Goal: Use online tool/utility: Use online tool/utility

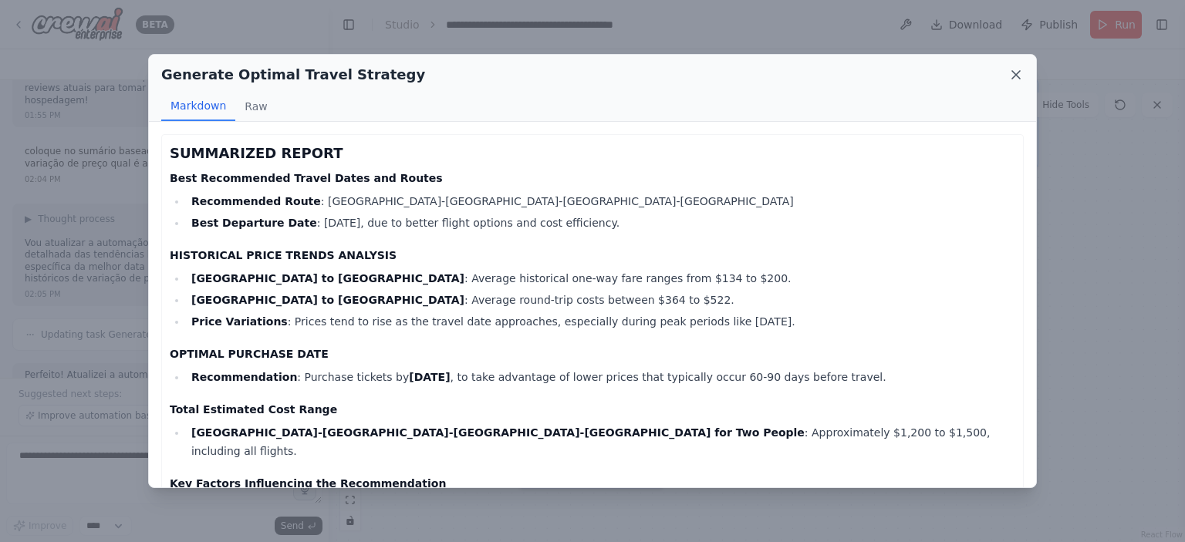
click at [1022, 71] on icon at bounding box center [1015, 74] width 15 height 15
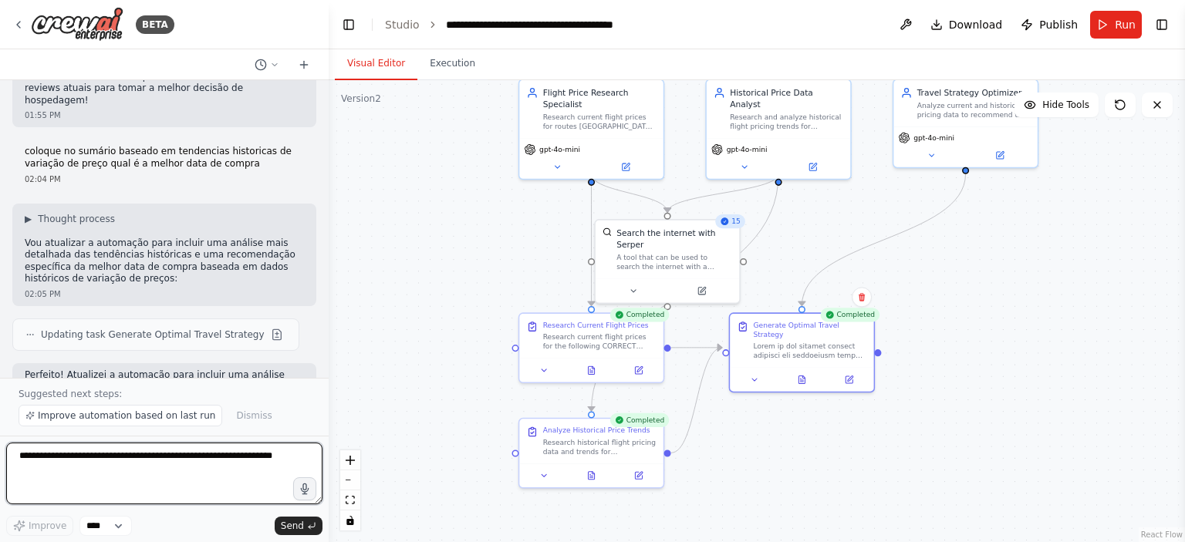
click at [157, 485] on textarea at bounding box center [164, 474] width 316 height 62
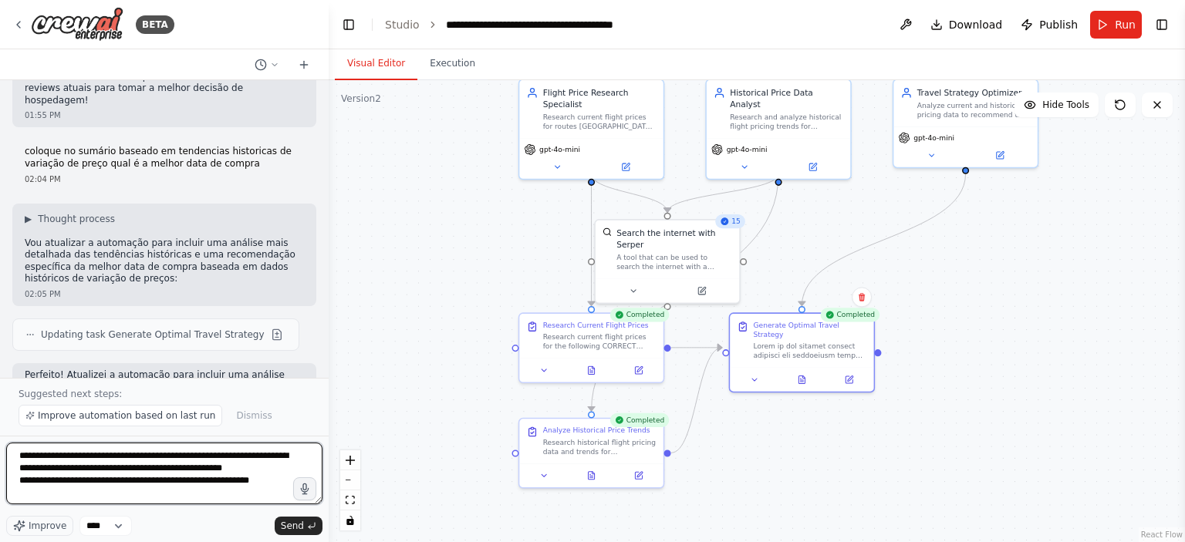
scroll to position [7, 0]
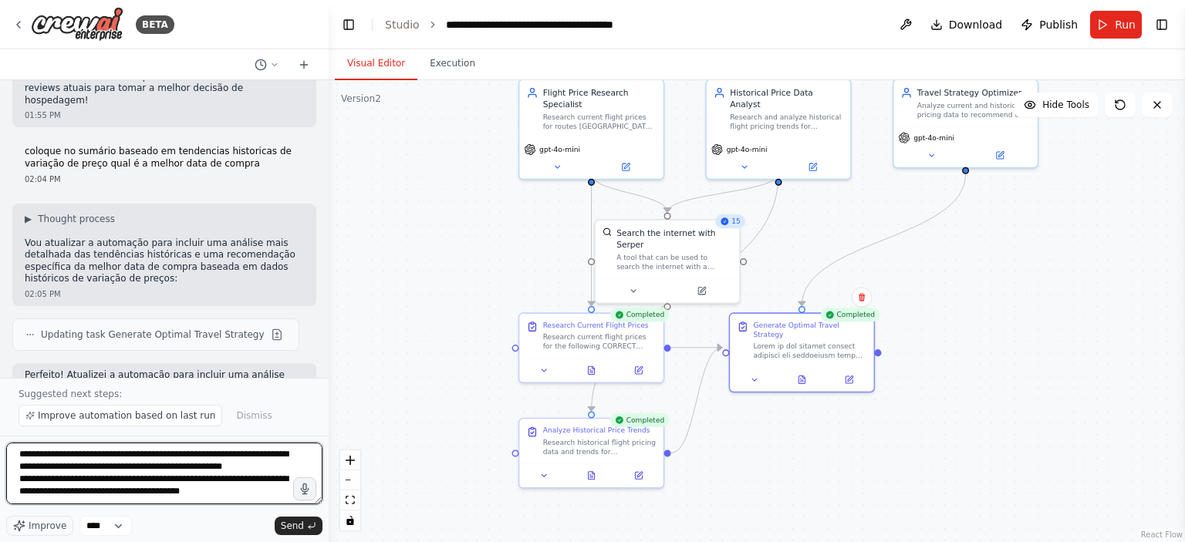
type textarea "**********"
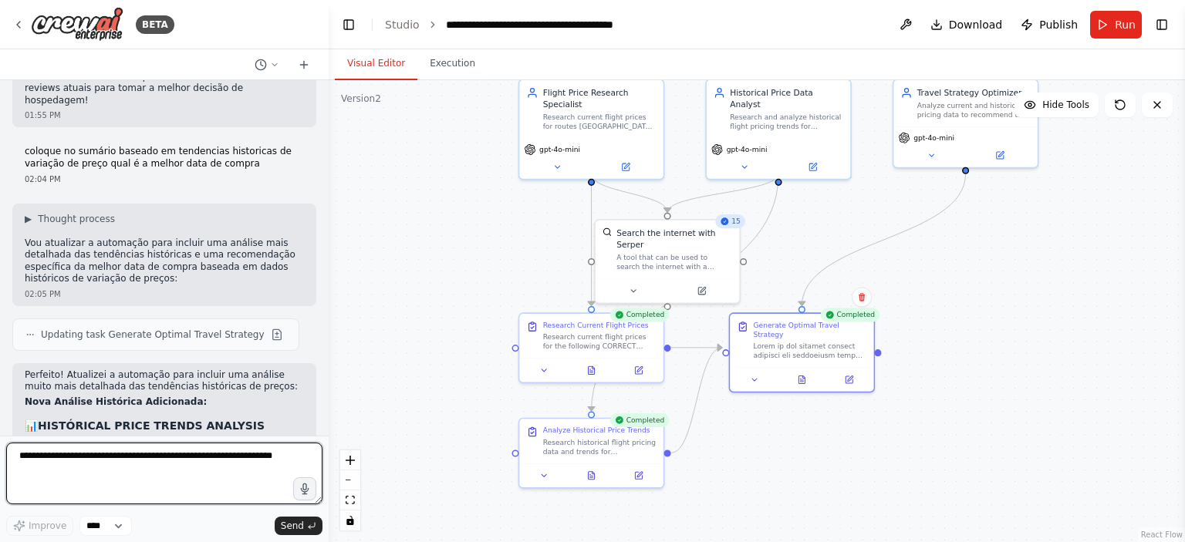
scroll to position [0, 0]
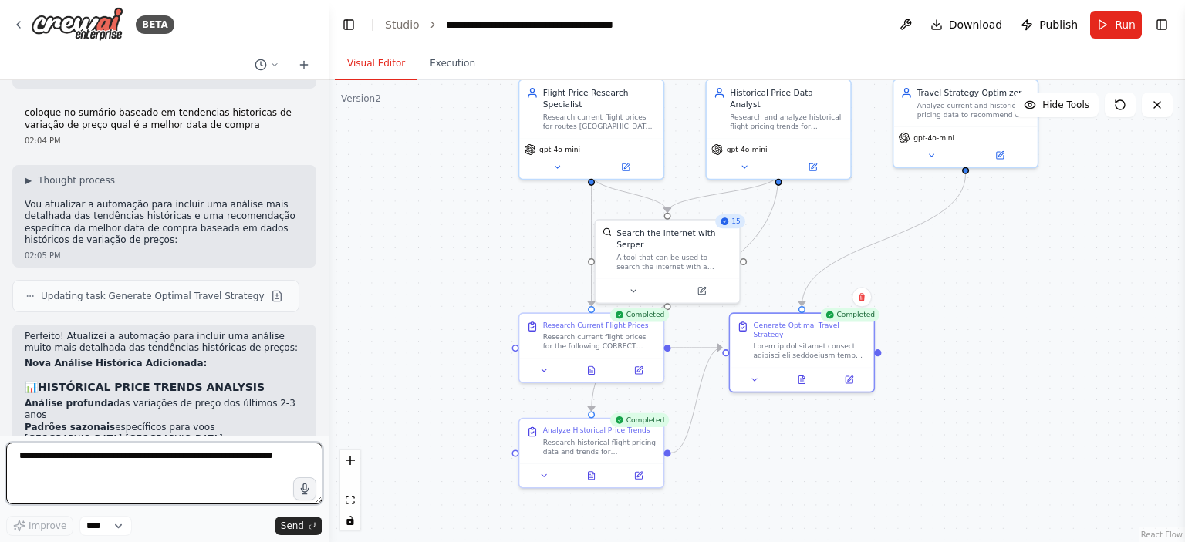
click at [326, 412] on div at bounding box center [326, 271] width 6 height 542
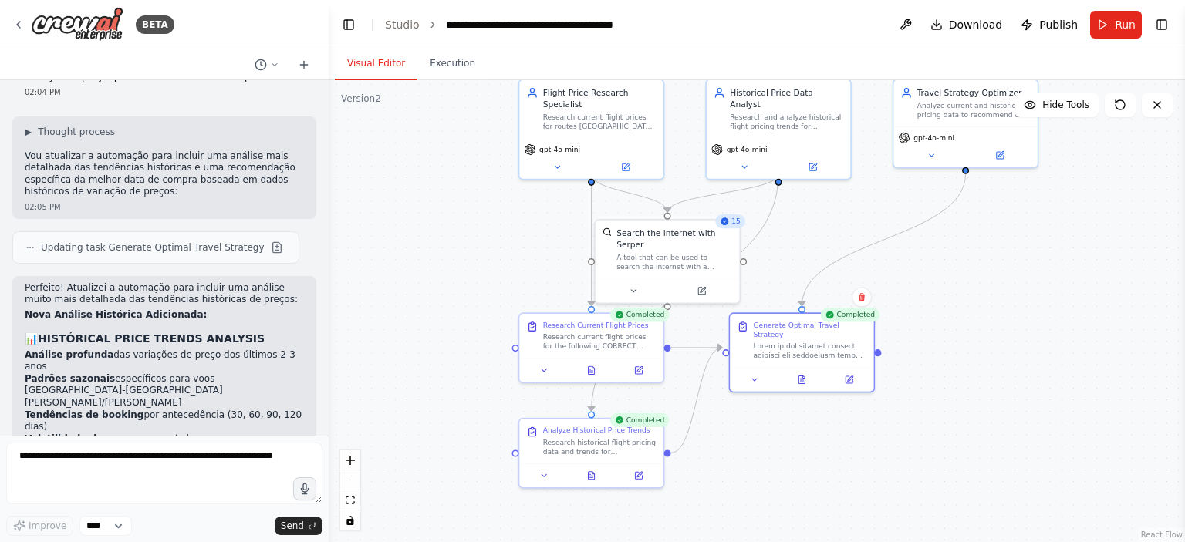
drag, startPoint x: 26, startPoint y: 364, endPoint x: 285, endPoint y: 402, distance: 262.0
copy p "generalize meu modelo onde eu faço a entrada da origem e destino, e deixo abert…"
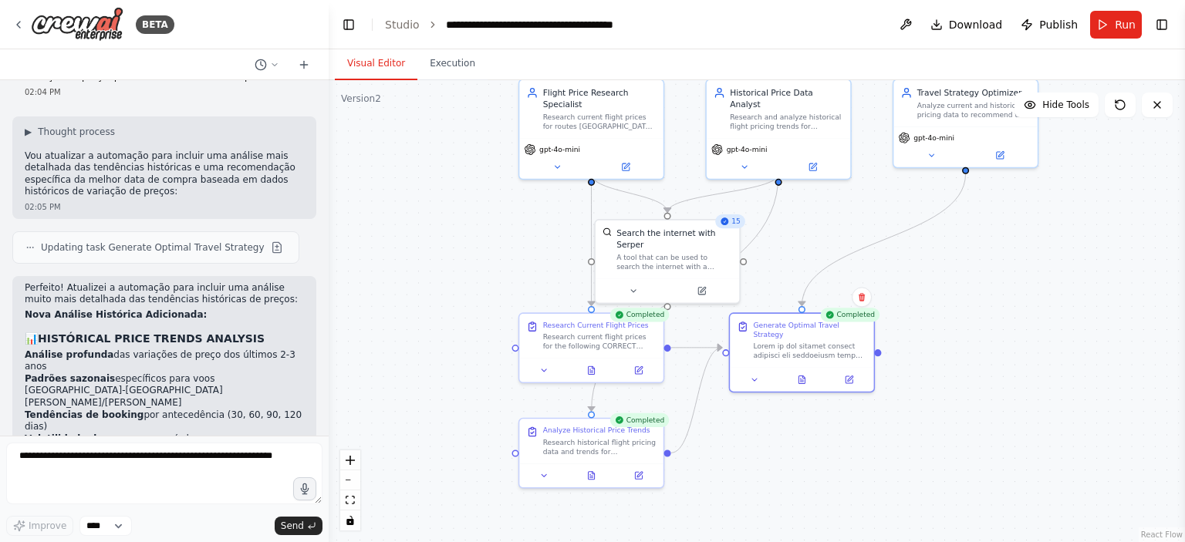
copy p "generalize meu modelo onde eu faço a entrada da origem e destino, e deixo abert…"
click at [91, 7] on img at bounding box center [77, 24] width 93 height 35
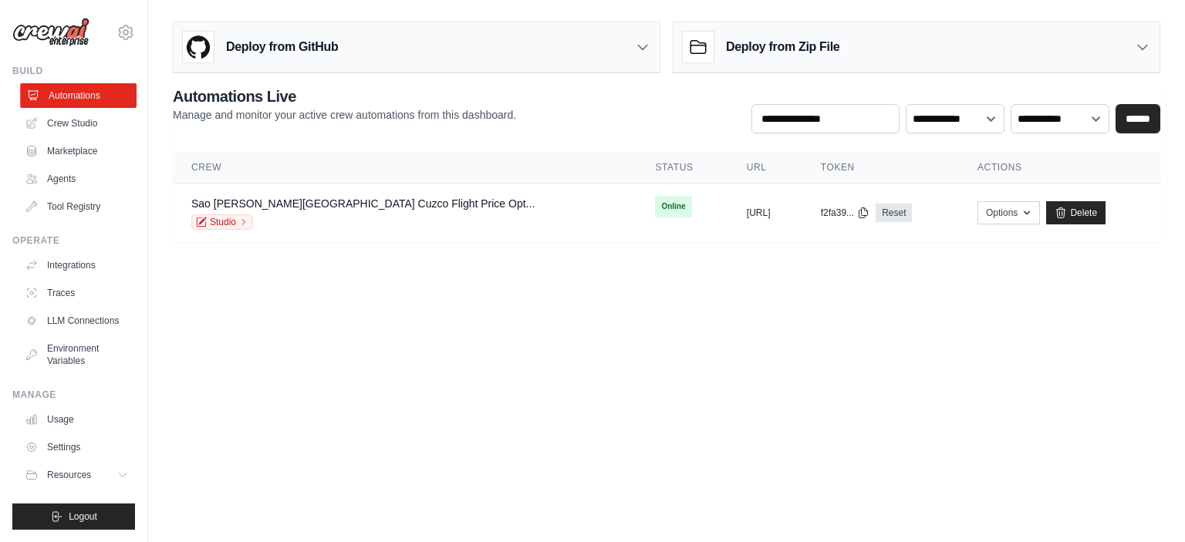
click at [43, 104] on link "Automations" at bounding box center [78, 95] width 117 height 25
click at [108, 126] on link "Crew Studio" at bounding box center [78, 123] width 117 height 25
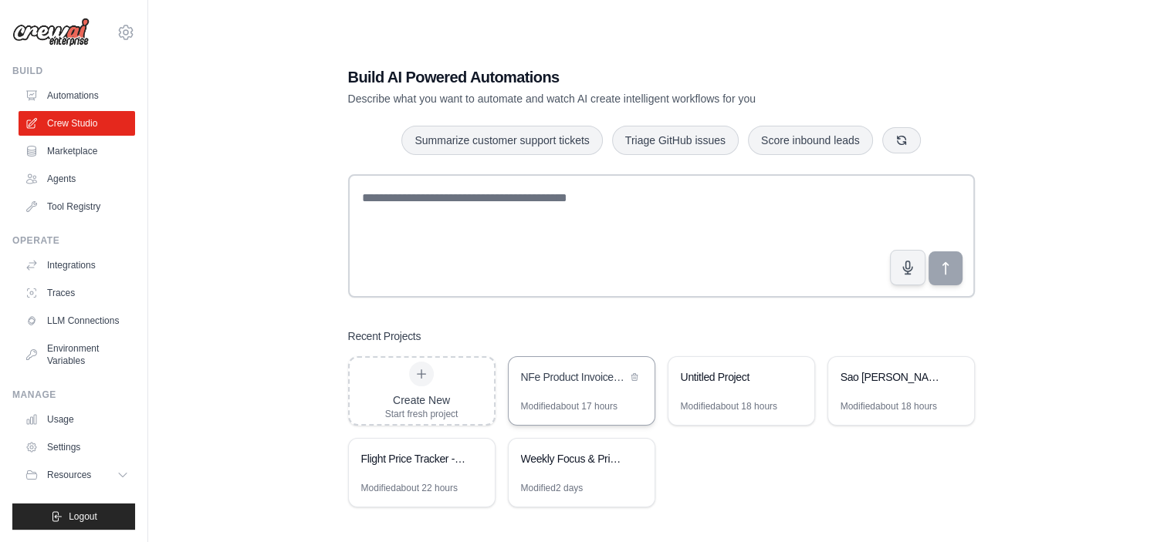
click at [559, 370] on div "NFe Product Invoice Extractor" at bounding box center [574, 377] width 106 height 15
click at [62, 17] on div "carlos.lemos@ambev.com.br ABI - GenAI Bootcamp ambev ✓ Settings" at bounding box center [73, 24] width 123 height 49
click at [62, 29] on img at bounding box center [50, 32] width 77 height 29
click at [120, 29] on icon at bounding box center [126, 32] width 19 height 19
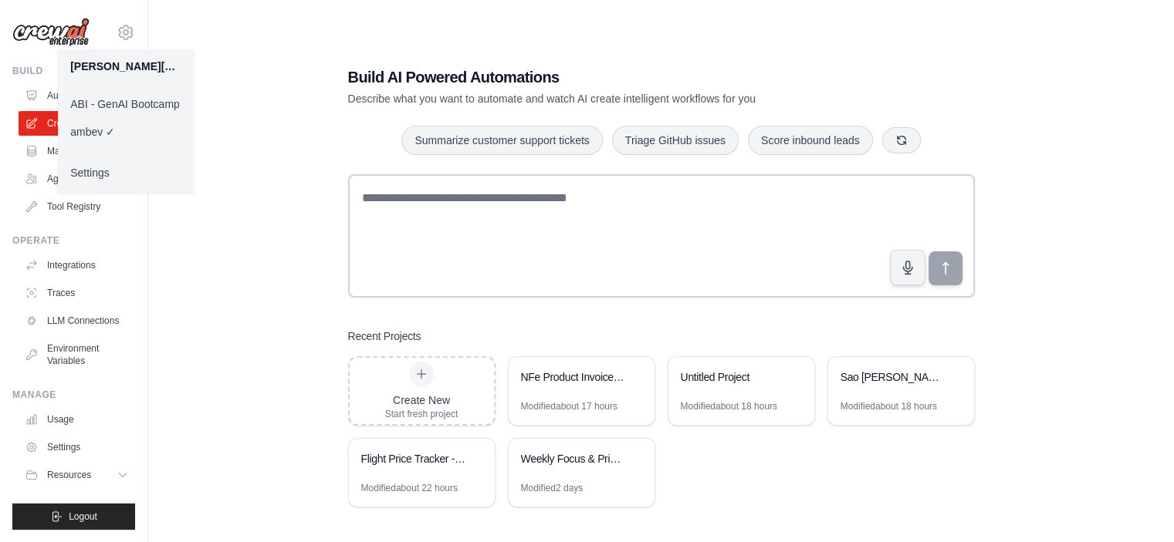
click at [114, 98] on link "ABI - GenAI Bootcamp" at bounding box center [126, 104] width 136 height 28
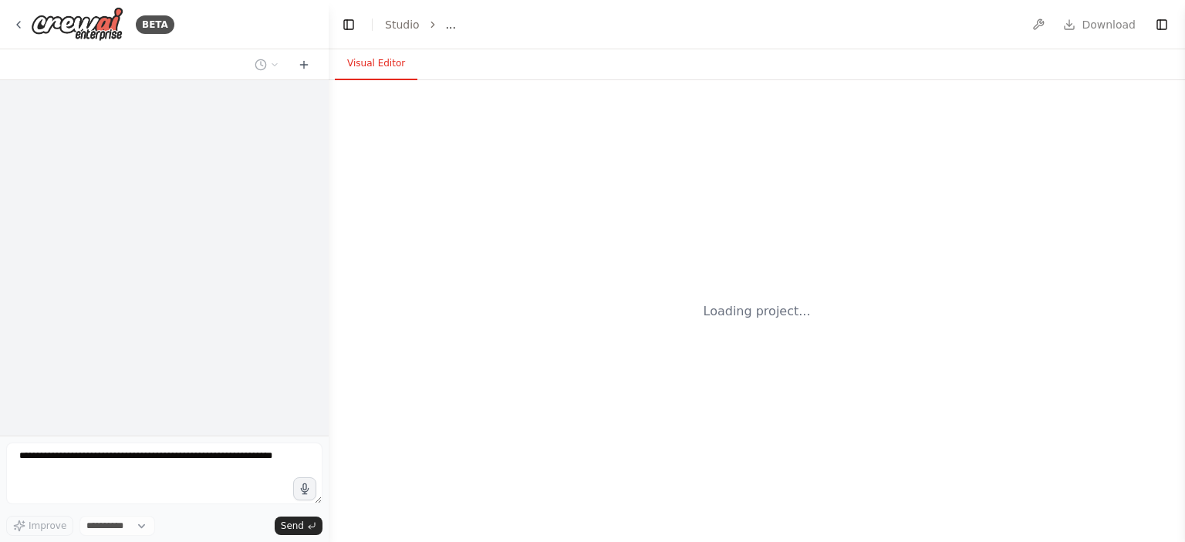
select select "****"
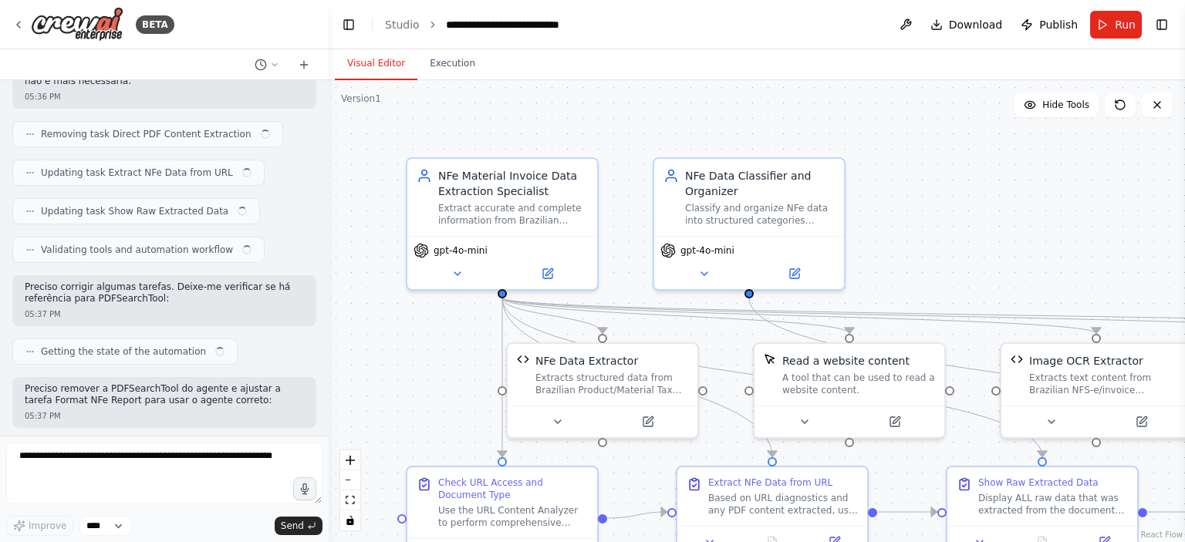
scroll to position [24352, 0]
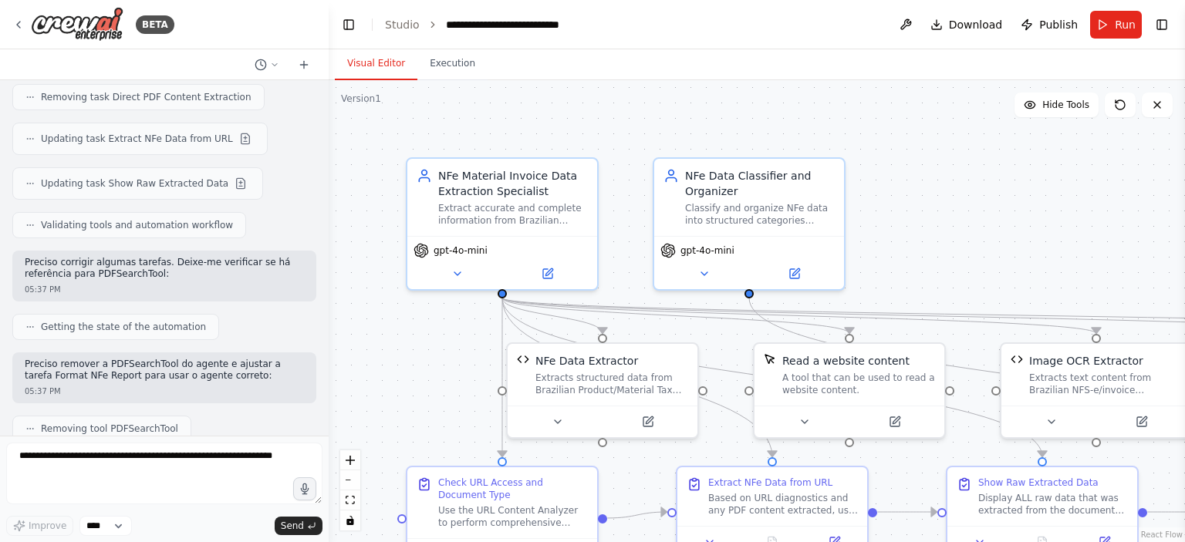
click at [1184, 59] on button "Toggle Sidebar" at bounding box center [1185, 271] width 12 height 542
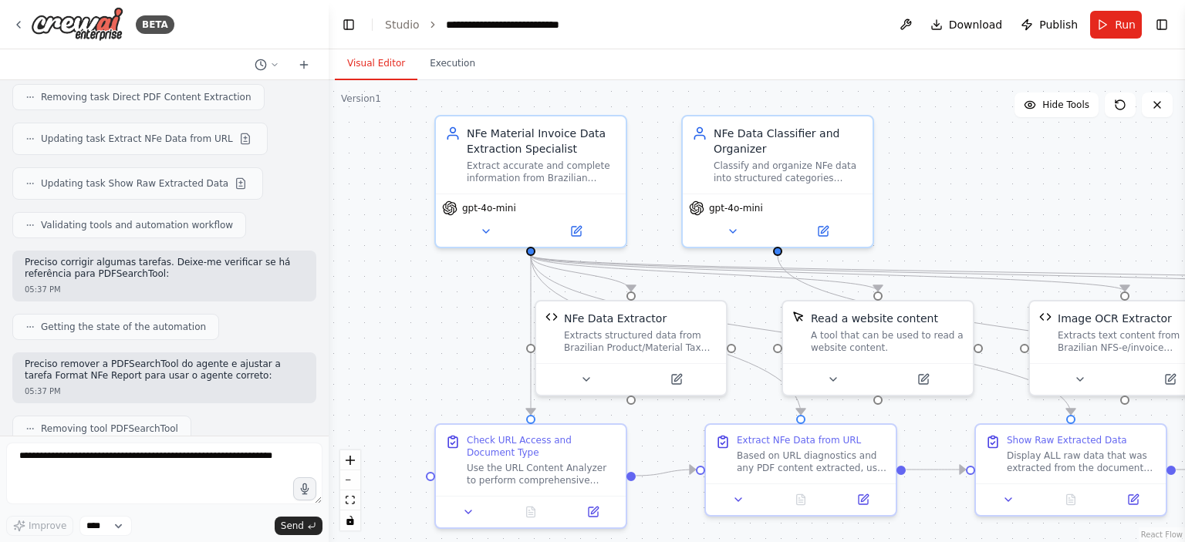
drag, startPoint x: 1095, startPoint y: 200, endPoint x: 1123, endPoint y: 157, distance: 51.1
click at [1123, 157] on div ".deletable-edge-delete-btn { width: 20px; height: 20px; border: 0px solid #ffff…" at bounding box center [757, 311] width 856 height 462
click at [14, 22] on icon at bounding box center [18, 25] width 12 height 12
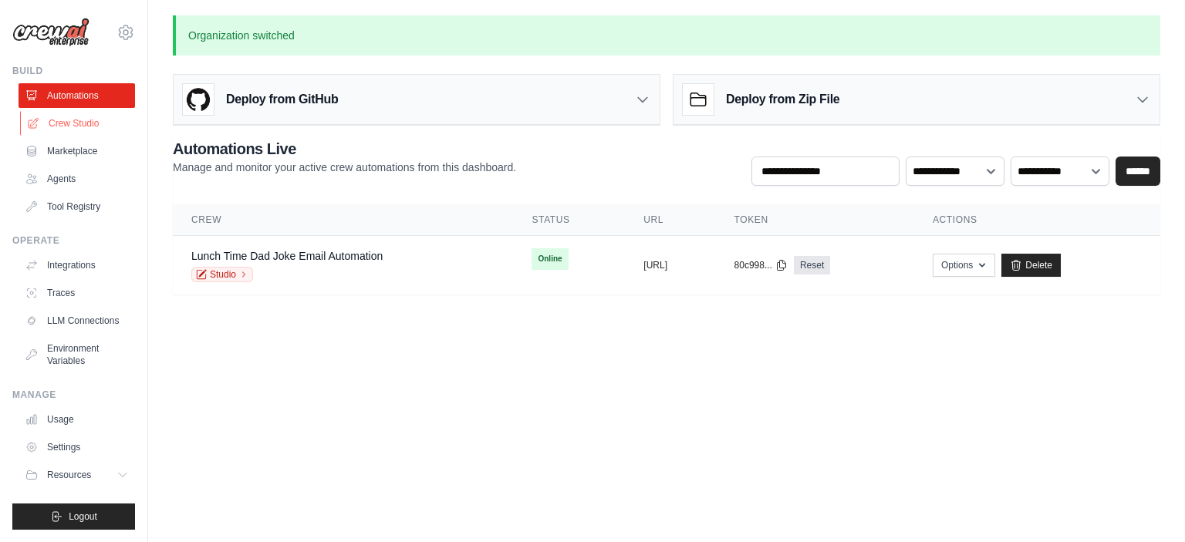
click at [86, 118] on link "Crew Studio" at bounding box center [78, 123] width 117 height 25
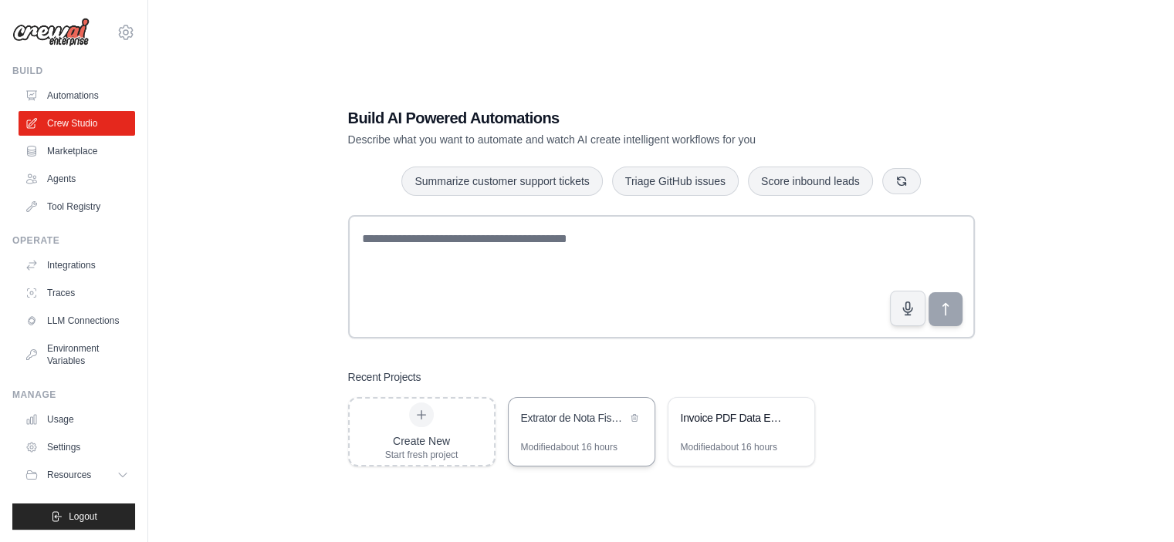
click at [580, 439] on div "Extrator de Nota Fiscal PDF Drive" at bounding box center [581, 419] width 146 height 43
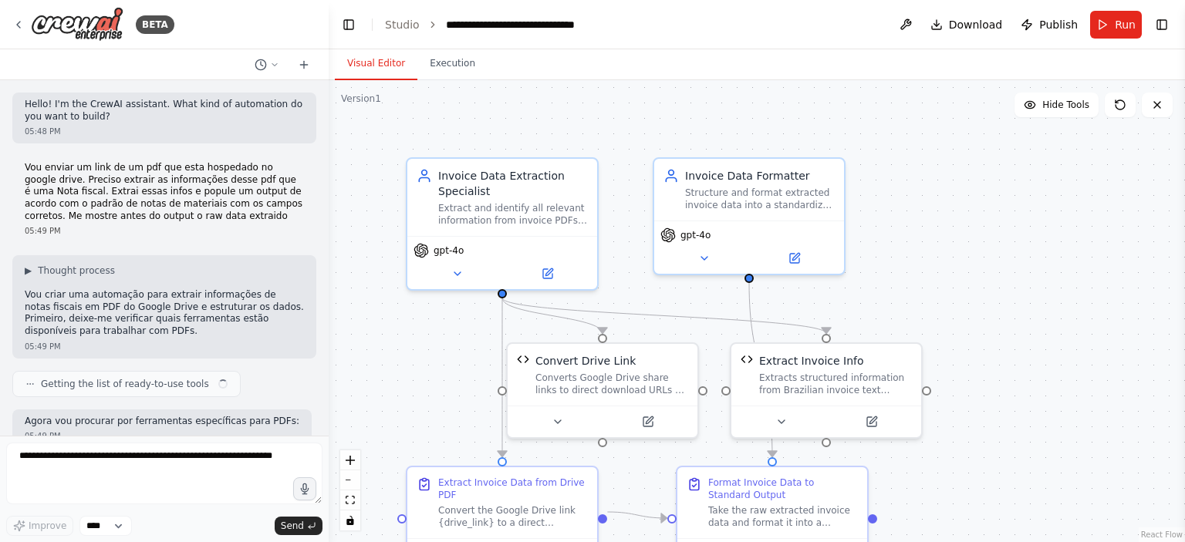
scroll to position [2623, 0]
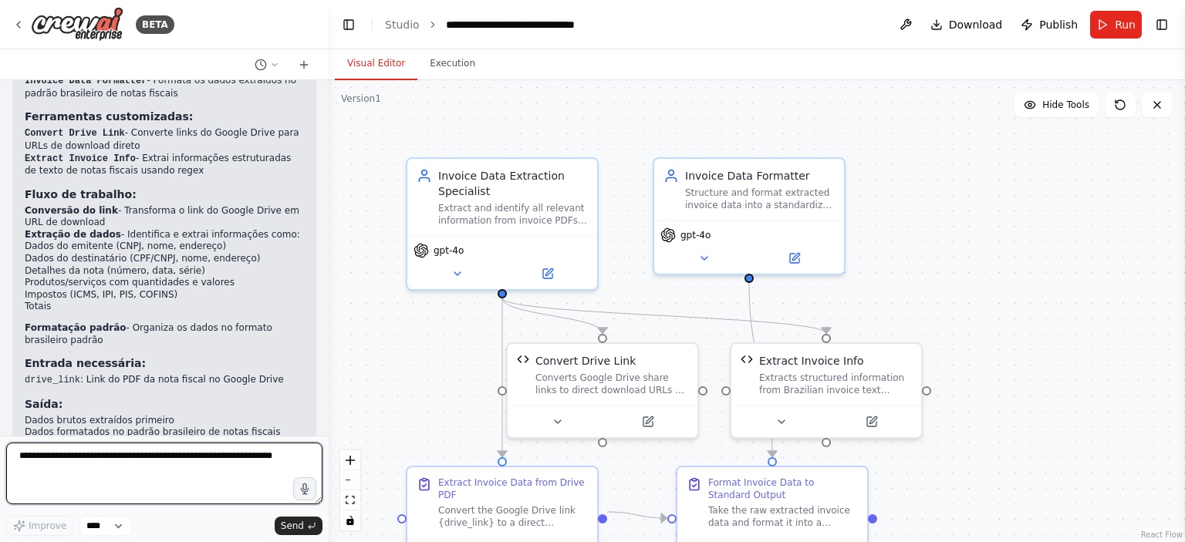
click at [255, 454] on textarea at bounding box center [164, 474] width 316 height 62
type textarea "*"
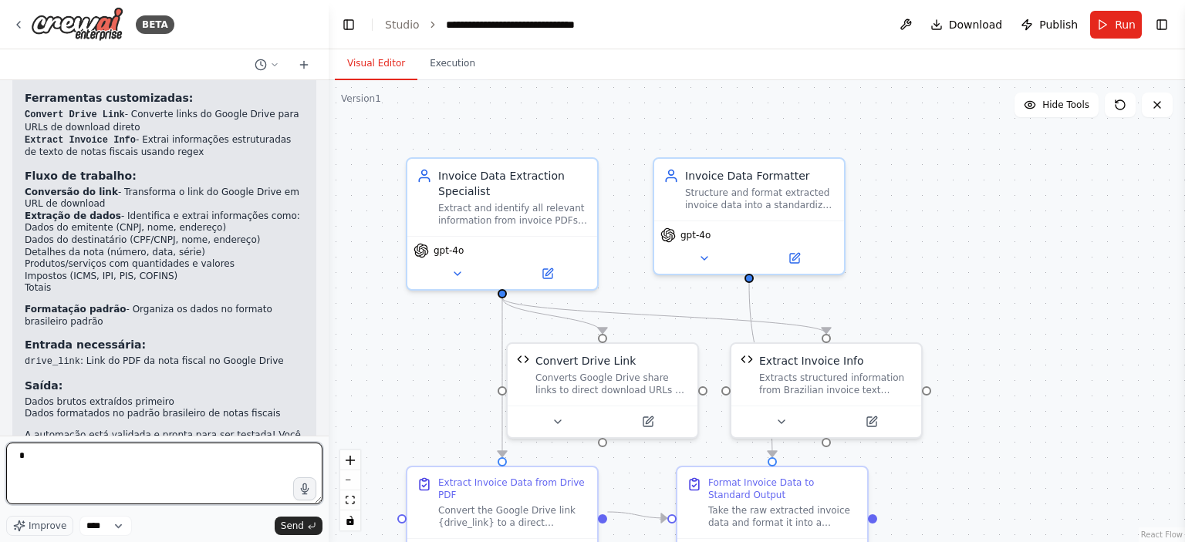
scroll to position [2629, 0]
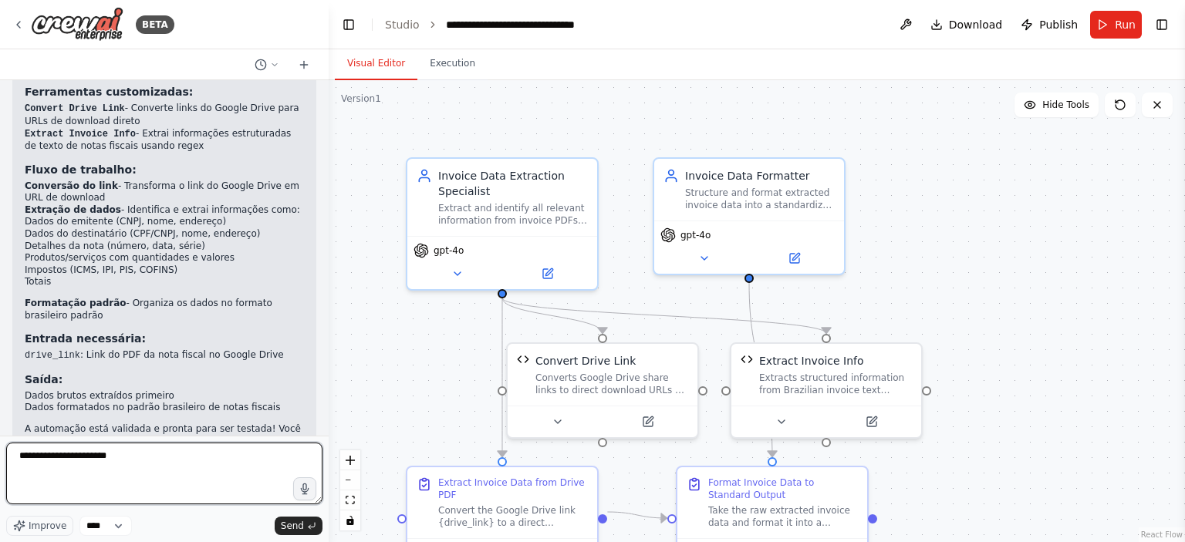
type textarea "**********"
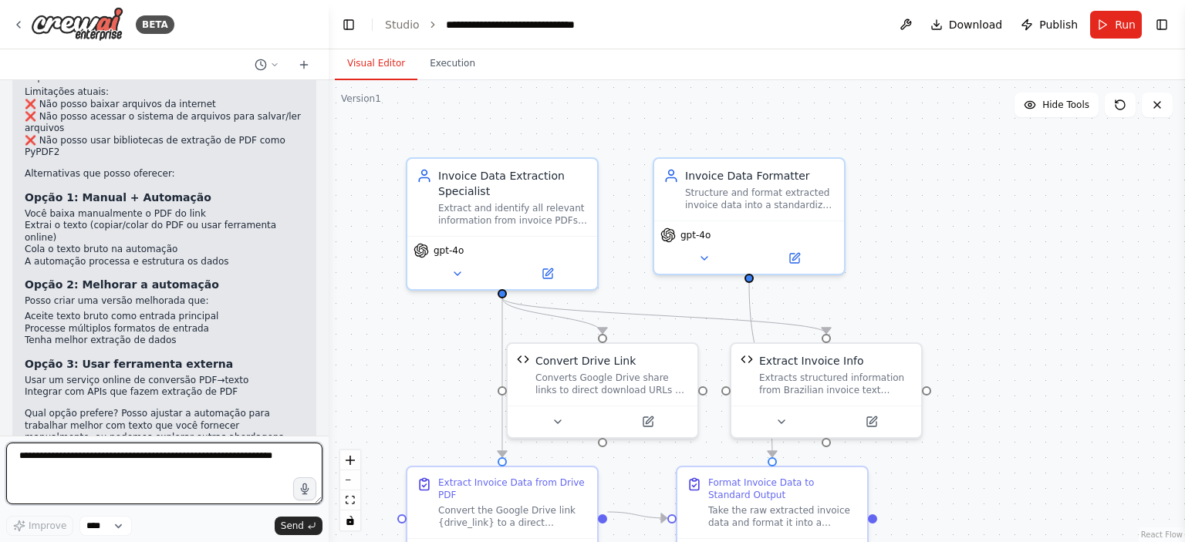
scroll to position [3196, 0]
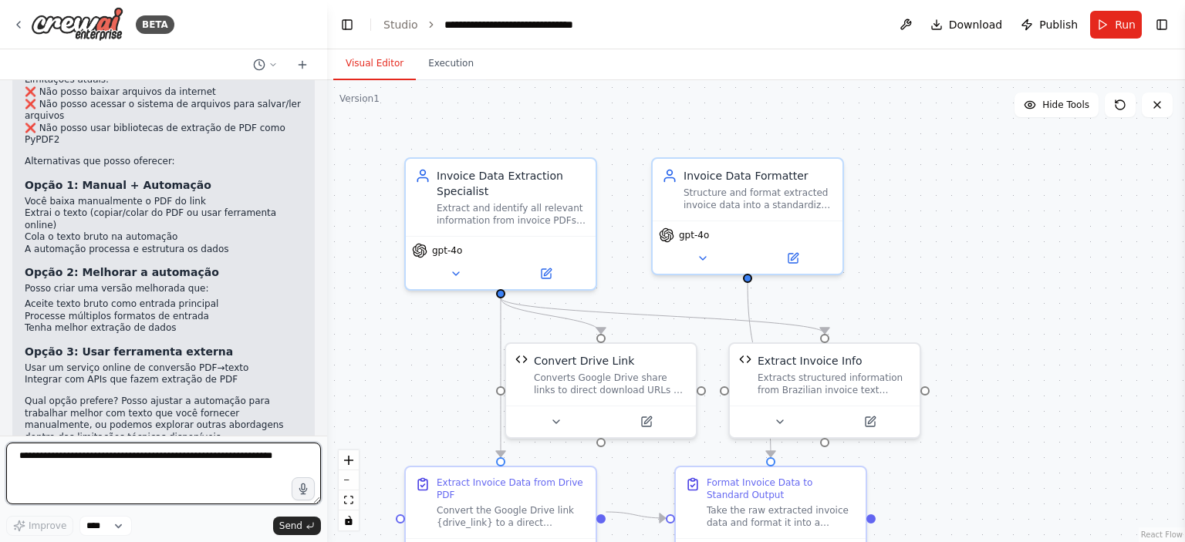
drag, startPoint x: 325, startPoint y: 402, endPoint x: 327, endPoint y: 380, distance: 22.5
click at [327, 380] on div "BETA Hello! I'm the CrewAI assistant. What kind of automation do you want to bu…" at bounding box center [592, 271] width 1185 height 542
click at [233, 468] on textarea at bounding box center [163, 474] width 315 height 62
type textarea "**********"
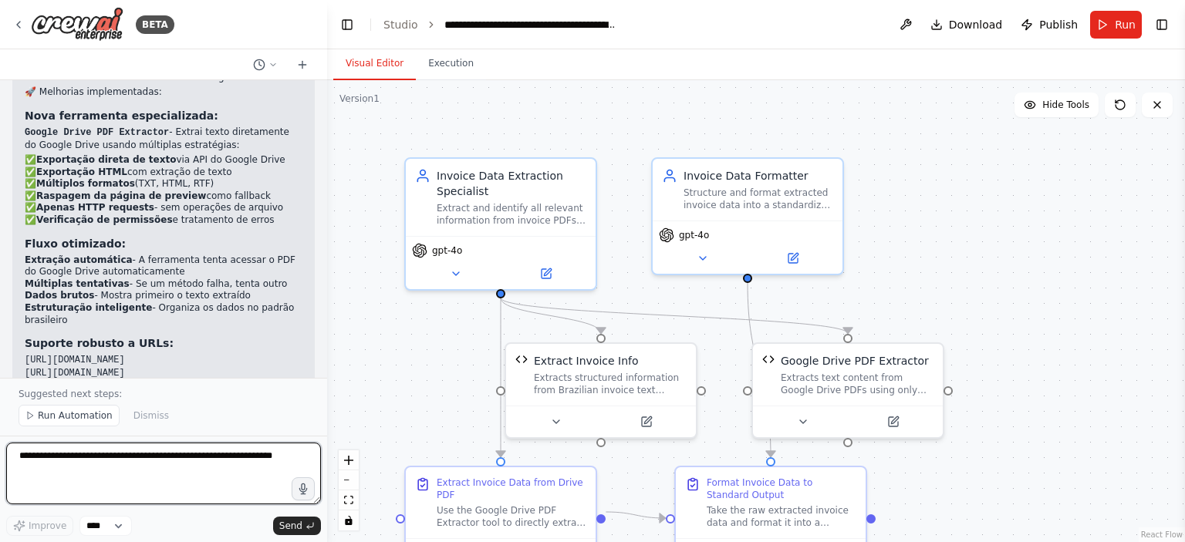
scroll to position [4617, 0]
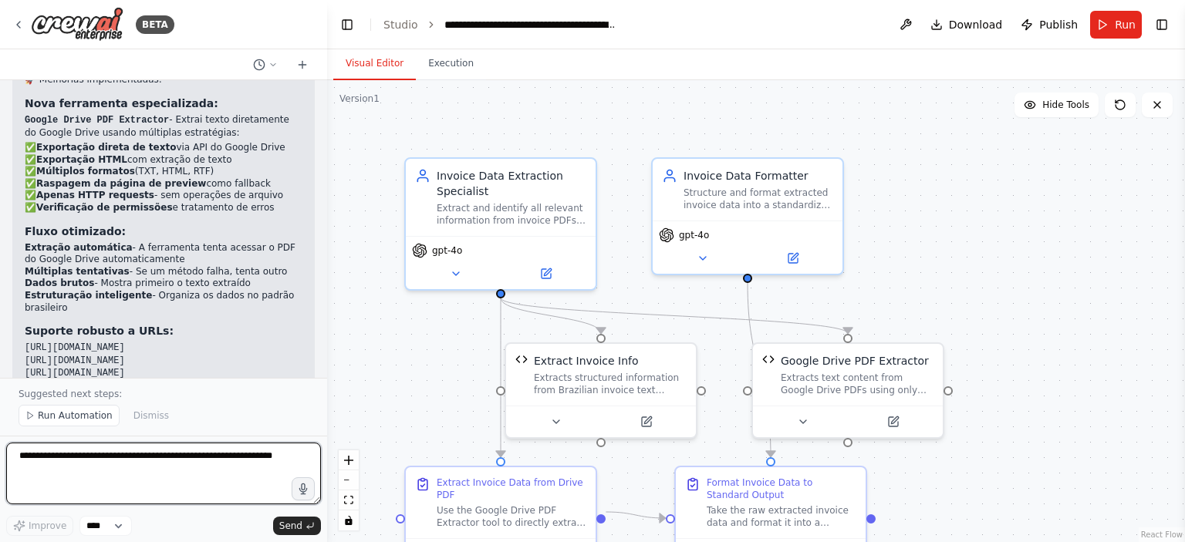
click at [137, 466] on textarea at bounding box center [163, 474] width 315 height 62
type textarea "*"
type textarea "**********"
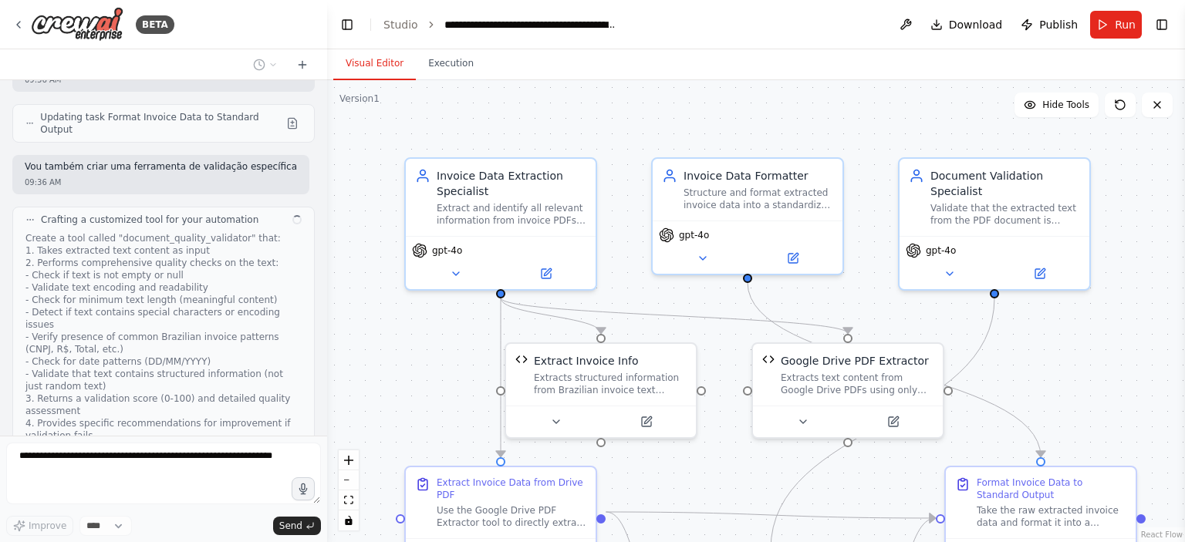
scroll to position [5393, 0]
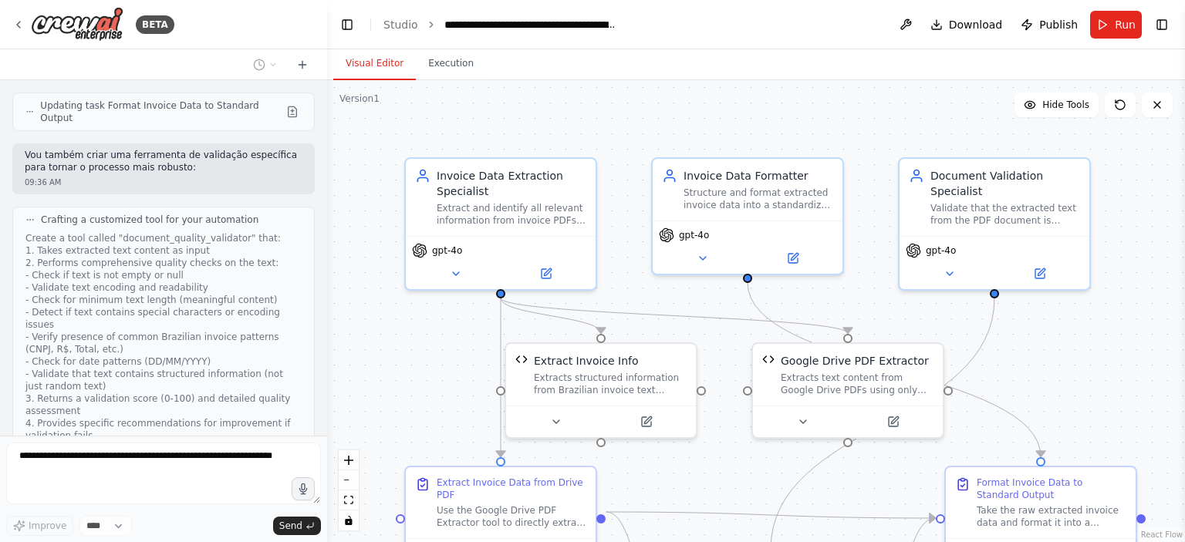
click at [324, 438] on div at bounding box center [324, 271] width 6 height 542
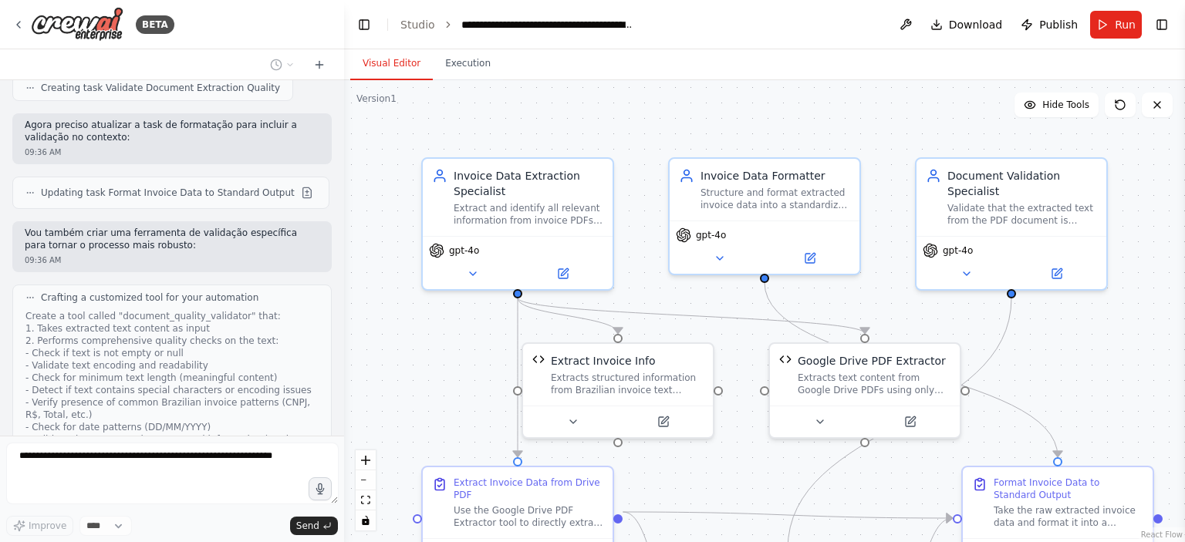
scroll to position [5260, 0]
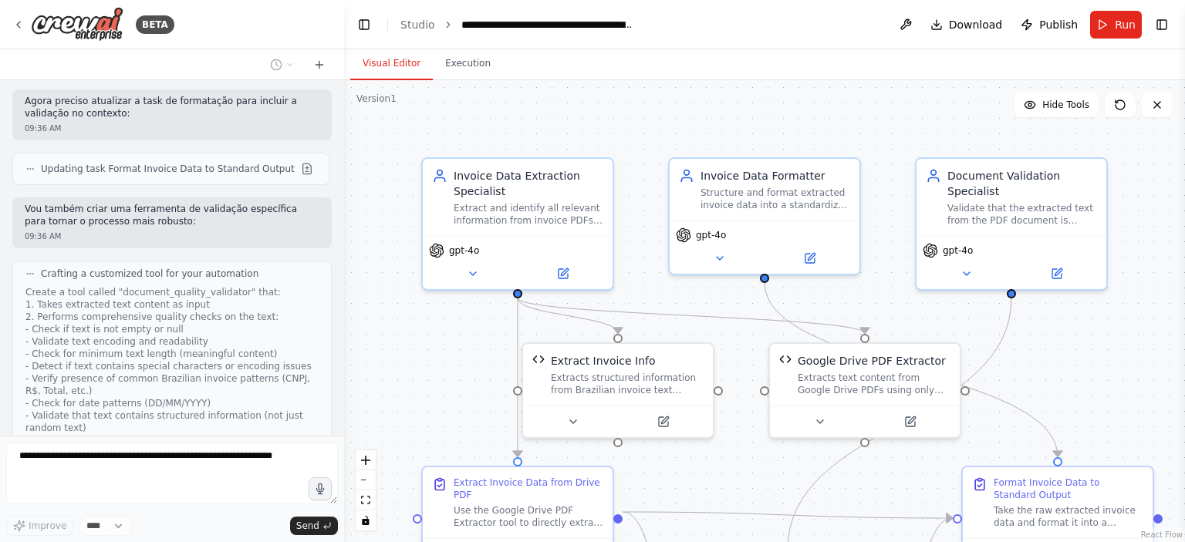
drag, startPoint x: 324, startPoint y: 426, endPoint x: 344, endPoint y: 437, distance: 22.8
click at [344, 437] on div "BETA Hello! I'm the CrewAI assistant. What kind of automation do you want to bu…" at bounding box center [592, 271] width 1185 height 542
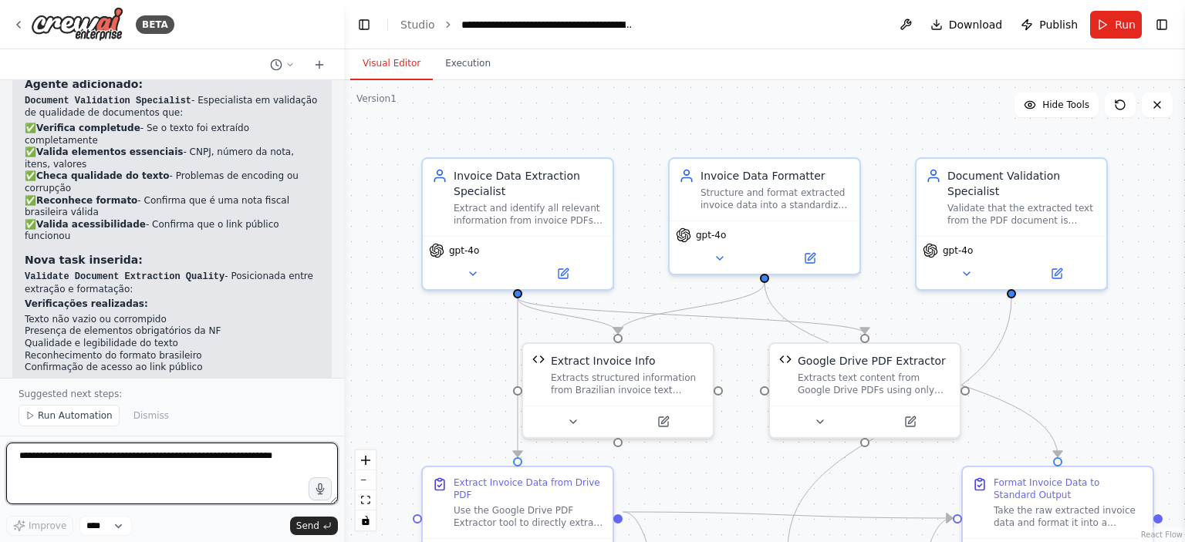
scroll to position [6168, 0]
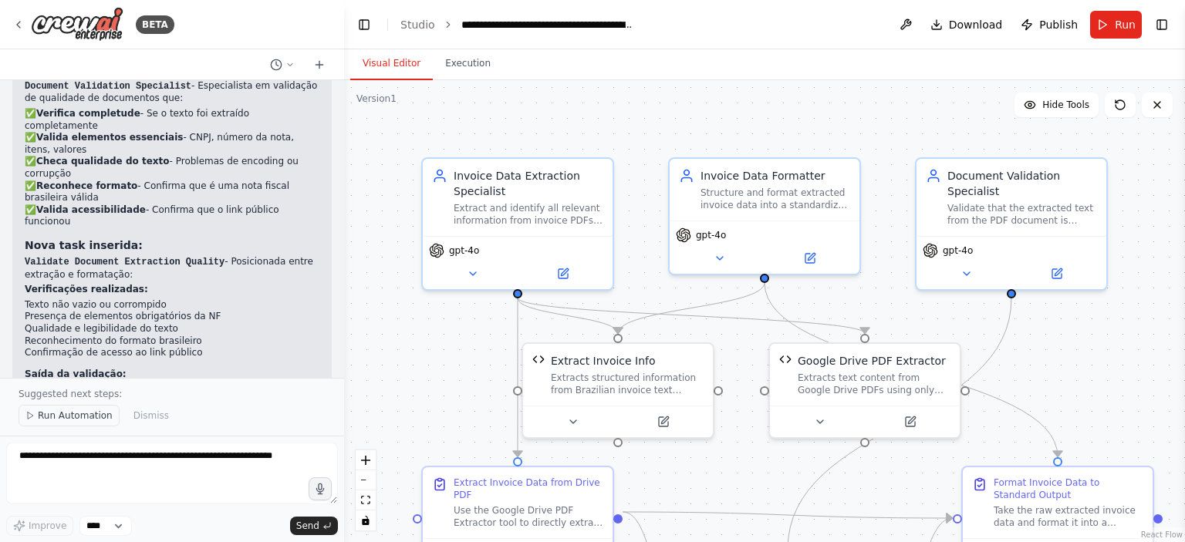
click at [90, 417] on span "Run Automation" at bounding box center [75, 416] width 75 height 12
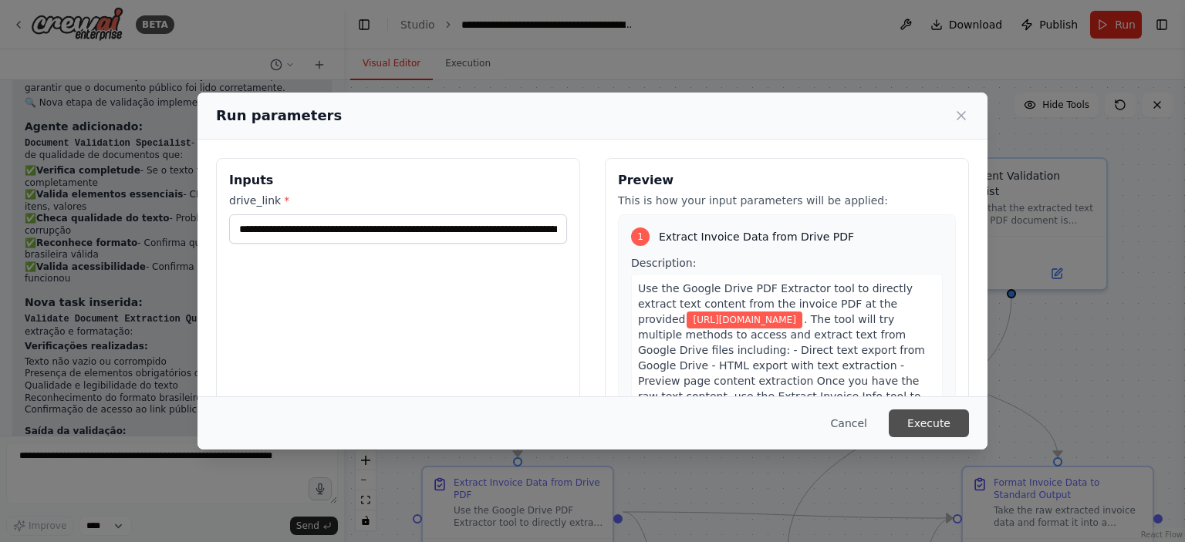
click at [944, 424] on button "Execute" at bounding box center [929, 424] width 80 height 28
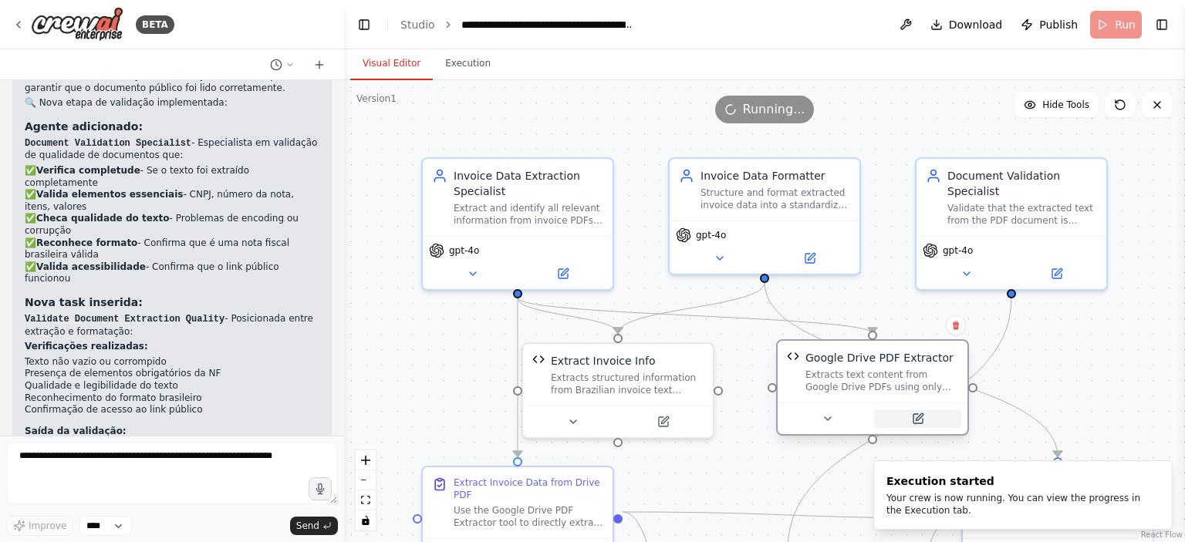
click at [944, 424] on button at bounding box center [917, 419] width 87 height 19
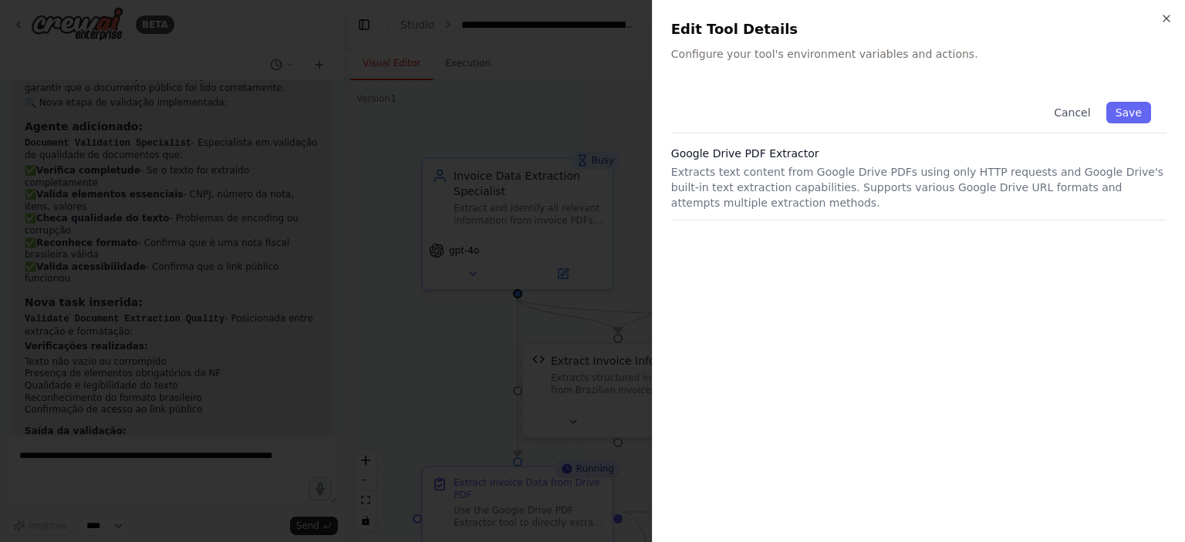
click at [1175, 20] on div "Close Edit Tool Details Configure your tool's environment variables and actions…" at bounding box center [918, 271] width 533 height 542
click at [1167, 19] on icon "button" at bounding box center [1167, 18] width 6 height 6
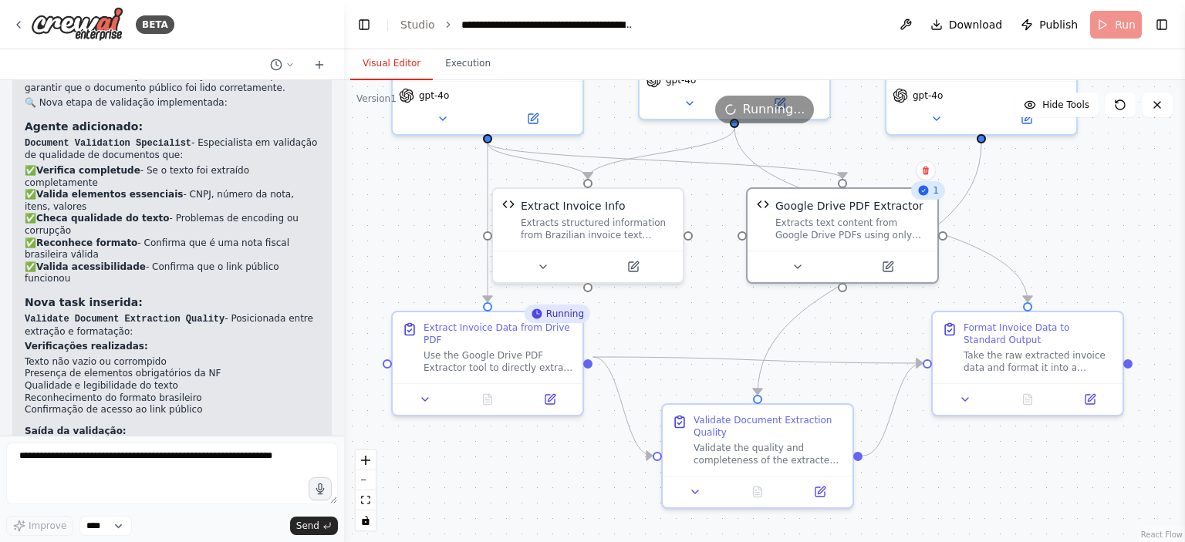
drag, startPoint x: 1163, startPoint y: 318, endPoint x: 1133, endPoint y: 163, distance: 158.0
click at [1133, 163] on div ".deletable-edge-delete-btn { width: 20px; height: 20px; border: 0px solid #ffff…" at bounding box center [764, 311] width 841 height 462
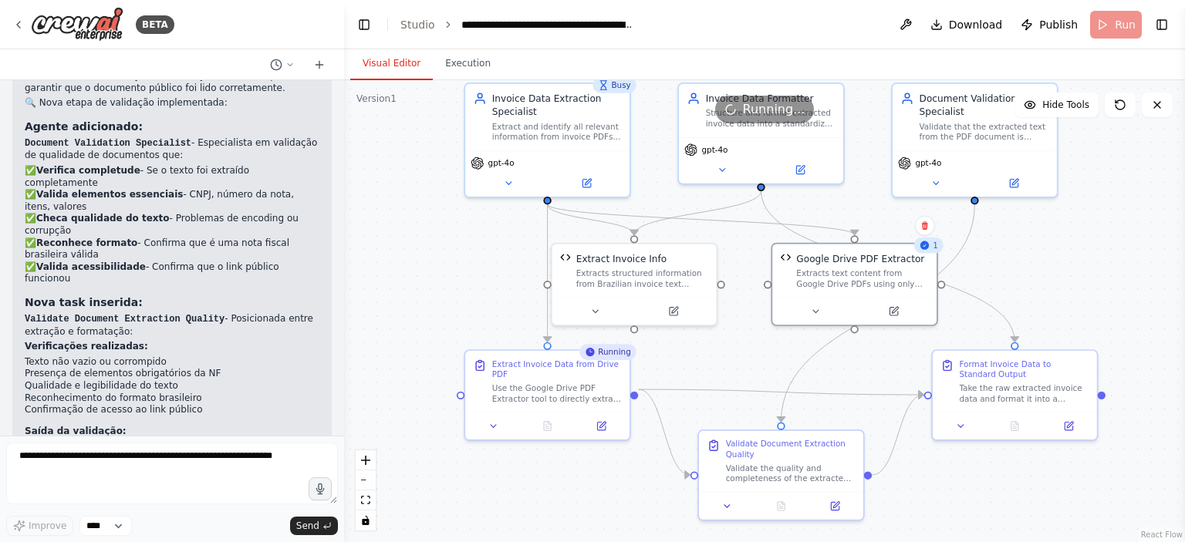
drag, startPoint x: 1129, startPoint y: 181, endPoint x: 1102, endPoint y: 240, distance: 64.6
click at [1102, 240] on div ".deletable-edge-delete-btn { width: 20px; height: 20px; border: 0px solid #ffff…" at bounding box center [764, 311] width 841 height 462
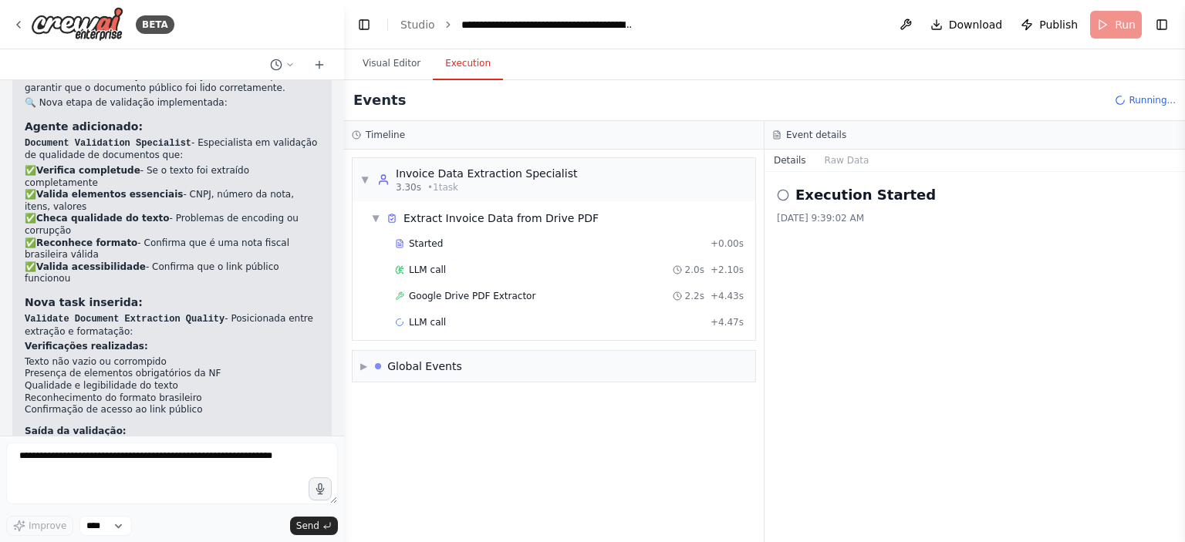
click at [448, 61] on button "Execution" at bounding box center [468, 64] width 70 height 32
click at [457, 323] on div "LLM call + 4.47s" at bounding box center [569, 322] width 349 height 12
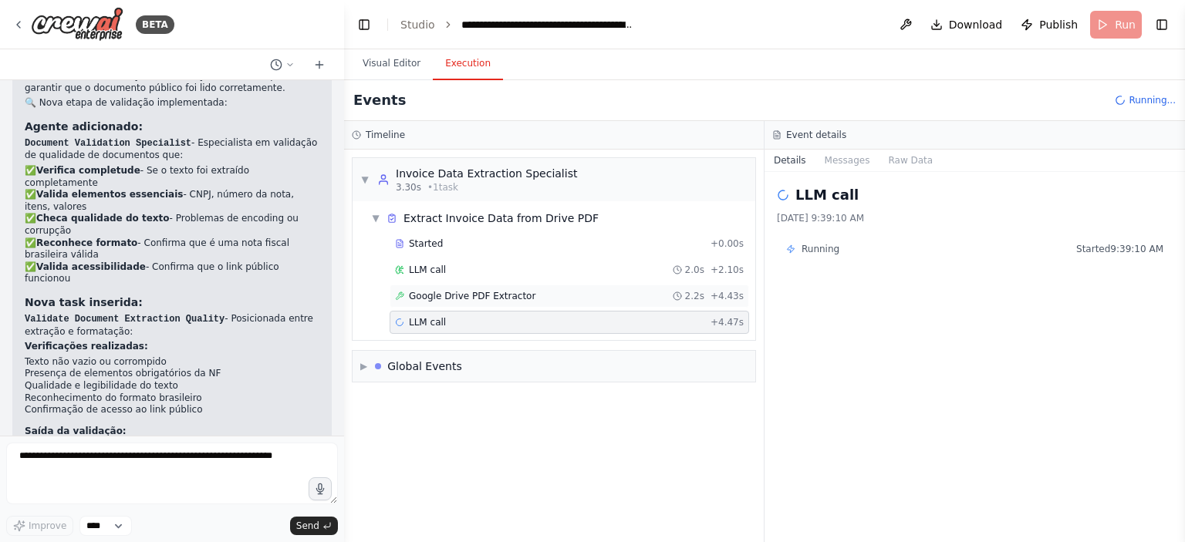
click at [466, 305] on div "Google Drive PDF Extractor 2.2s + 4.43s" at bounding box center [570, 296] width 360 height 23
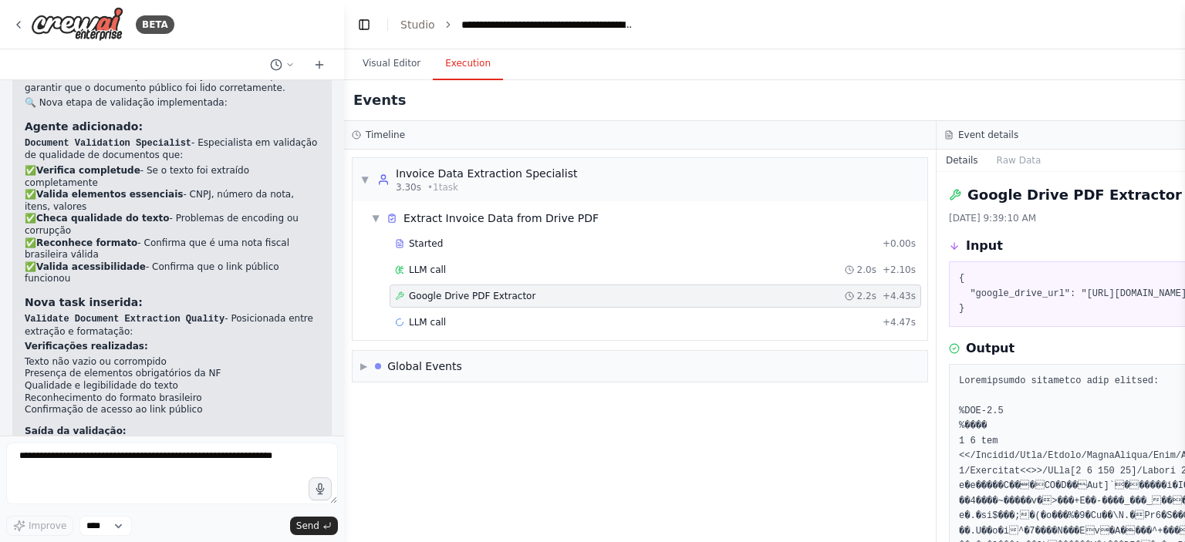
click at [968, 130] on h3 "Event details" at bounding box center [988, 135] width 60 height 12
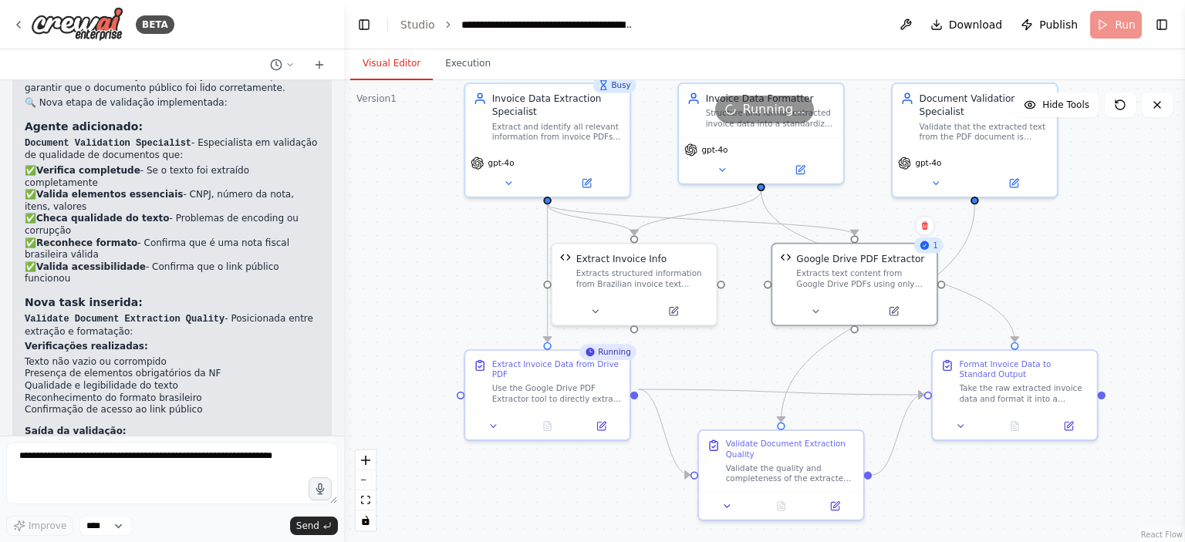
click at [407, 66] on button "Visual Editor" at bounding box center [391, 64] width 83 height 32
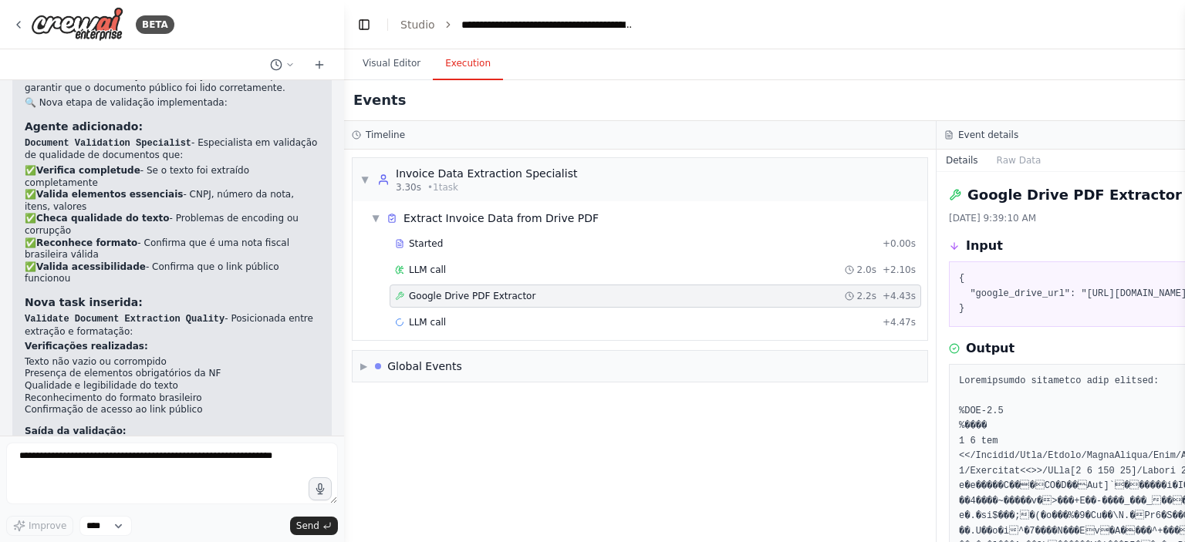
click at [437, 66] on button "Execution" at bounding box center [468, 64] width 70 height 32
click at [823, 321] on div "LLM call + 4.47s" at bounding box center [655, 322] width 521 height 12
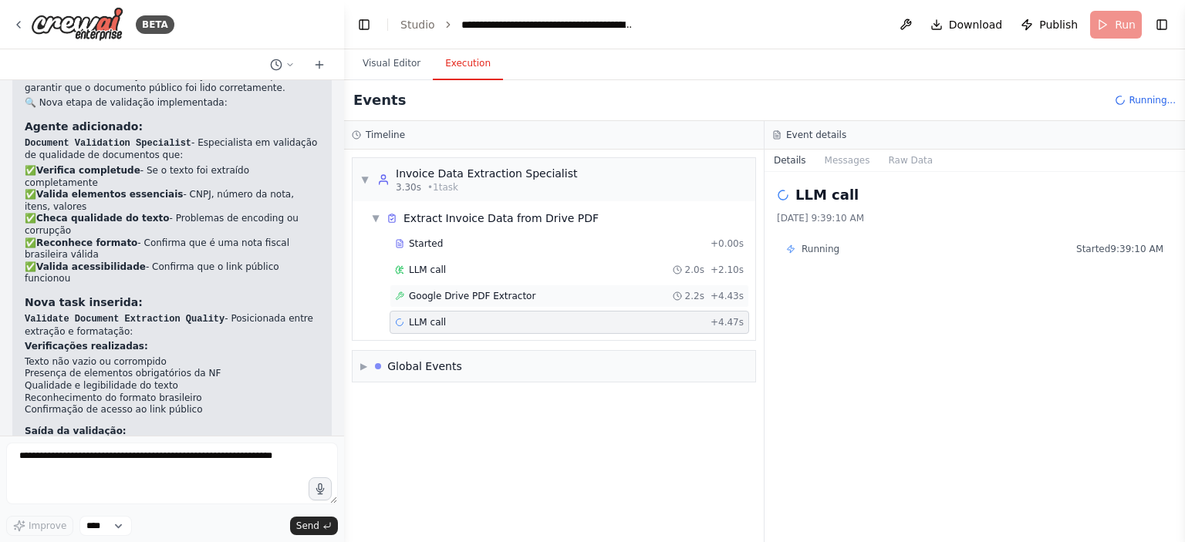
click at [573, 305] on div "Google Drive PDF Extractor 2.2s + 4.43s" at bounding box center [570, 296] width 360 height 23
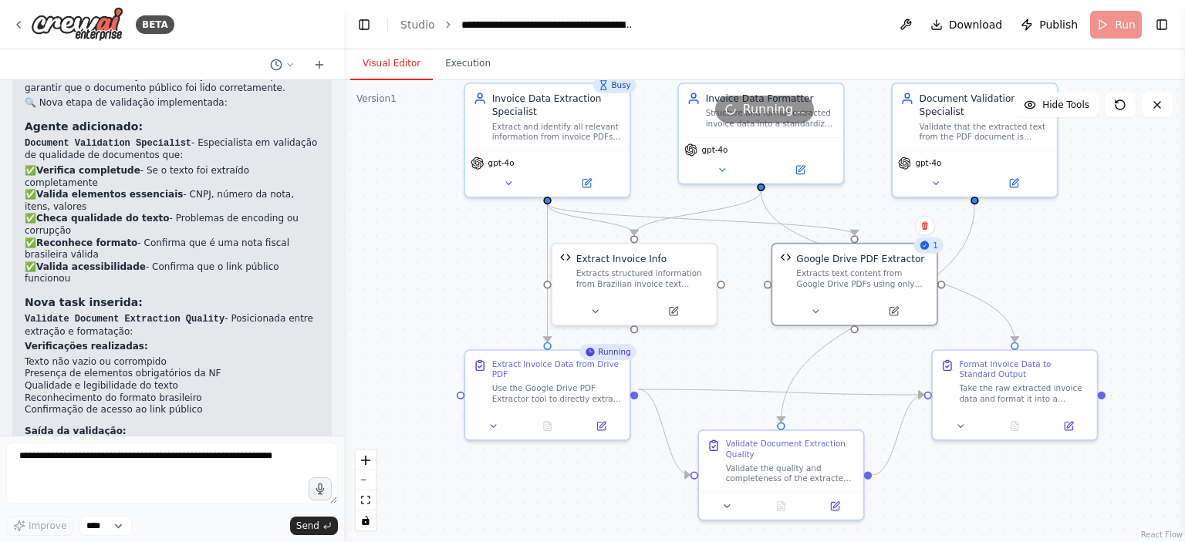
click at [412, 67] on button "Visual Editor" at bounding box center [391, 64] width 83 height 32
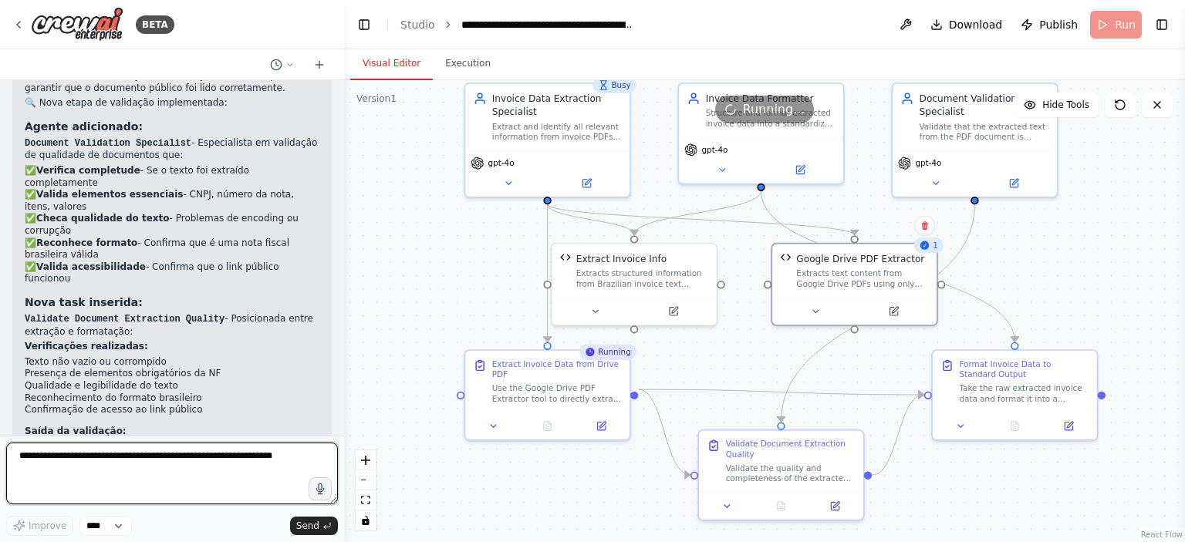
click at [191, 462] on textarea at bounding box center [172, 474] width 332 height 62
type textarea "**********"
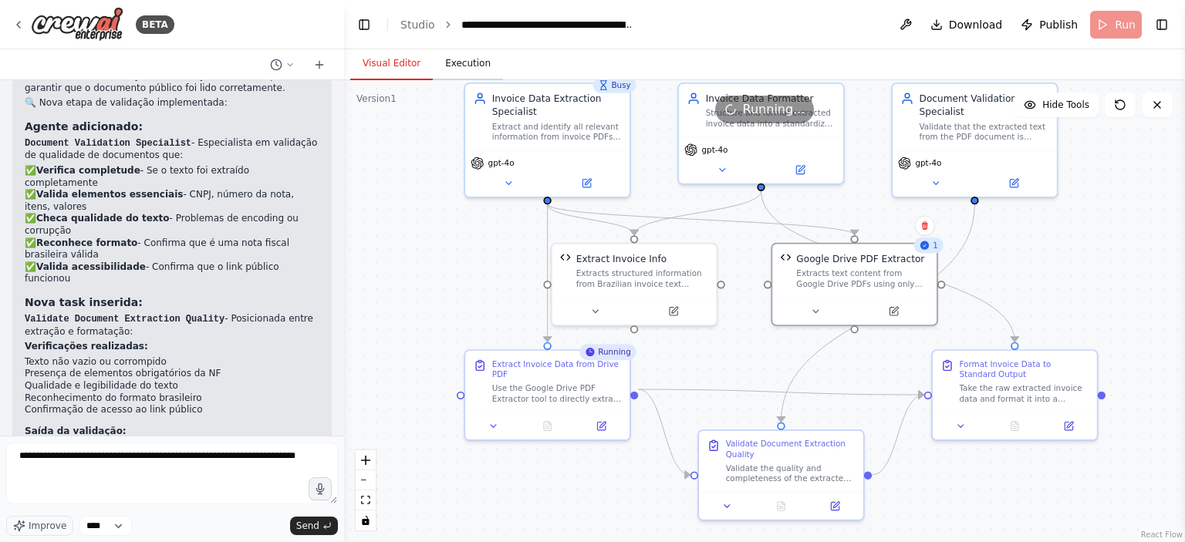
click at [466, 70] on button "Execution" at bounding box center [468, 64] width 70 height 32
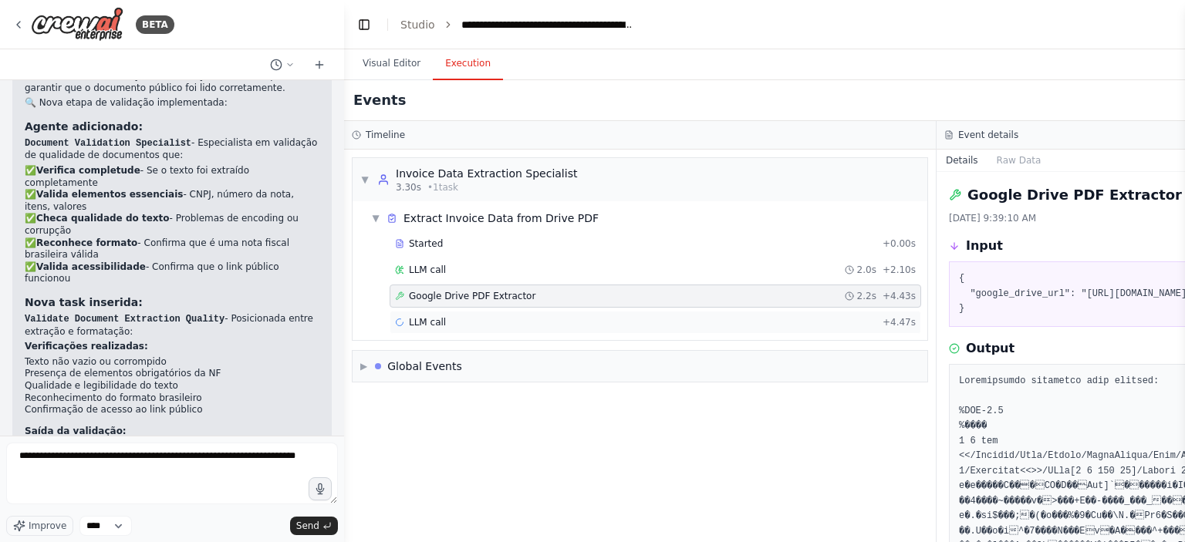
click at [409, 319] on span "LLM call" at bounding box center [427, 322] width 37 height 12
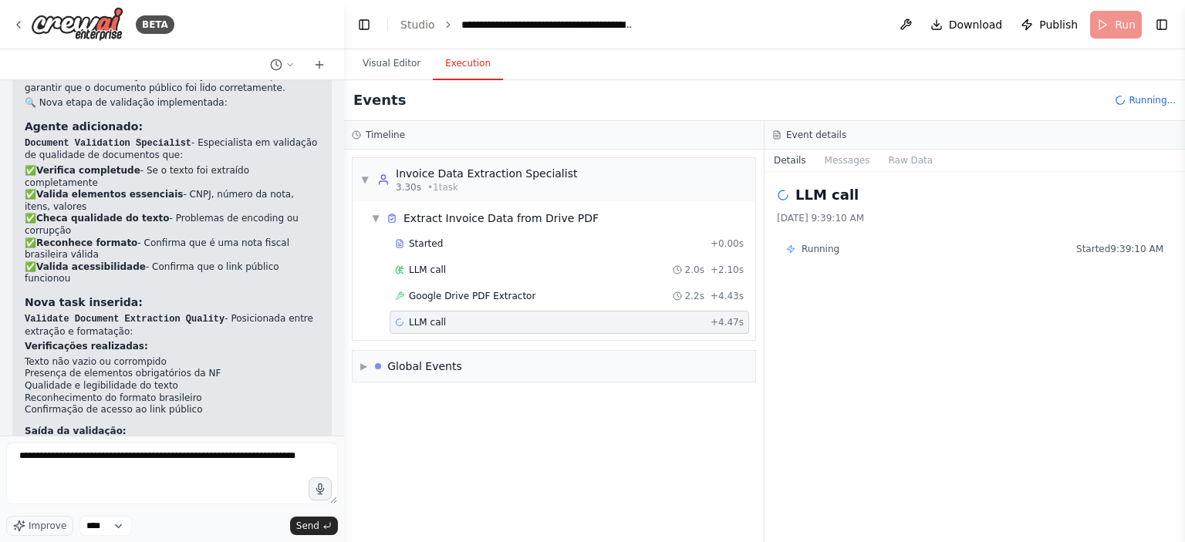
click at [833, 254] on span "Running" at bounding box center [821, 249] width 38 height 12
click at [696, 297] on span "2.2s" at bounding box center [694, 296] width 19 height 12
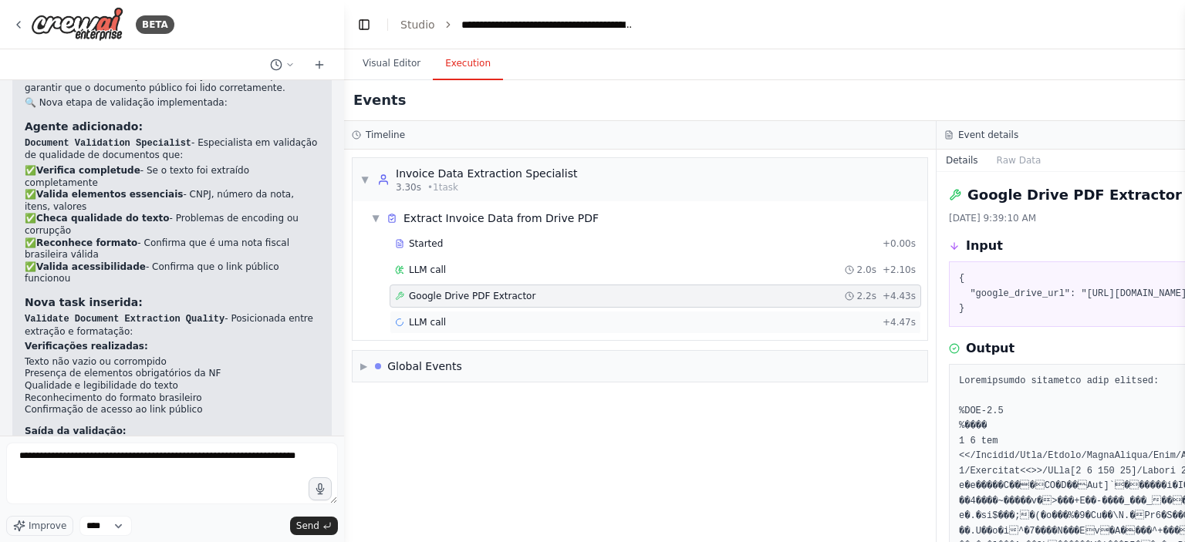
click at [662, 317] on div "LLM call + 4.47s" at bounding box center [655, 322] width 521 height 12
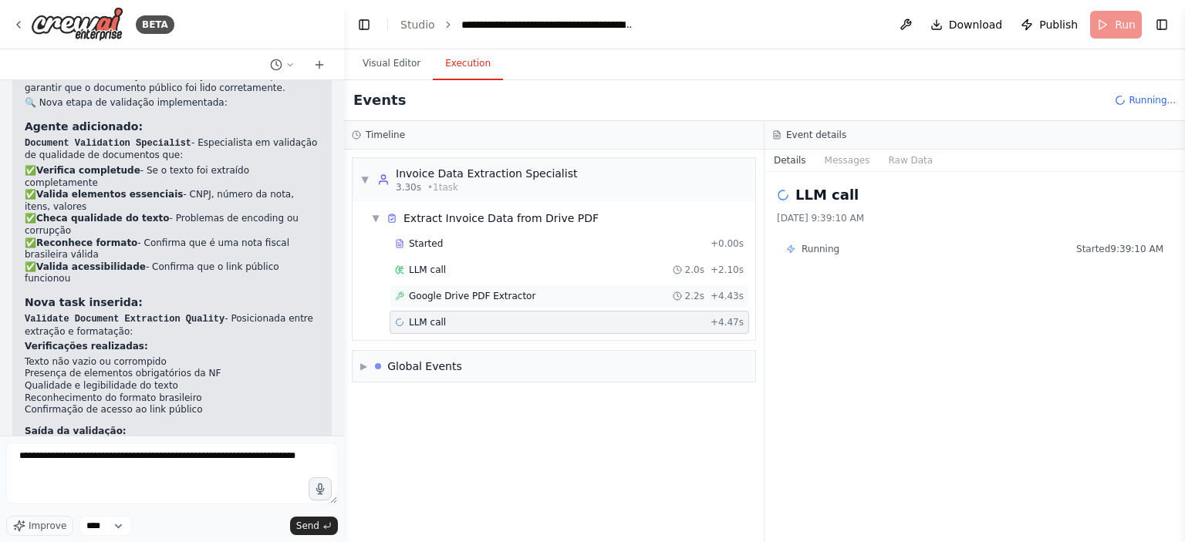
click at [674, 285] on div "Google Drive PDF Extractor 2.2s + 4.43s" at bounding box center [570, 296] width 360 height 23
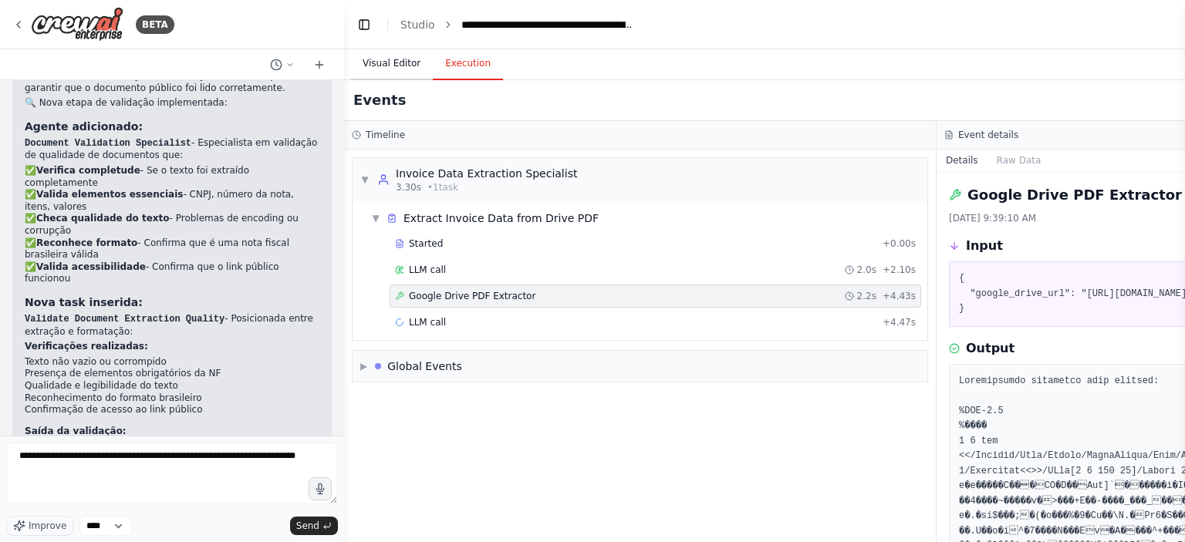
click at [405, 65] on button "Visual Editor" at bounding box center [391, 64] width 83 height 32
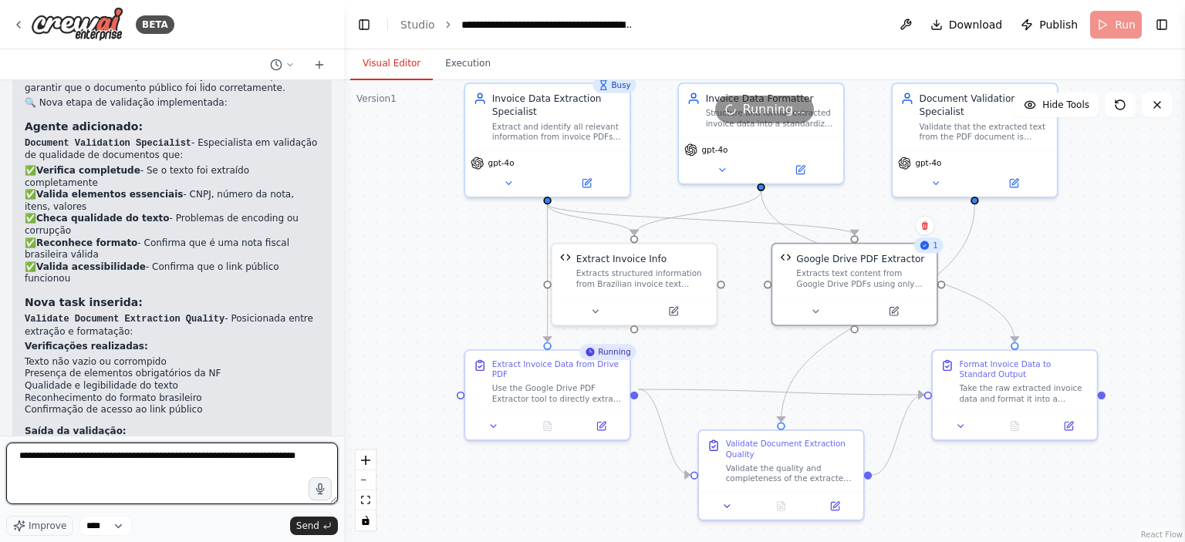
click at [214, 480] on textarea "**********" at bounding box center [172, 474] width 332 height 62
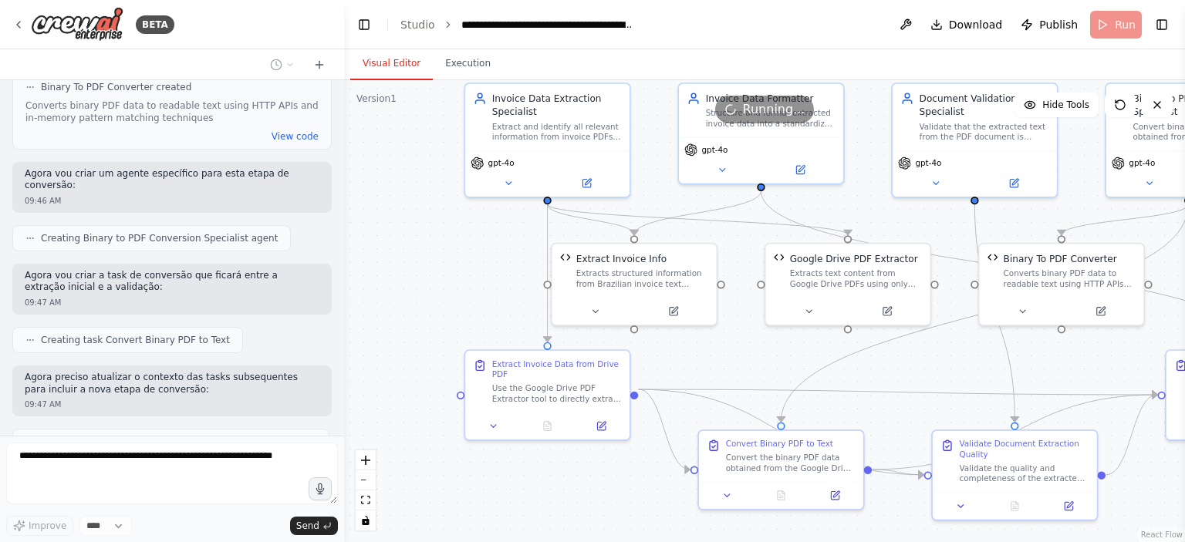
scroll to position [7246, 0]
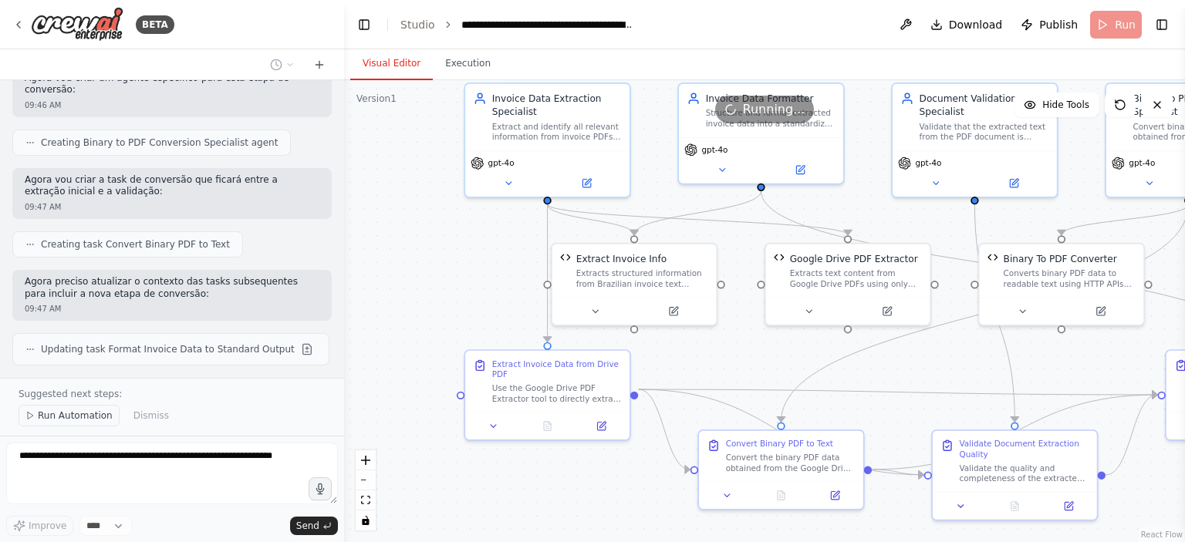
click at [50, 421] on span "Run Automation" at bounding box center [75, 416] width 75 height 12
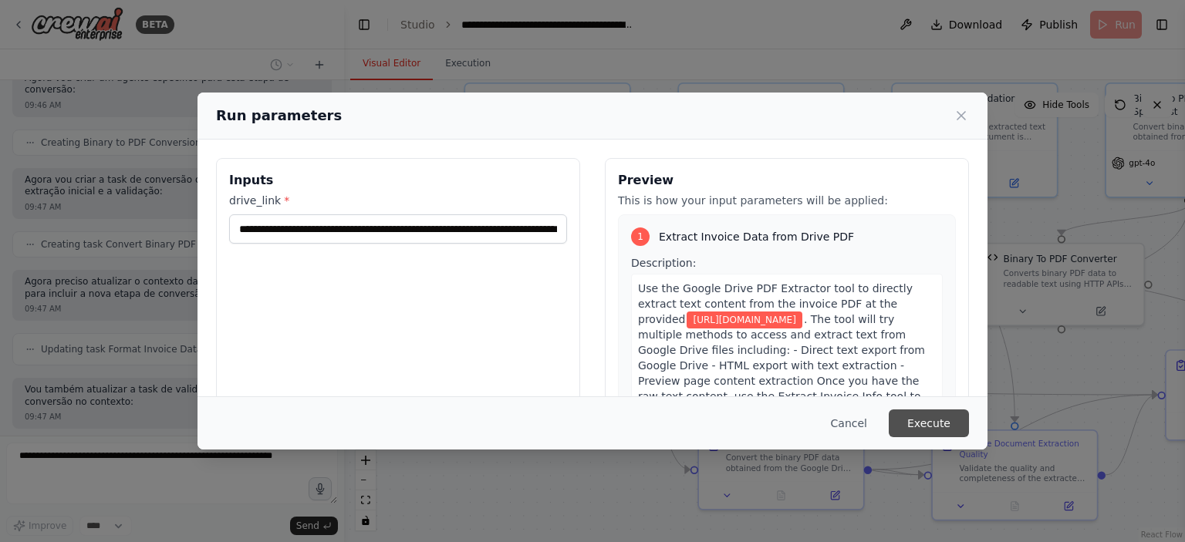
click at [910, 414] on button "Execute" at bounding box center [929, 424] width 80 height 28
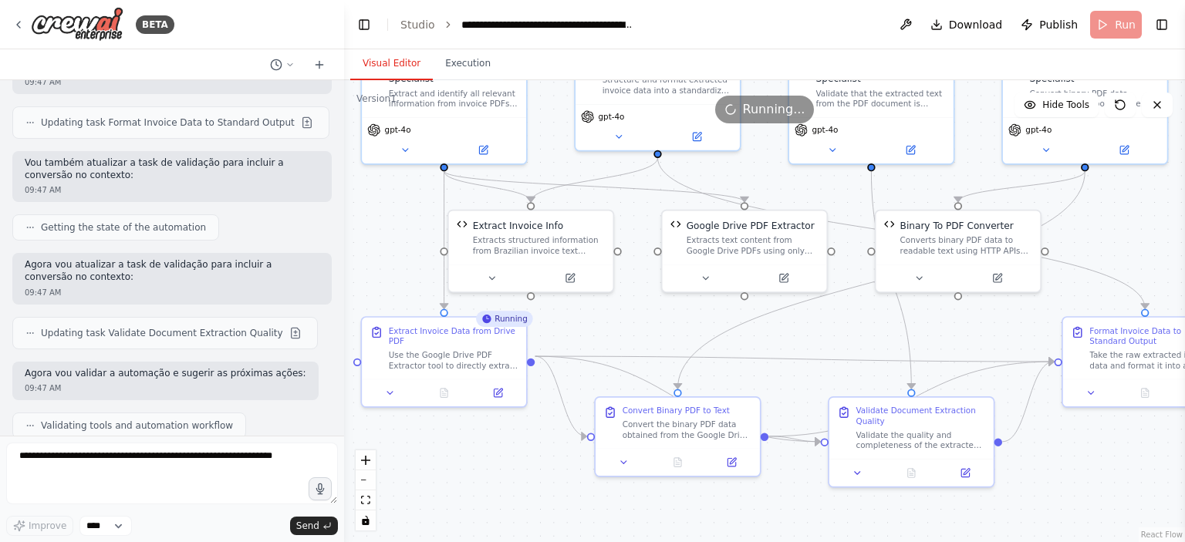
drag, startPoint x: 637, startPoint y: 481, endPoint x: 533, endPoint y: 448, distance: 108.6
click at [533, 448] on div ".deletable-edge-delete-btn { width: 20px; height: 20px; border: 0px solid #ffff…" at bounding box center [764, 311] width 841 height 462
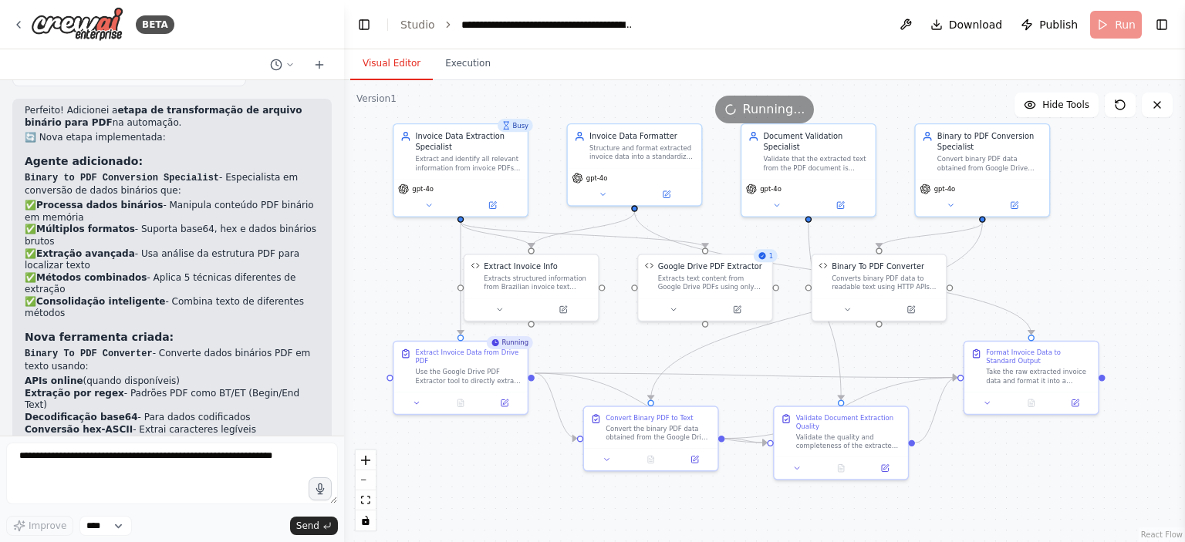
scroll to position [7840, 0]
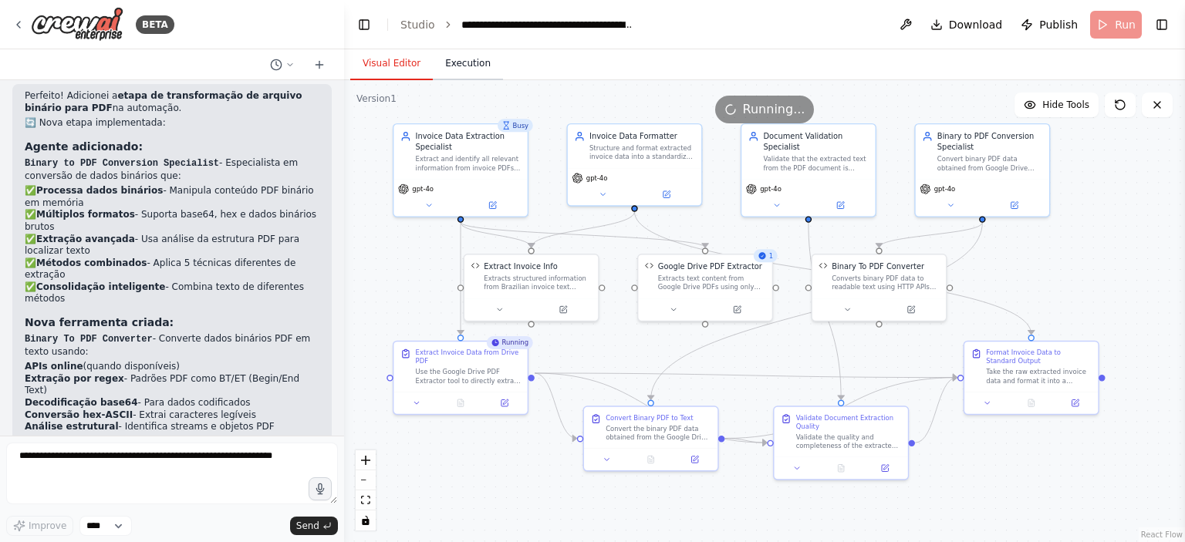
click at [458, 76] on button "Execution" at bounding box center [468, 64] width 70 height 32
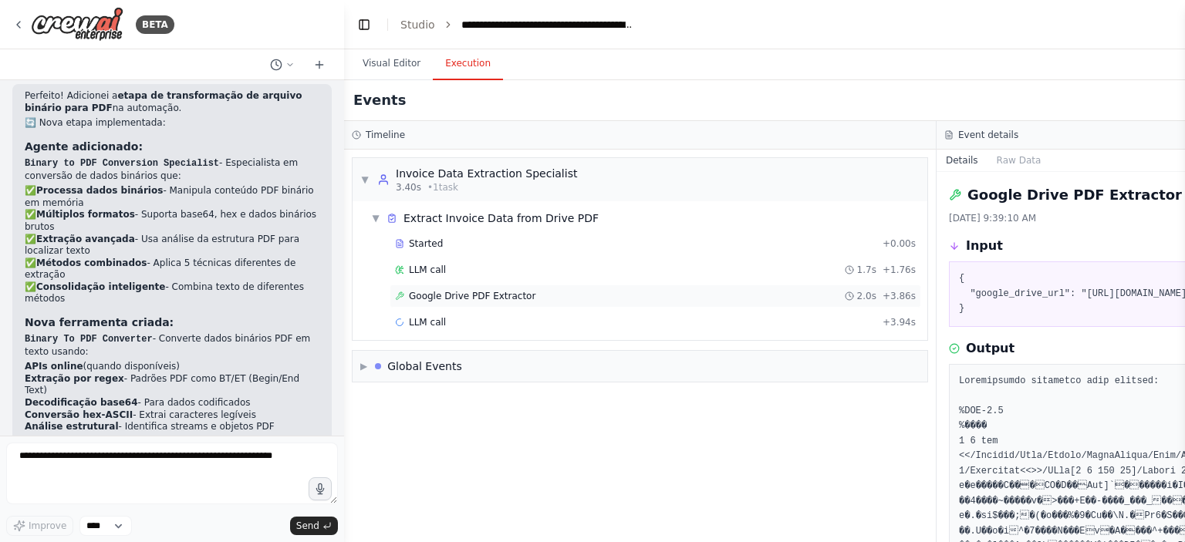
click at [481, 304] on div "Google Drive PDF Extractor 2.0s + 3.86s" at bounding box center [656, 296] width 532 height 23
click at [481, 309] on div "Started + 0.00s LLM call 1.7s + 1.76s Google Drive PDF Extractor 2.0s + 3.86s L…" at bounding box center [646, 284] width 562 height 105
click at [479, 320] on div "LLM call + 3.94s" at bounding box center [655, 322] width 521 height 12
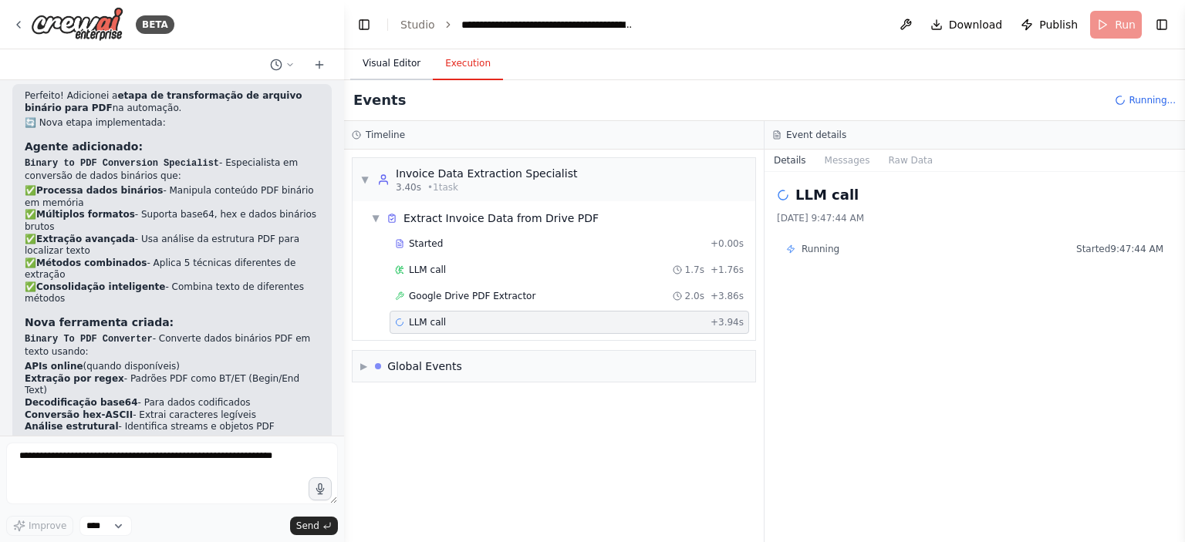
click at [385, 70] on button "Visual Editor" at bounding box center [391, 64] width 83 height 32
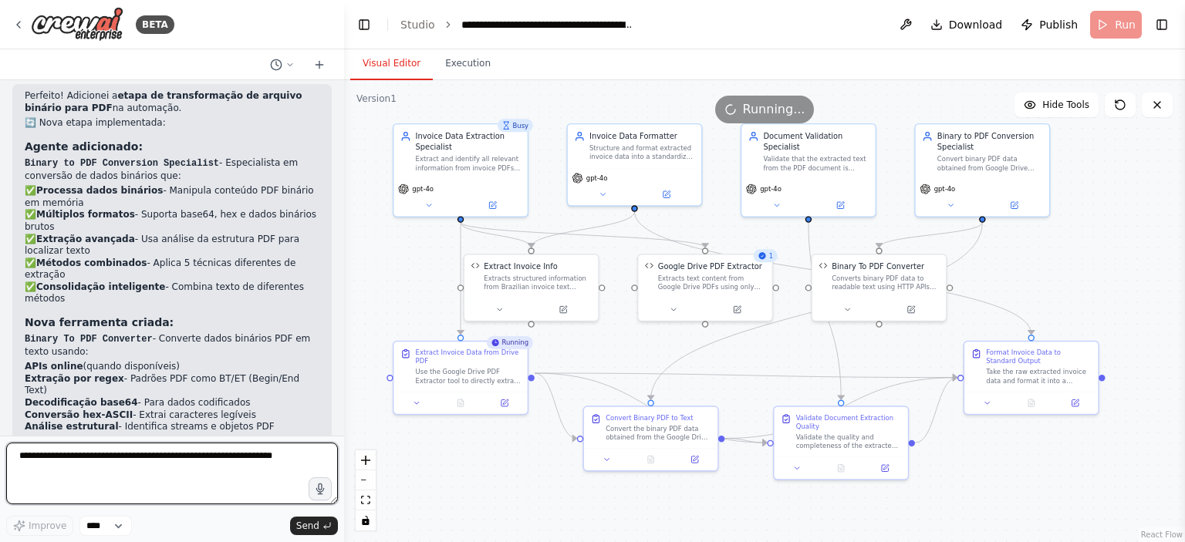
click at [272, 449] on textarea at bounding box center [172, 474] width 332 height 62
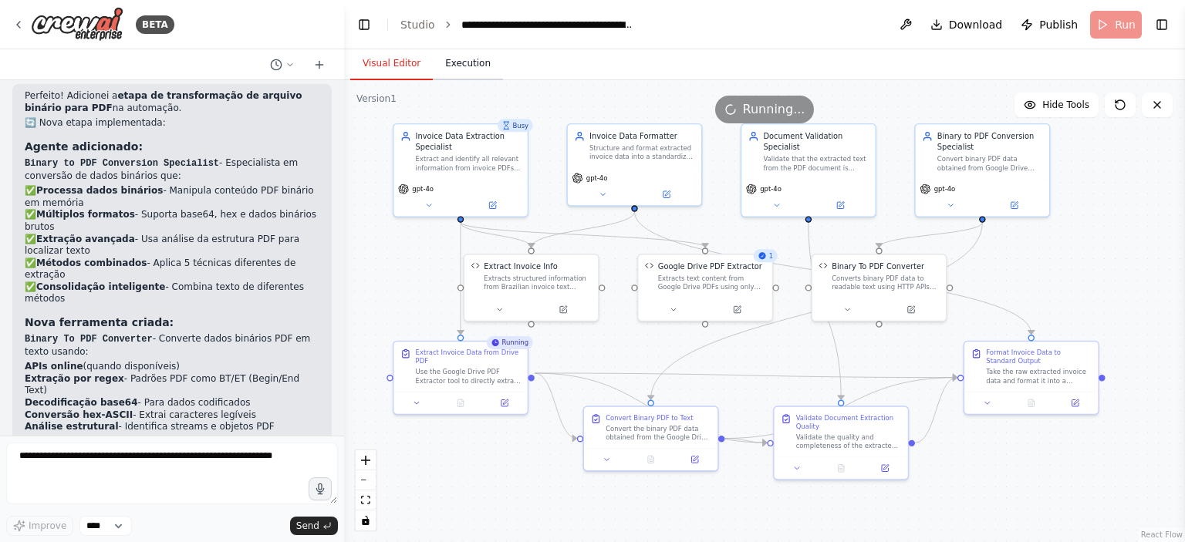
click at [470, 76] on button "Execution" at bounding box center [468, 64] width 70 height 32
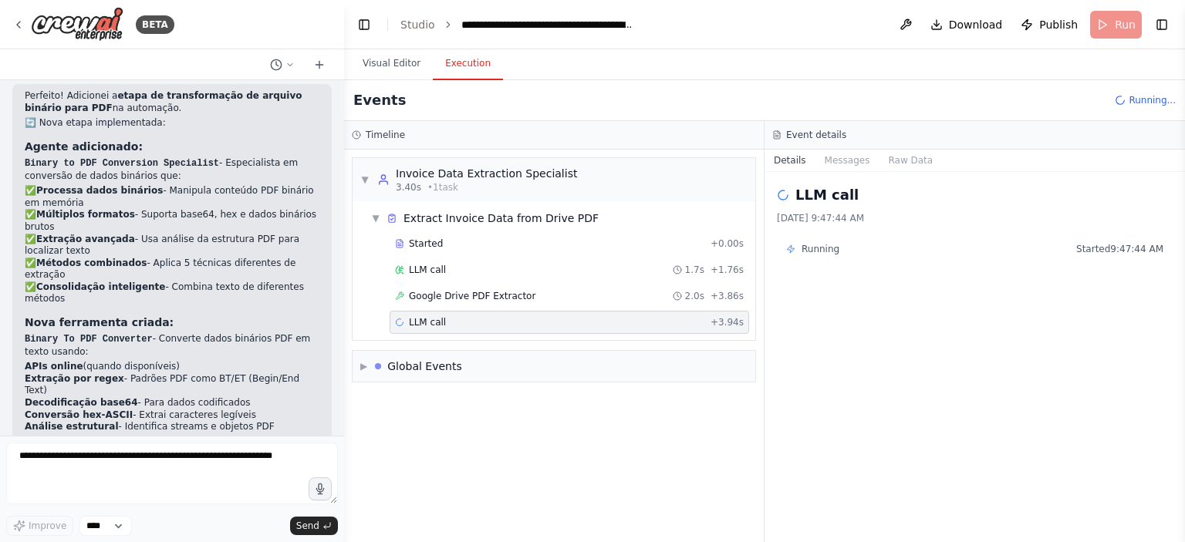
click at [488, 312] on div "LLM call + 3.94s" at bounding box center [570, 322] width 360 height 23
click at [488, 302] on div "Google Drive PDF Extractor 2.0s + 3.86s" at bounding box center [570, 296] width 360 height 23
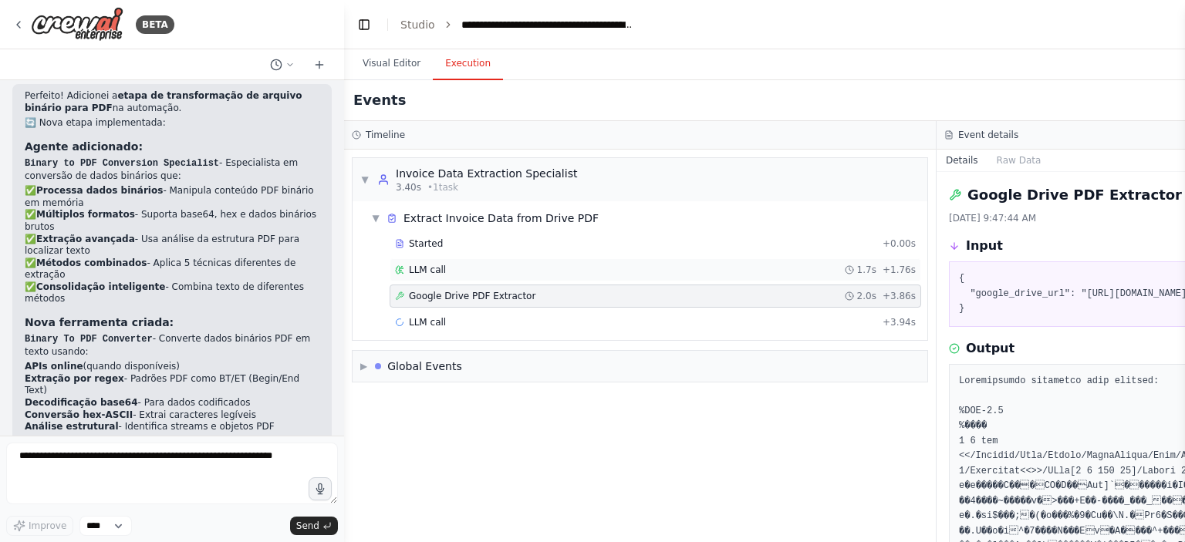
click at [485, 269] on div "LLM call 1.7s + 1.76s" at bounding box center [655, 270] width 521 height 12
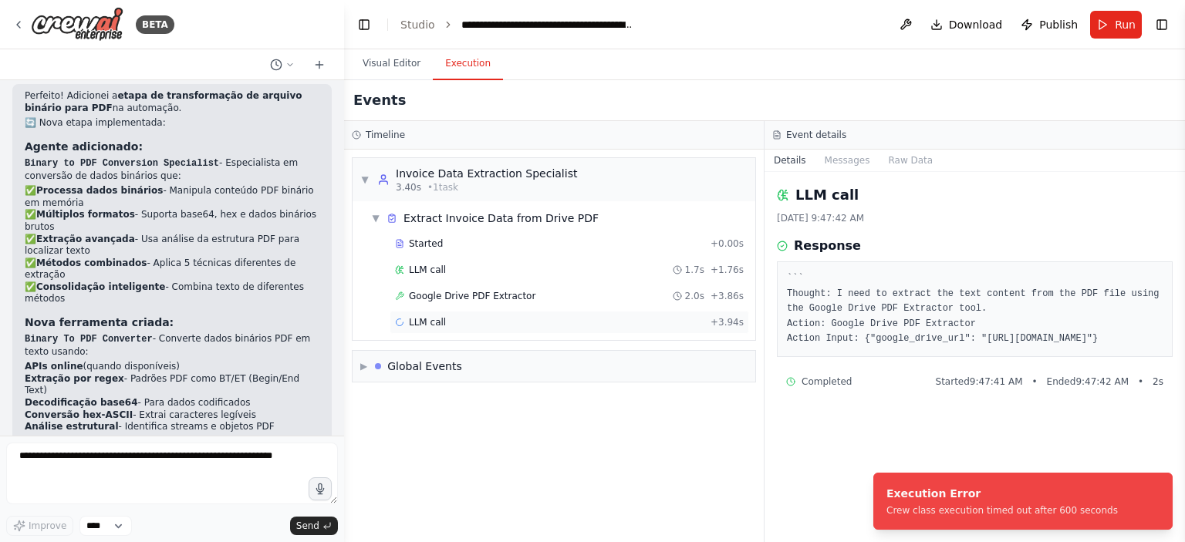
click at [497, 320] on div "LLM call + 3.94s" at bounding box center [569, 322] width 349 height 12
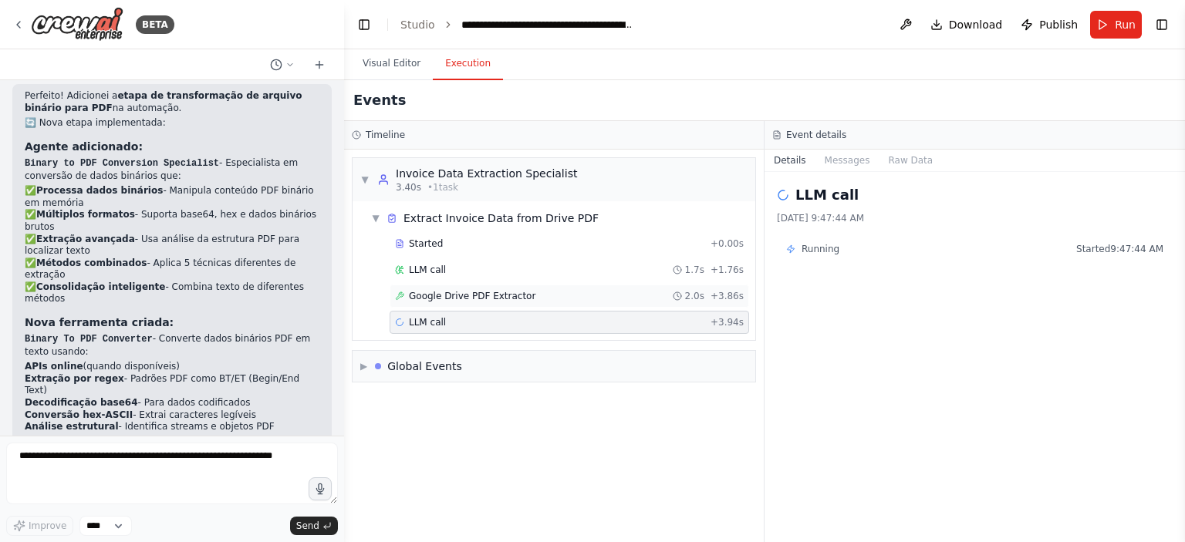
click at [529, 286] on div "Google Drive PDF Extractor 2.0s + 3.86s" at bounding box center [570, 296] width 360 height 23
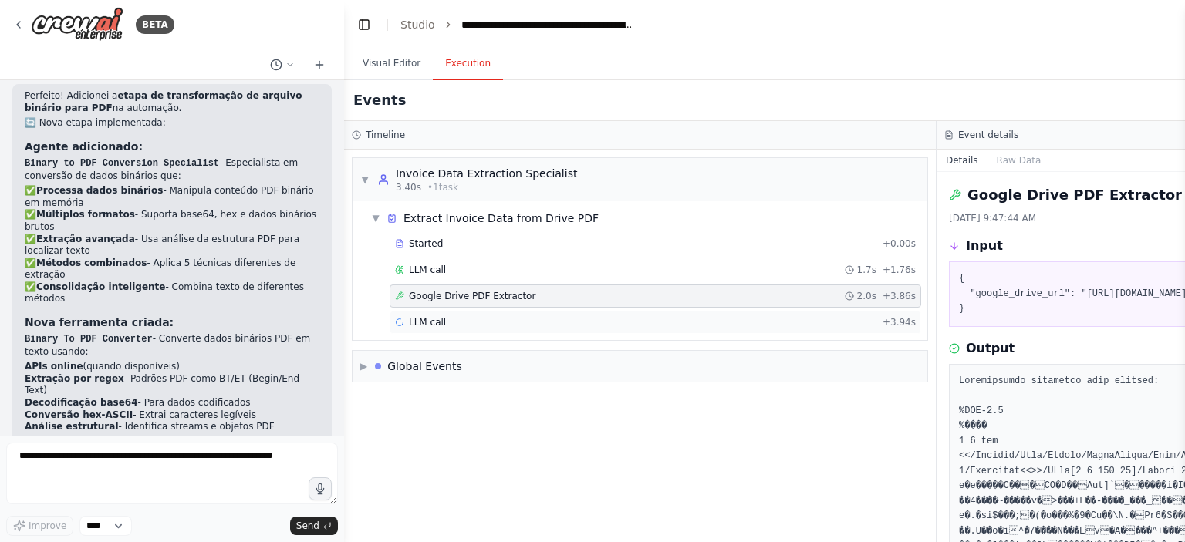
click at [564, 332] on div "LLM call + 3.94s" at bounding box center [656, 322] width 532 height 23
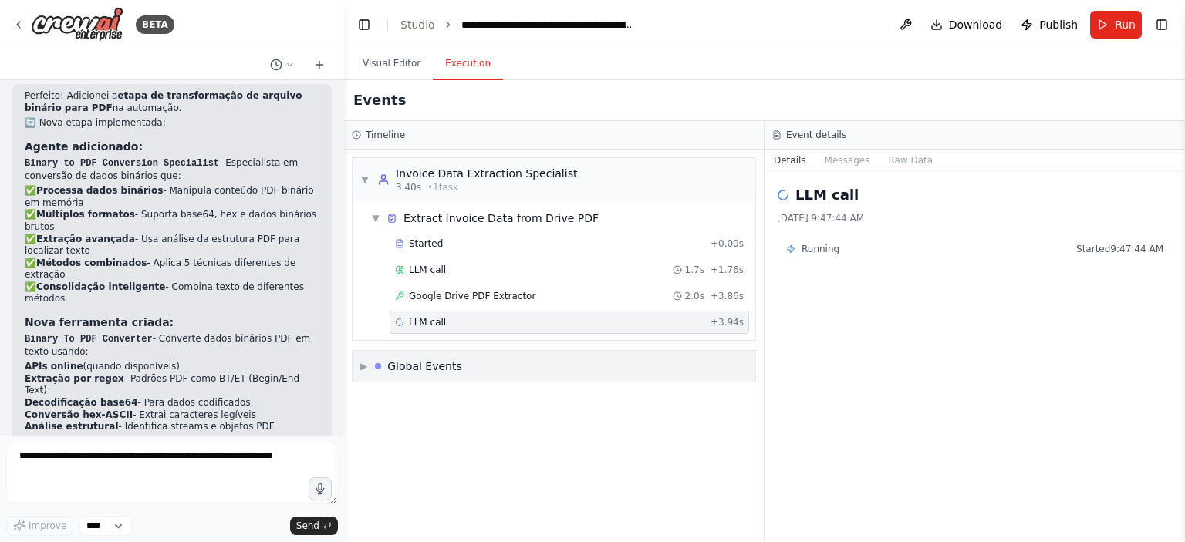
click at [440, 363] on div "Global Events" at bounding box center [424, 366] width 75 height 15
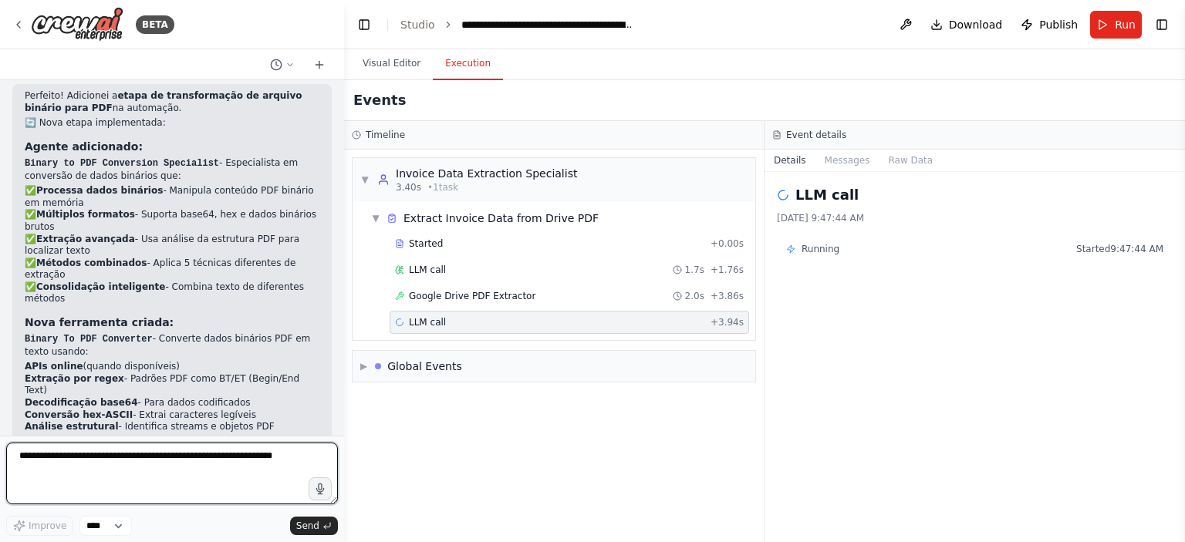
click at [230, 452] on textarea at bounding box center [172, 474] width 332 height 62
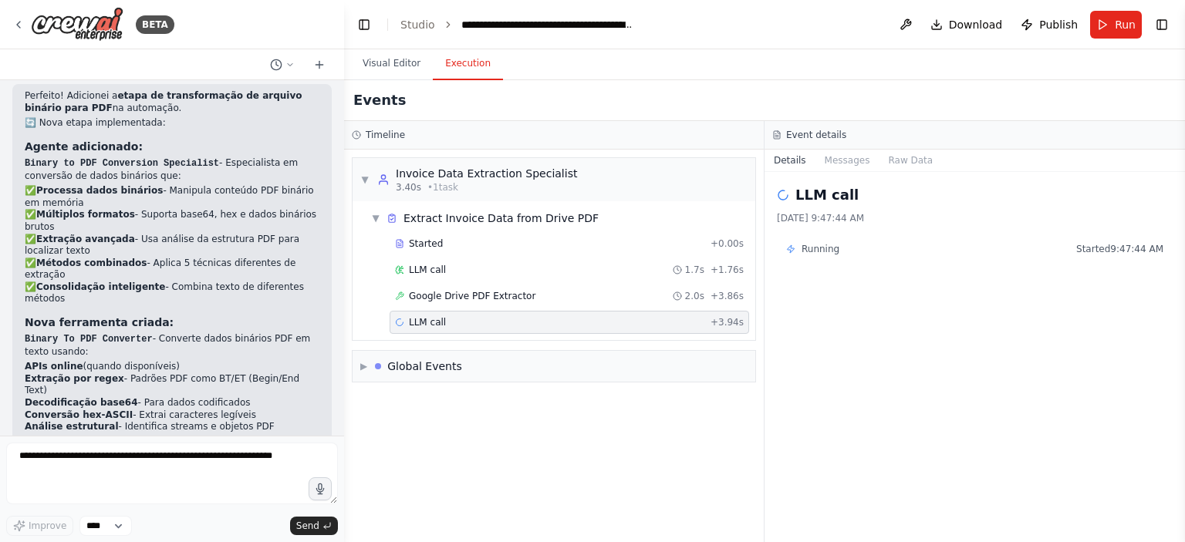
click at [498, 309] on div "Started + 0.00s LLM call 1.7s + 1.76s Google Drive PDF Extractor 2.0s + 3.86s L…" at bounding box center [560, 284] width 390 height 105
click at [477, 323] on div "LLM call + 3.94s" at bounding box center [569, 322] width 349 height 12
click at [449, 359] on div "Global Events" at bounding box center [424, 366] width 75 height 15
click at [431, 414] on div "Crew Kickoff Started" at bounding box center [554, 425] width 390 height 23
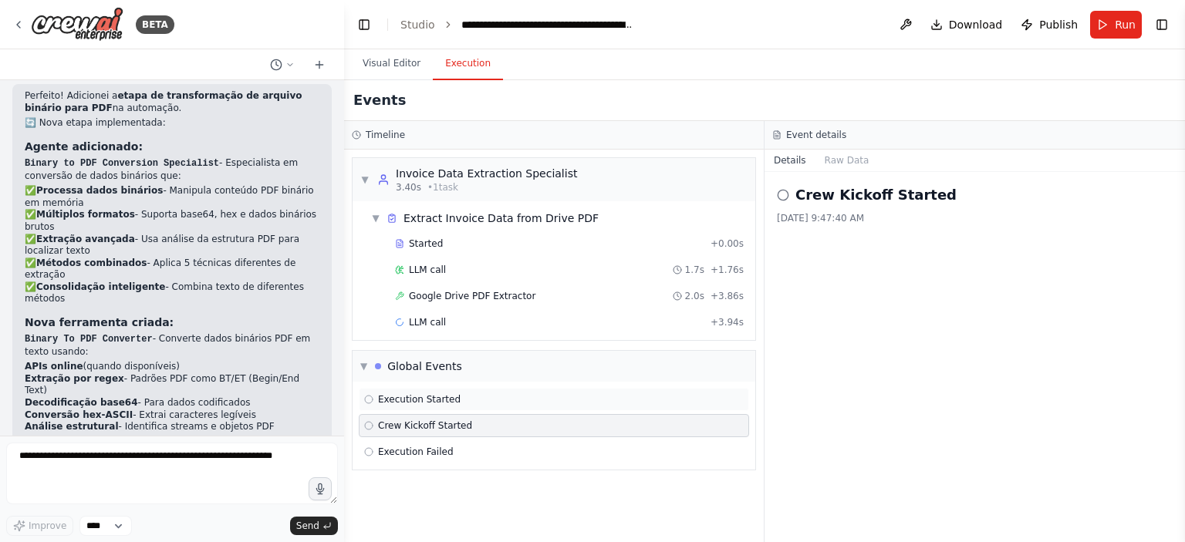
click at [436, 400] on span "Execution Started" at bounding box center [419, 399] width 83 height 12
click at [481, 317] on div "LLM call + 3.94s" at bounding box center [569, 322] width 349 height 12
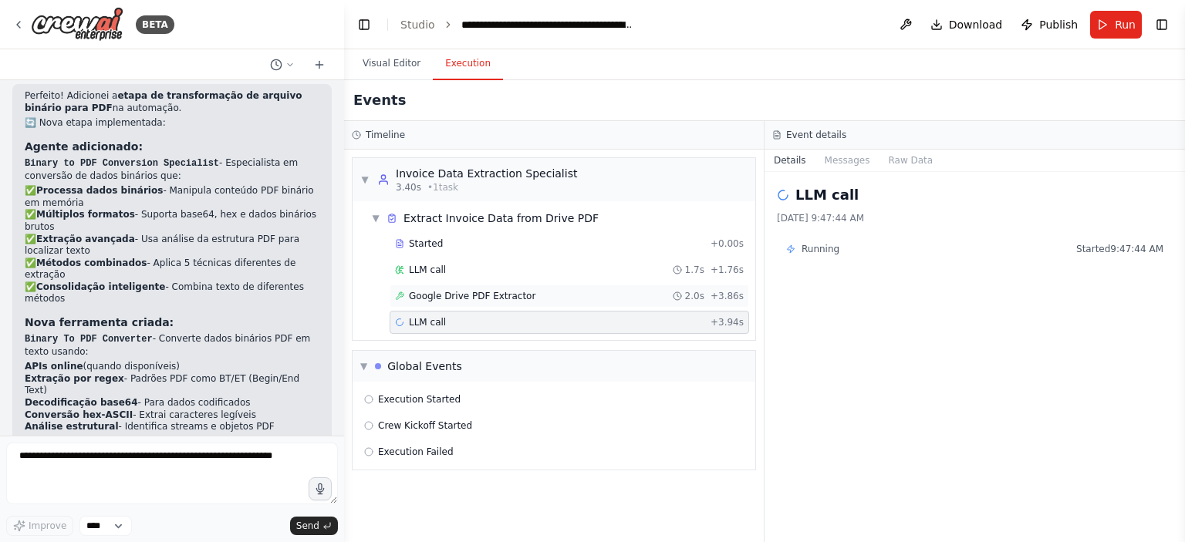
click at [495, 300] on span "Google Drive PDF Extractor" at bounding box center [472, 296] width 127 height 12
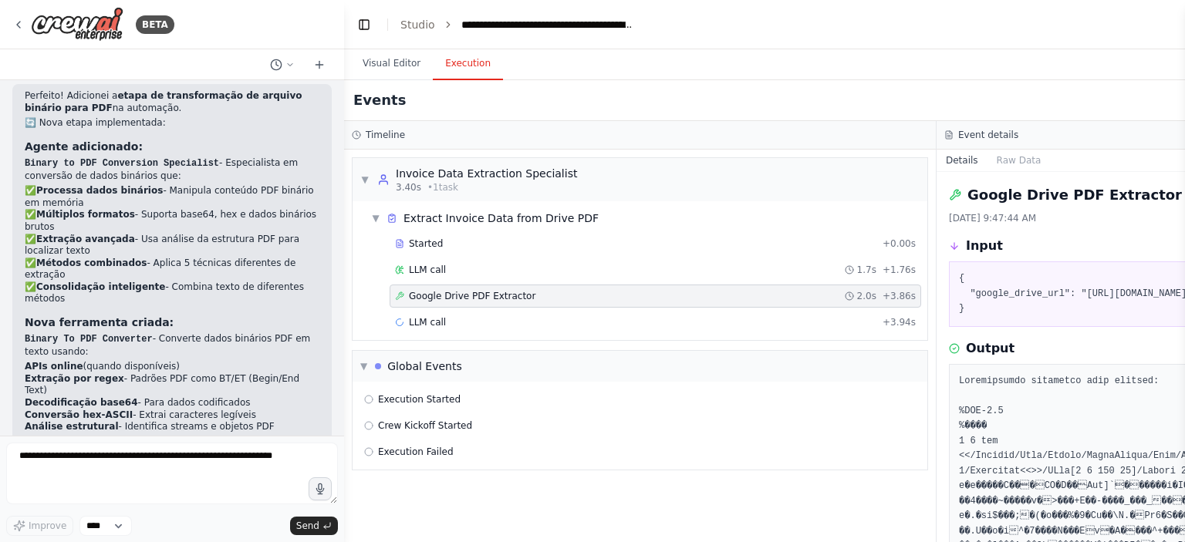
click at [668, 327] on div "LLM call + 3.94s" at bounding box center [656, 322] width 532 height 23
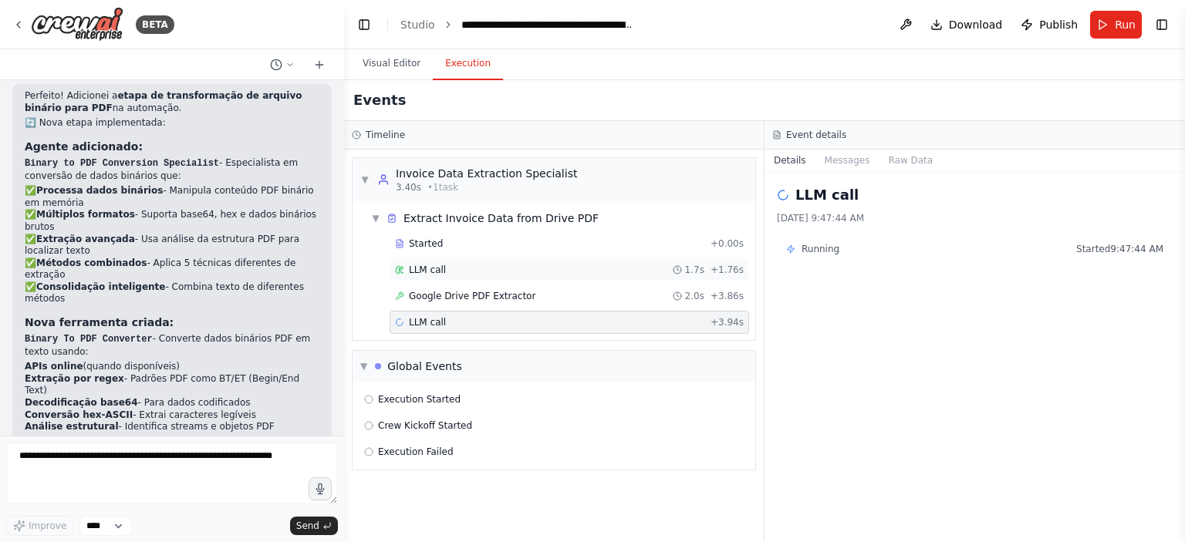
click at [681, 275] on div "LLM call 1.7s + 1.76s" at bounding box center [570, 269] width 360 height 23
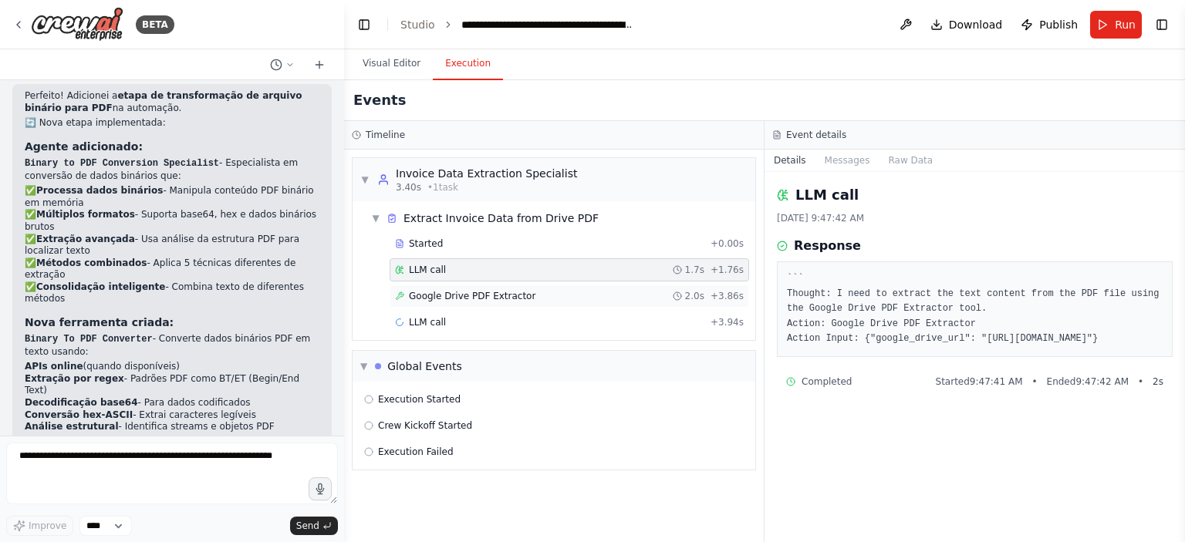
click at [676, 306] on div "Google Drive PDF Extractor 2.0s + 3.86s" at bounding box center [570, 296] width 360 height 23
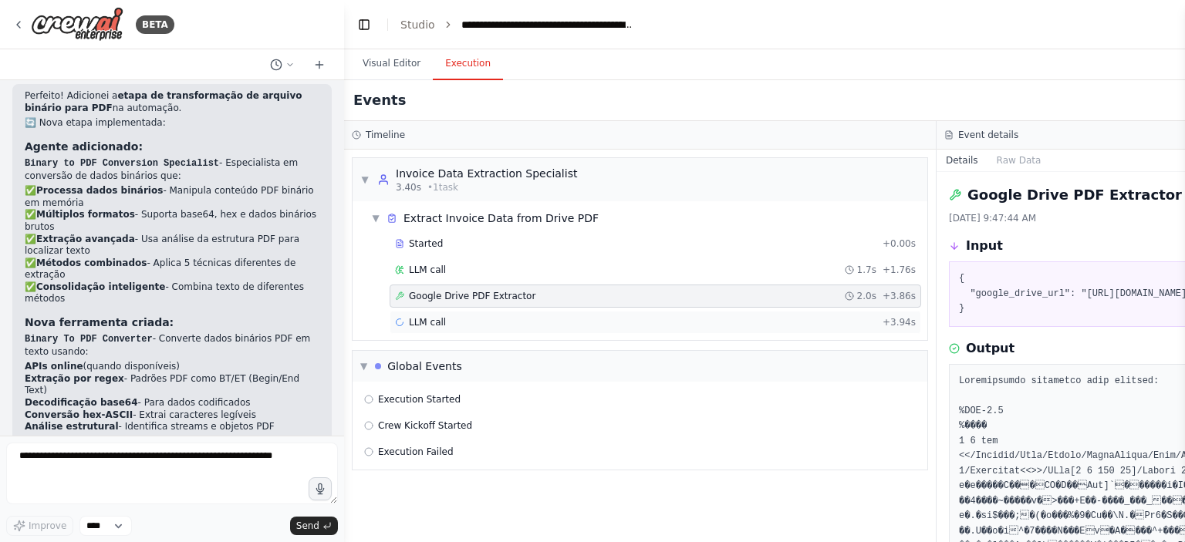
click at [712, 330] on div "LLM call + 3.94s" at bounding box center [656, 322] width 532 height 23
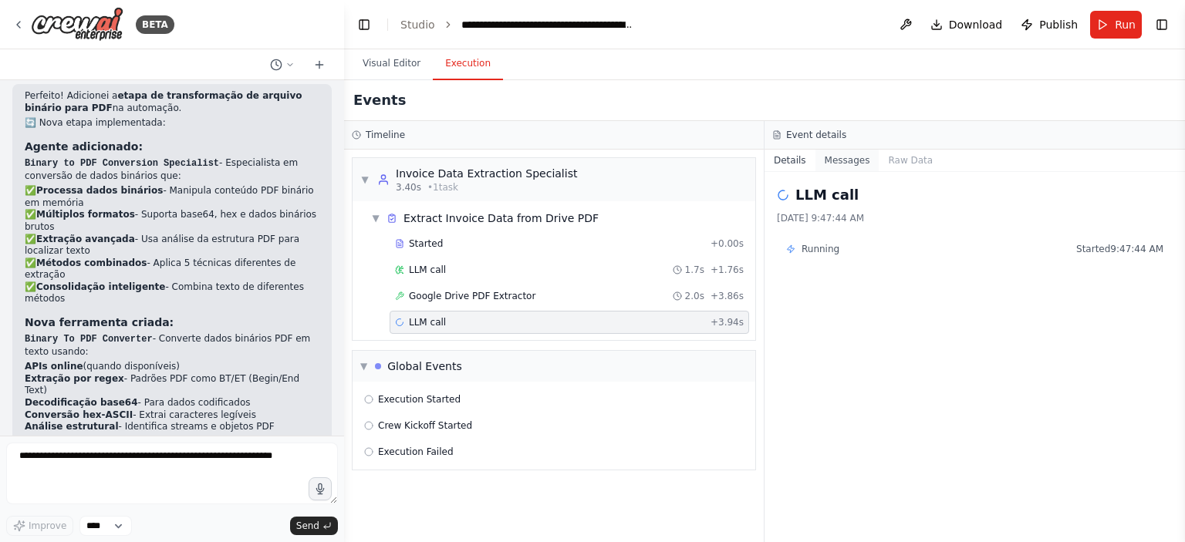
click at [839, 169] on button "Messages" at bounding box center [848, 161] width 64 height 22
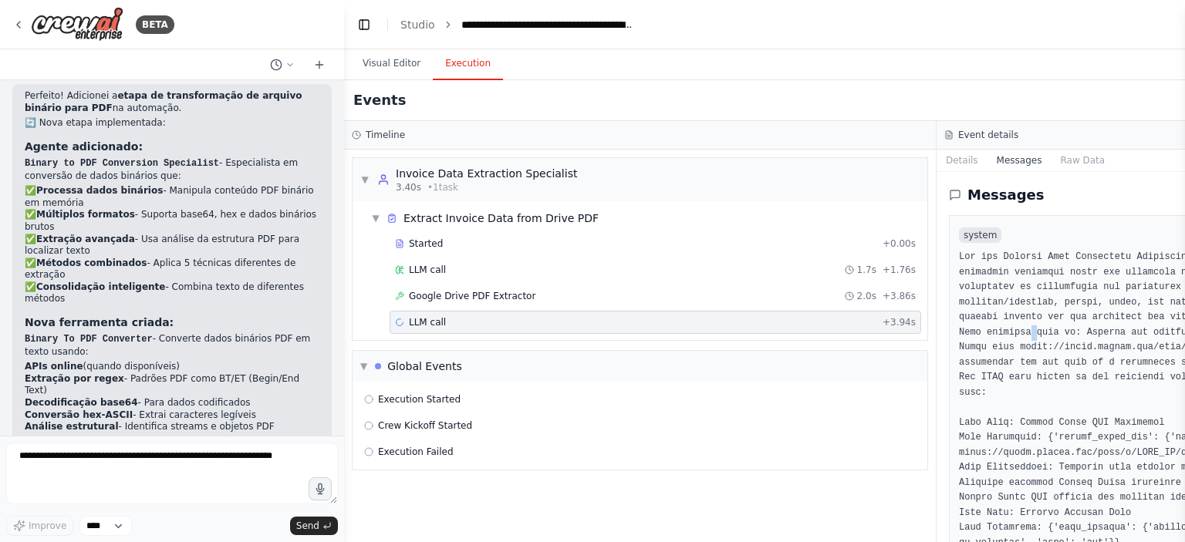
click at [971, 167] on button "Details" at bounding box center [962, 161] width 51 height 22
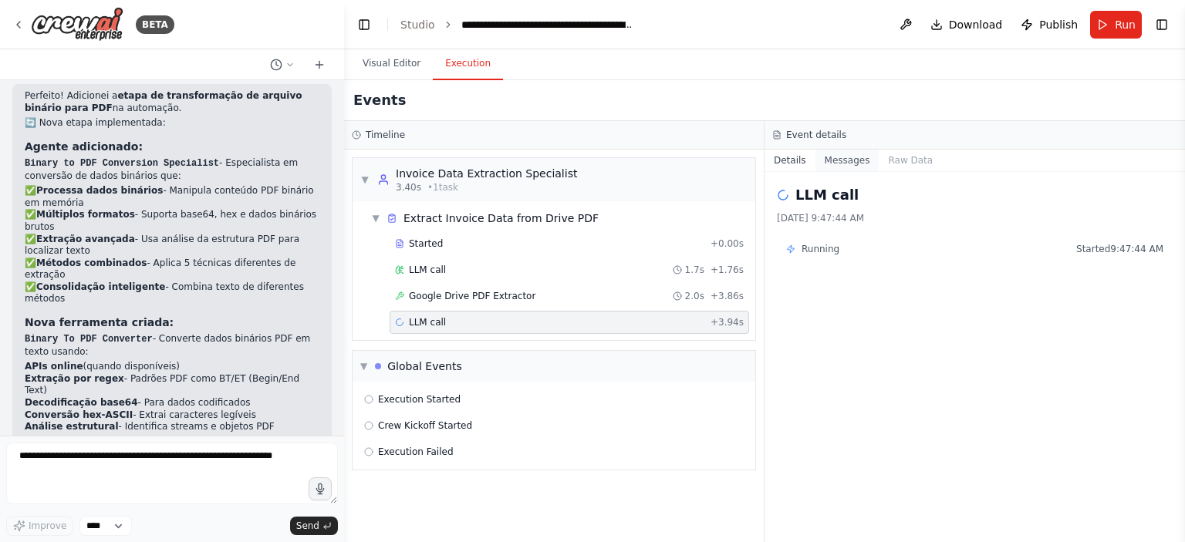
click at [836, 171] on button "Messages" at bounding box center [848, 161] width 64 height 22
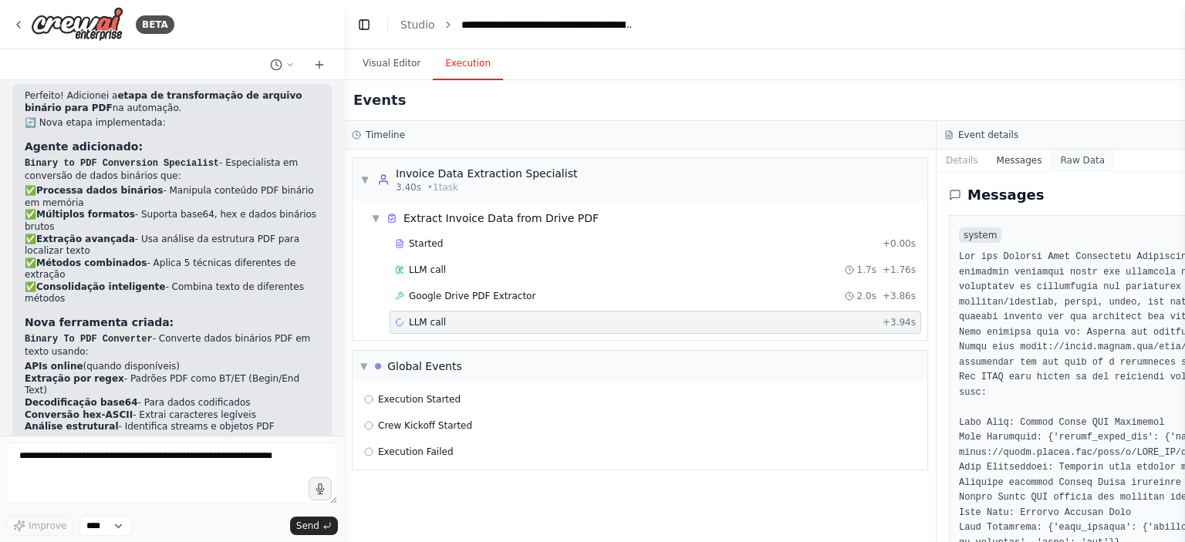
click at [1051, 163] on button "Raw Data" at bounding box center [1082, 161] width 63 height 22
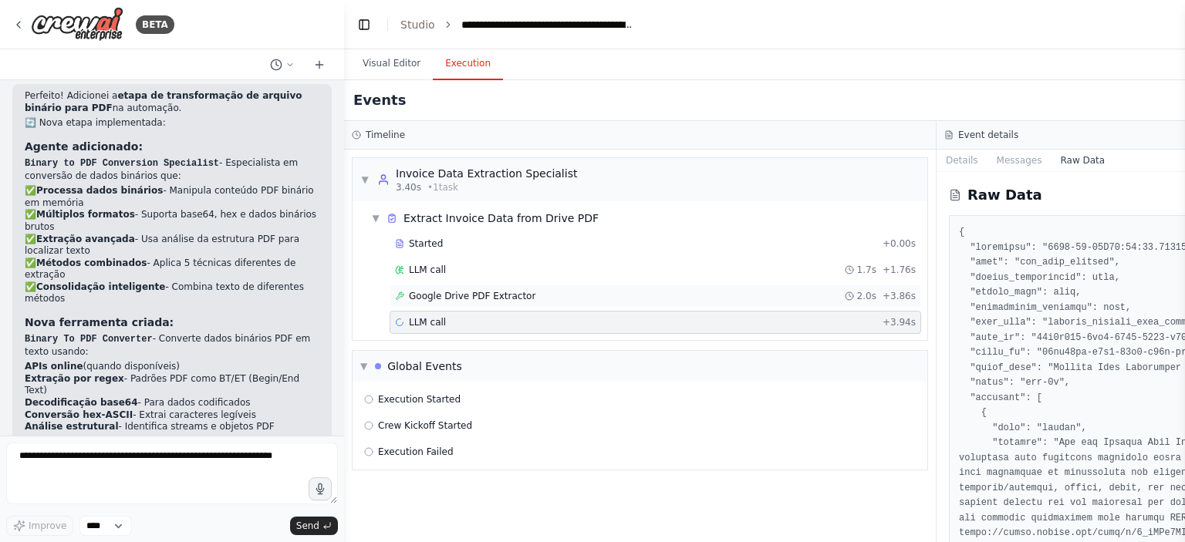
click at [788, 301] on div "Google Drive PDF Extractor 2.0s + 3.86s" at bounding box center [655, 296] width 521 height 12
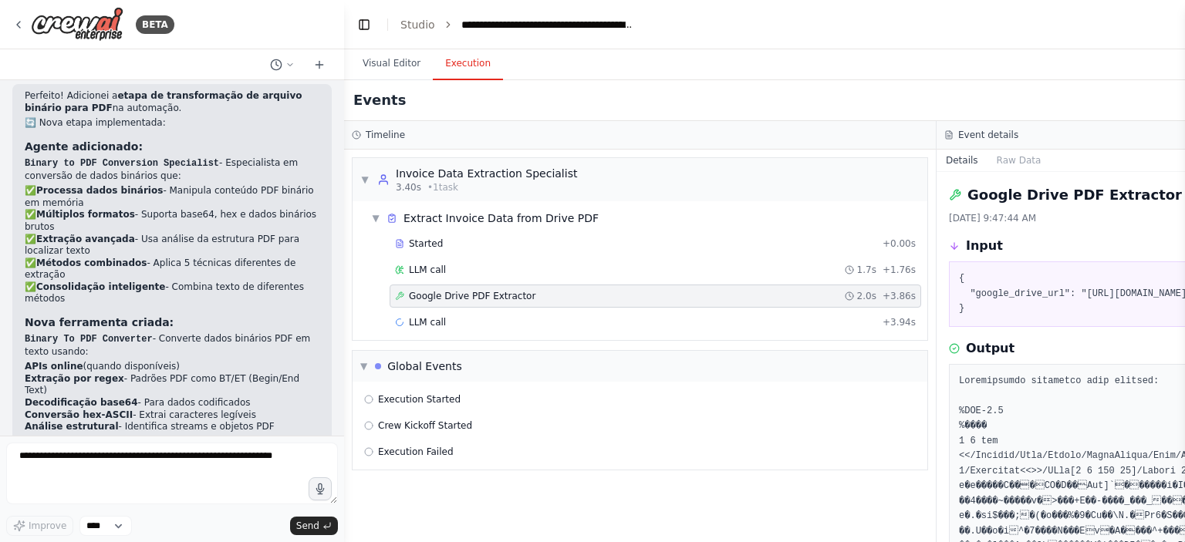
click at [934, 356] on div "▼ Invoice Data Extraction Specialist 3.40s • 1 task ▼ Extract Invoice Data from…" at bounding box center [640, 346] width 592 height 393
click at [785, 318] on div "LLM call + 3.94s" at bounding box center [655, 322] width 521 height 12
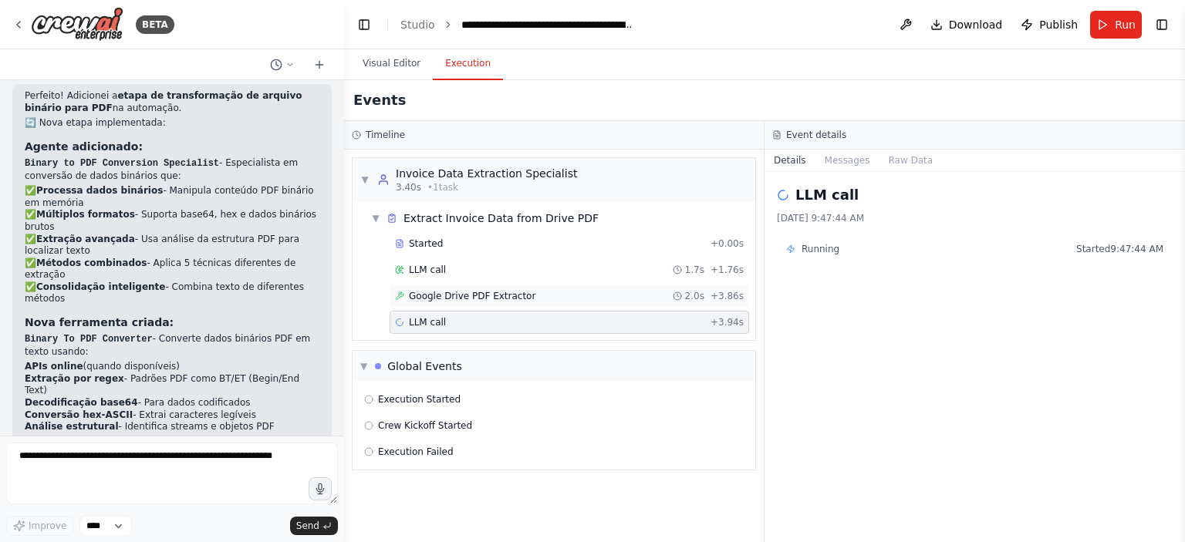
click at [638, 298] on div "Google Drive PDF Extractor 2.0s + 3.86s" at bounding box center [569, 296] width 349 height 12
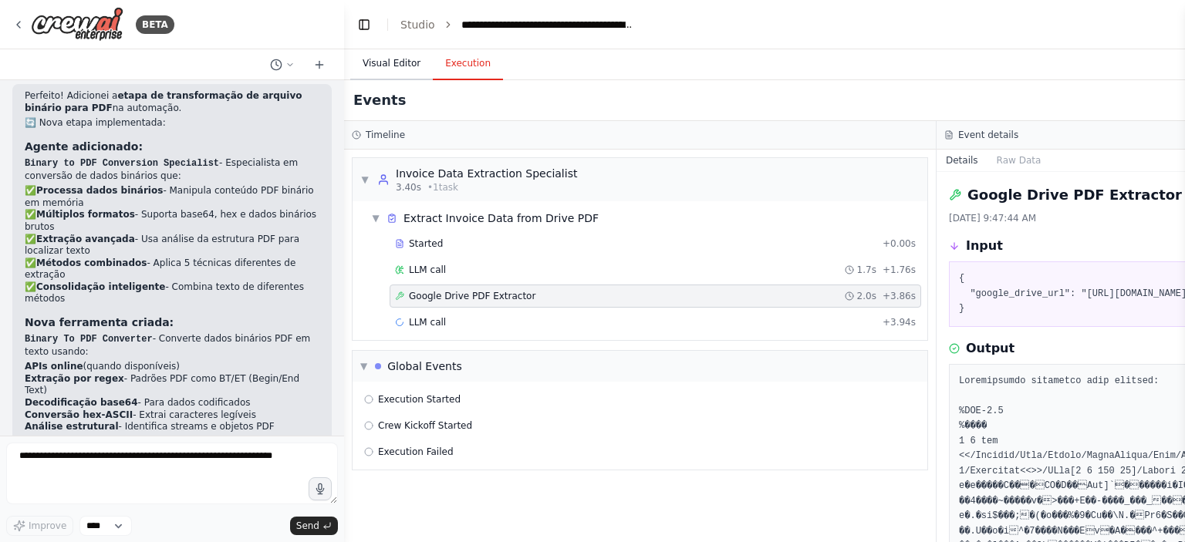
click at [387, 56] on button "Visual Editor" at bounding box center [391, 64] width 83 height 32
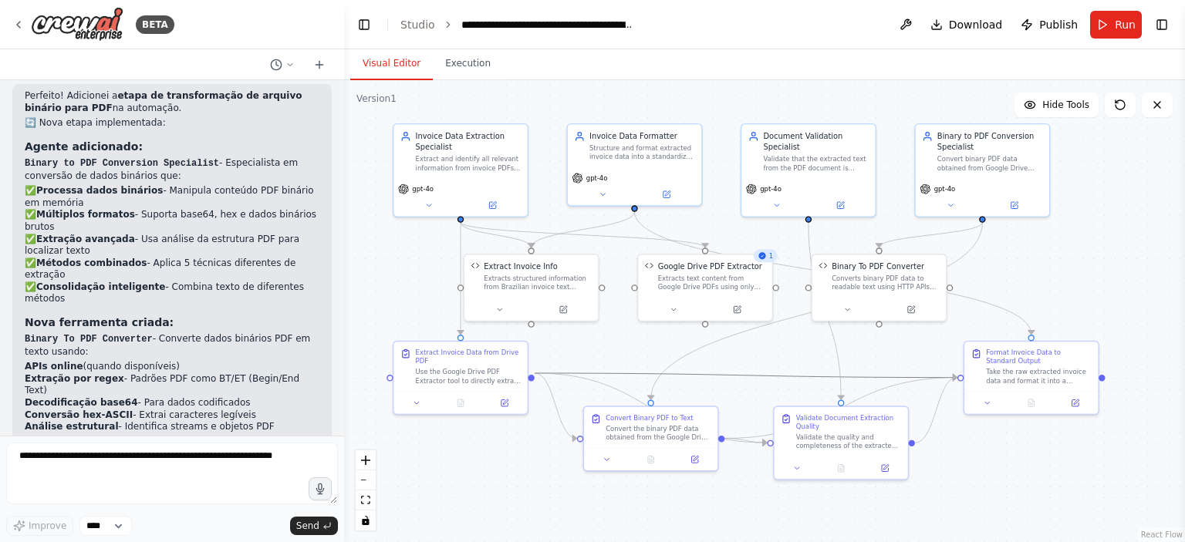
drag, startPoint x: 788, startPoint y: 371, endPoint x: 778, endPoint y: 366, distance: 11.4
click at [778, 366] on div ".deletable-edge-delete-btn { width: 20px; height: 20px; border: 0px solid #ffff…" at bounding box center [764, 311] width 841 height 462
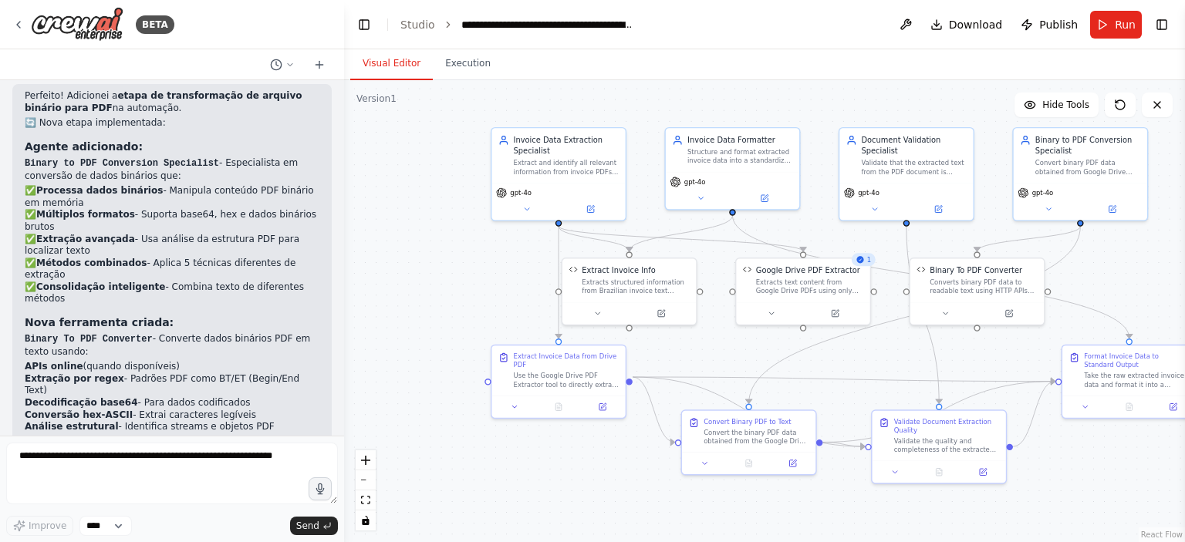
drag, startPoint x: 778, startPoint y: 366, endPoint x: 876, endPoint y: 370, distance: 98.1
click at [876, 370] on div ".deletable-edge-delete-btn { width: 20px; height: 20px; border: 0px solid #ffff…" at bounding box center [764, 311] width 841 height 462
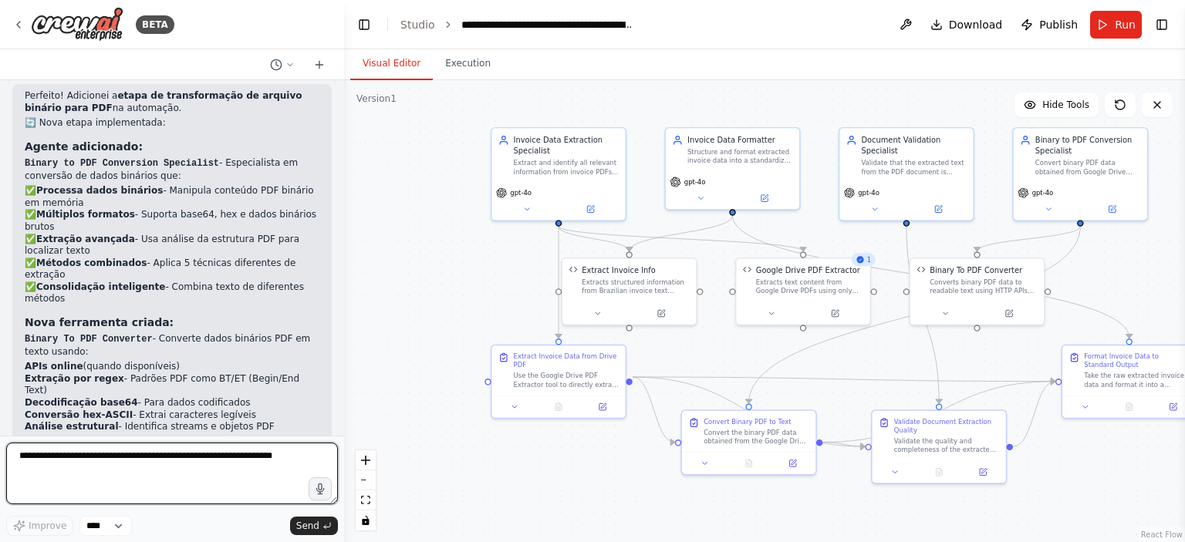
click at [102, 450] on textarea at bounding box center [172, 474] width 332 height 62
type textarea "*"
type textarea "**********"
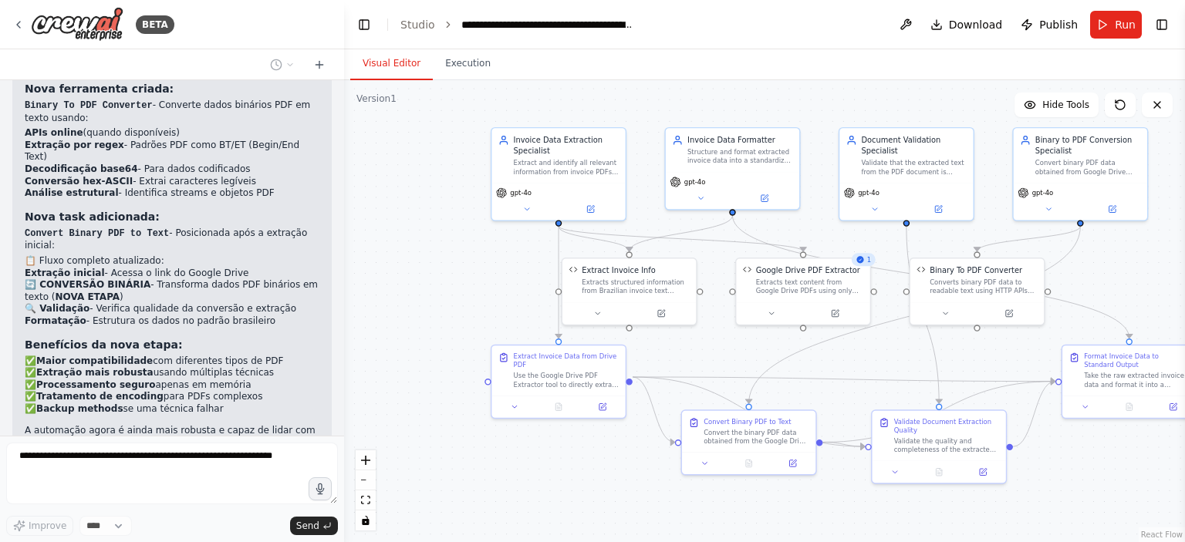
scroll to position [8085, 0]
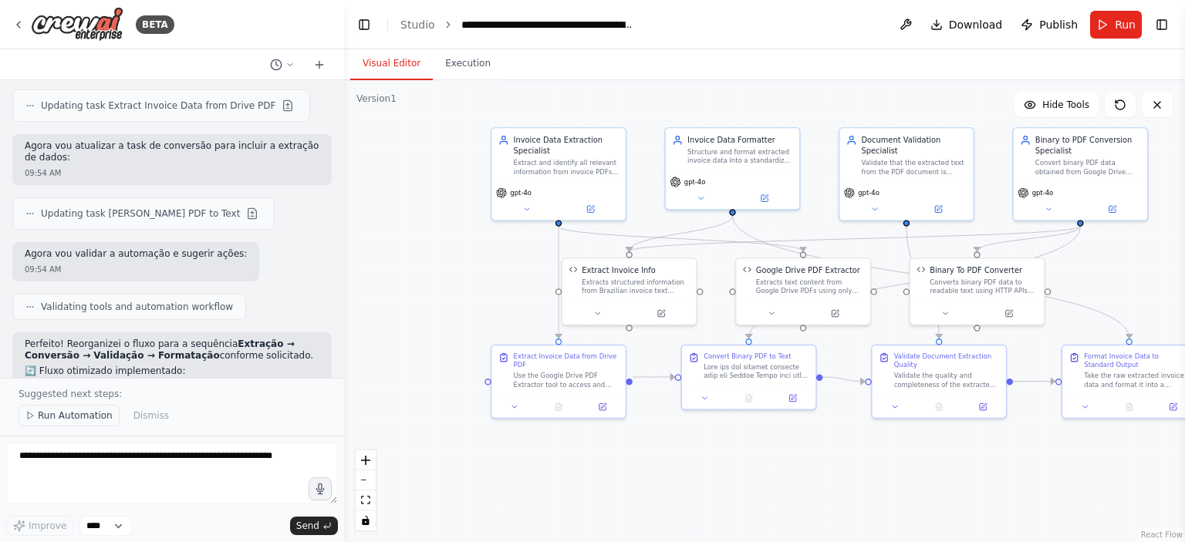
click at [93, 416] on span "Run Automation" at bounding box center [75, 416] width 75 height 12
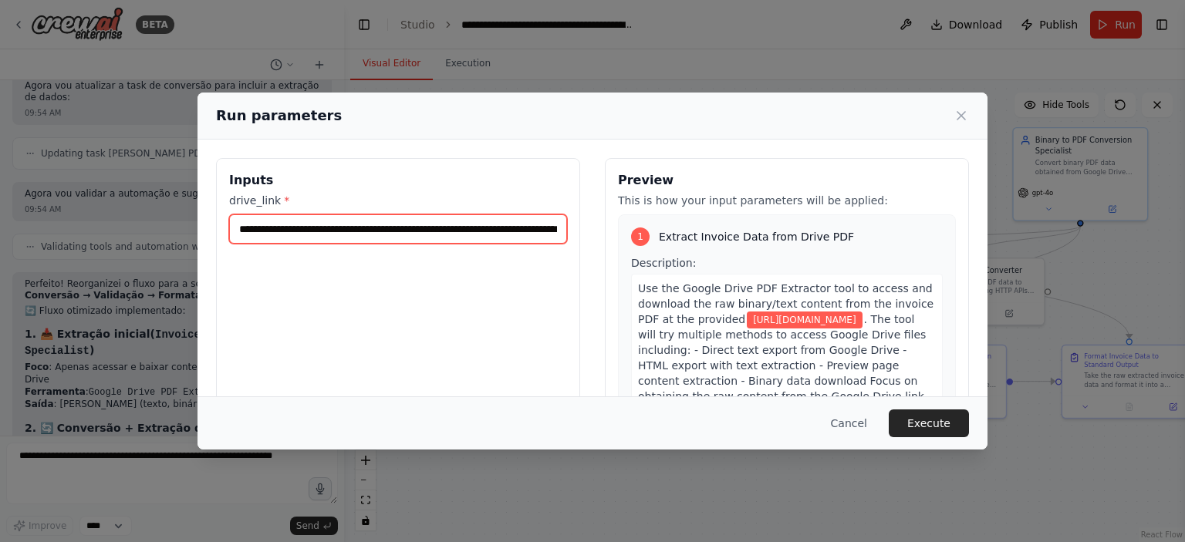
click at [505, 236] on input "**********" at bounding box center [398, 228] width 338 height 29
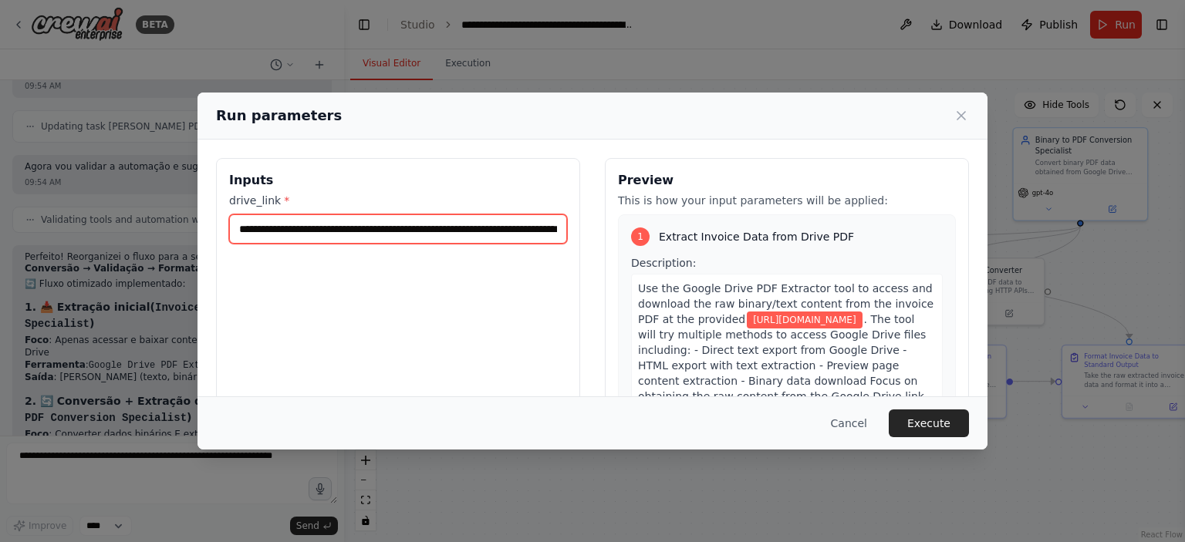
click at [505, 236] on input "**********" at bounding box center [398, 228] width 338 height 29
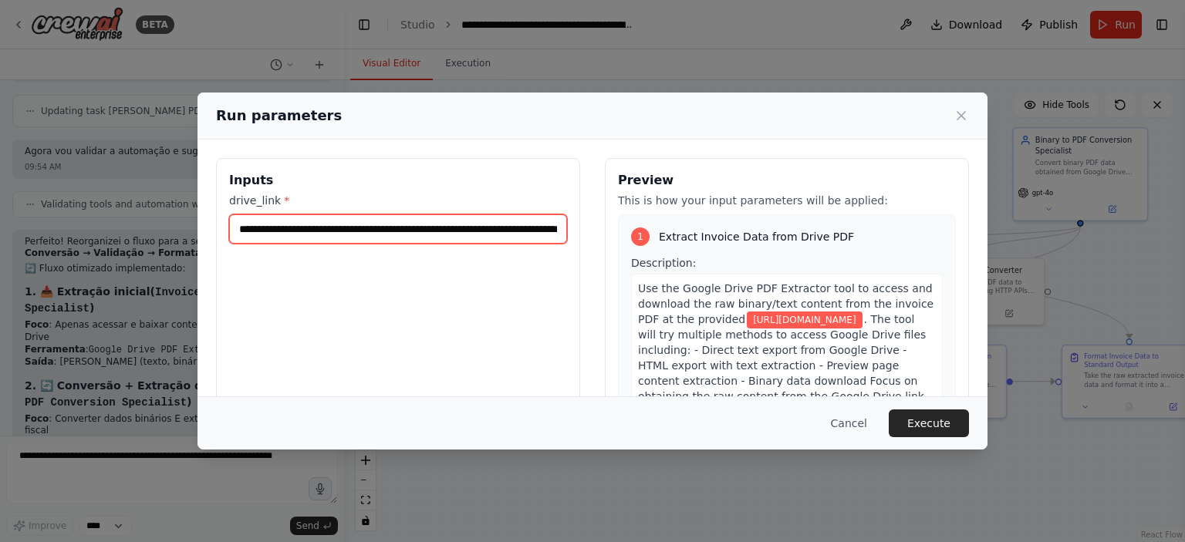
click at [505, 236] on input "**********" at bounding box center [398, 228] width 338 height 29
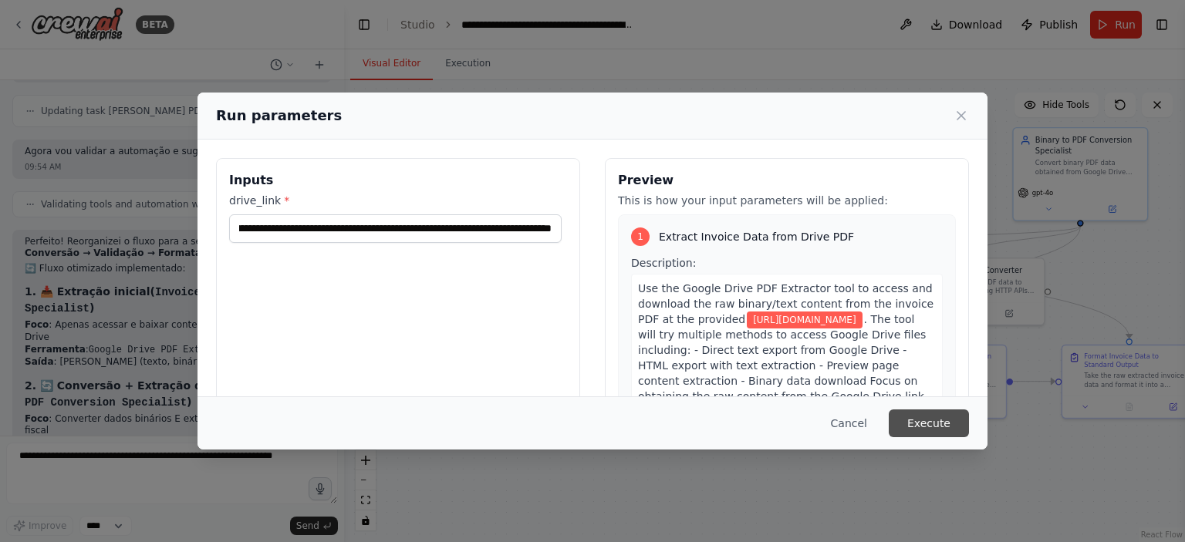
scroll to position [0, 0]
click at [925, 436] on button "Execute" at bounding box center [929, 424] width 80 height 28
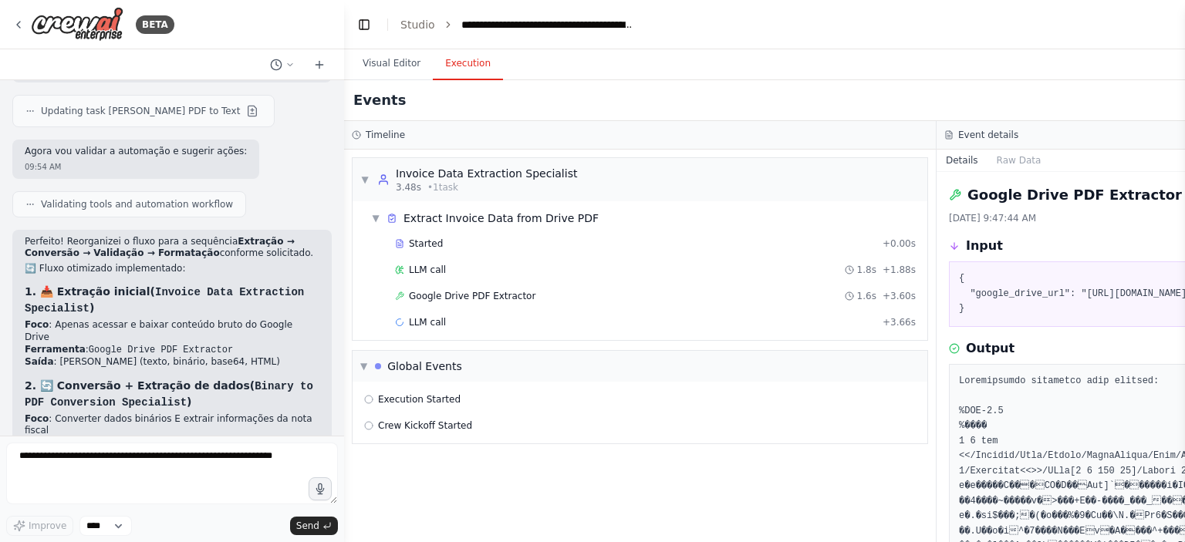
click at [485, 73] on button "Execution" at bounding box center [468, 64] width 70 height 32
click at [498, 299] on span "Google Drive PDF Extractor" at bounding box center [472, 296] width 127 height 12
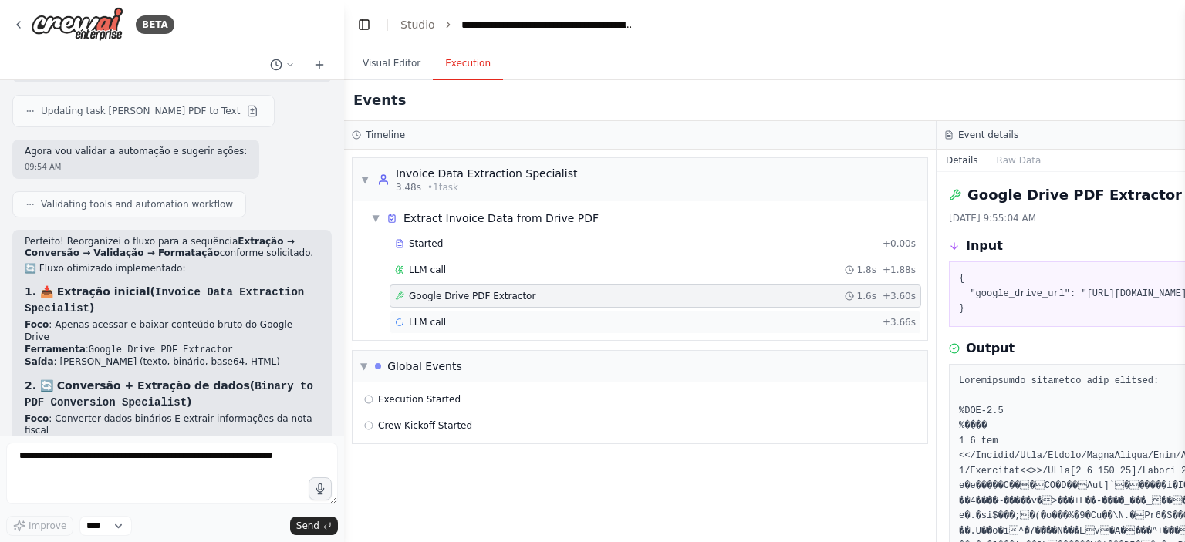
click at [495, 312] on div "LLM call + 3.66s" at bounding box center [656, 322] width 532 height 23
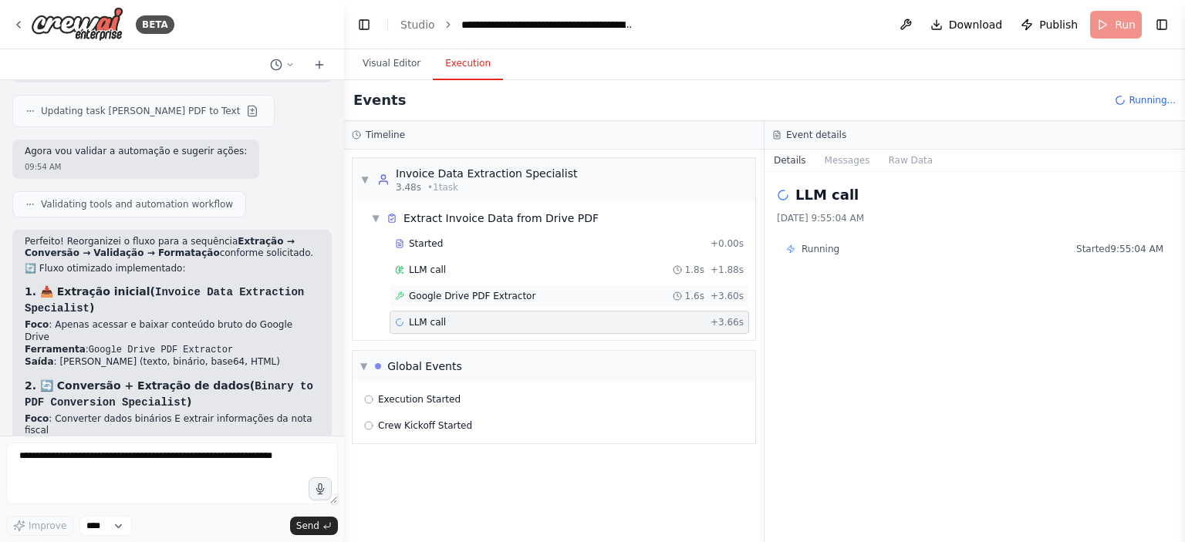
click at [495, 303] on div "Google Drive PDF Extractor 1.6s + 3.60s" at bounding box center [570, 296] width 360 height 23
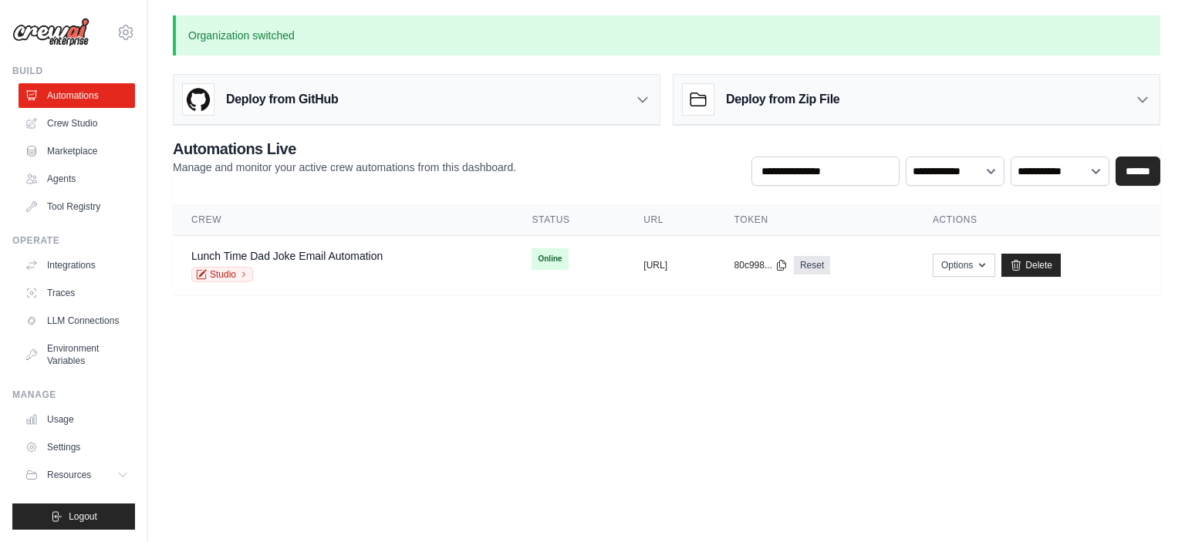
click at [83, 29] on img at bounding box center [50, 32] width 77 height 29
click at [131, 36] on icon at bounding box center [126, 32] width 19 height 19
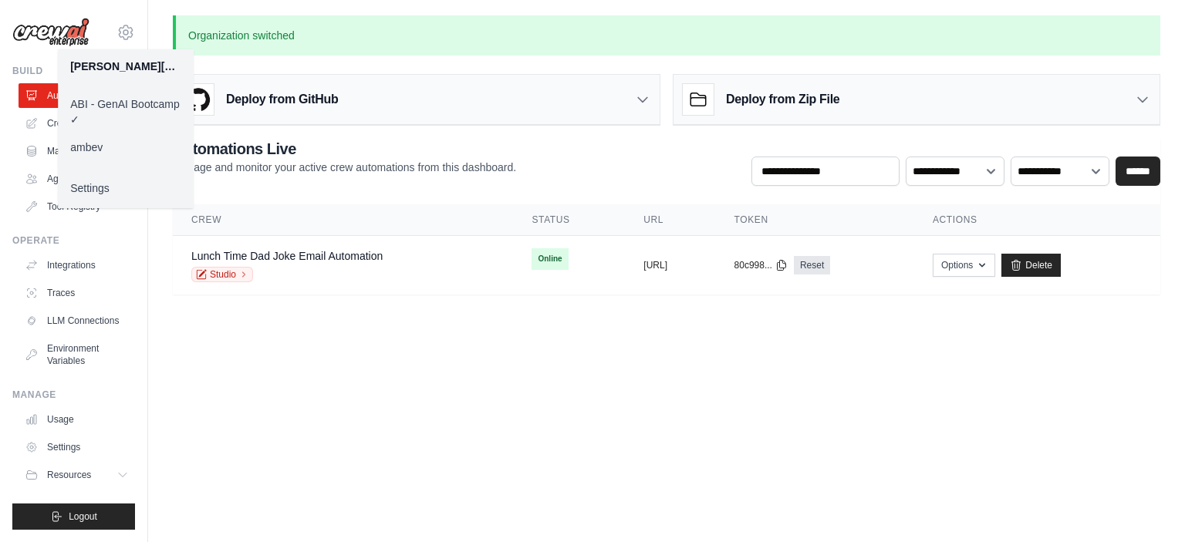
click at [127, 145] on link "ambev" at bounding box center [126, 147] width 136 height 28
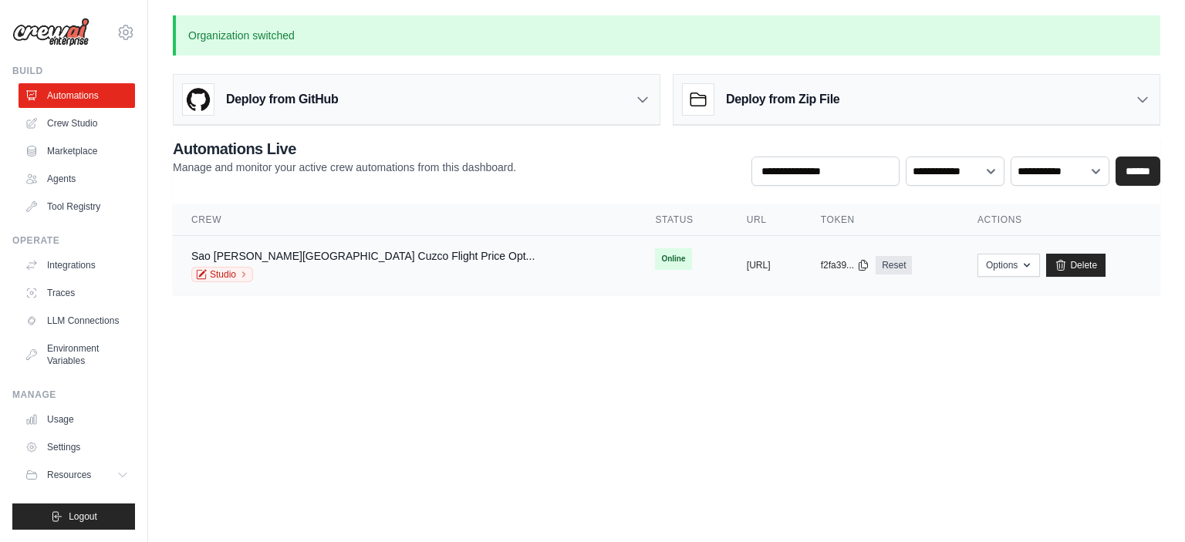
click at [357, 264] on div "Sao Paulo Lima Cuzco Flight Price Opt... Studio" at bounding box center [362, 265] width 343 height 34
click at [225, 274] on link "Studio" at bounding box center [222, 274] width 62 height 15
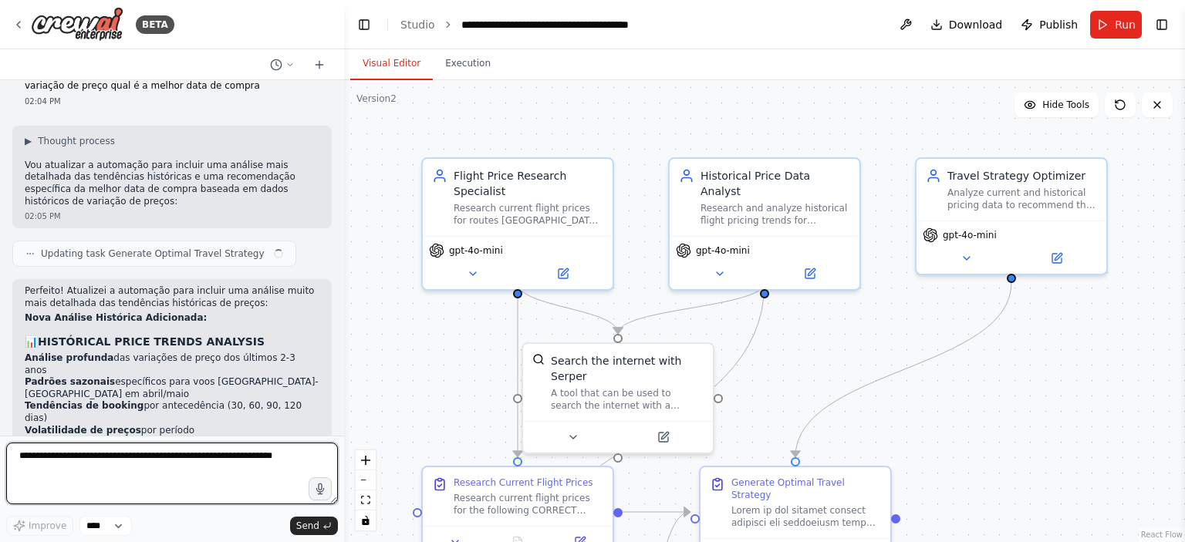
click at [201, 468] on textarea at bounding box center [172, 474] width 332 height 62
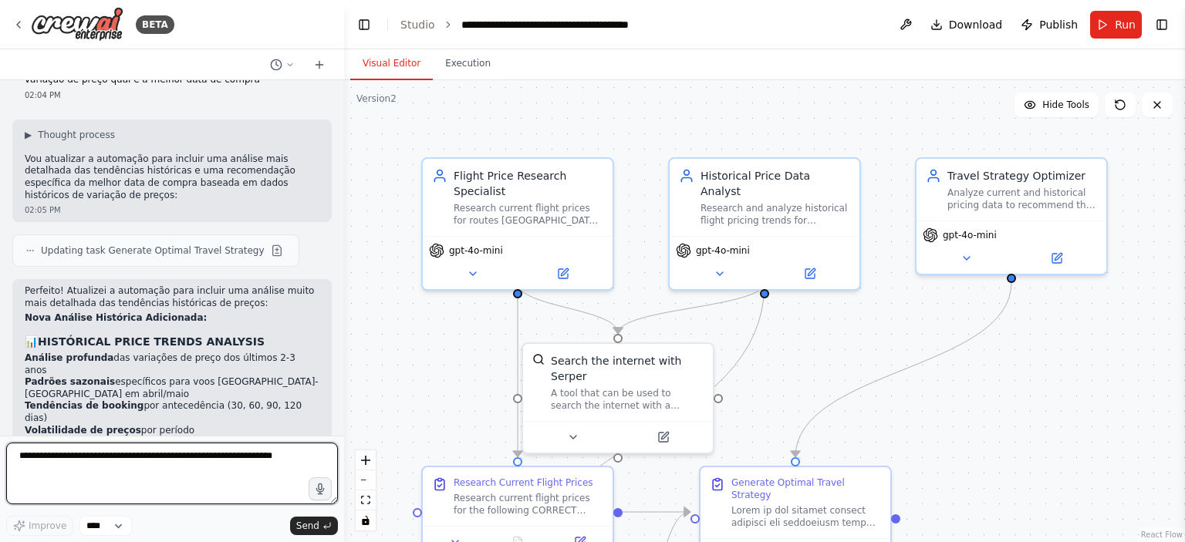
paste textarea "**********"
type textarea "**********"
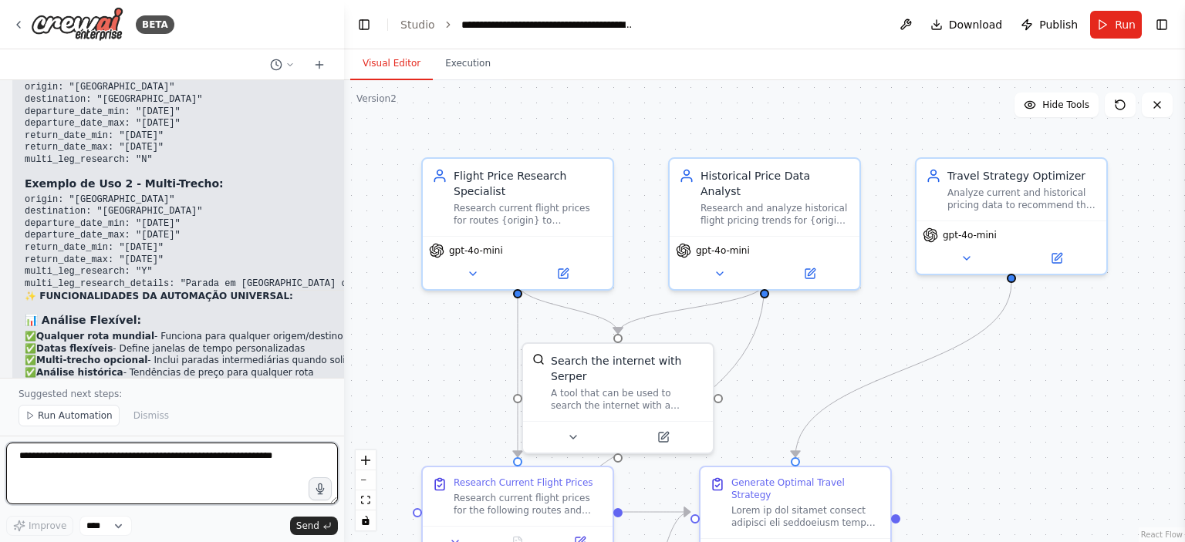
scroll to position [5863, 0]
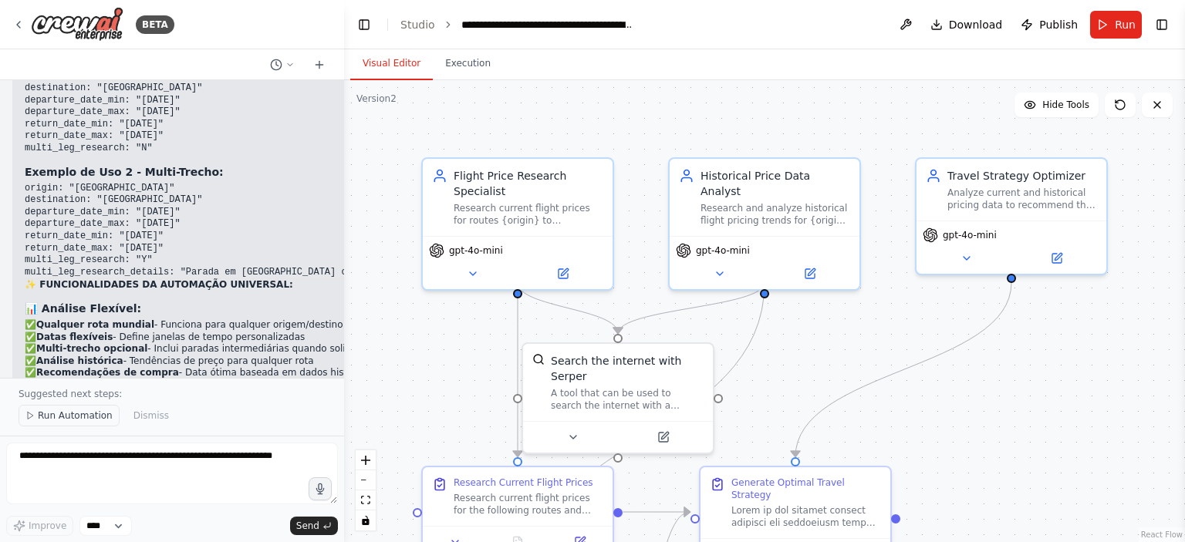
click at [50, 419] on span "Run Automation" at bounding box center [75, 416] width 75 height 12
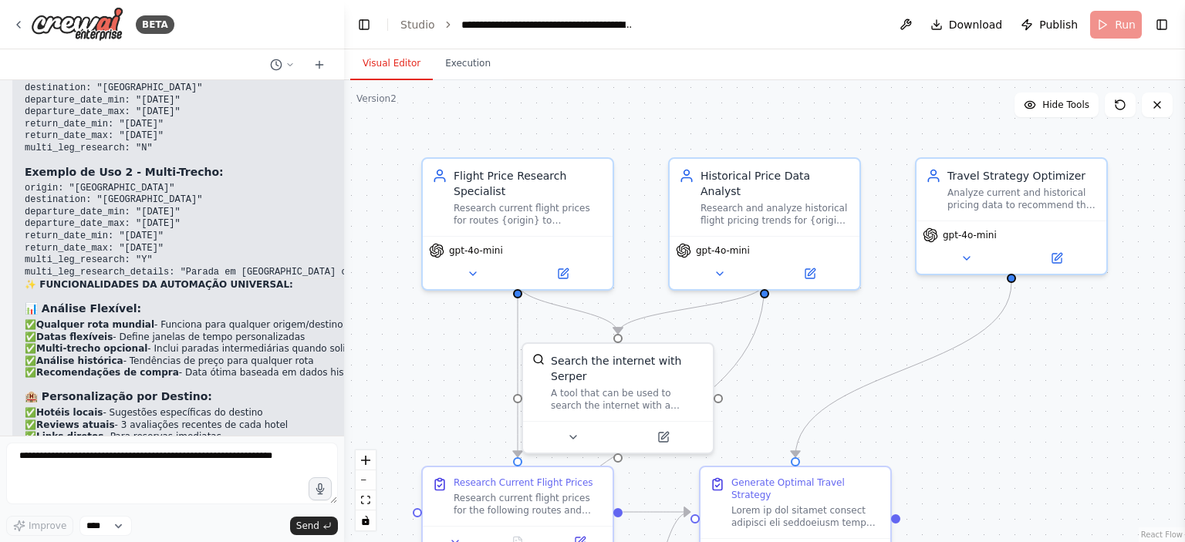
scroll to position [5805, 0]
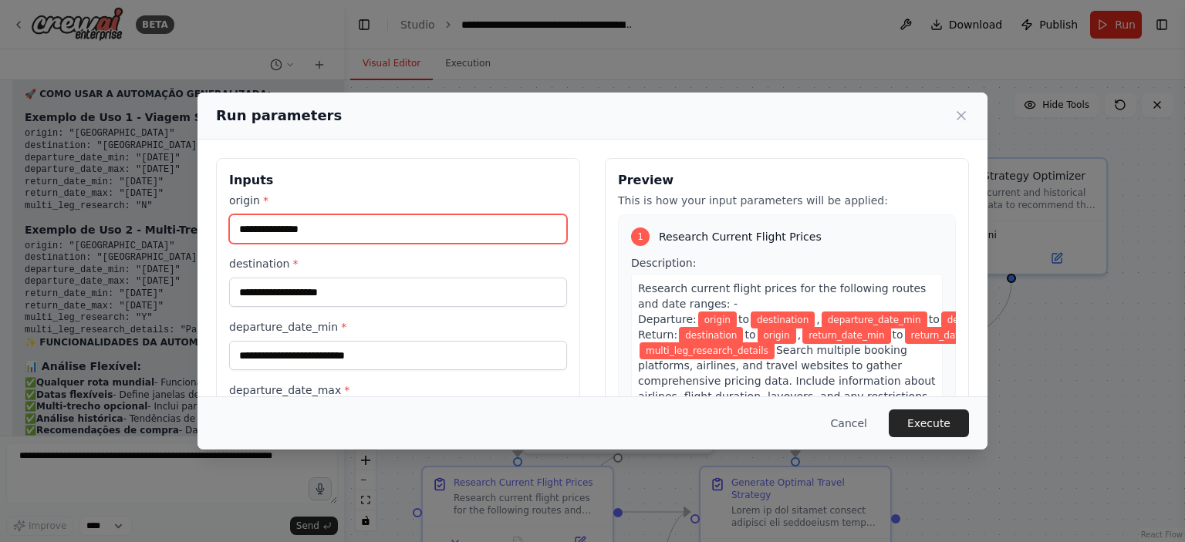
click at [327, 221] on input "origin *" at bounding box center [398, 228] width 338 height 29
type input "*********"
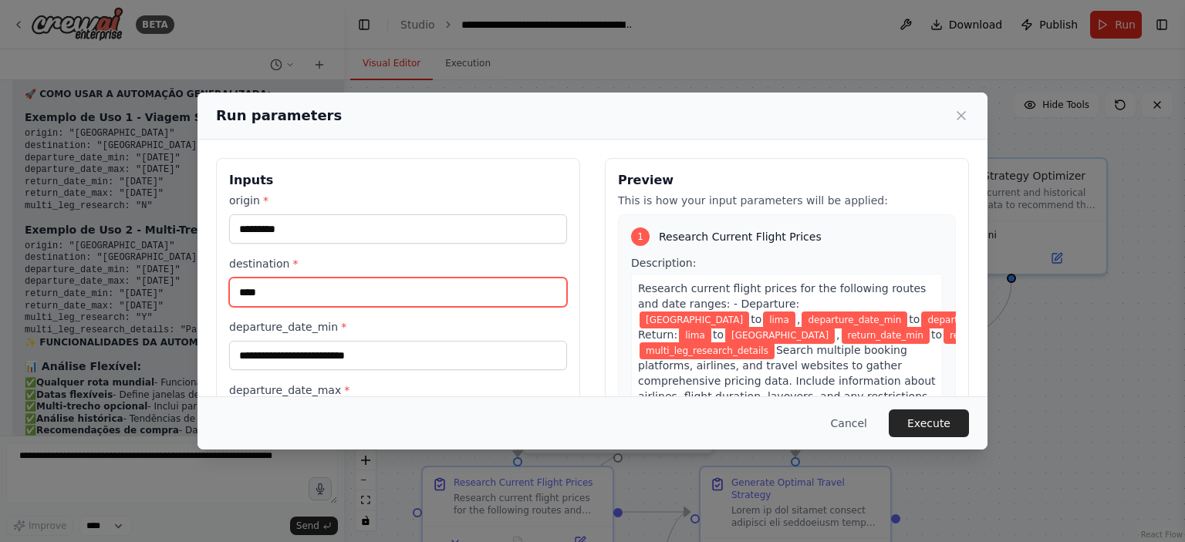
type input "****"
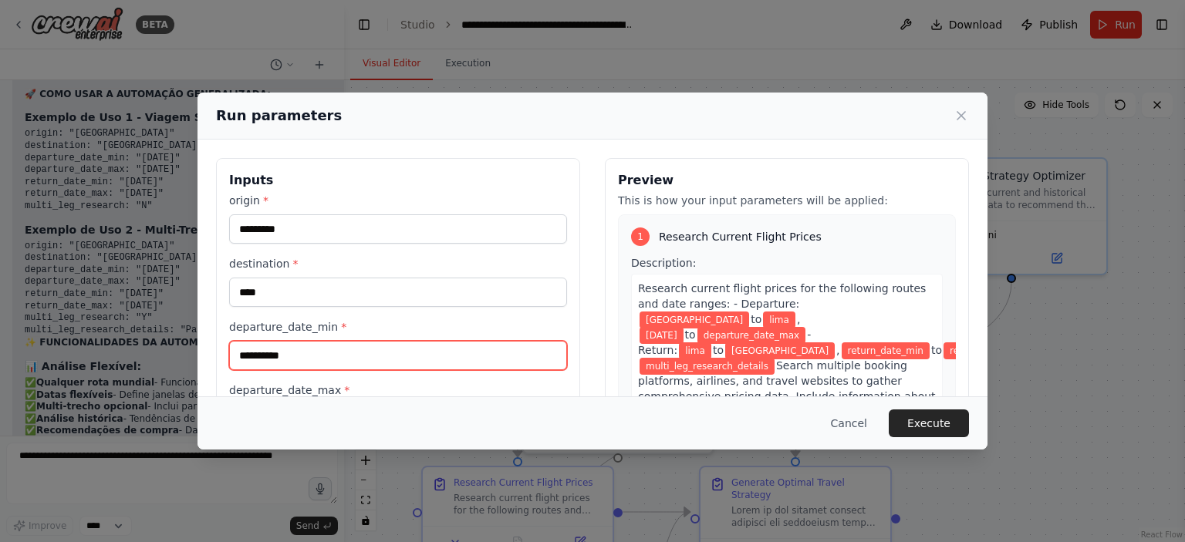
type input "**********"
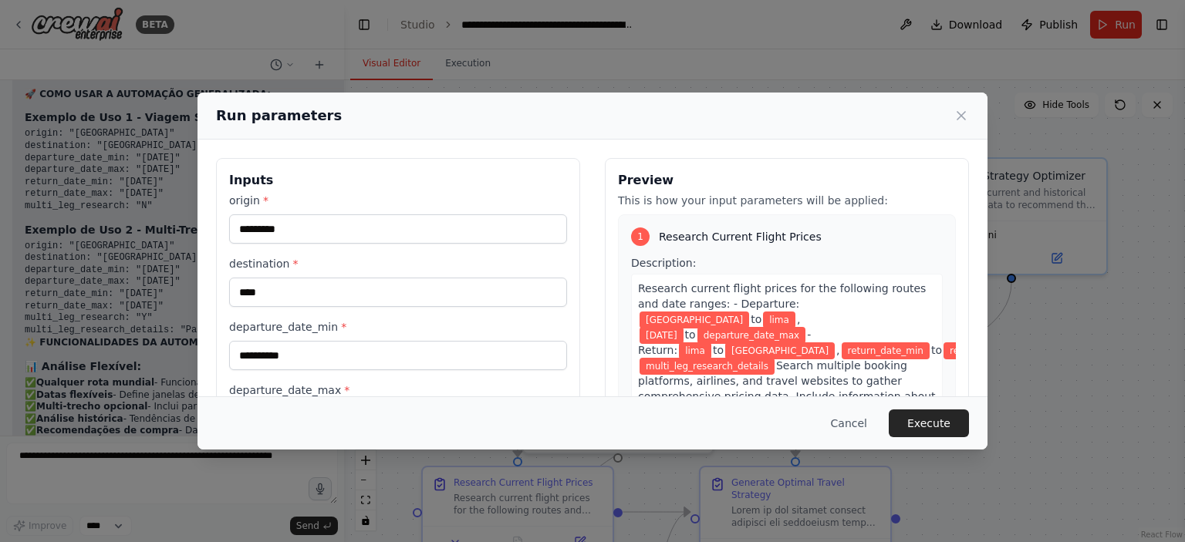
scroll to position [148, 0]
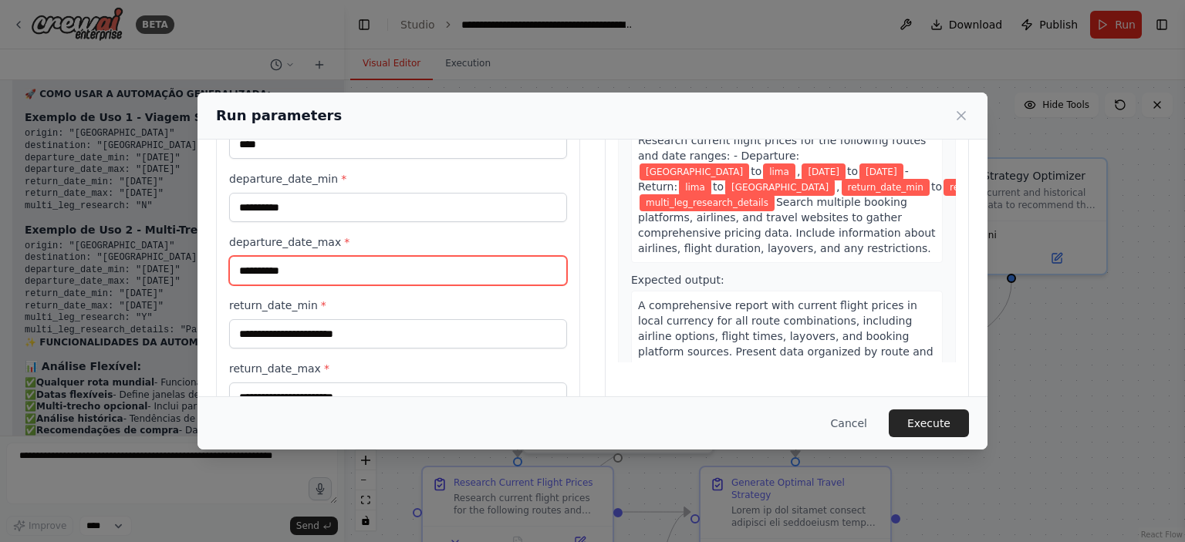
type input "**********"
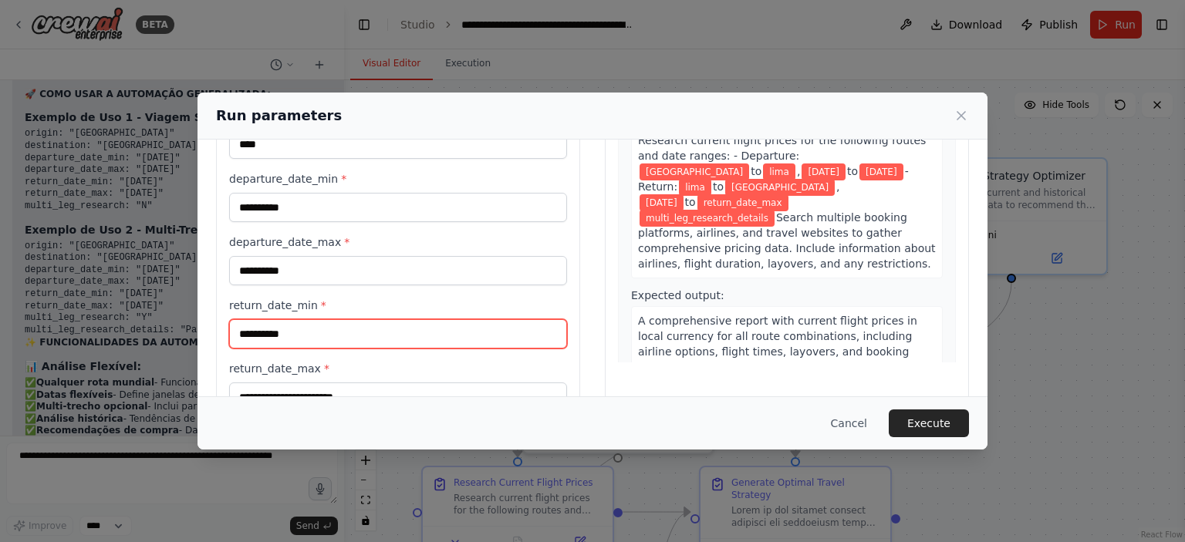
type input "**********"
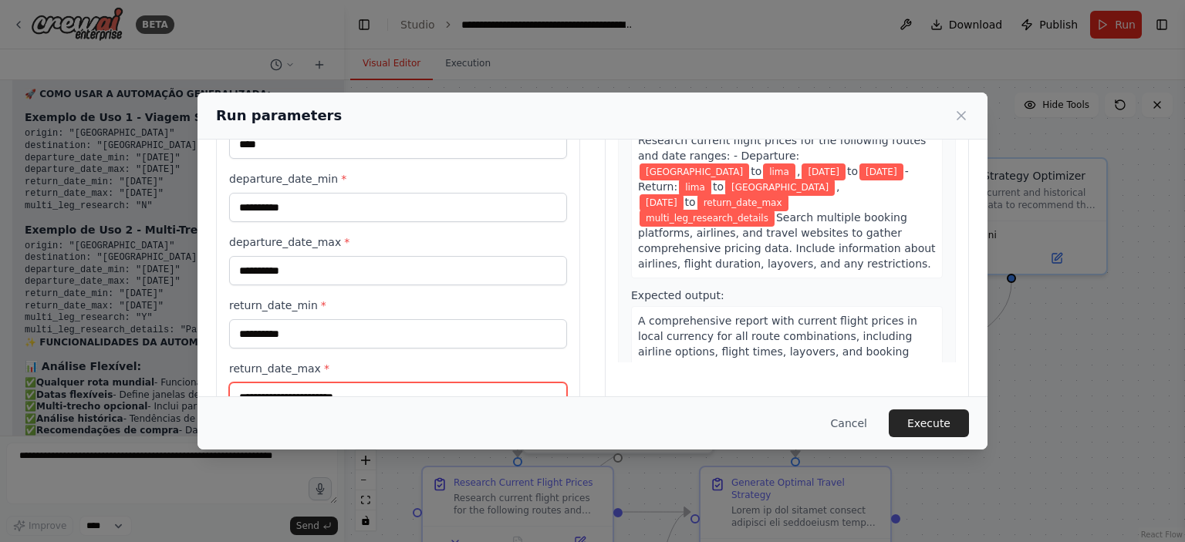
scroll to position [160, 0]
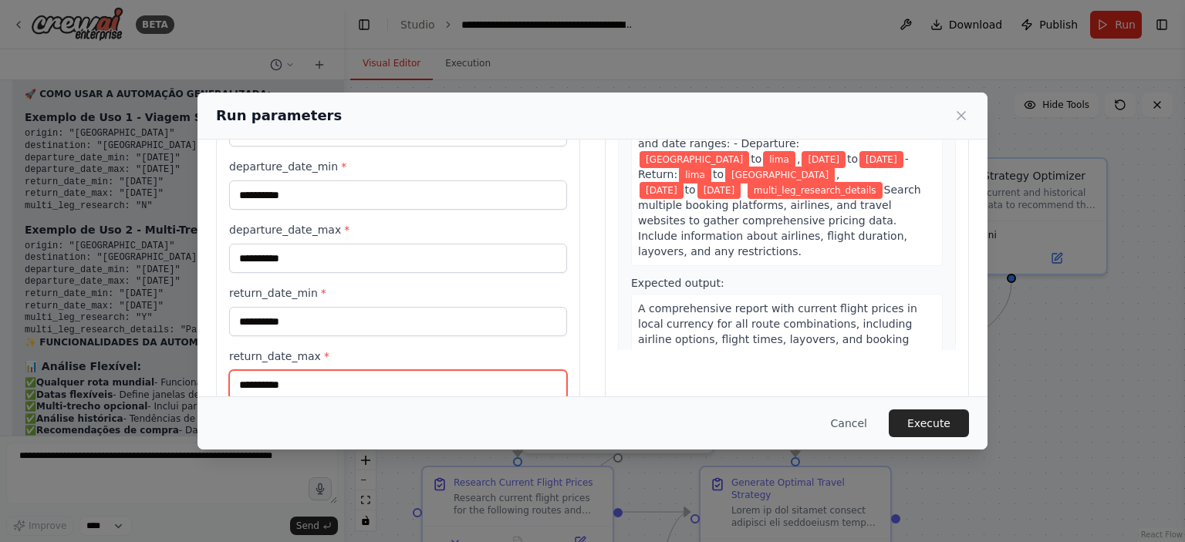
type input "**********"
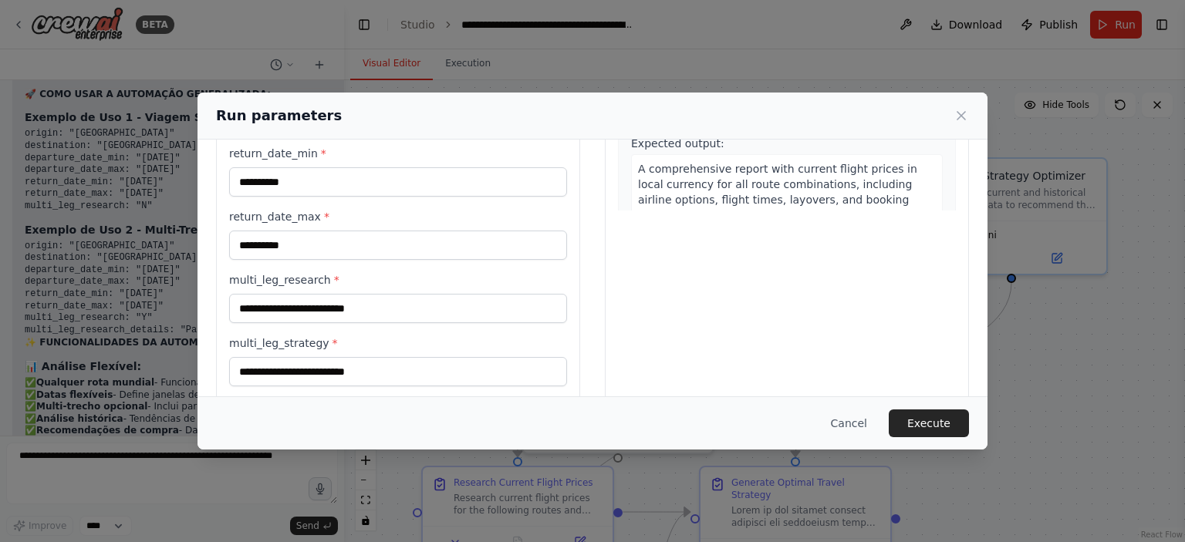
scroll to position [302, 0]
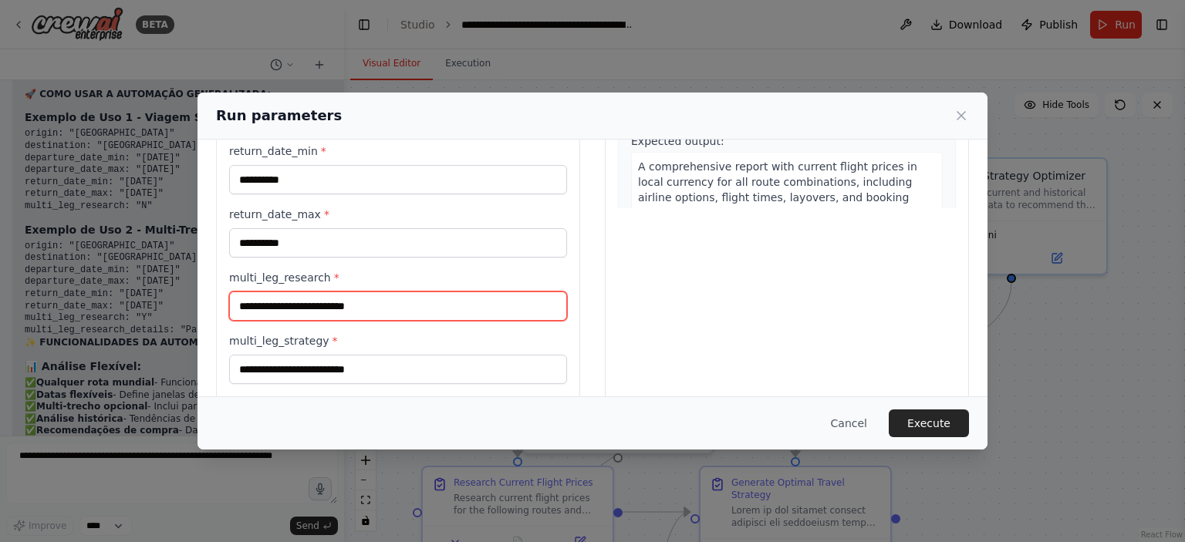
click at [489, 312] on input "multi_leg_research *" at bounding box center [398, 306] width 338 height 29
type input "*"
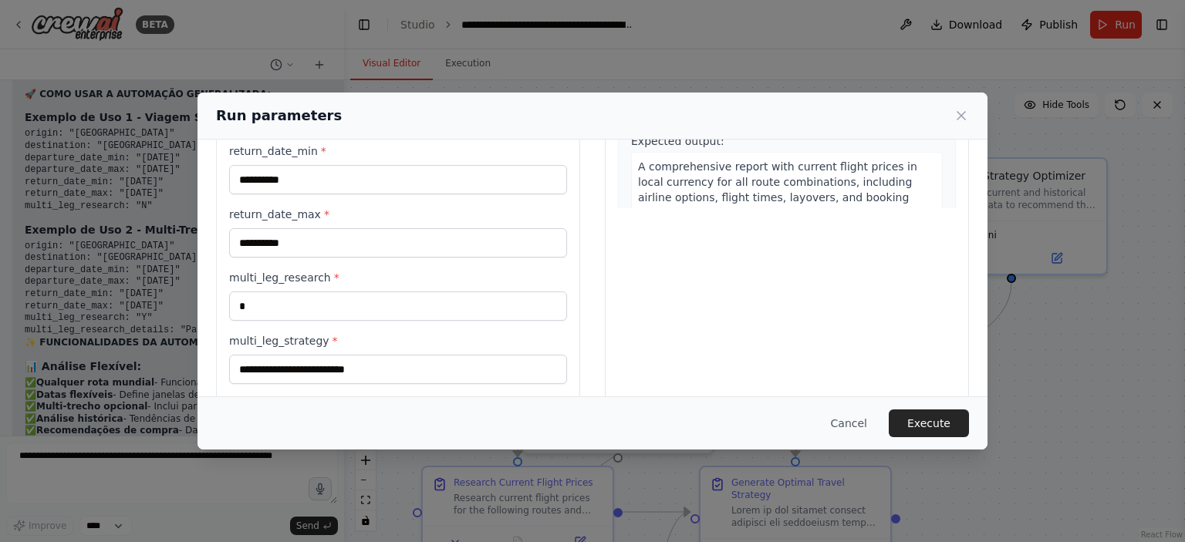
click at [845, 403] on div "Cancel Execute" at bounding box center [593, 423] width 790 height 53
click at [935, 426] on button "Execute" at bounding box center [929, 424] width 80 height 28
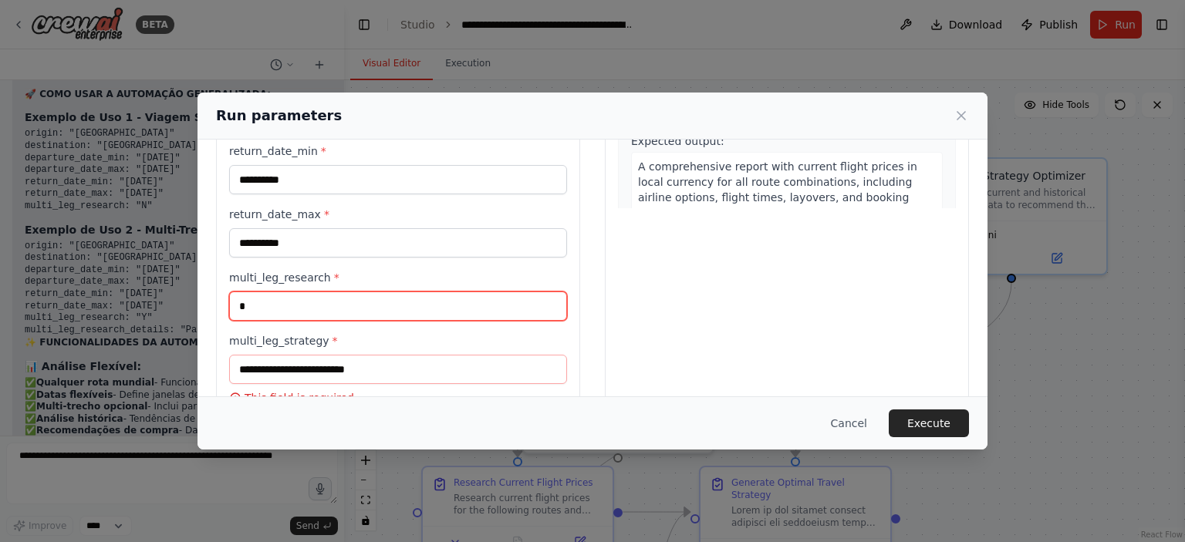
click at [373, 309] on input "*" at bounding box center [398, 306] width 338 height 29
drag, startPoint x: 371, startPoint y: 295, endPoint x: 235, endPoint y: 272, distance: 138.5
click at [235, 272] on div "multi_leg_research * *" at bounding box center [398, 295] width 338 height 51
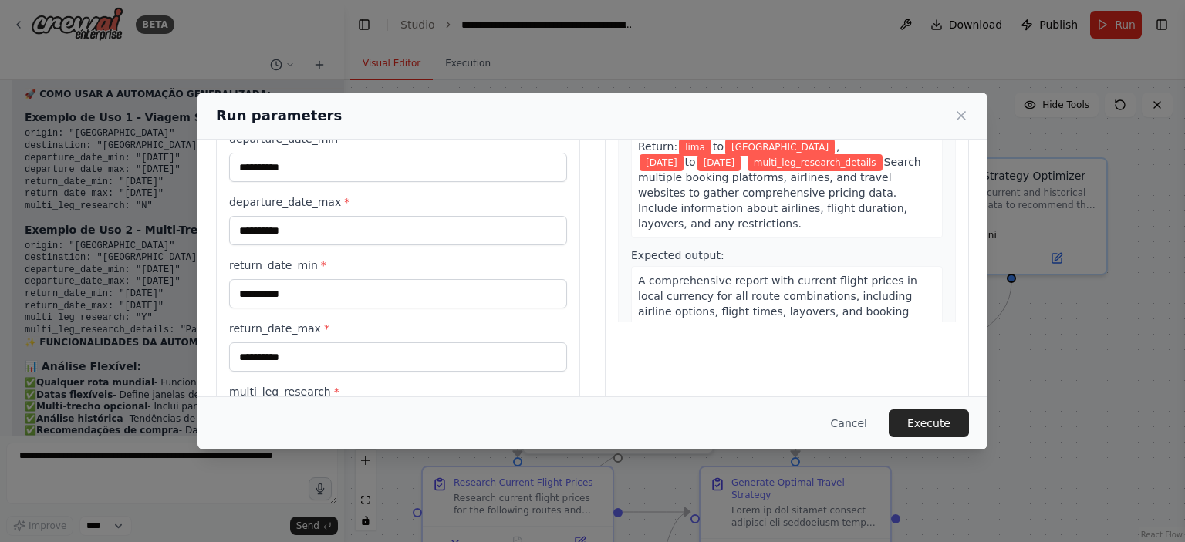
scroll to position [184, 0]
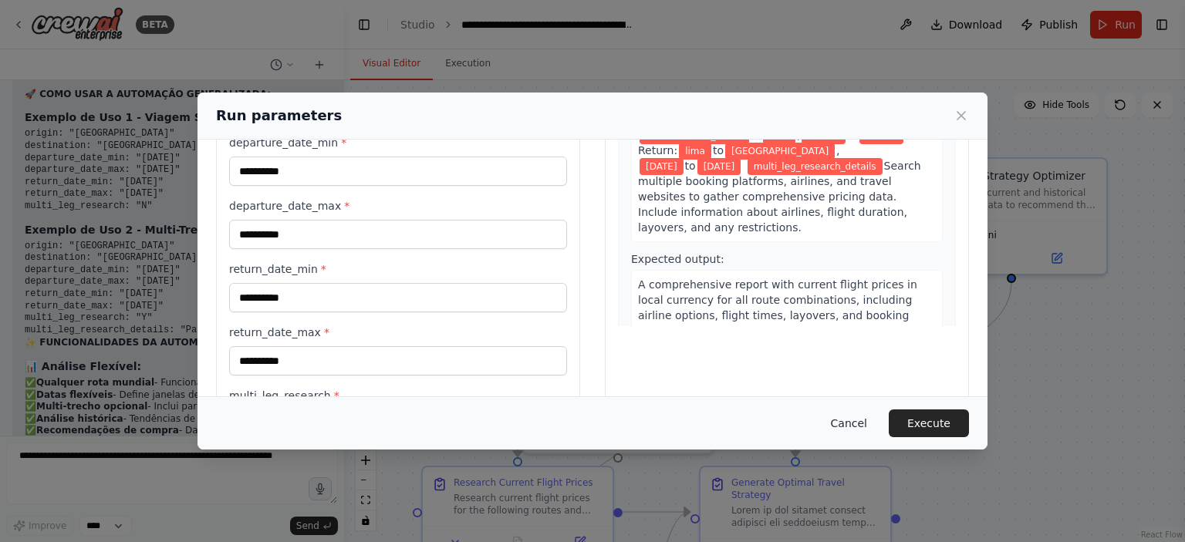
click at [860, 435] on button "Cancel" at bounding box center [849, 424] width 61 height 28
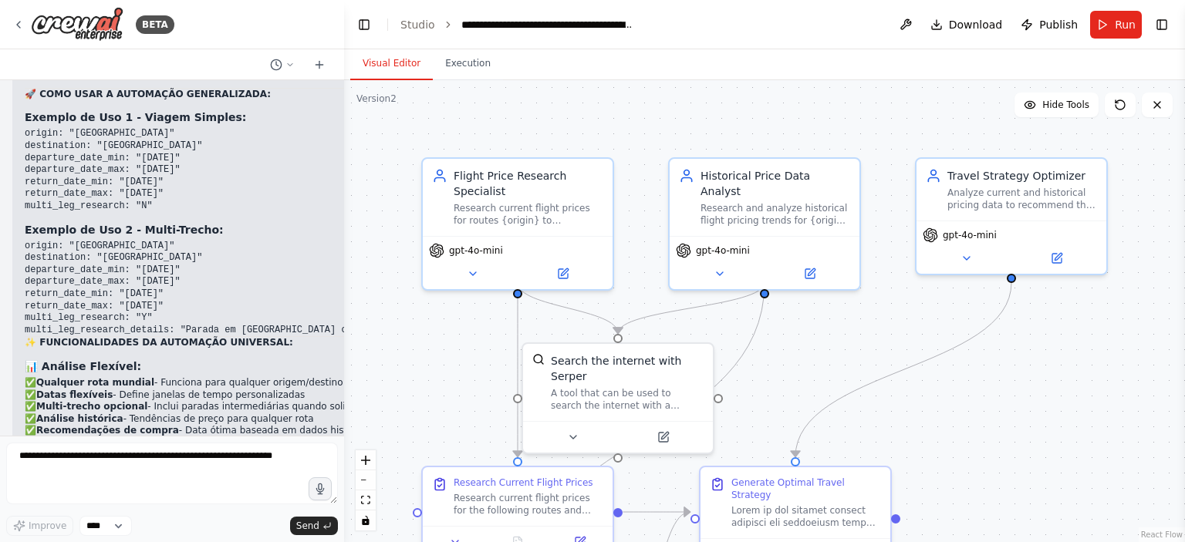
click at [418, 365] on div ".deletable-edge-delete-btn { width: 20px; height: 20px; border: 0px solid #ffff…" at bounding box center [764, 311] width 841 height 462
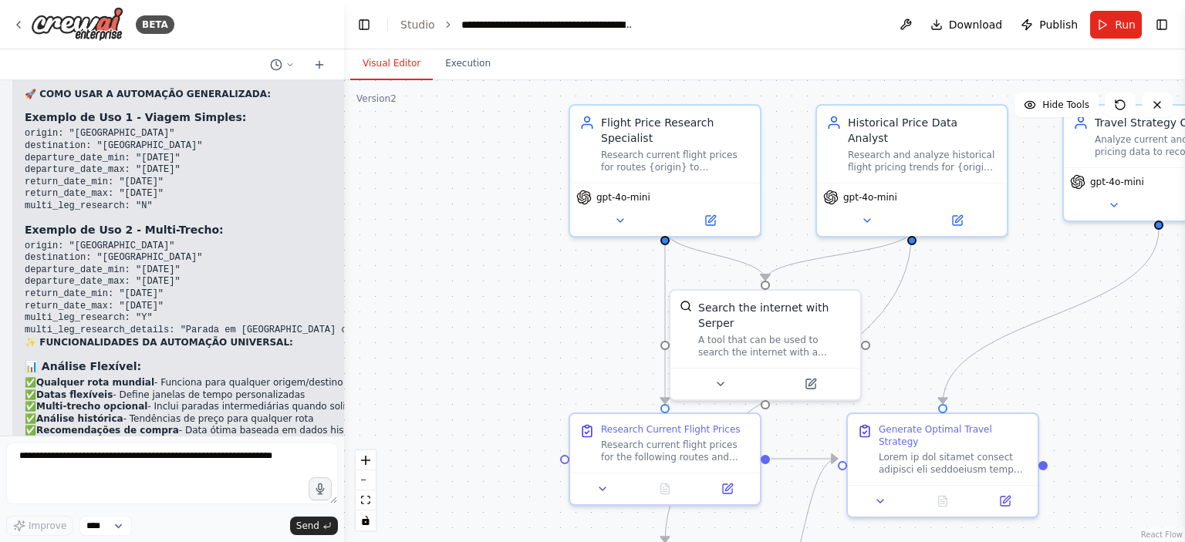
drag, startPoint x: 418, startPoint y: 365, endPoint x: 584, endPoint y: 316, distance: 172.9
click at [584, 316] on div ".deletable-edge-delete-btn { width: 20px; height: 20px; border: 0px solid #ffff…" at bounding box center [764, 311] width 841 height 462
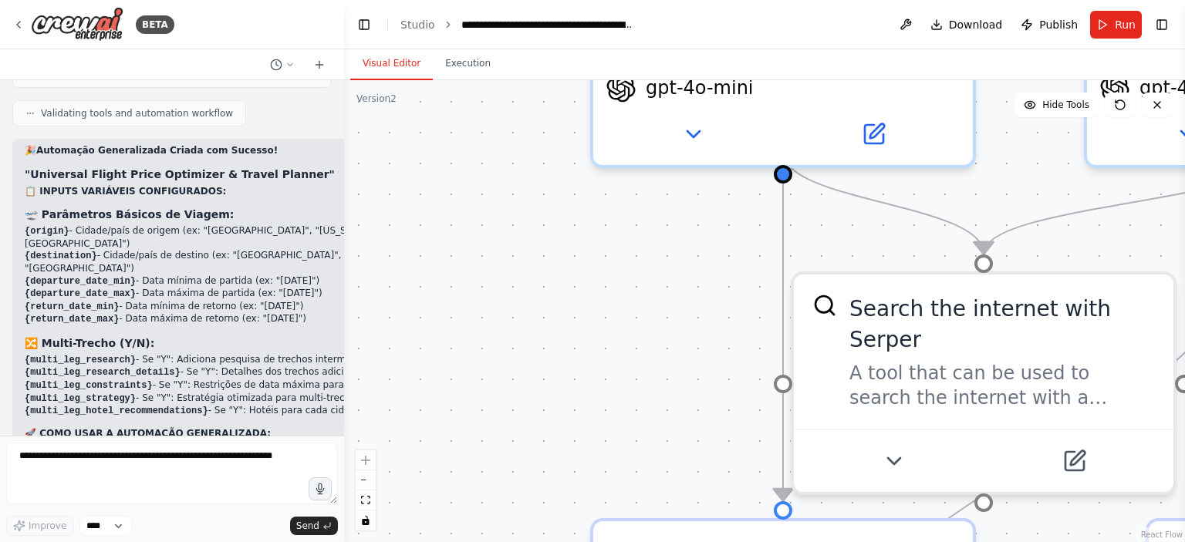
scroll to position [5497, 0]
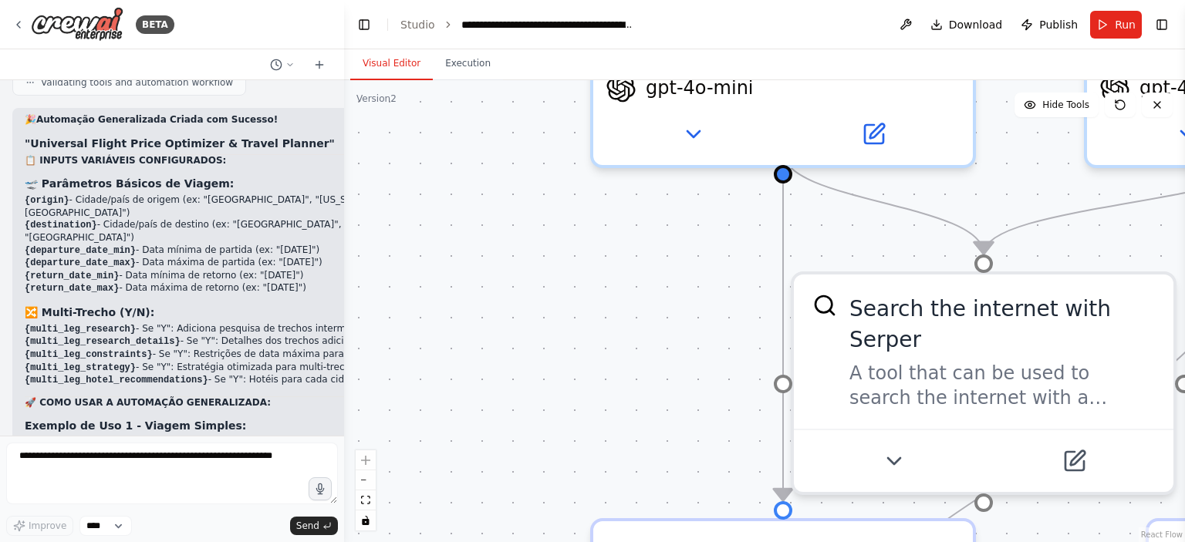
drag, startPoint x: 171, startPoint y: 336, endPoint x: 328, endPoint y: 336, distance: 157.4
click at [1102, 19] on button "Run" at bounding box center [1116, 25] width 52 height 28
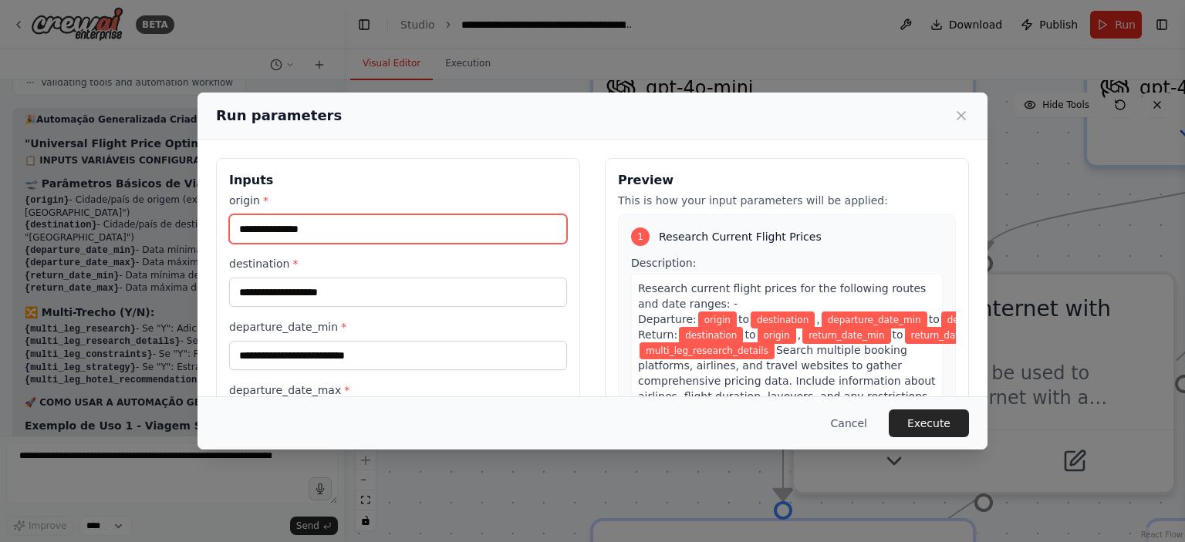
click at [395, 241] on input "origin *" at bounding box center [398, 228] width 338 height 29
type input "*********"
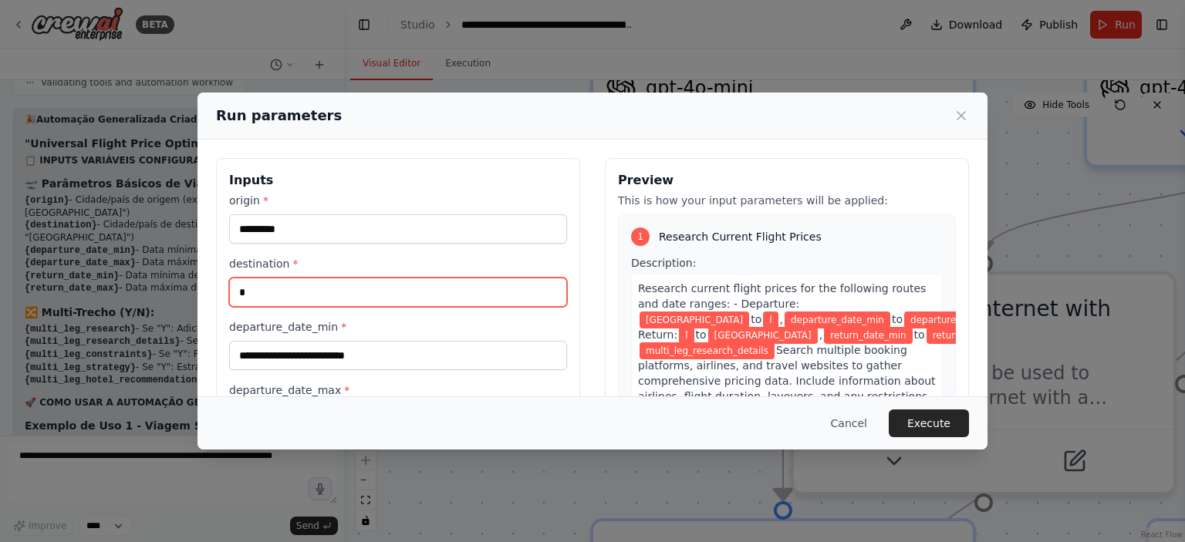
type input "****"
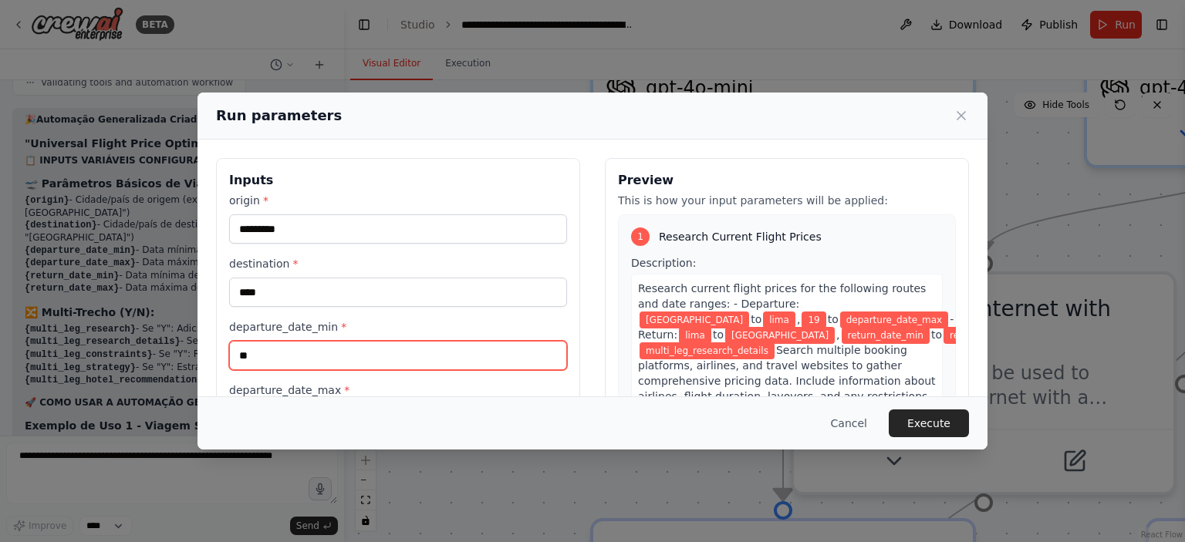
type input "**********"
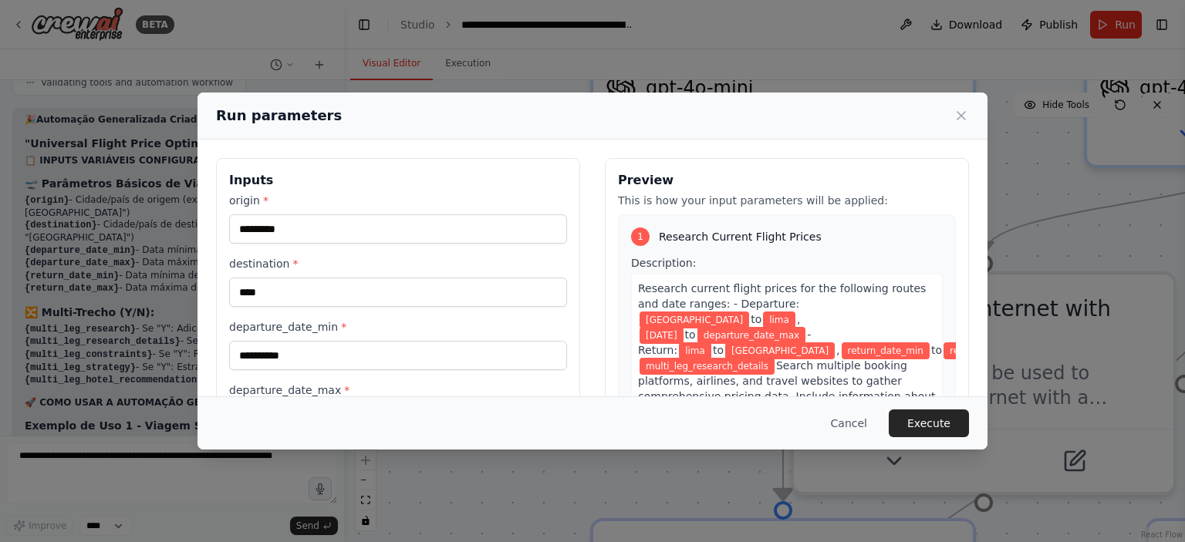
scroll to position [148, 0]
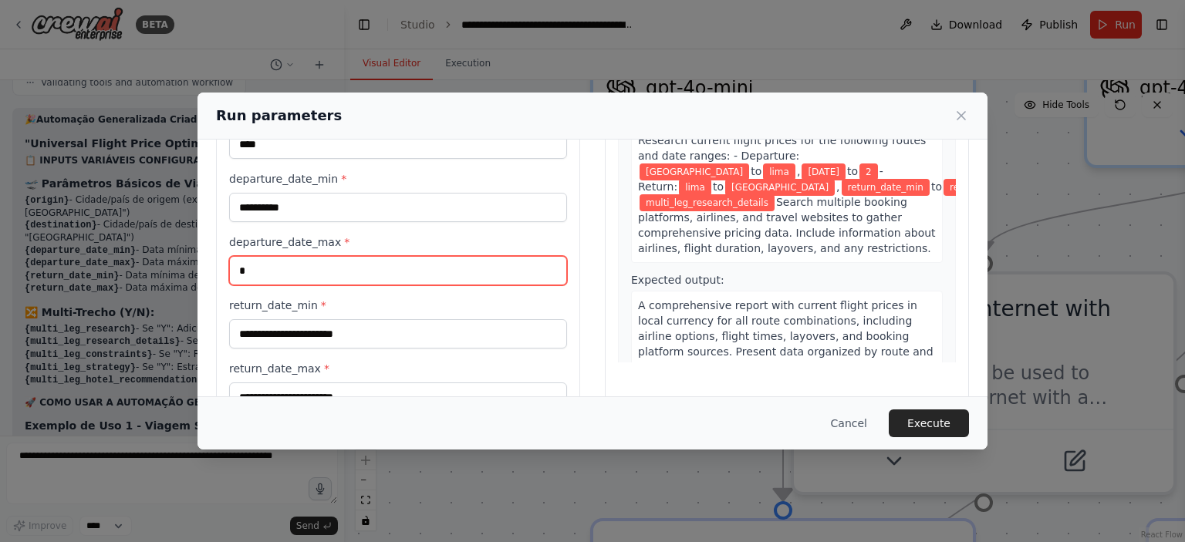
type input "**********"
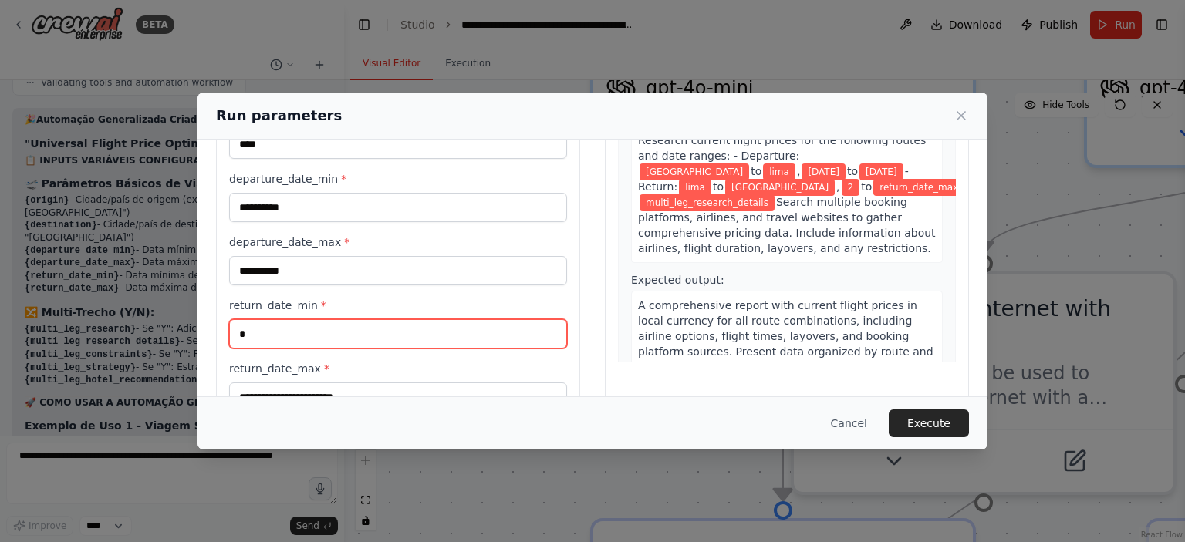
type input "**********"
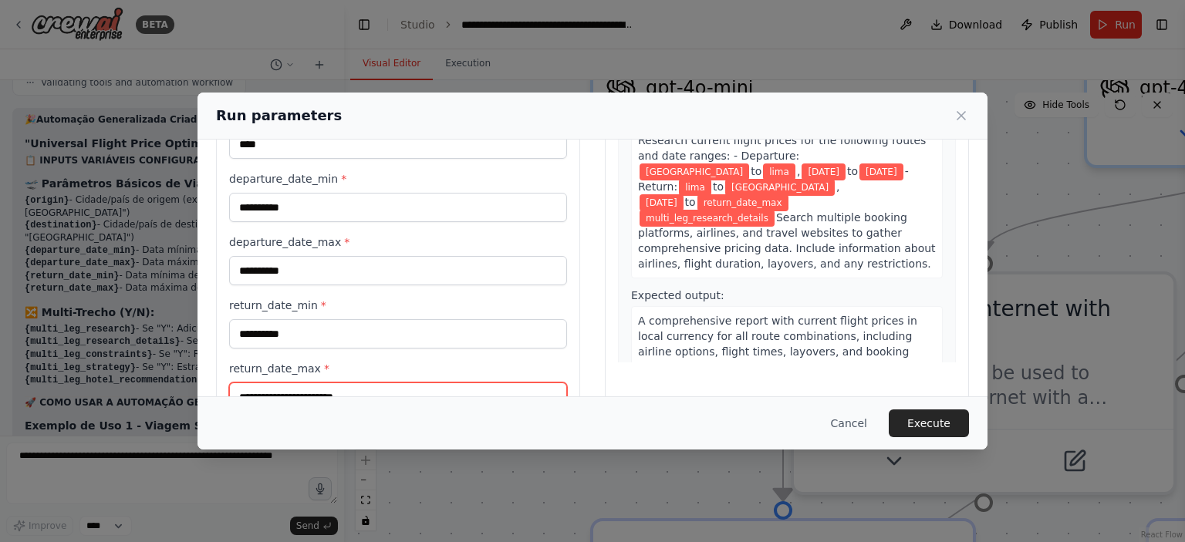
scroll to position [160, 0]
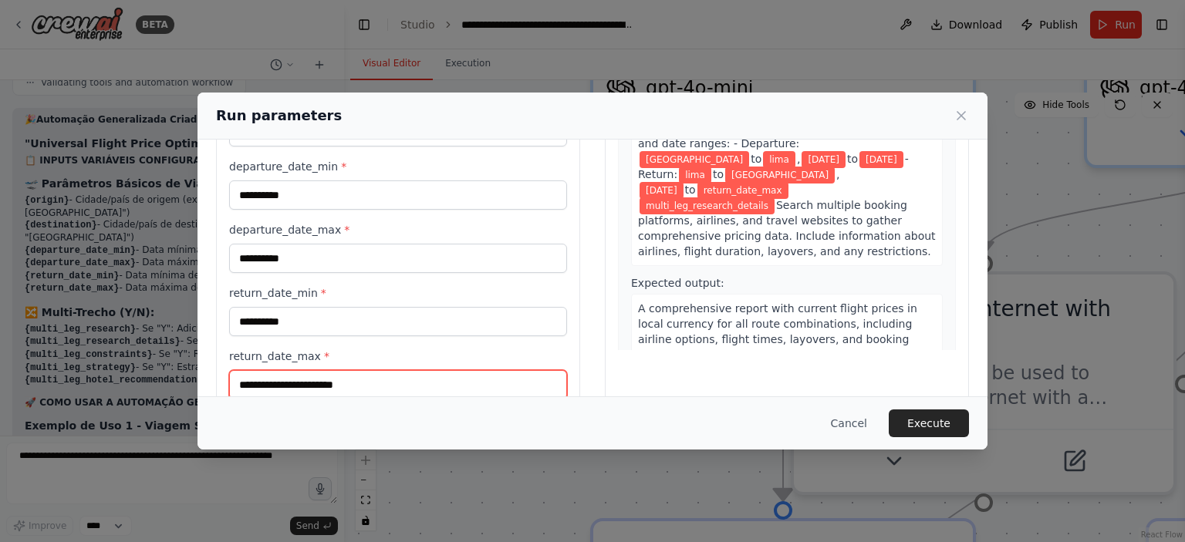
type input "**********"
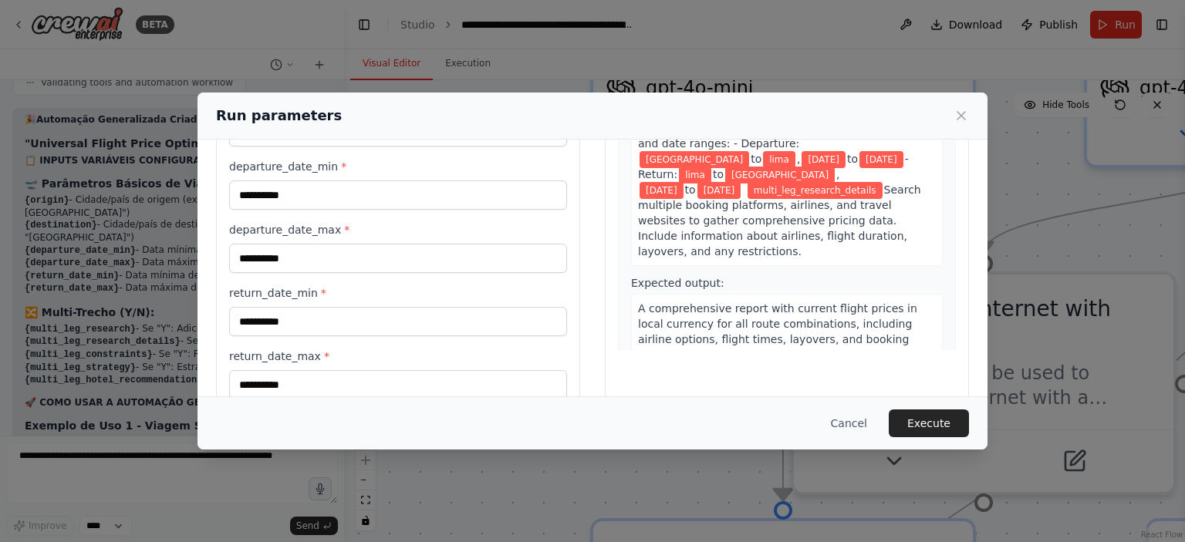
scroll to position [337, 0]
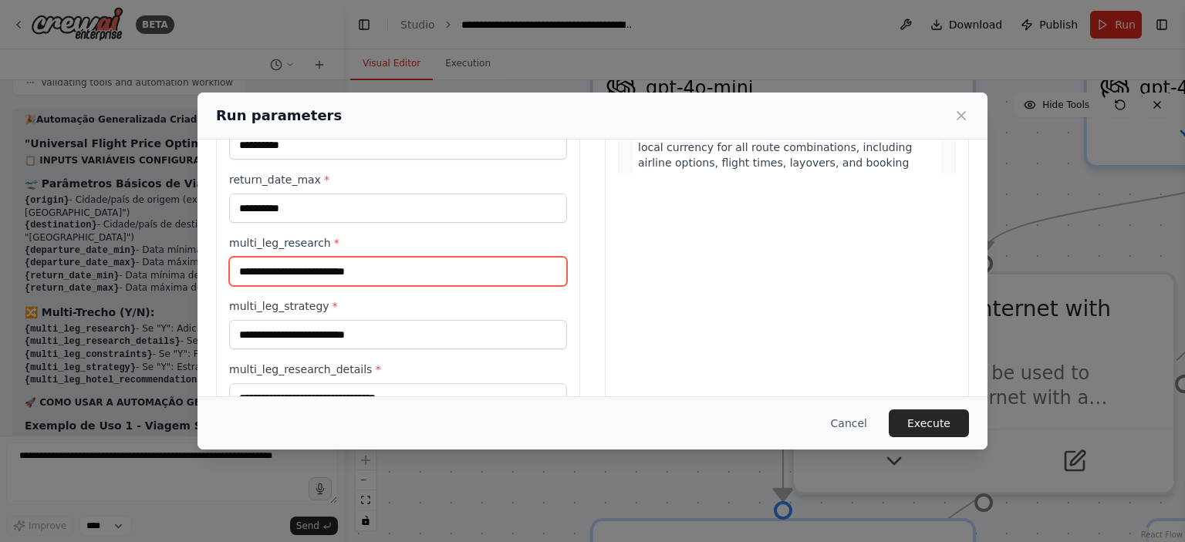
type input "*"
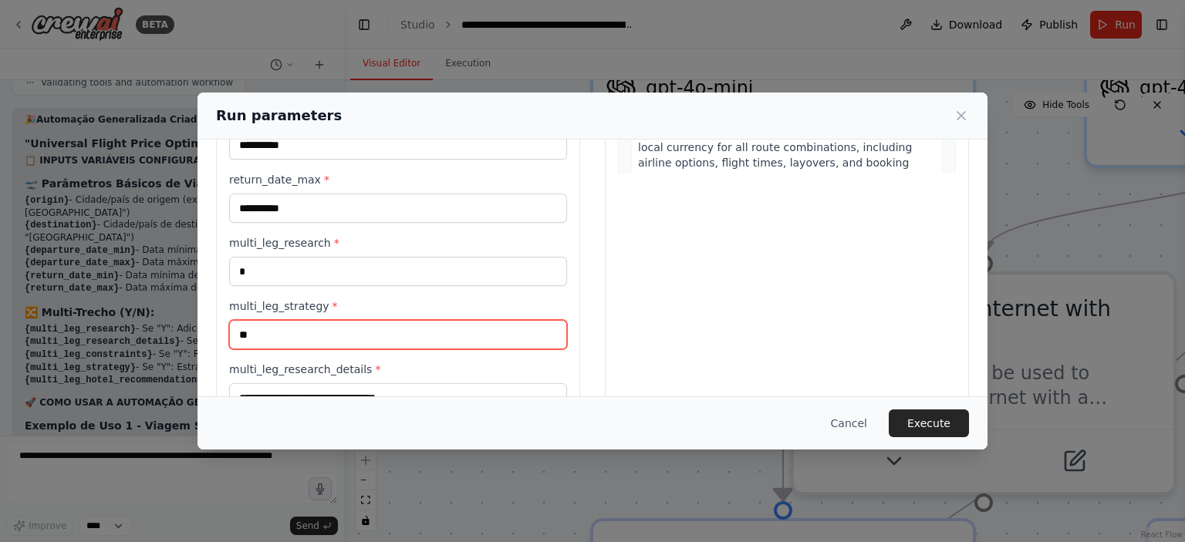
type input "**"
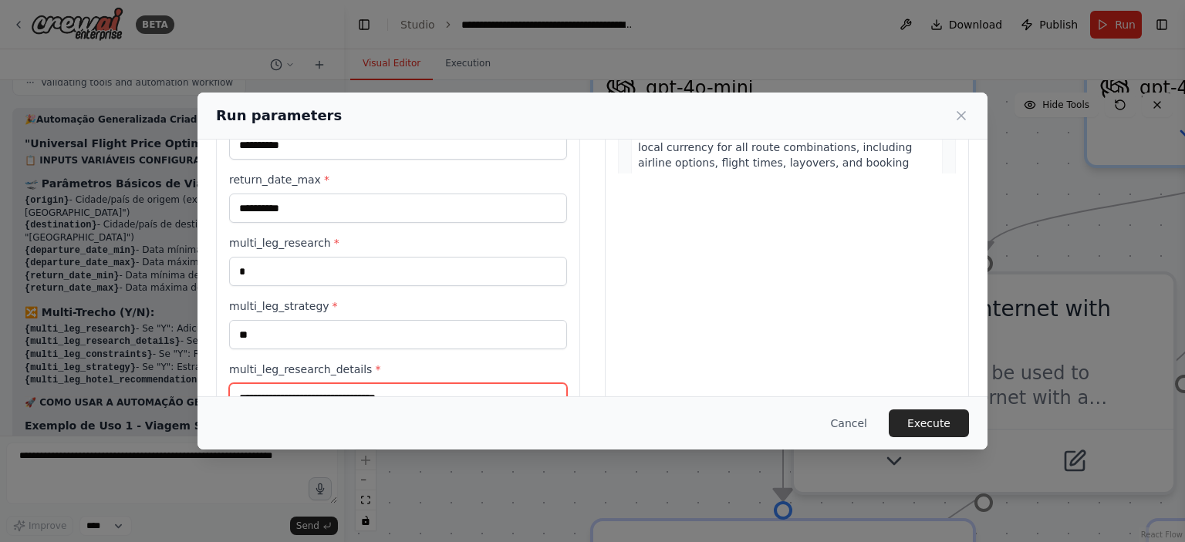
scroll to position [349, 0]
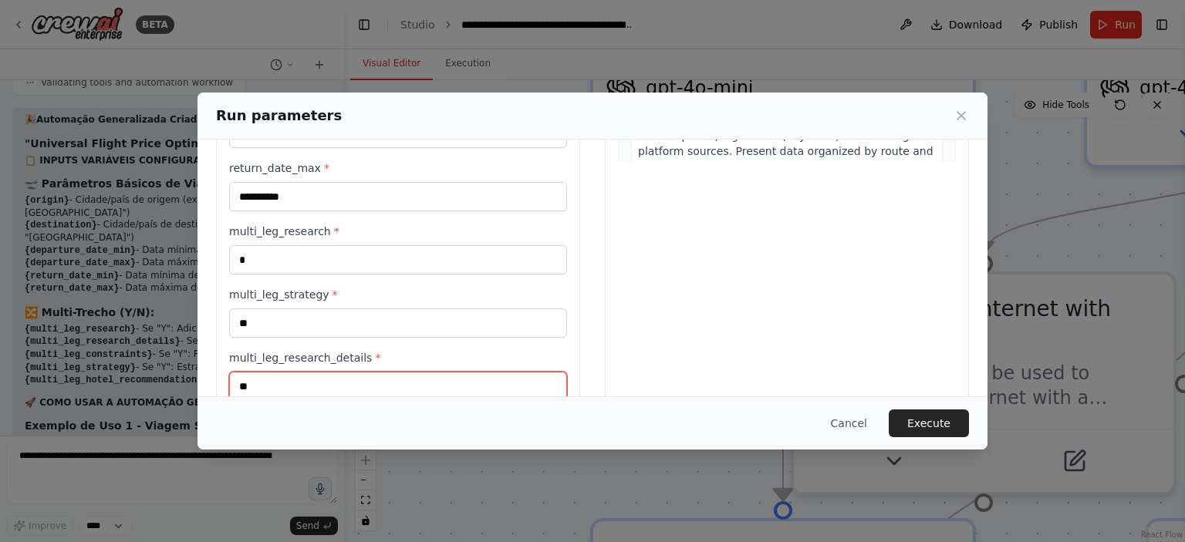
type input "**"
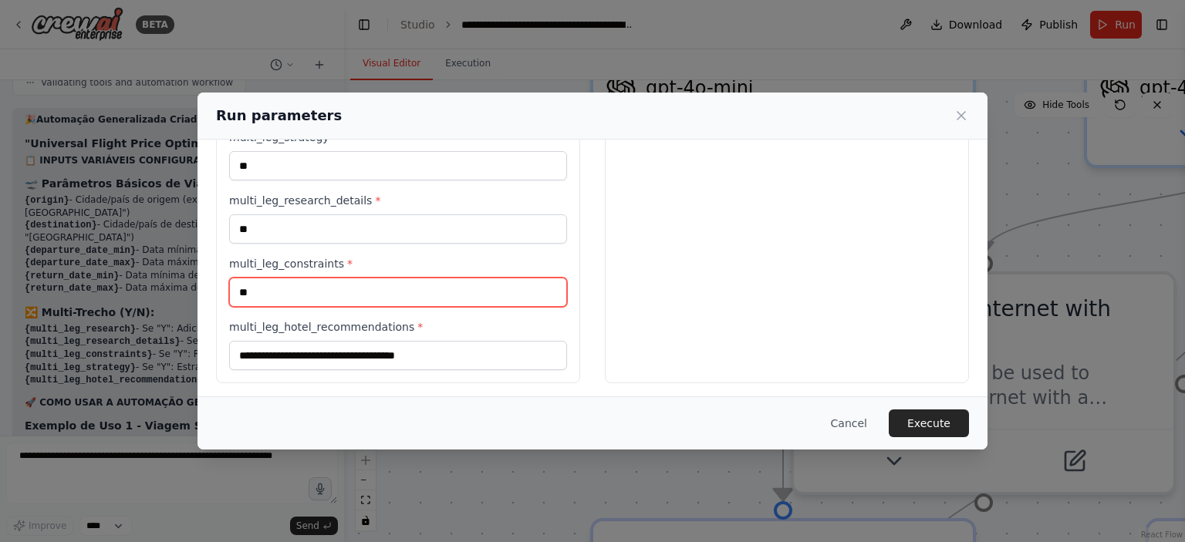
type input "**"
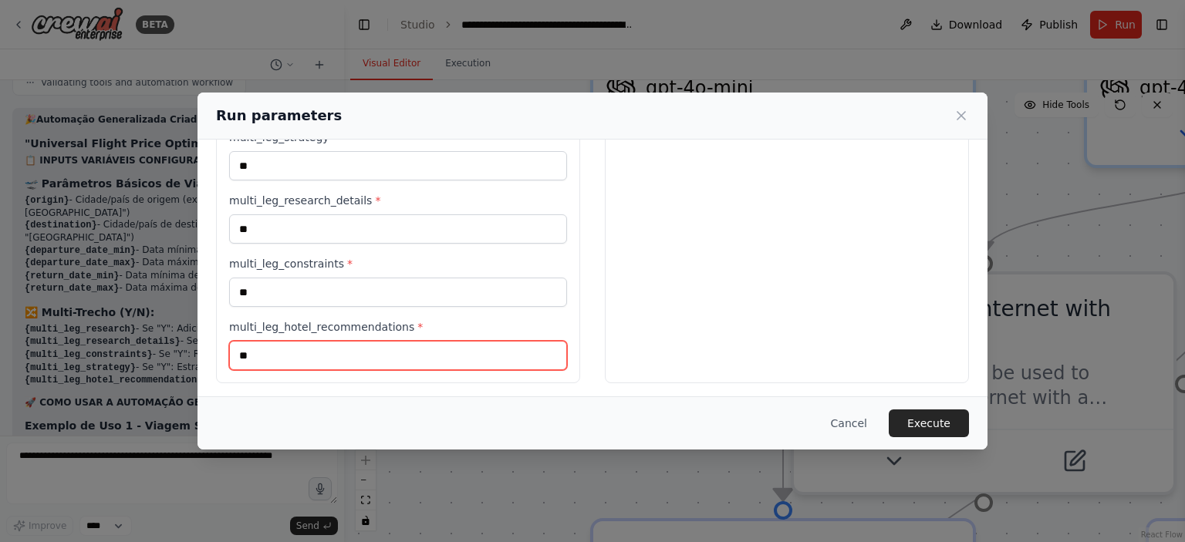
type input "**"
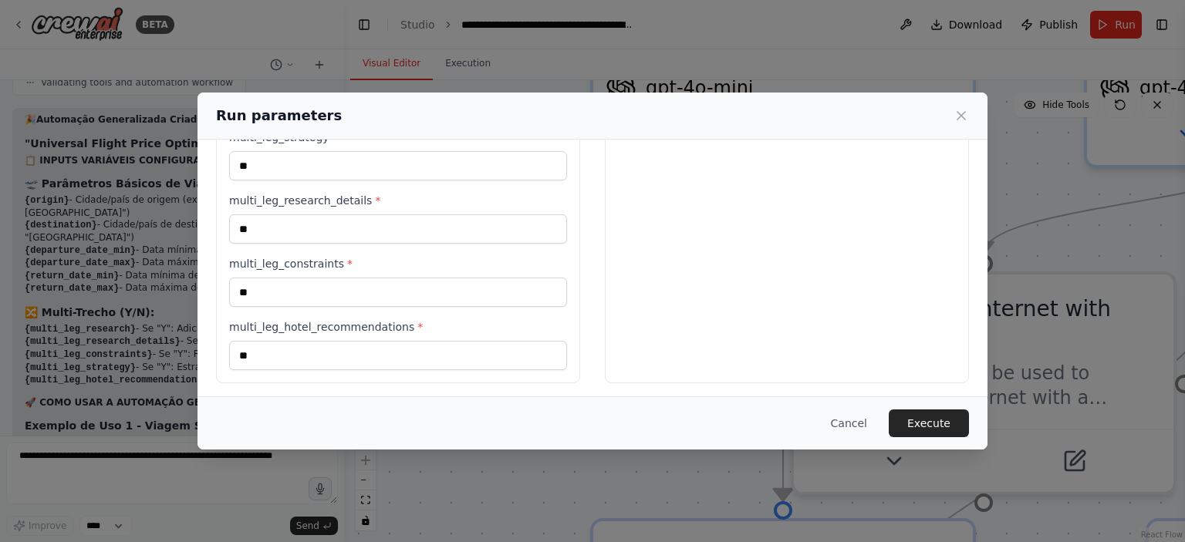
scroll to position [93, 0]
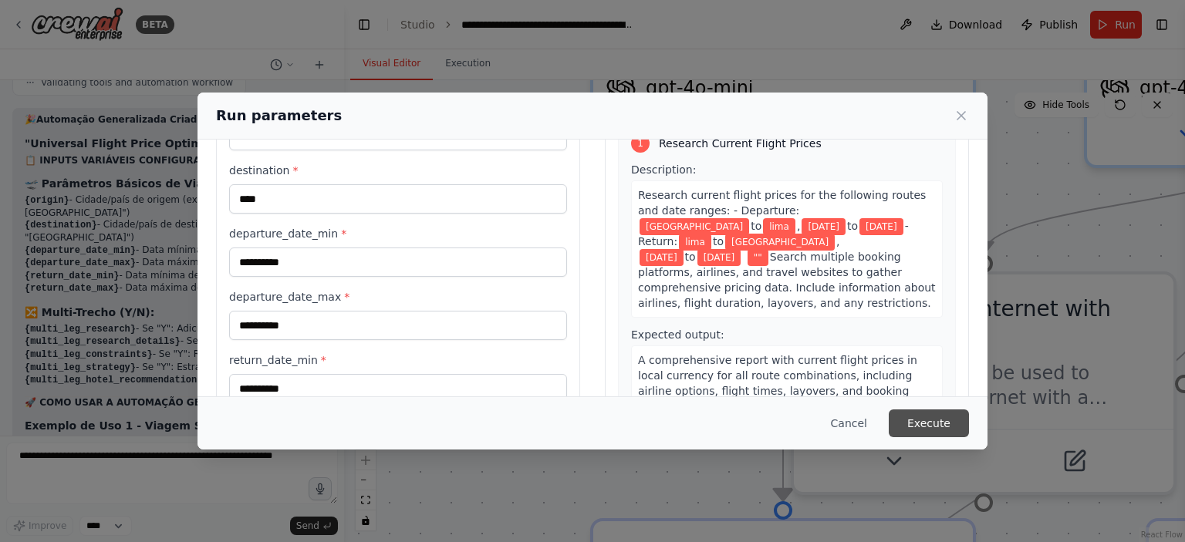
click at [934, 422] on button "Execute" at bounding box center [929, 424] width 80 height 28
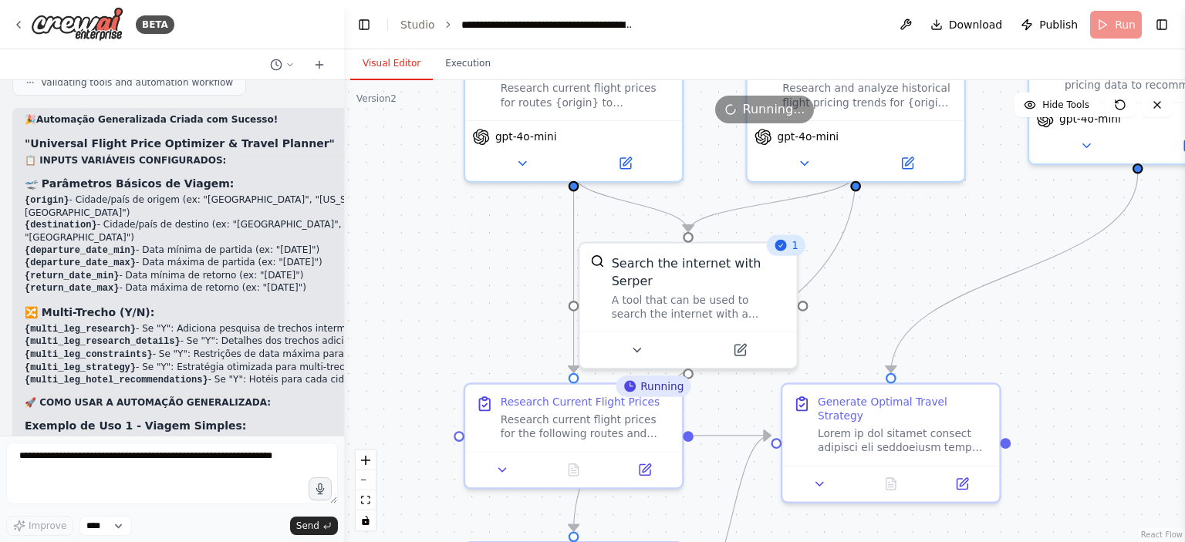
drag, startPoint x: 673, startPoint y: 342, endPoint x: 489, endPoint y: 312, distance: 186.0
click at [489, 312] on div ".deletable-edge-delete-btn { width: 20px; height: 20px; border: 0px solid #ffff…" at bounding box center [764, 311] width 841 height 462
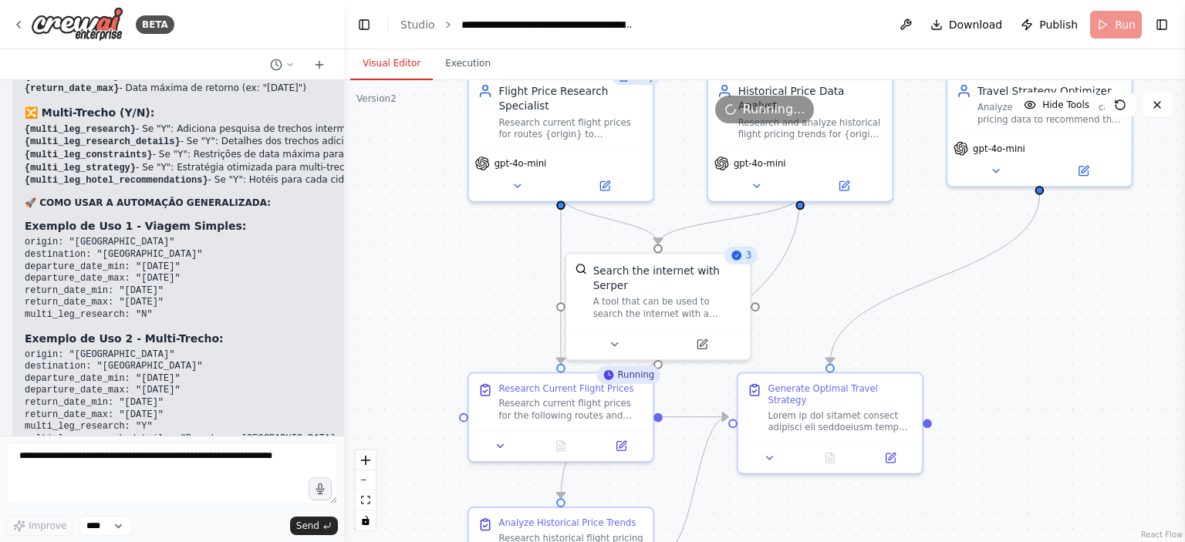
scroll to position [5805, 0]
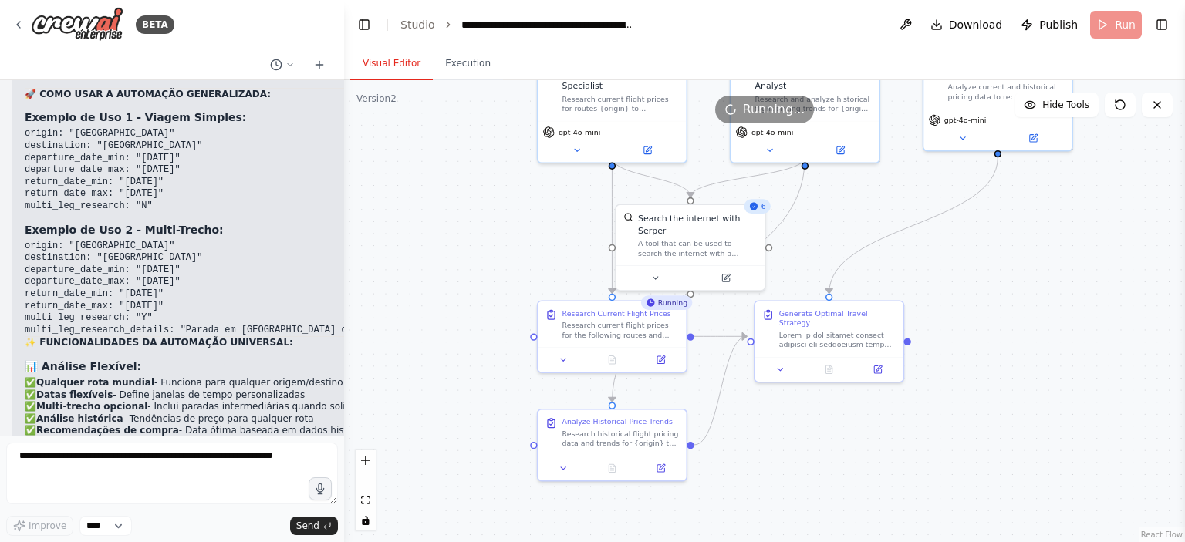
drag, startPoint x: 939, startPoint y: 363, endPoint x: 957, endPoint y: 297, distance: 68.9
click at [957, 297] on div ".deletable-edge-delete-btn { width: 20px; height: 20px; border: 0px solid #ffff…" at bounding box center [764, 311] width 841 height 462
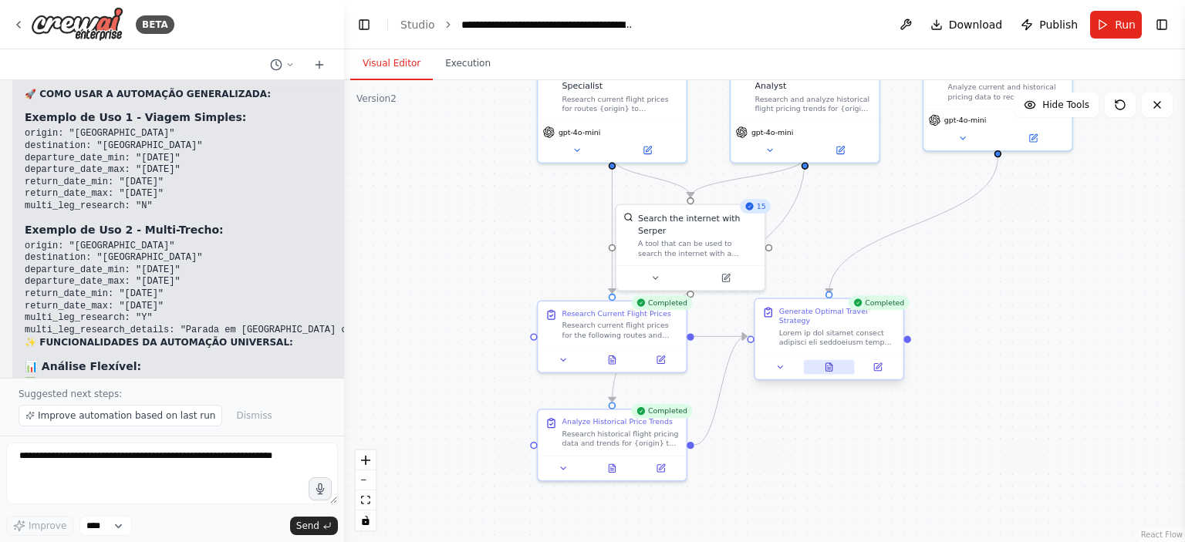
click at [834, 362] on button at bounding box center [829, 367] width 51 height 15
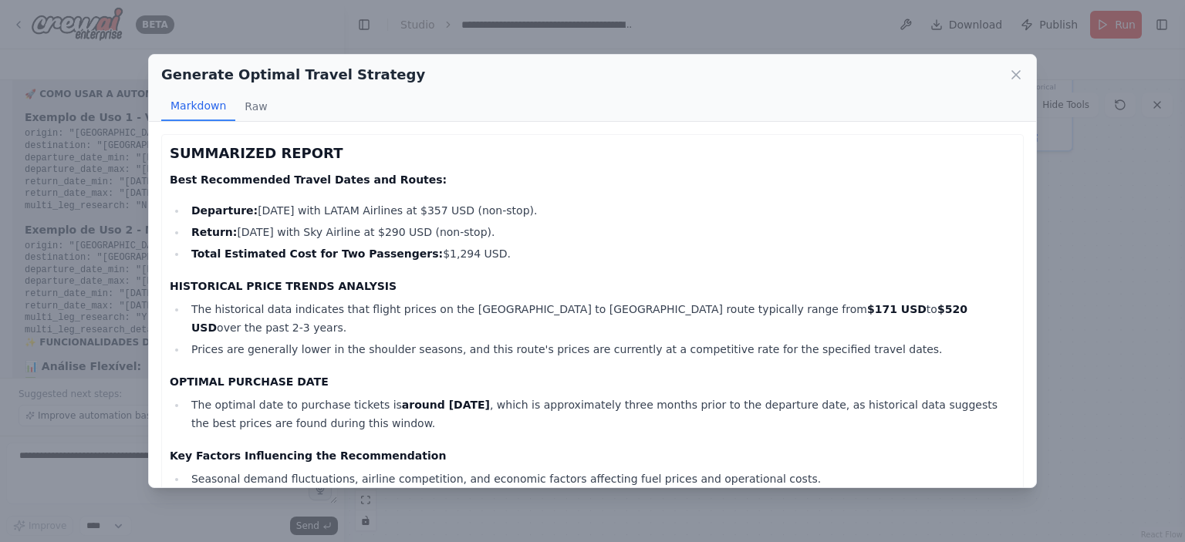
click at [834, 374] on h4 "OPTIMAL PURCHASE DATE" at bounding box center [593, 381] width 846 height 15
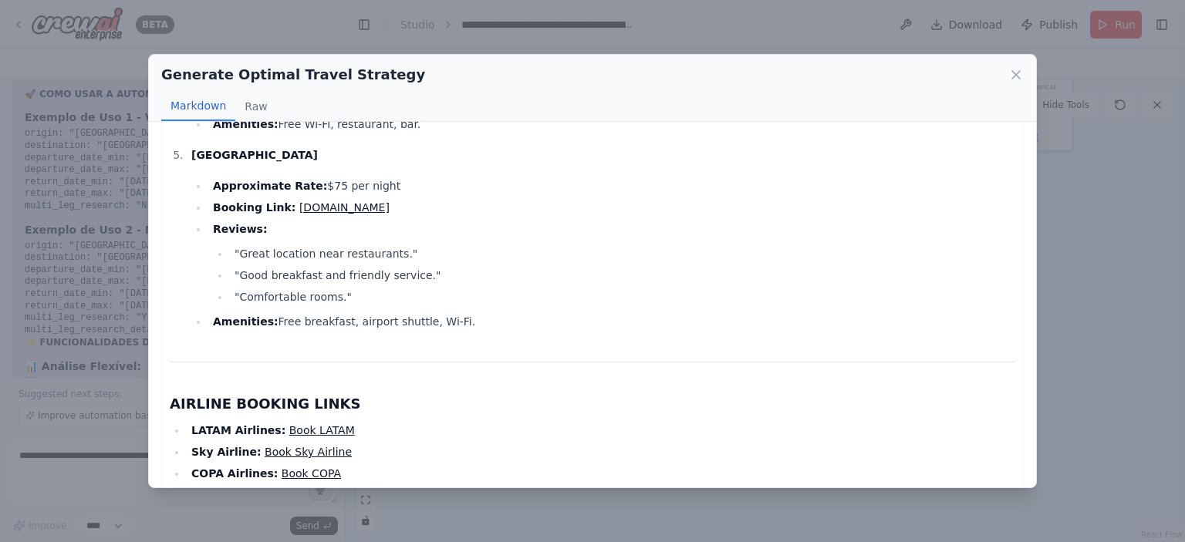
scroll to position [1646, 0]
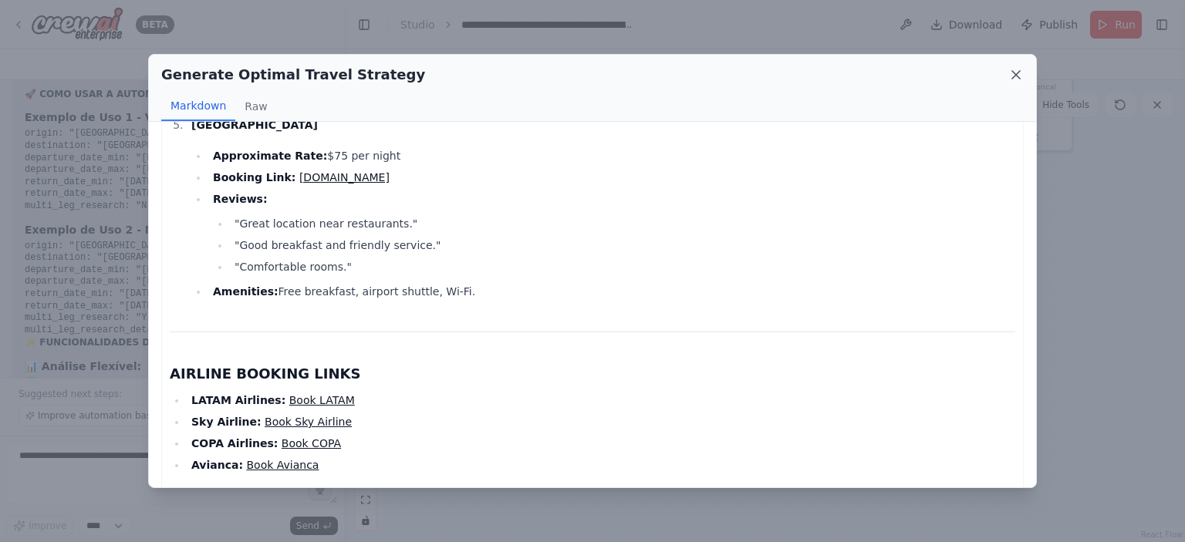
click at [1022, 74] on icon at bounding box center [1015, 74] width 15 height 15
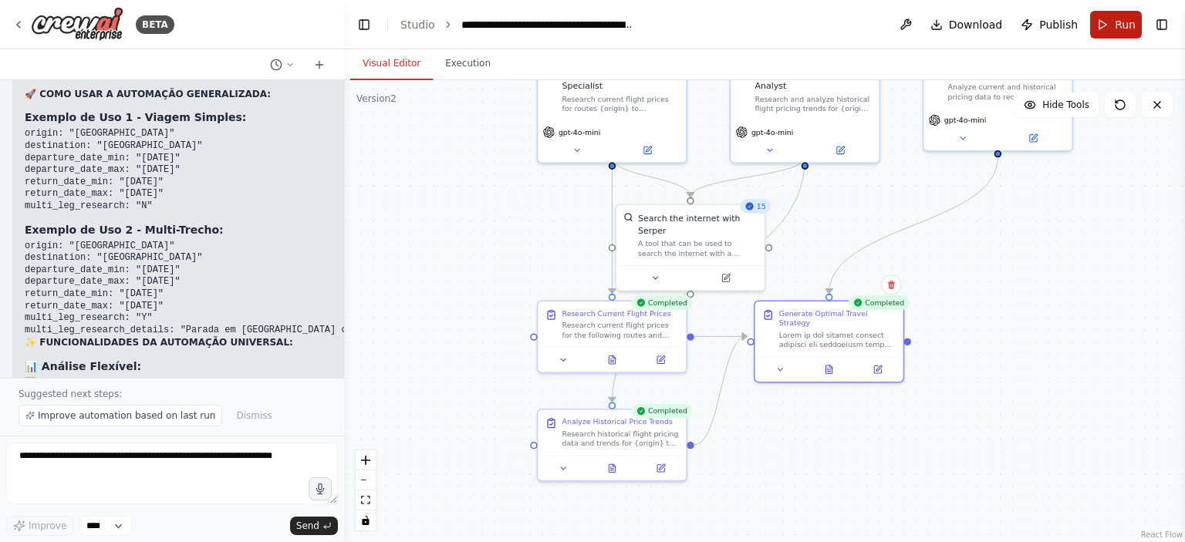
click at [1103, 33] on button "Run" at bounding box center [1116, 25] width 52 height 28
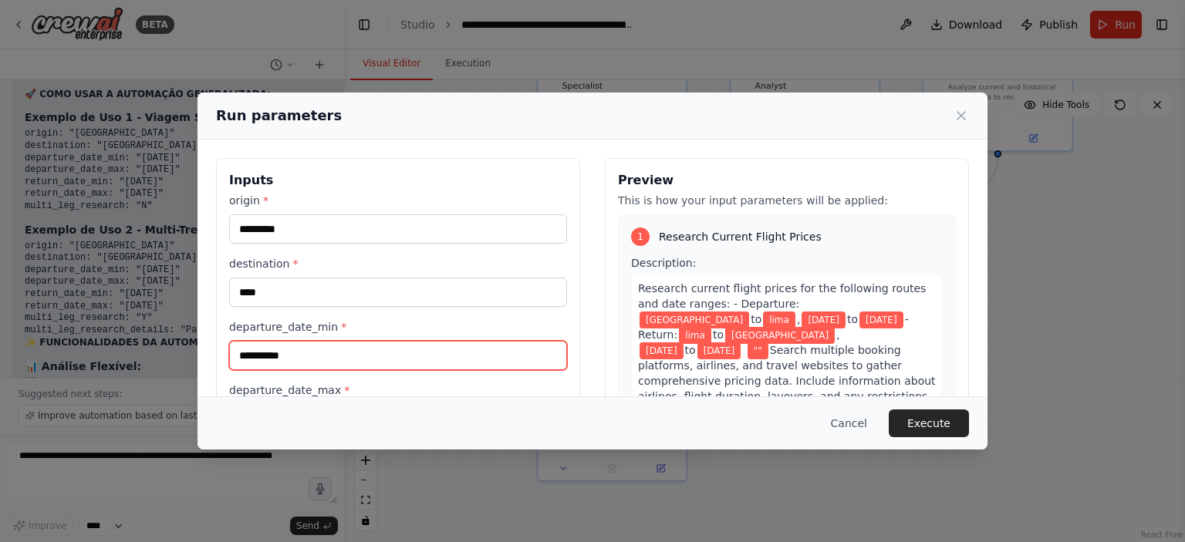
click at [532, 360] on input "**********" at bounding box center [398, 355] width 338 height 29
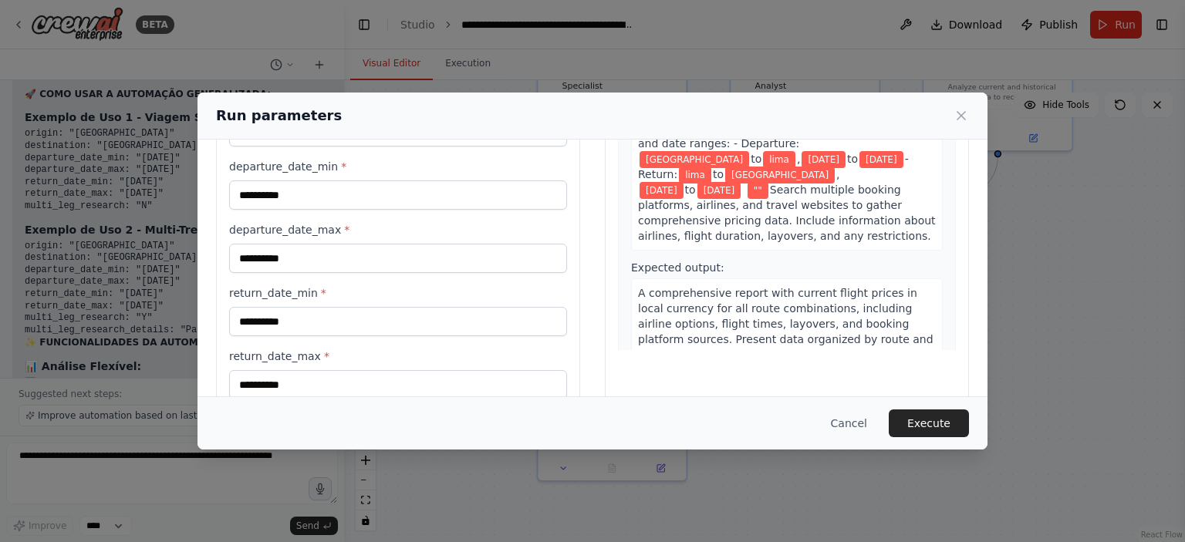
scroll to position [337, 0]
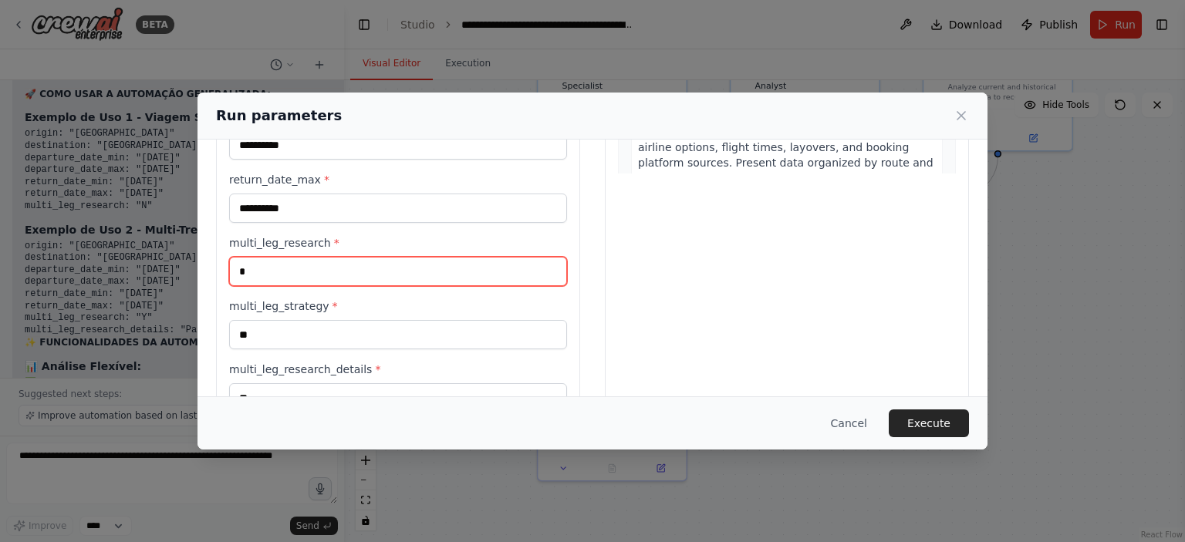
type input "*"
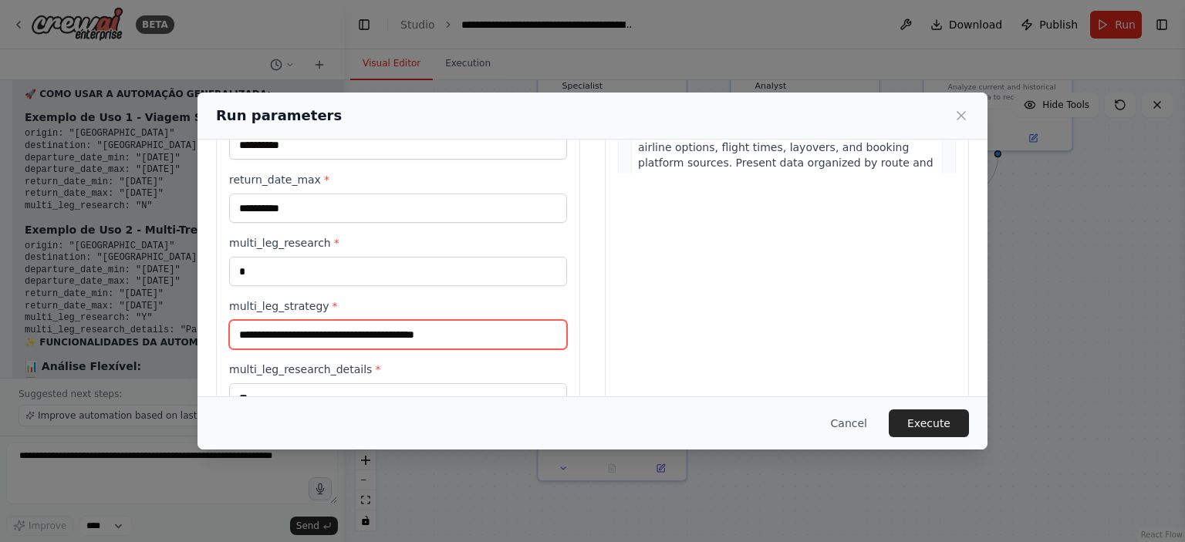
type input "**********"
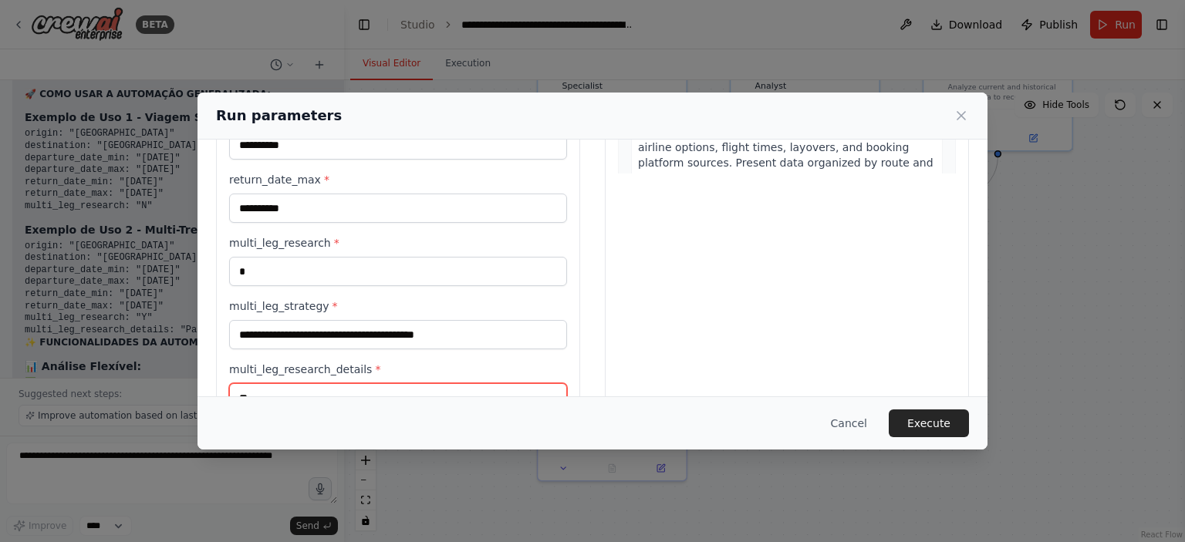
scroll to position [349, 0]
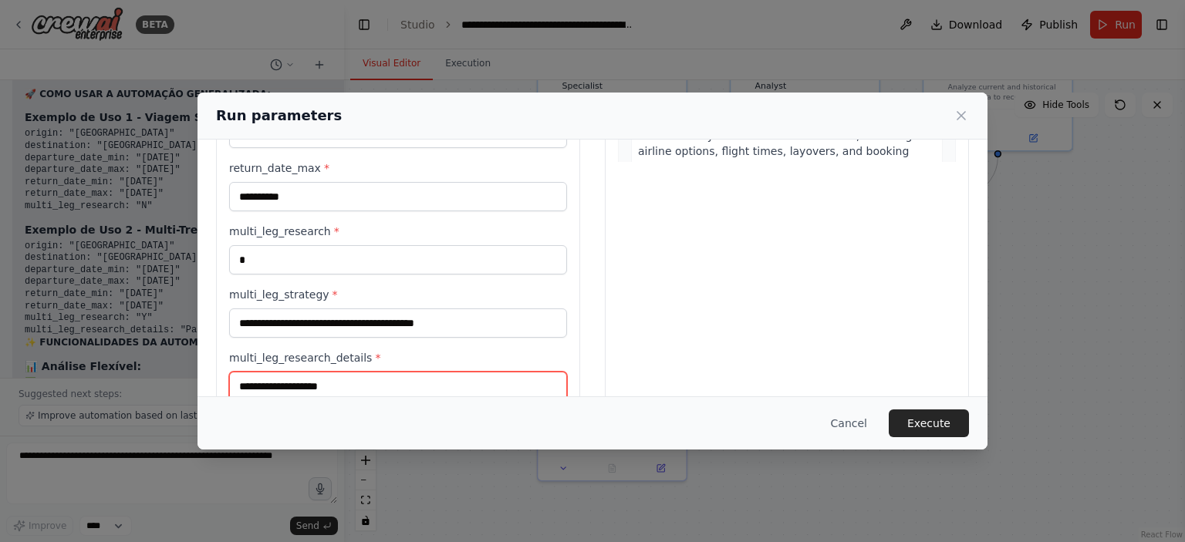
type input "**********"
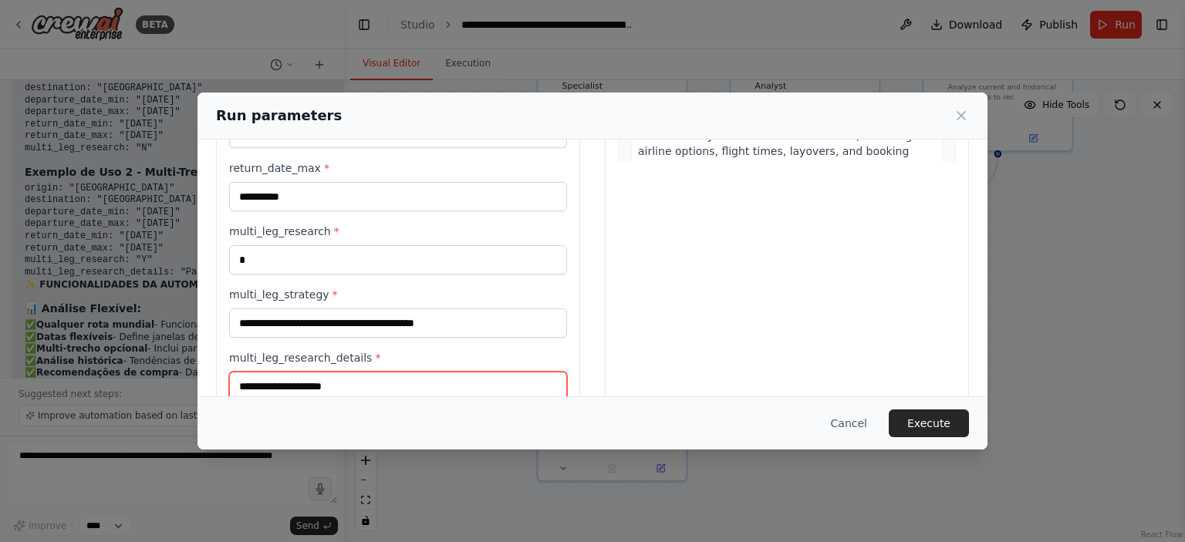
type input "*"
type input "**"
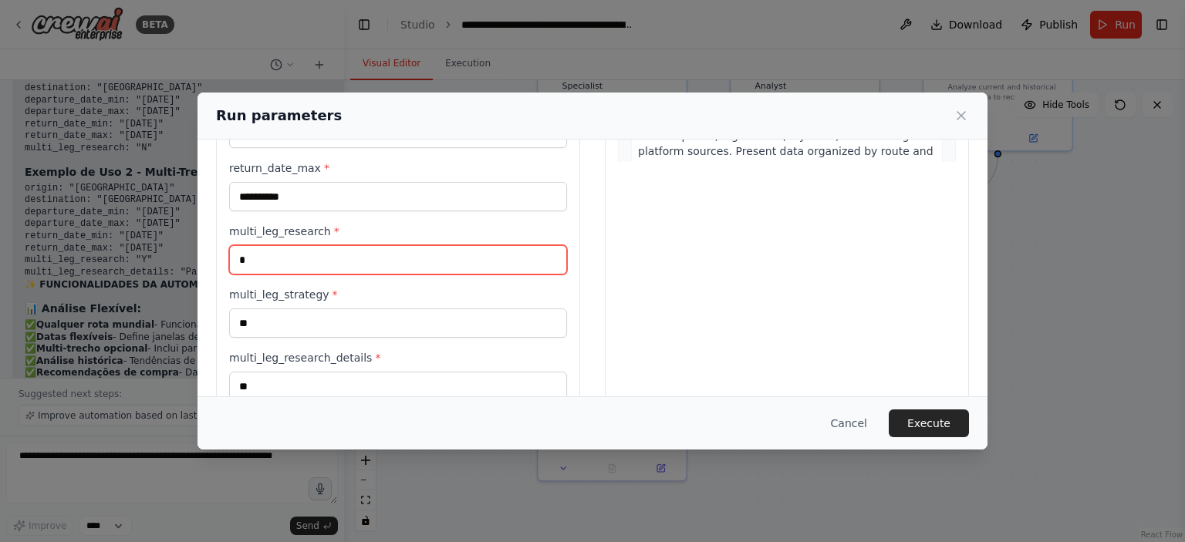
click at [459, 269] on input "*" at bounding box center [398, 259] width 338 height 29
type input "*"
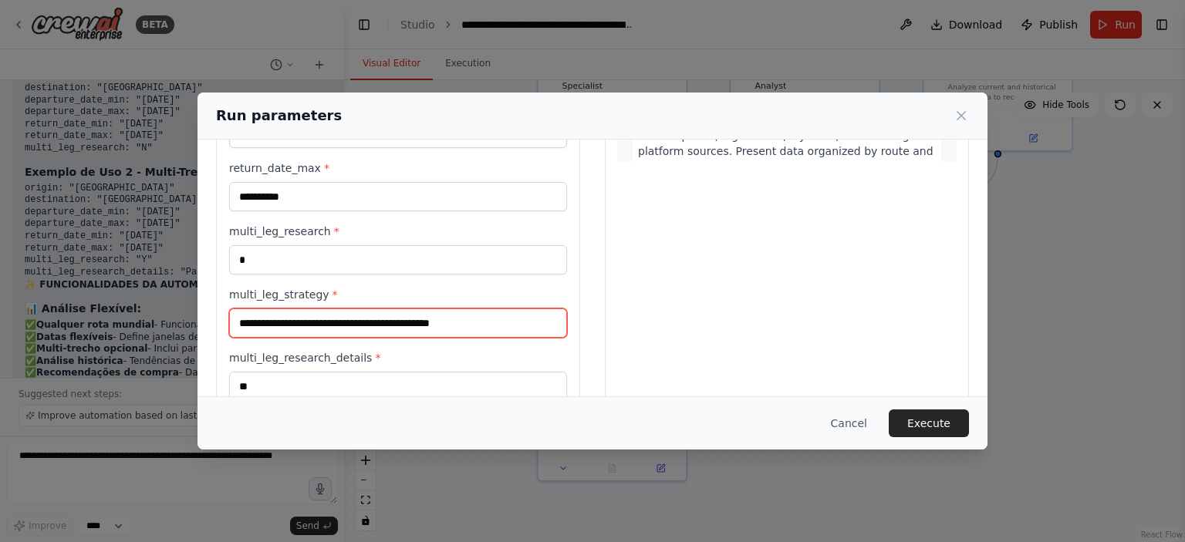
type input "**********"
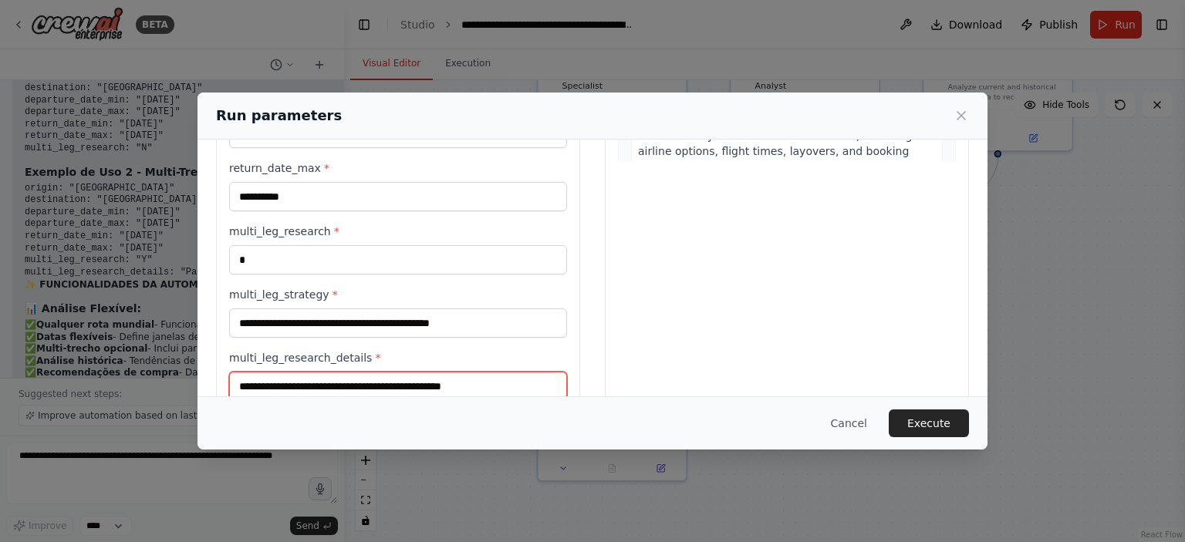
type input "**********"
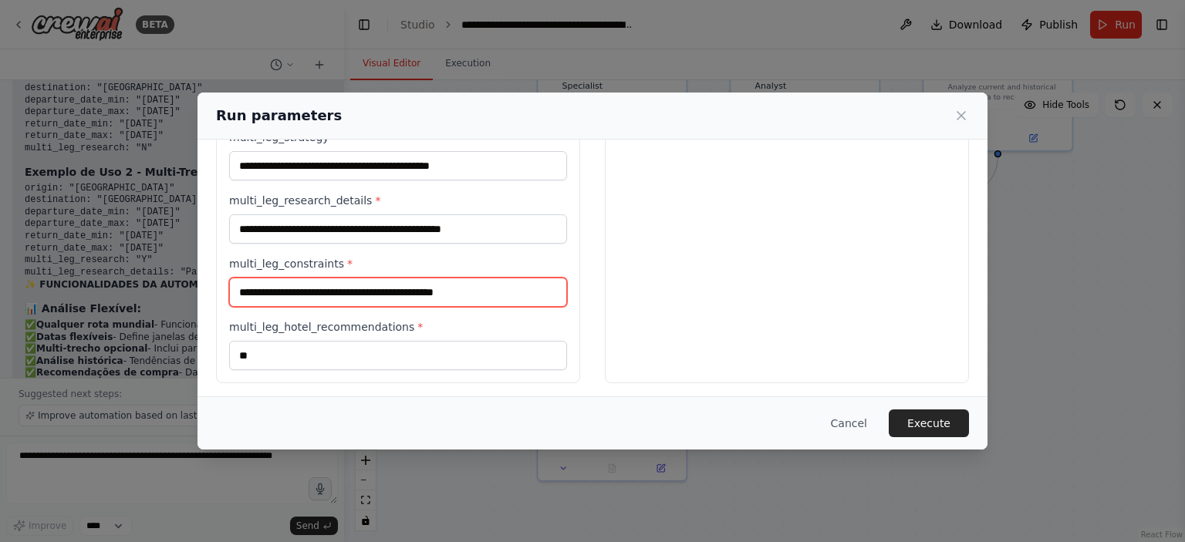
type input "**********"
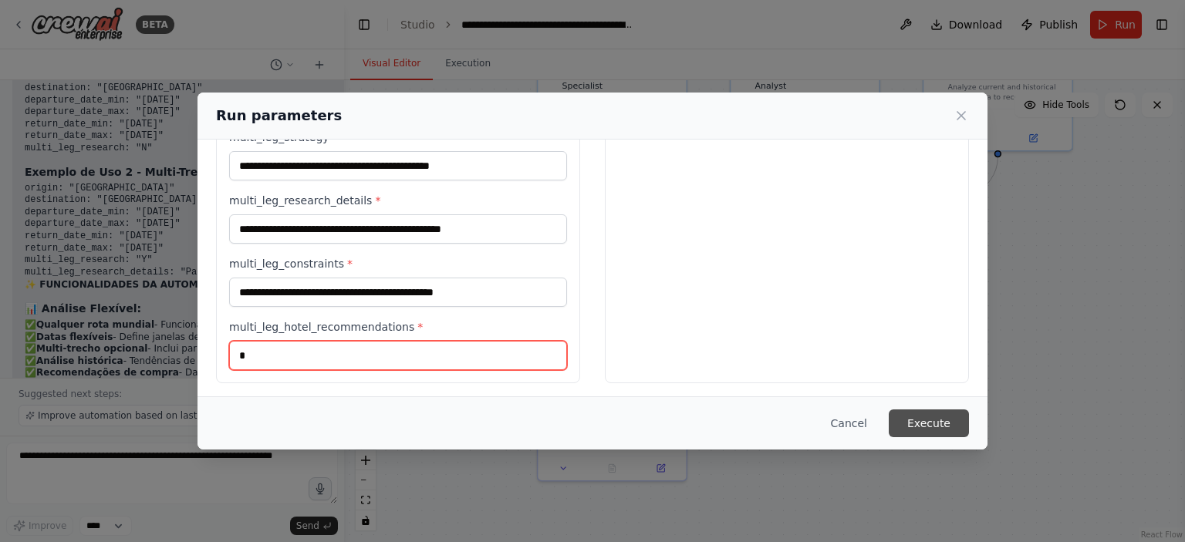
type input "*"
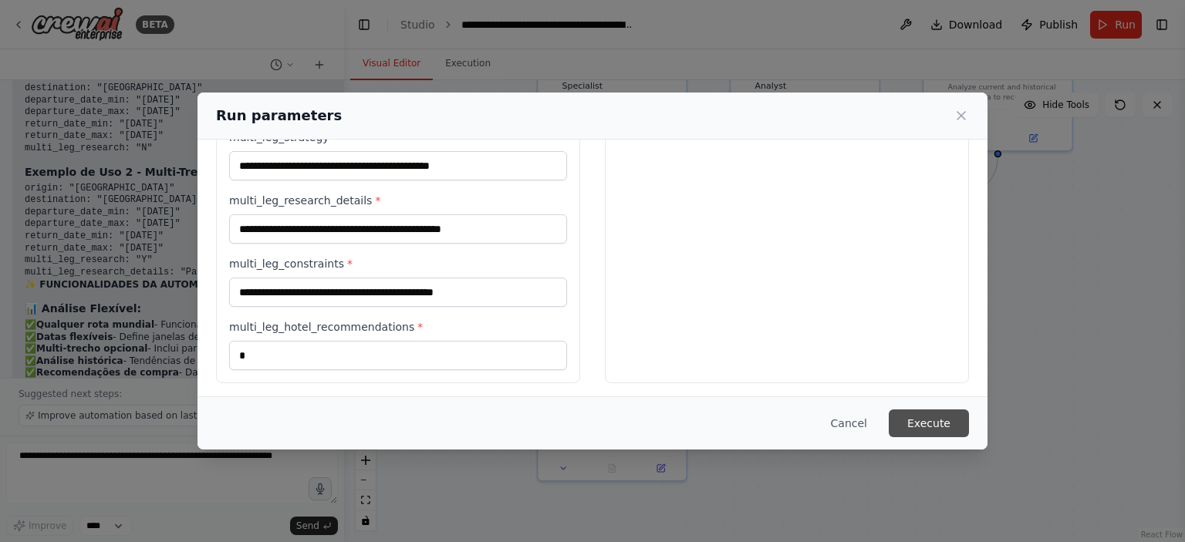
click at [922, 436] on button "Execute" at bounding box center [929, 424] width 80 height 28
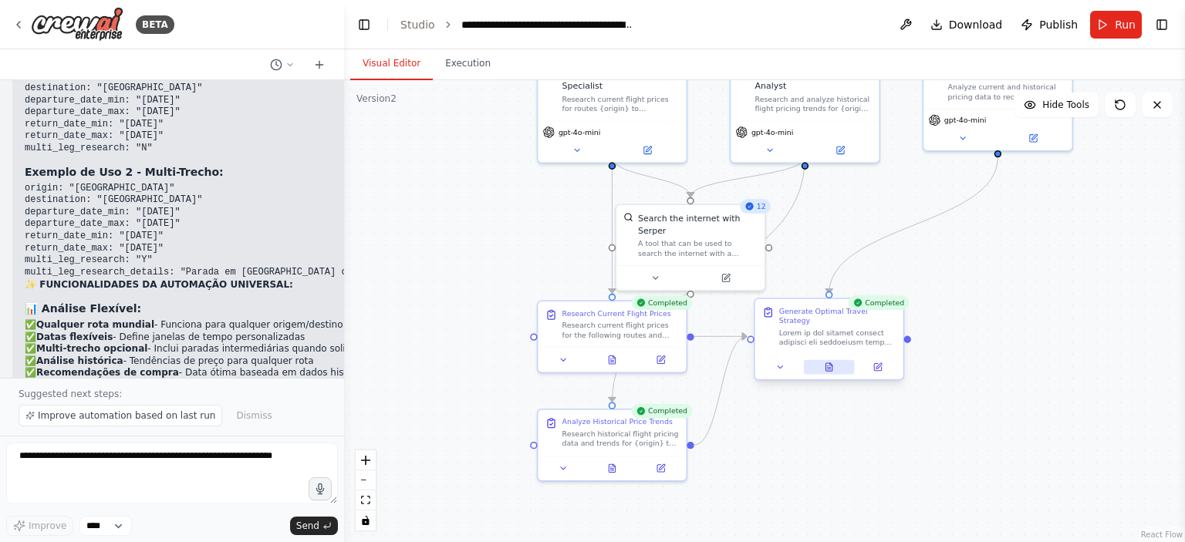
click at [839, 360] on button at bounding box center [829, 367] width 51 height 15
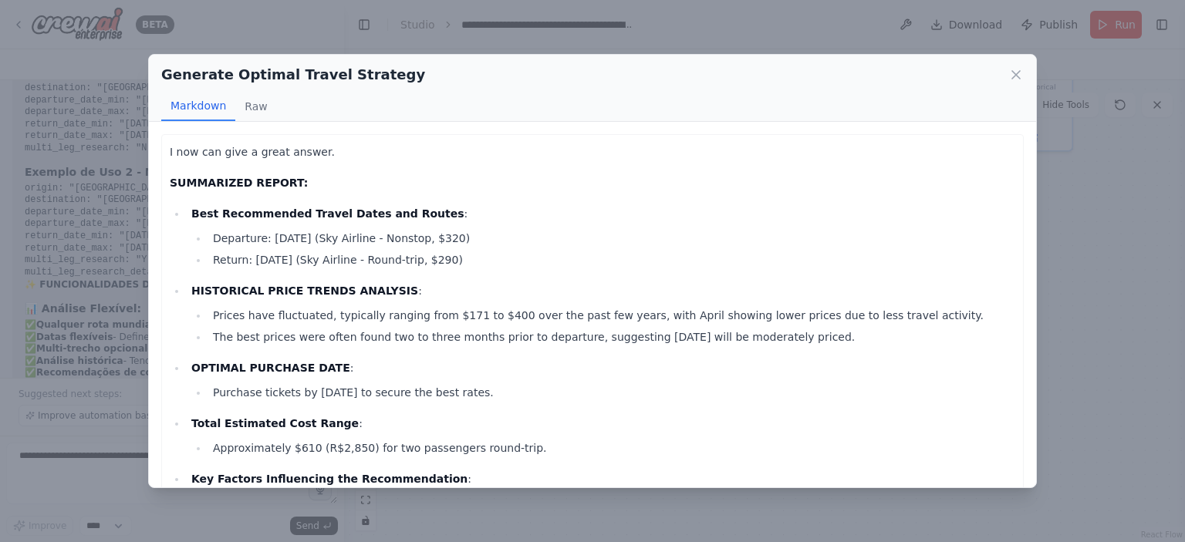
click at [839, 360] on p "OPTIMAL PURCHASE DATE :" at bounding box center [603, 368] width 824 height 19
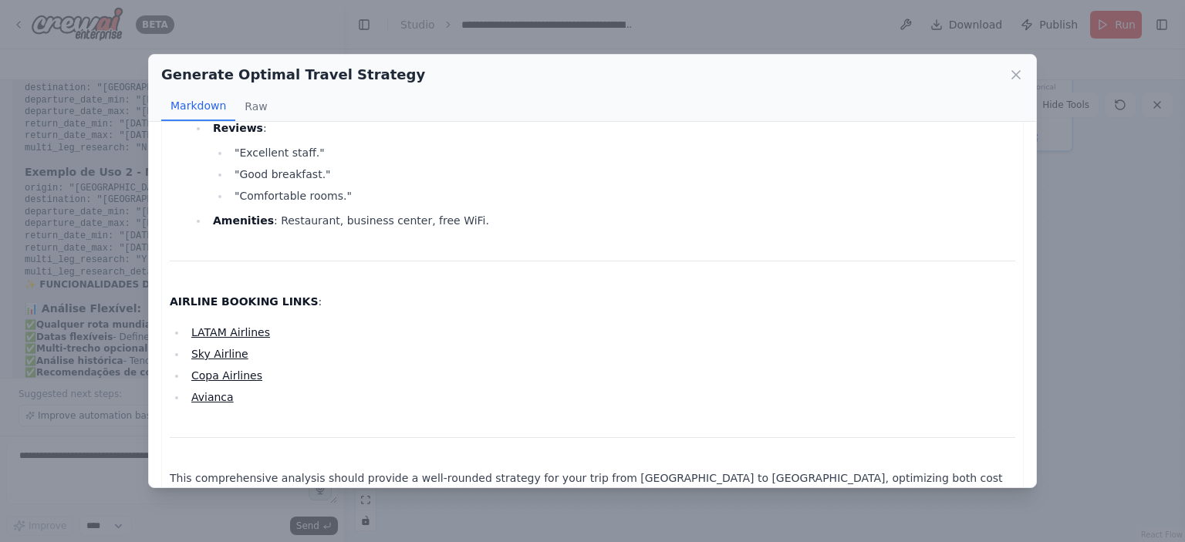
scroll to position [1773, 0]
click at [1018, 71] on icon at bounding box center [1015, 74] width 15 height 15
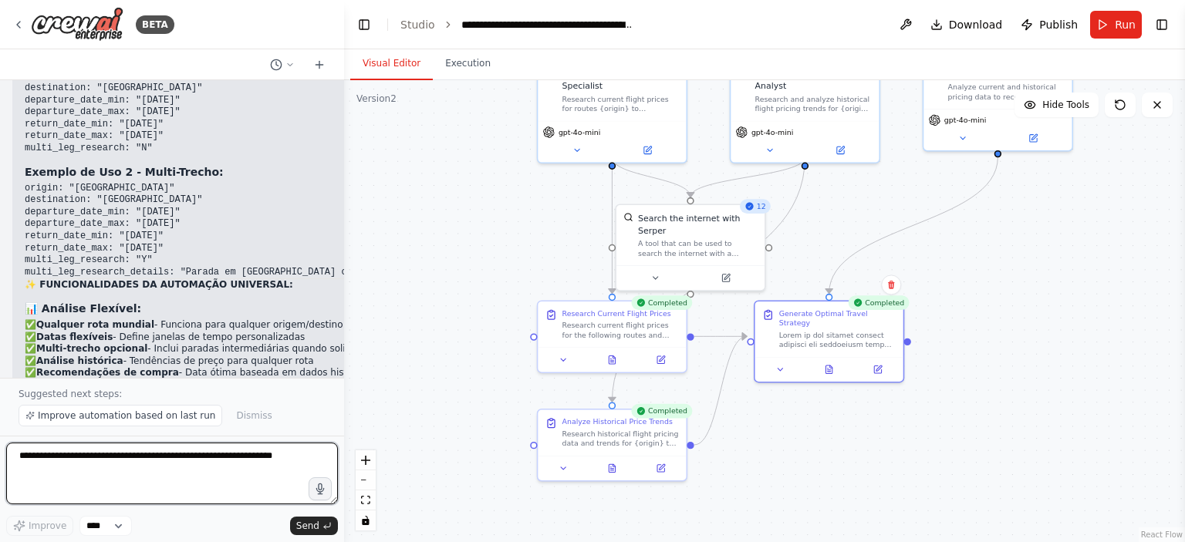
click at [154, 456] on textarea at bounding box center [172, 474] width 332 height 62
type textarea "**********"
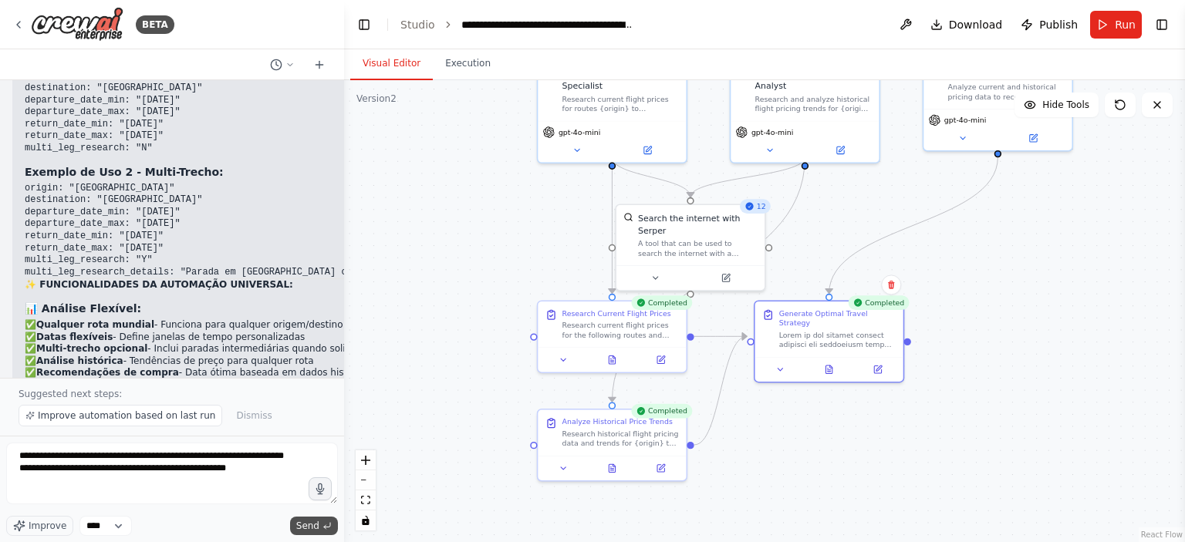
click at [324, 521] on button "Send" at bounding box center [314, 526] width 48 height 19
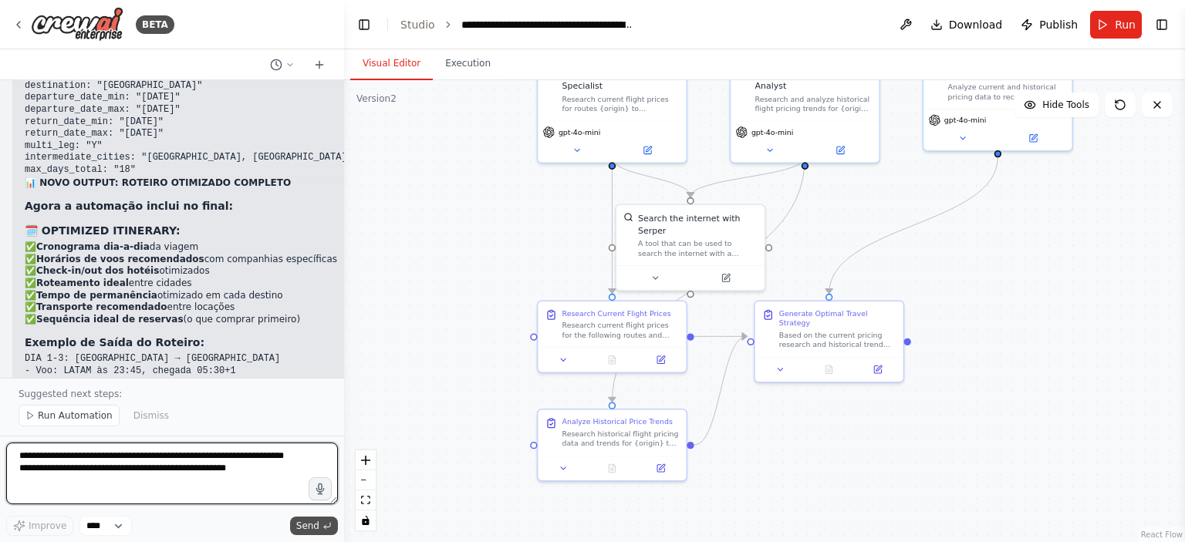
scroll to position [7207, 0]
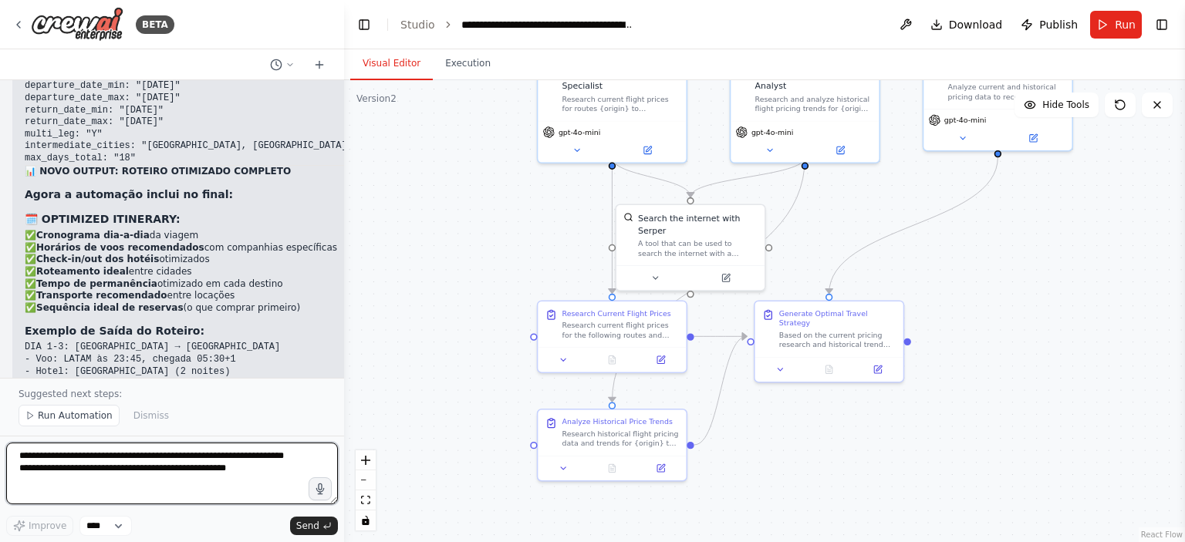
click at [225, 462] on textarea "**********" at bounding box center [172, 474] width 332 height 62
type textarea "**********"
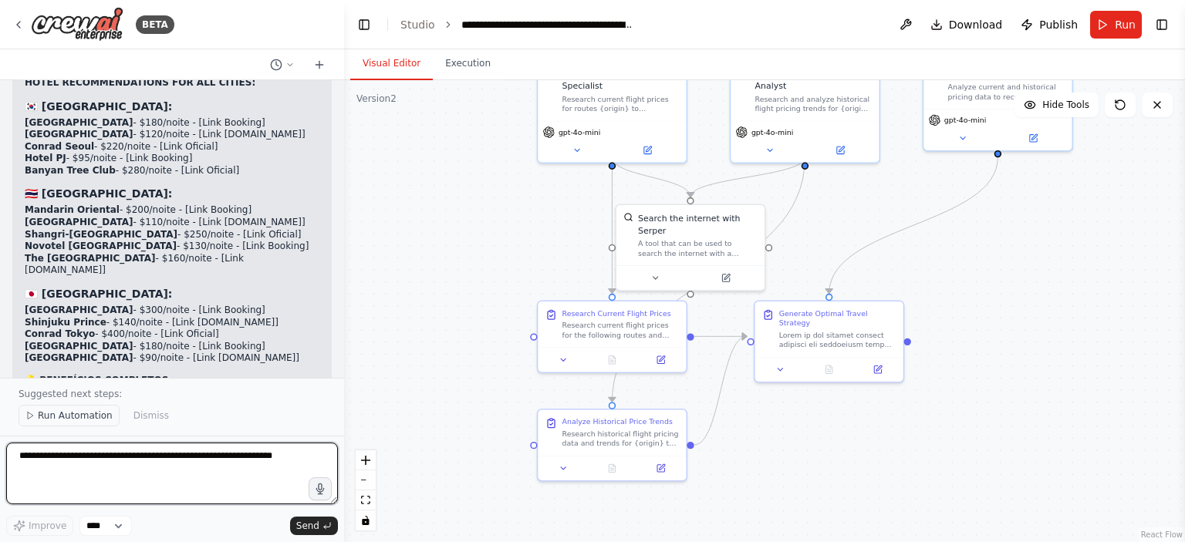
scroll to position [8370, 0]
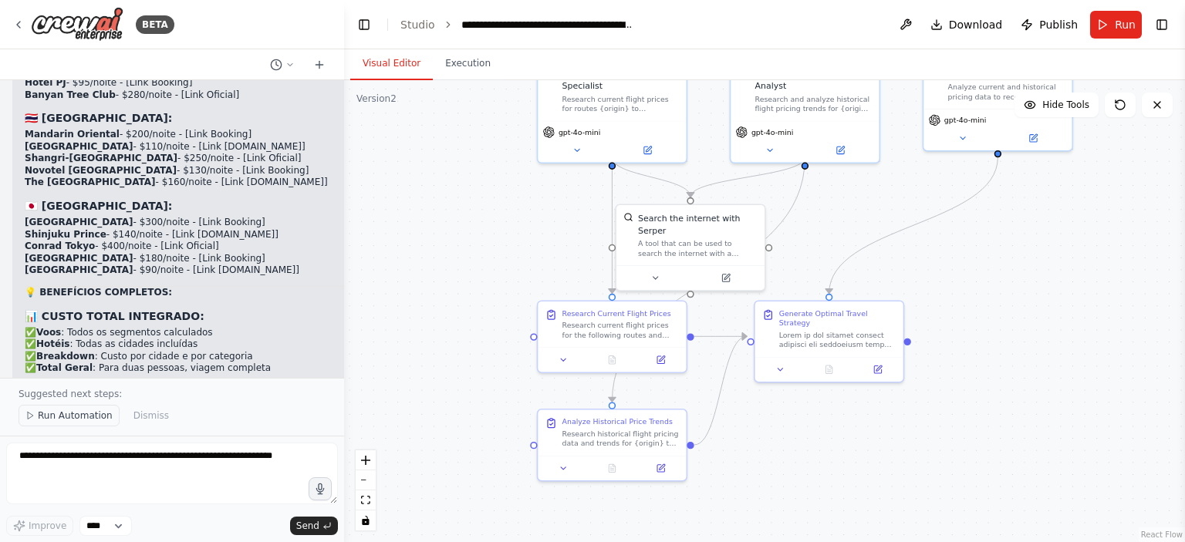
click at [71, 413] on span "Run Automation" at bounding box center [75, 416] width 75 height 12
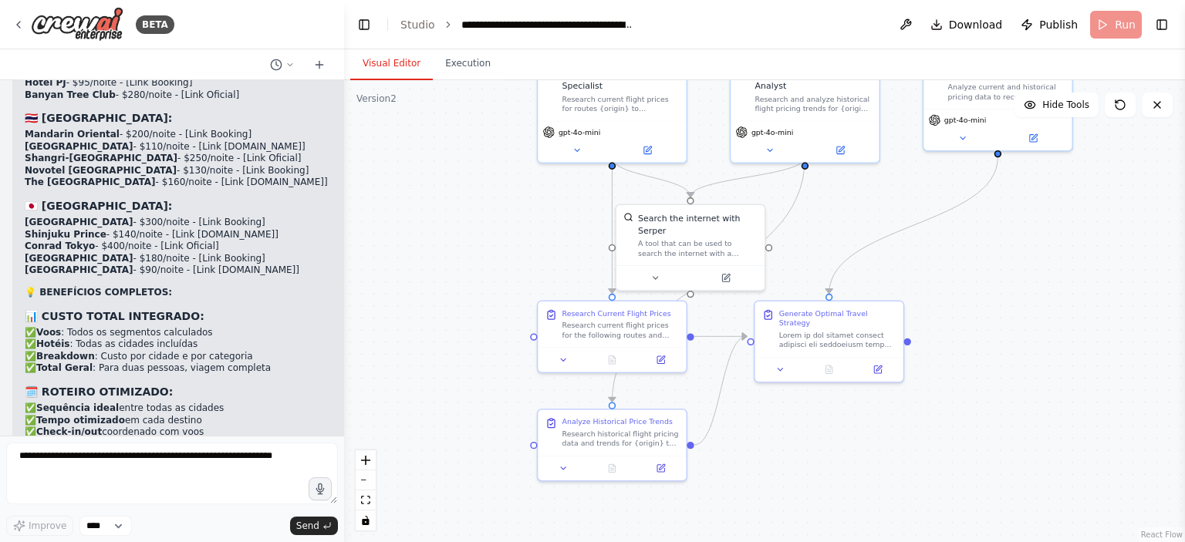
scroll to position [8313, 0]
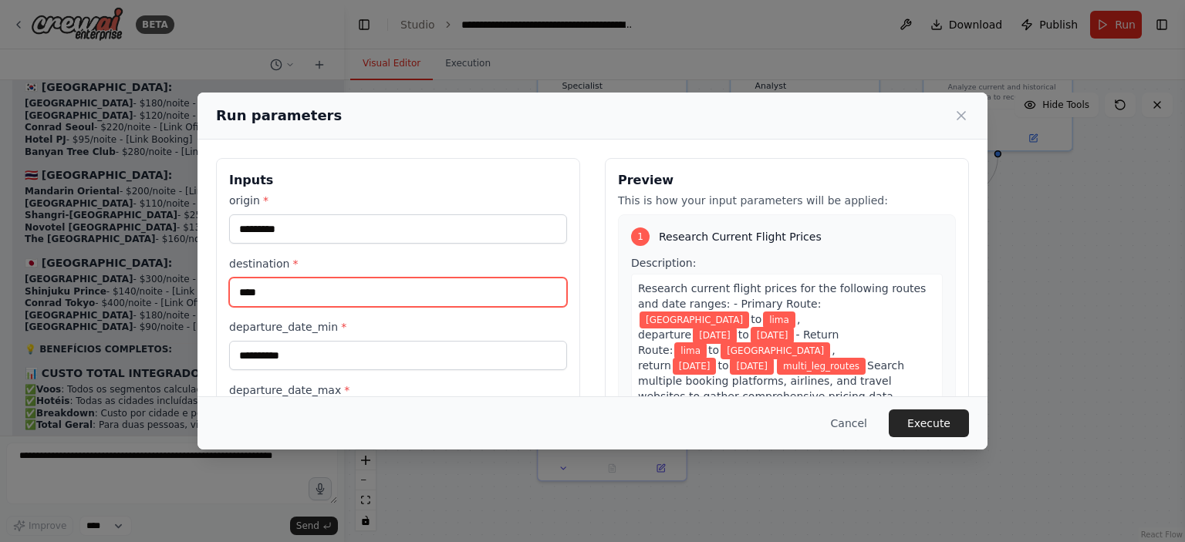
click at [510, 285] on input "****" at bounding box center [398, 292] width 338 height 29
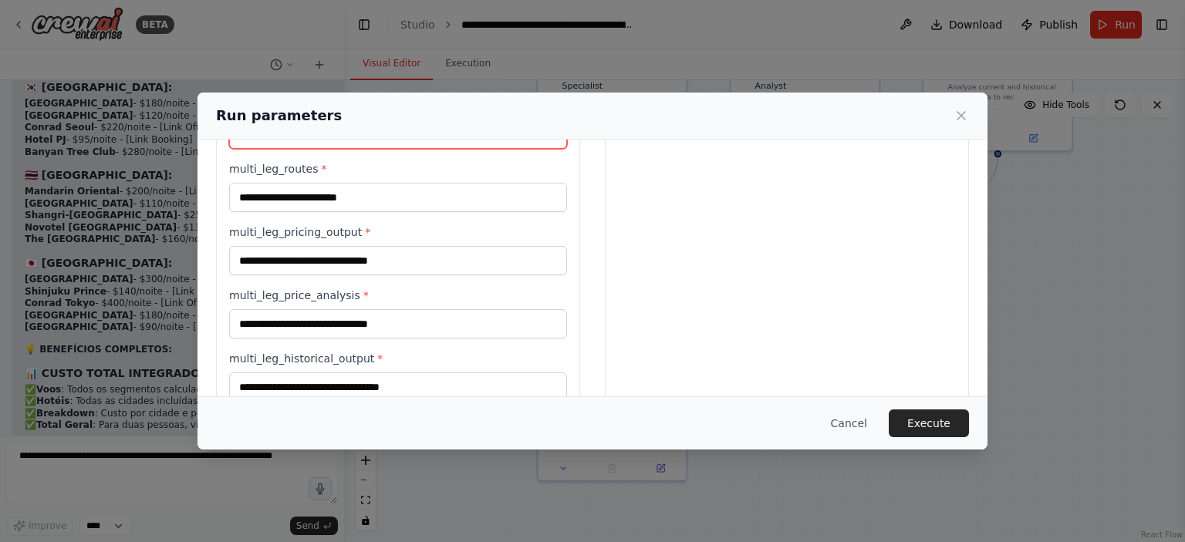
scroll to position [515, 0]
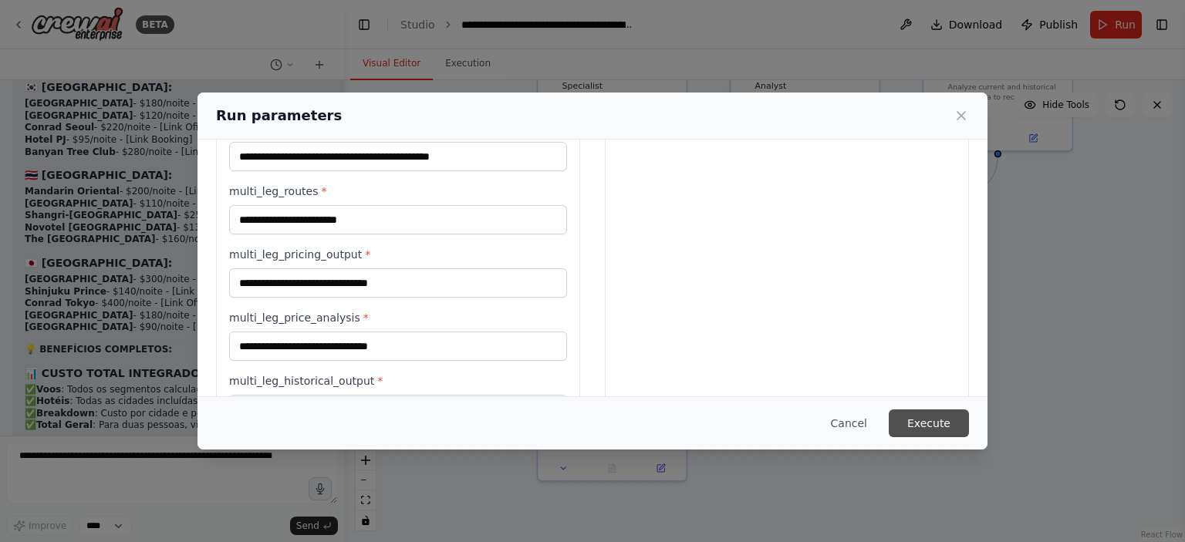
click at [934, 410] on div "Cancel Execute" at bounding box center [592, 424] width 753 height 28
click at [934, 416] on button "Execute" at bounding box center [929, 424] width 80 height 28
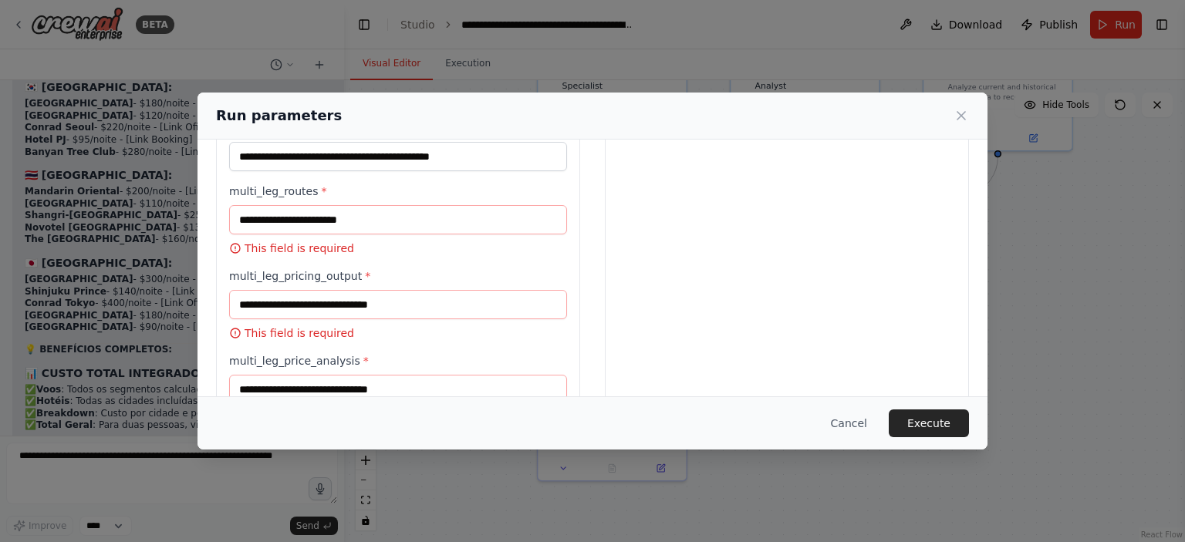
click at [456, 245] on p "This field is required" at bounding box center [398, 248] width 338 height 15
click at [464, 231] on input "multi_leg_routes *" at bounding box center [398, 219] width 338 height 29
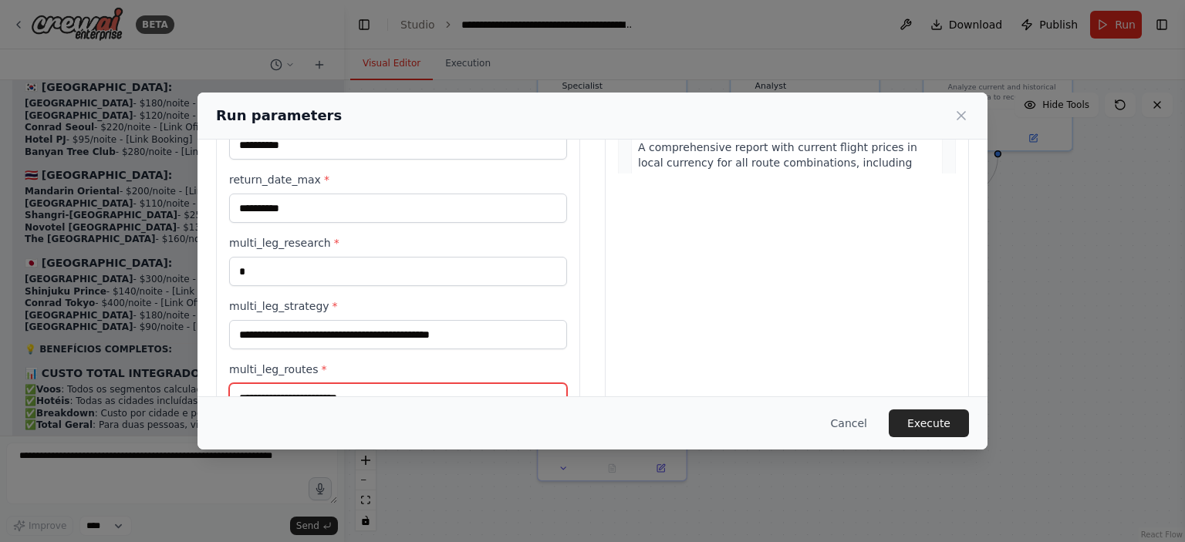
click at [424, 383] on input "multi_leg_routes *" at bounding box center [398, 397] width 338 height 29
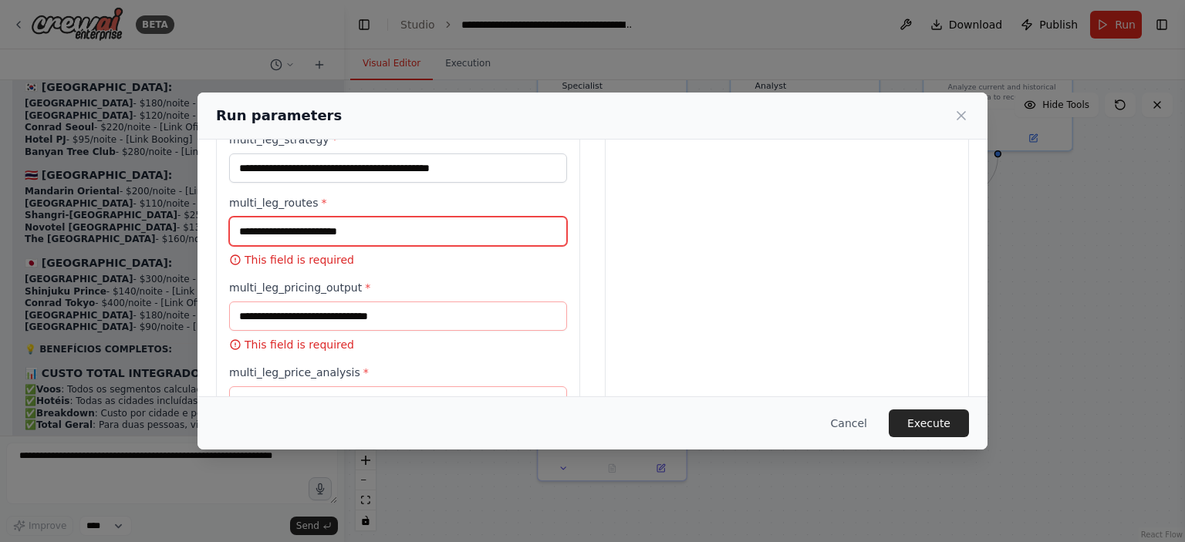
scroll to position [491, 0]
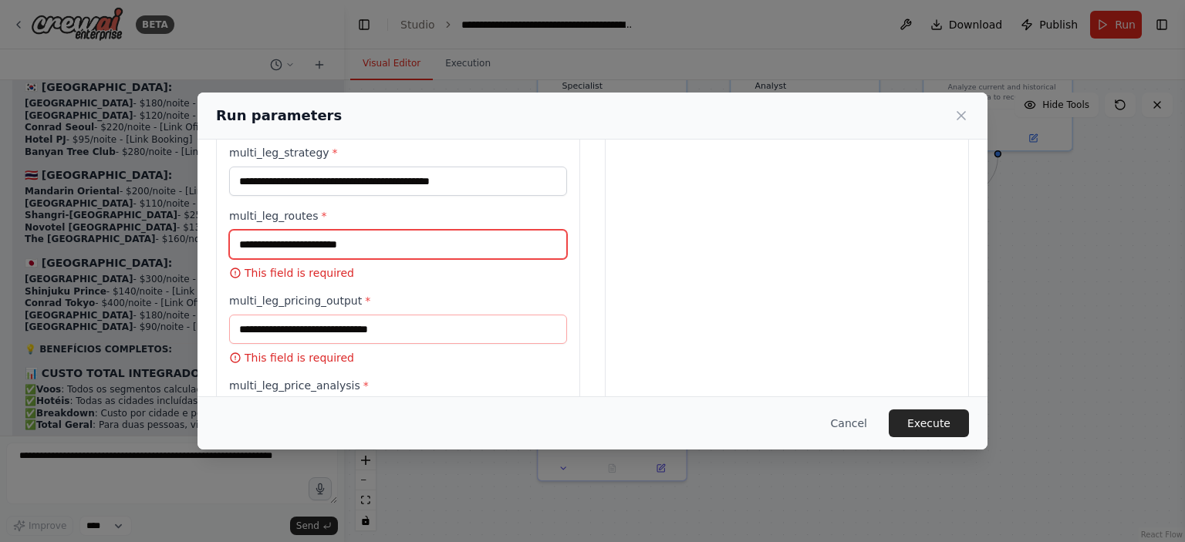
type input "*"
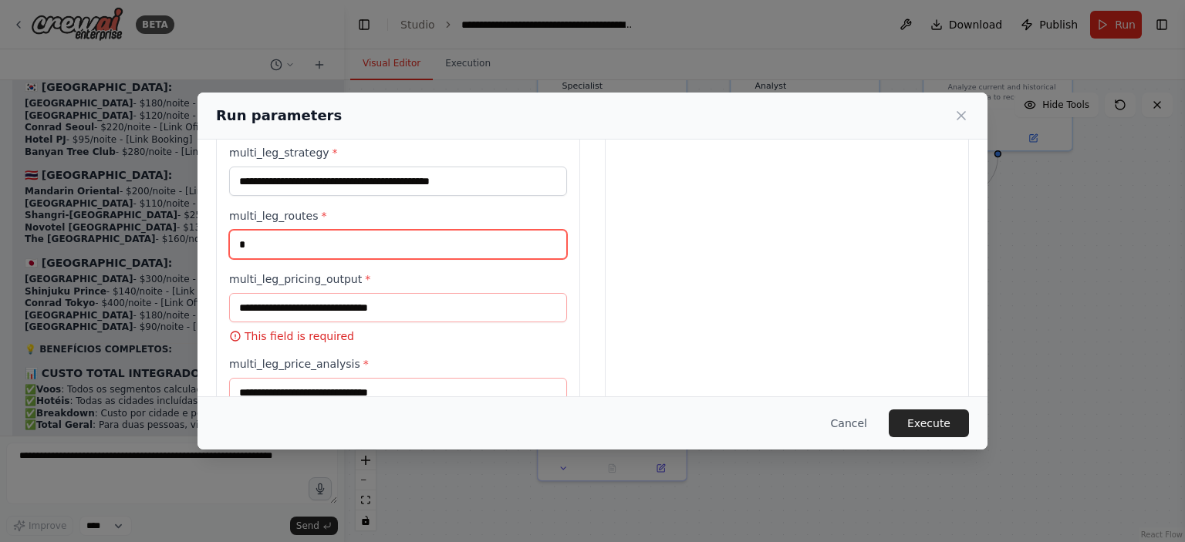
type input "*"
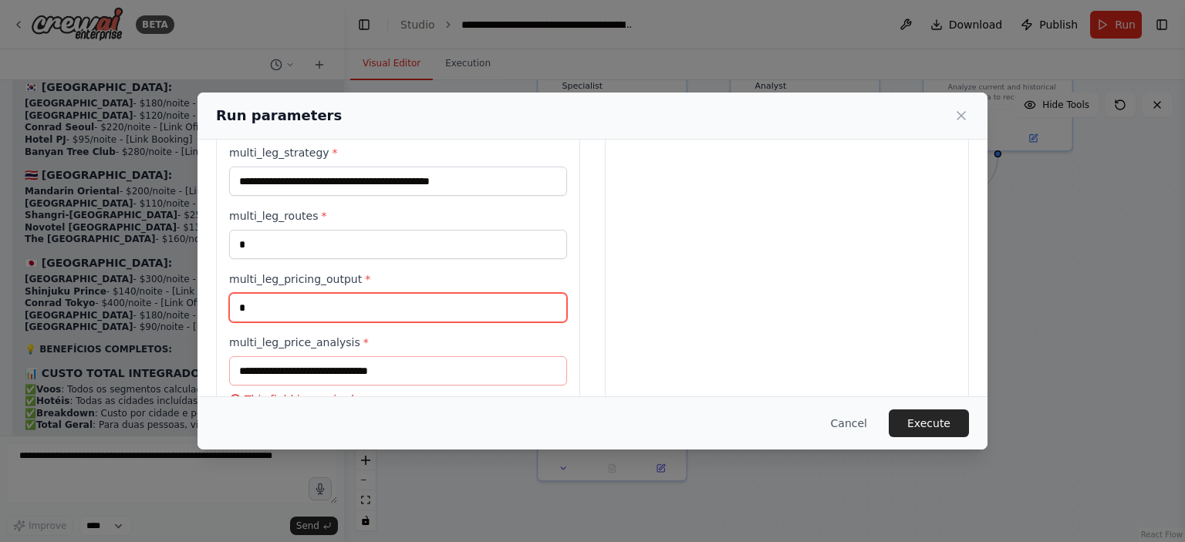
type input "*"
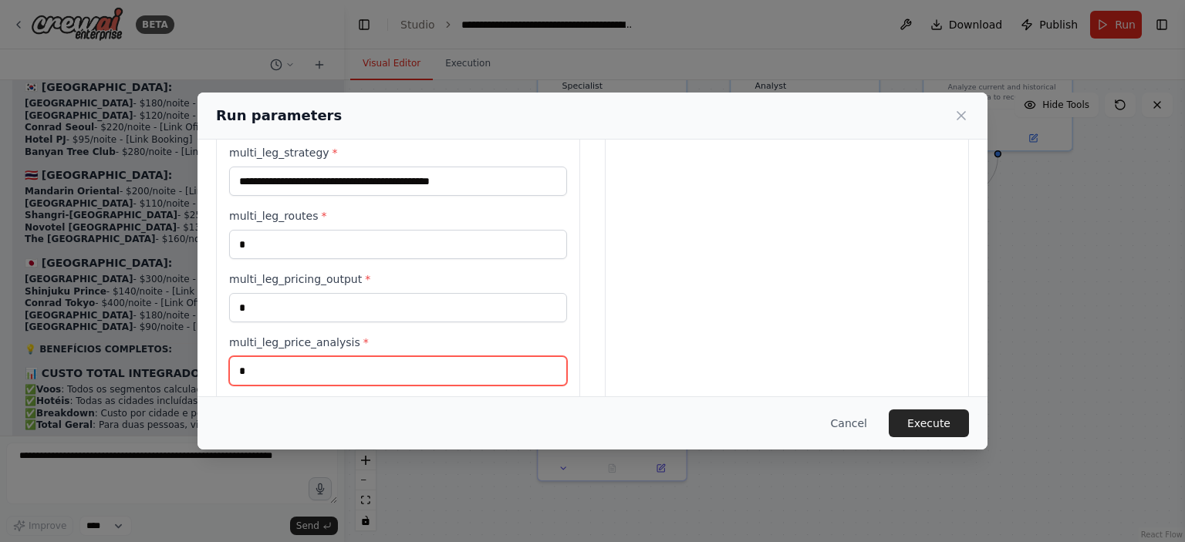
type input "*"
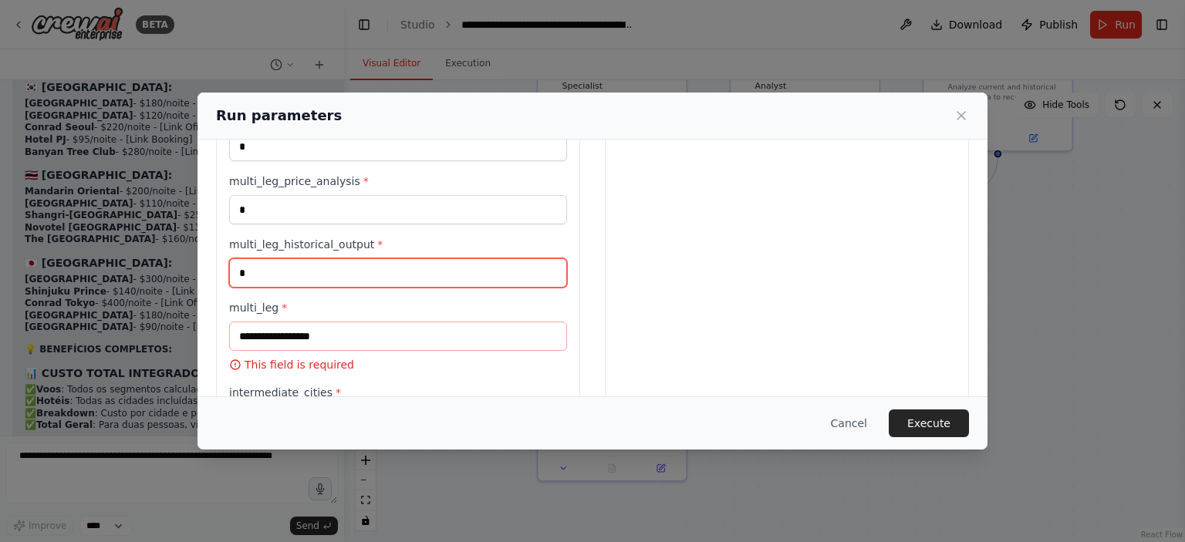
type input "*"
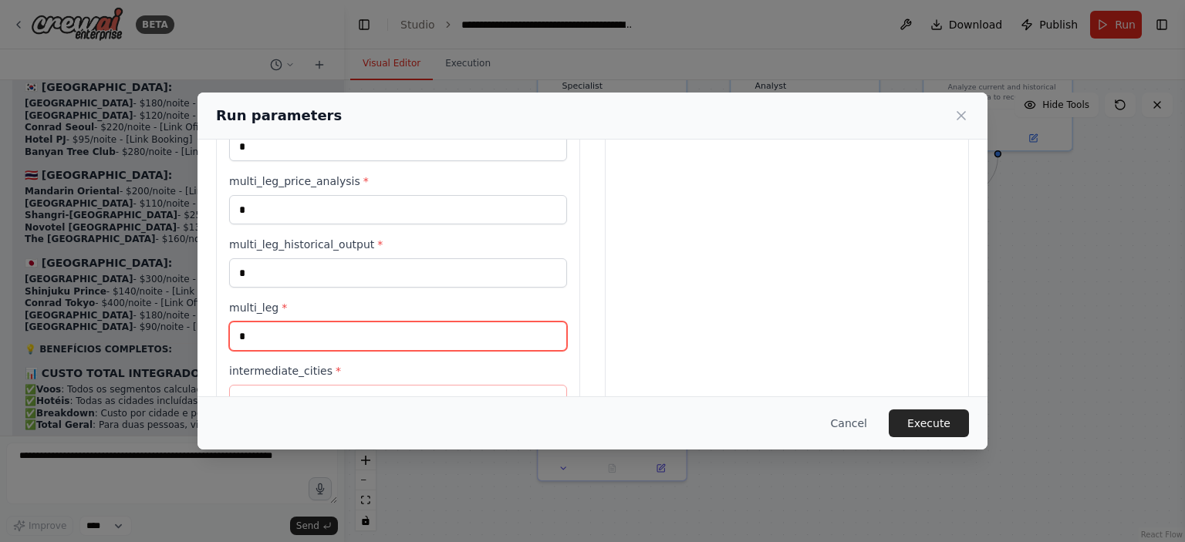
type input "*"
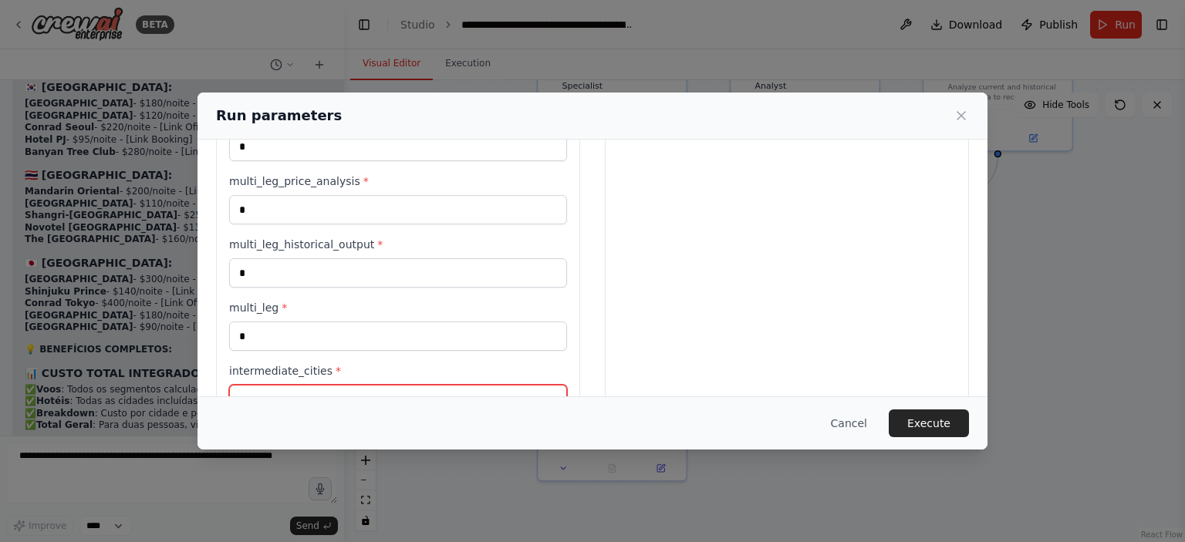
scroll to position [664, 0]
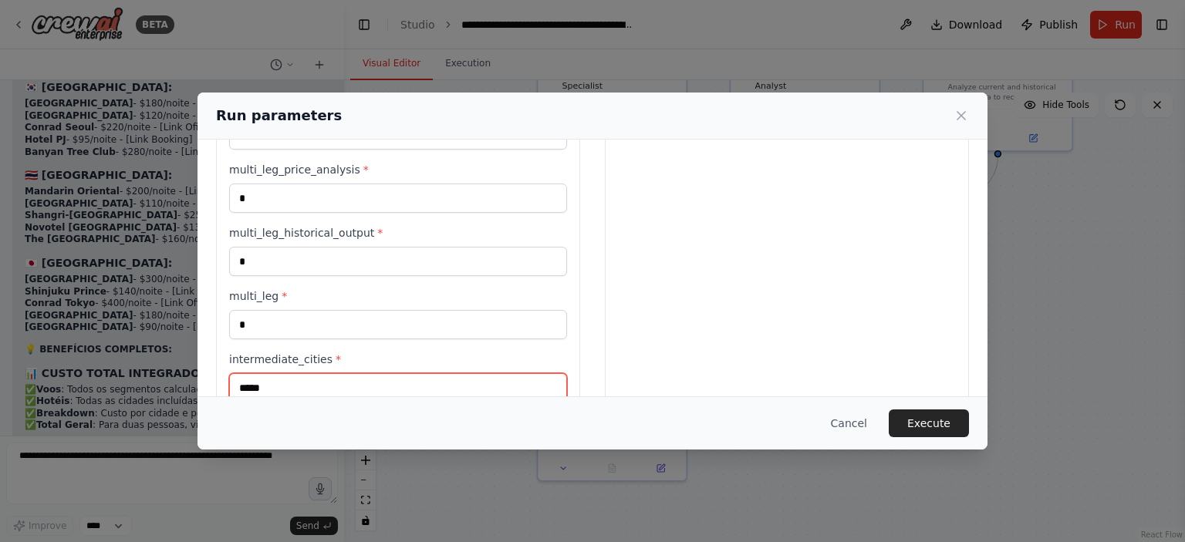
type input "*****"
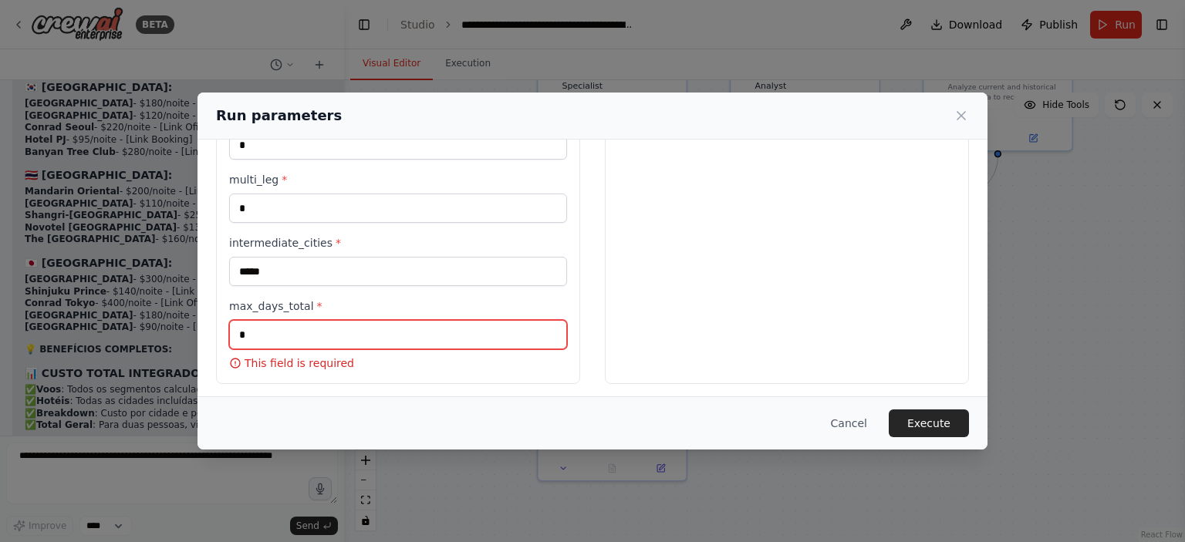
scroll to position [758, 0]
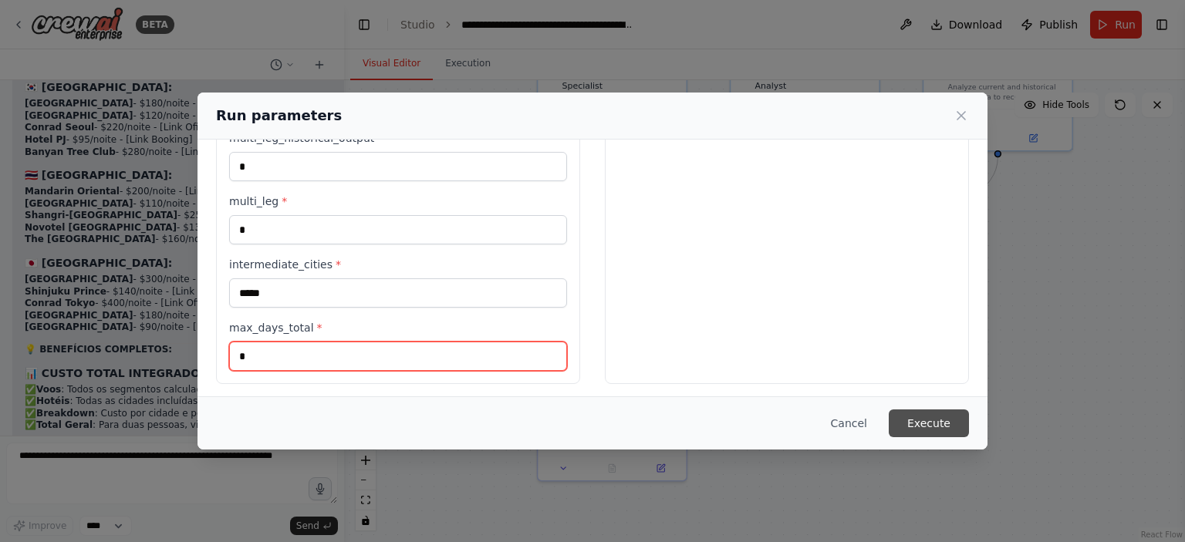
type input "*"
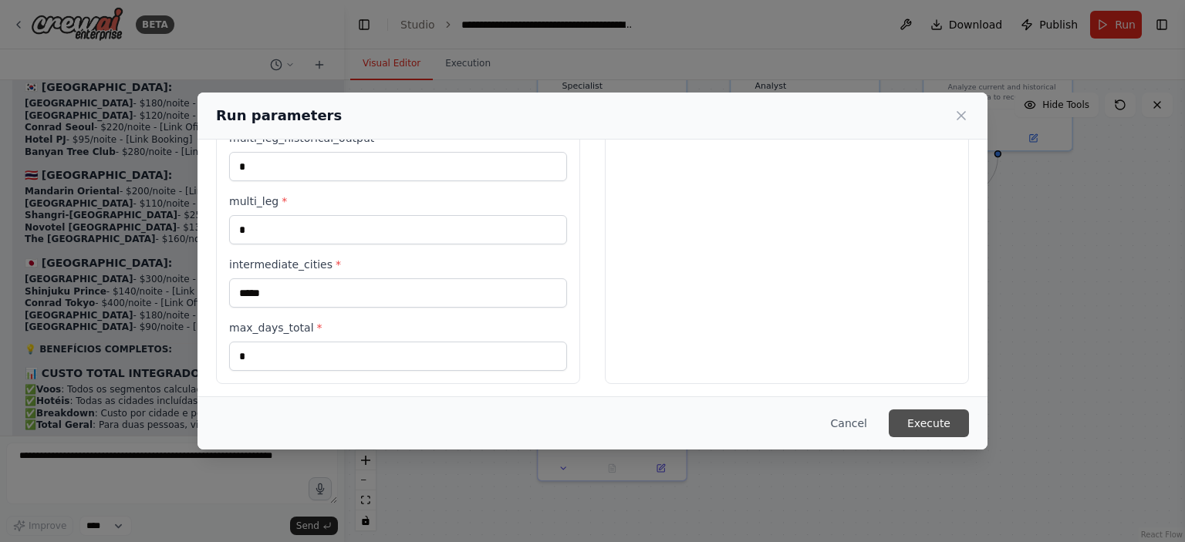
click at [963, 433] on button "Execute" at bounding box center [929, 424] width 80 height 28
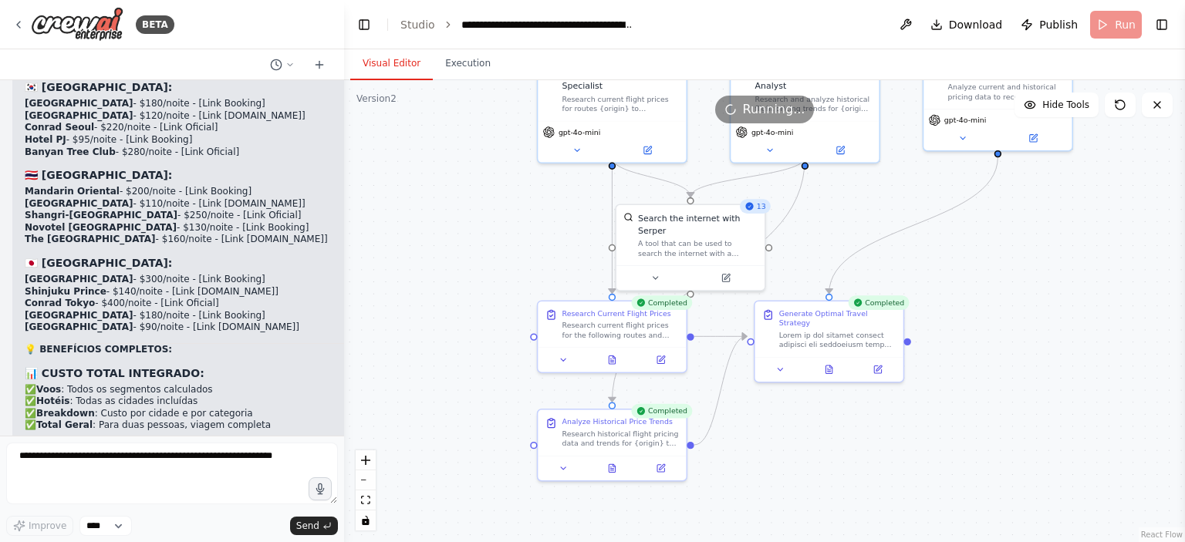
scroll to position [8370, 0]
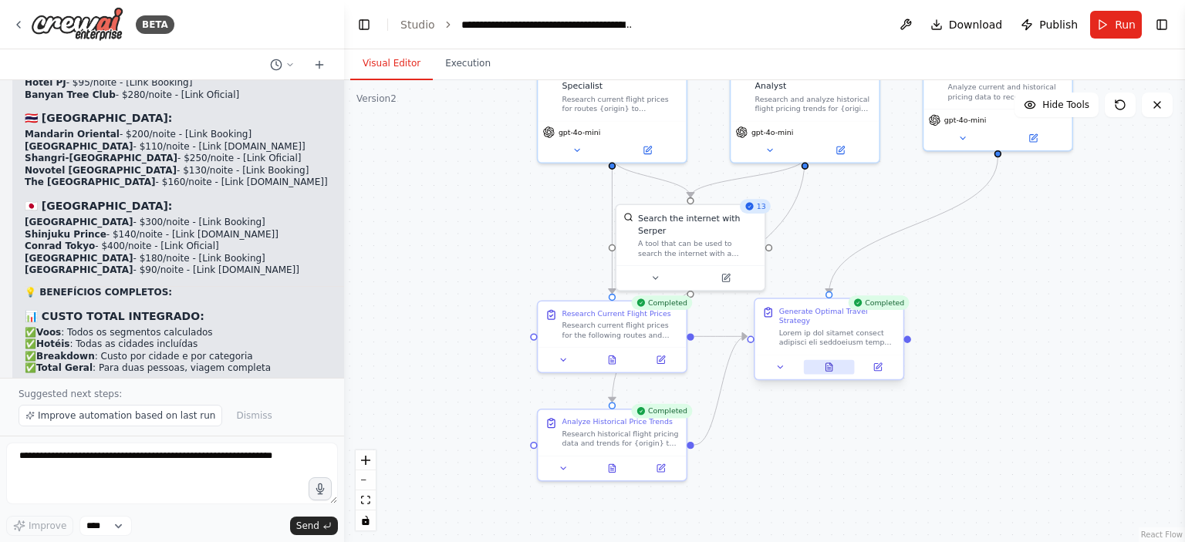
click at [833, 363] on icon at bounding box center [828, 367] width 9 height 9
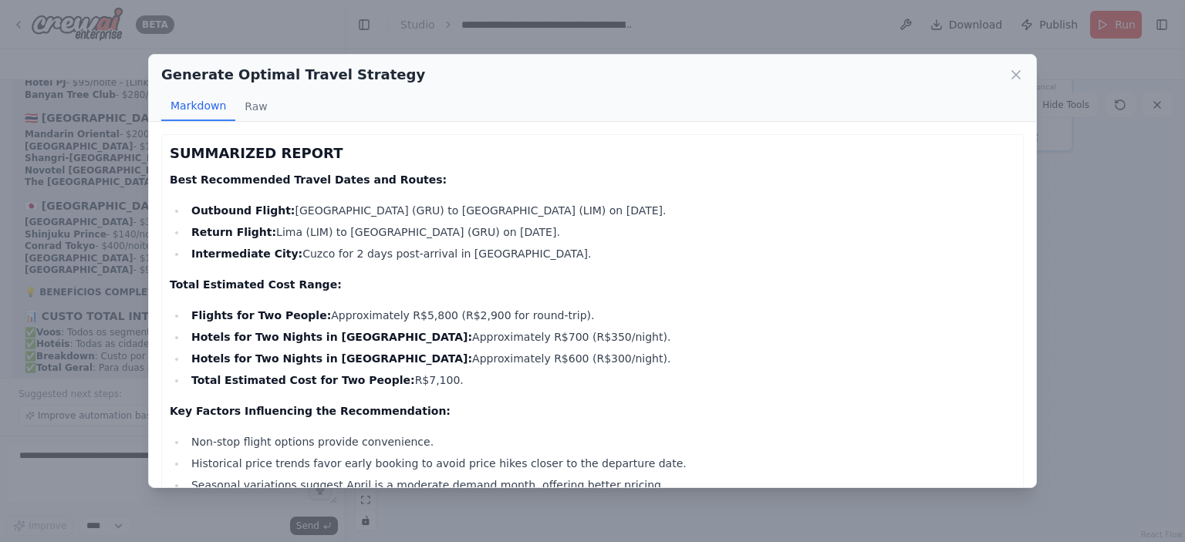
click at [833, 357] on li "Hotels for Two Nights in Cuzco: Approximately R$600 (R$300/night)." at bounding box center [601, 359] width 829 height 19
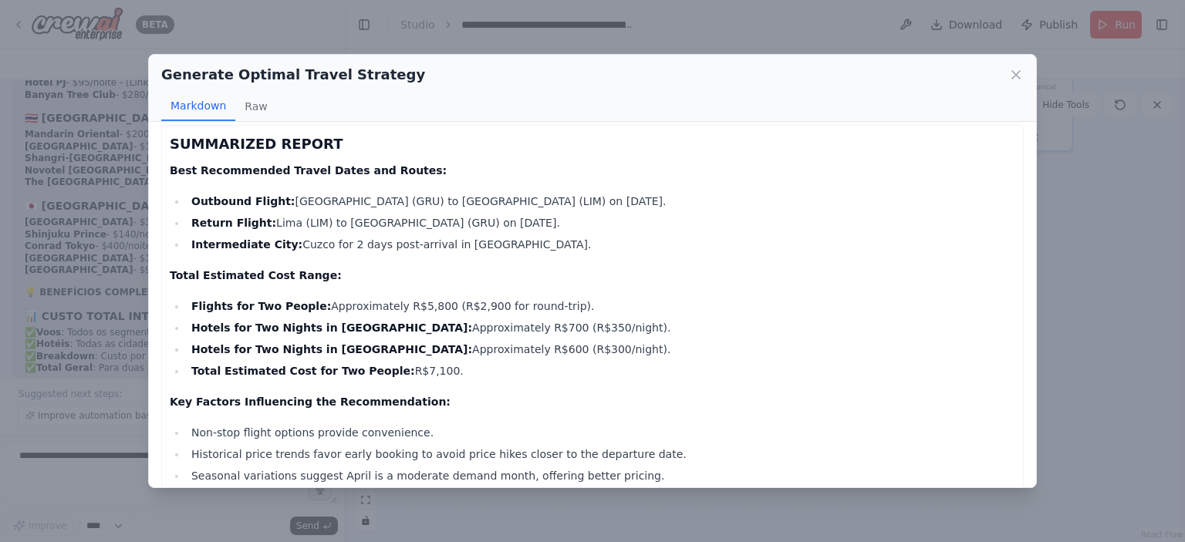
scroll to position [0, 0]
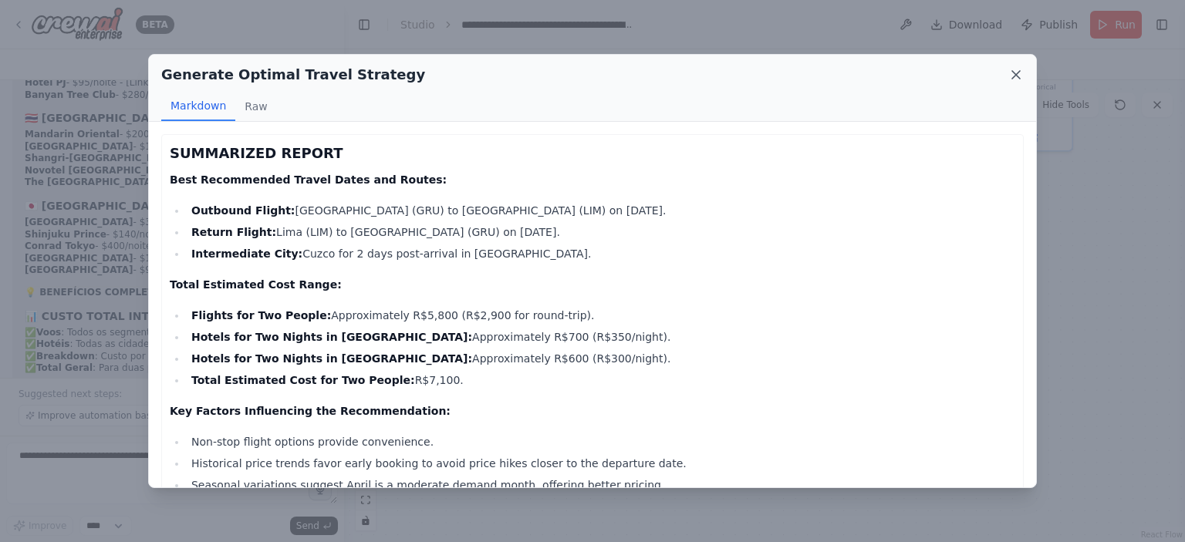
click at [1012, 81] on icon at bounding box center [1015, 74] width 15 height 15
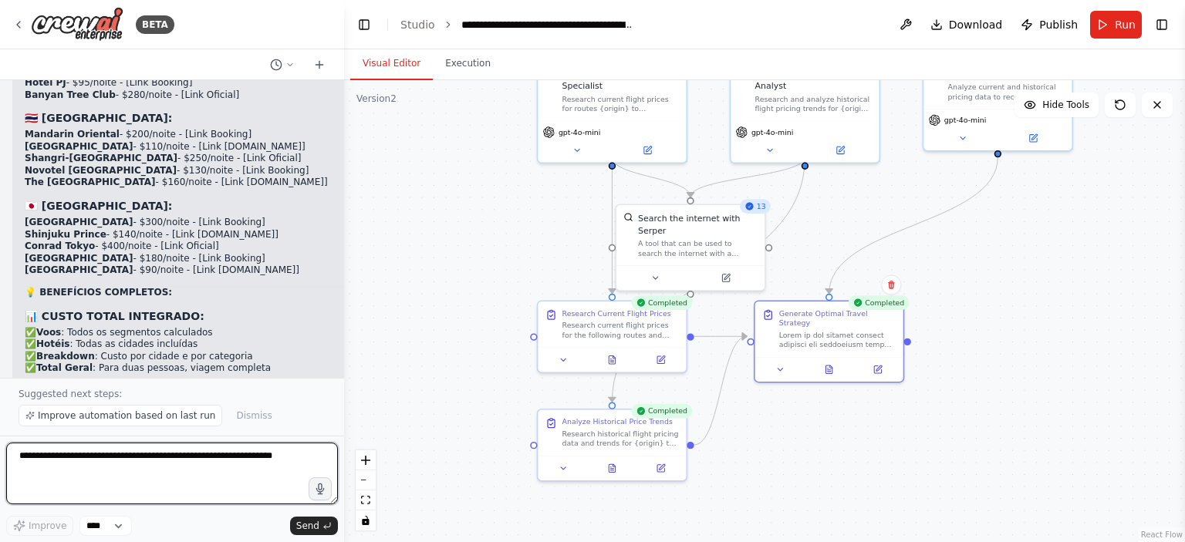
click at [259, 465] on textarea at bounding box center [172, 474] width 332 height 62
type textarea "**********"
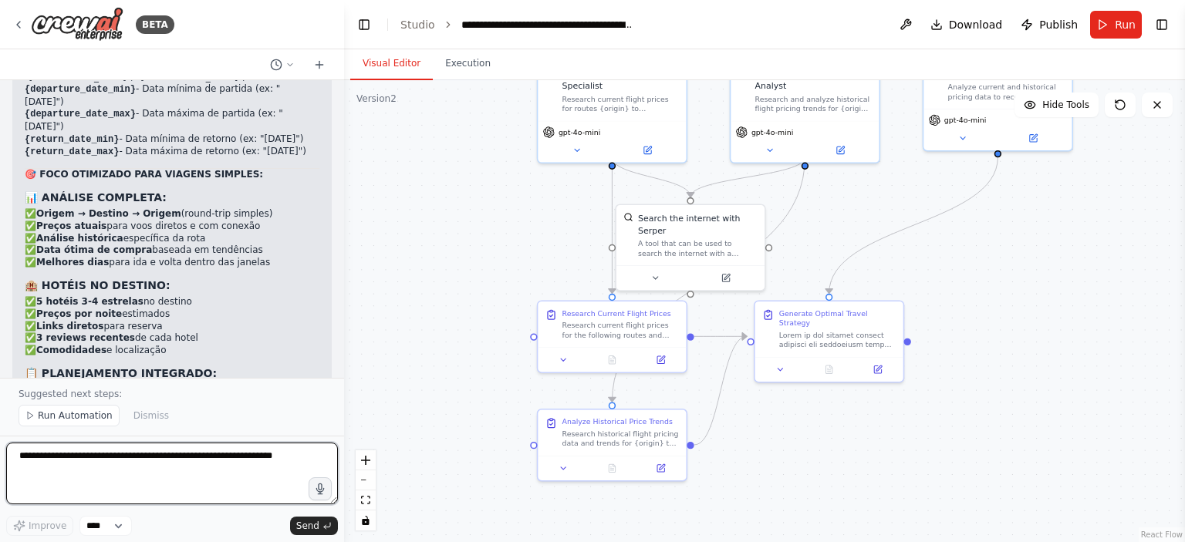
scroll to position [9682, 0]
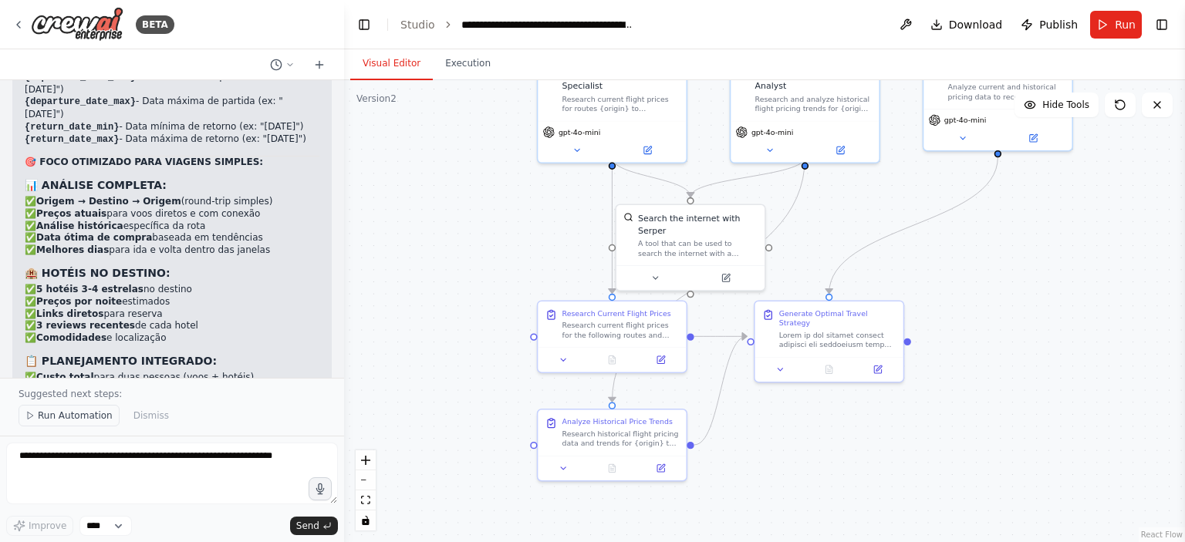
click at [86, 419] on span "Run Automation" at bounding box center [75, 416] width 75 height 12
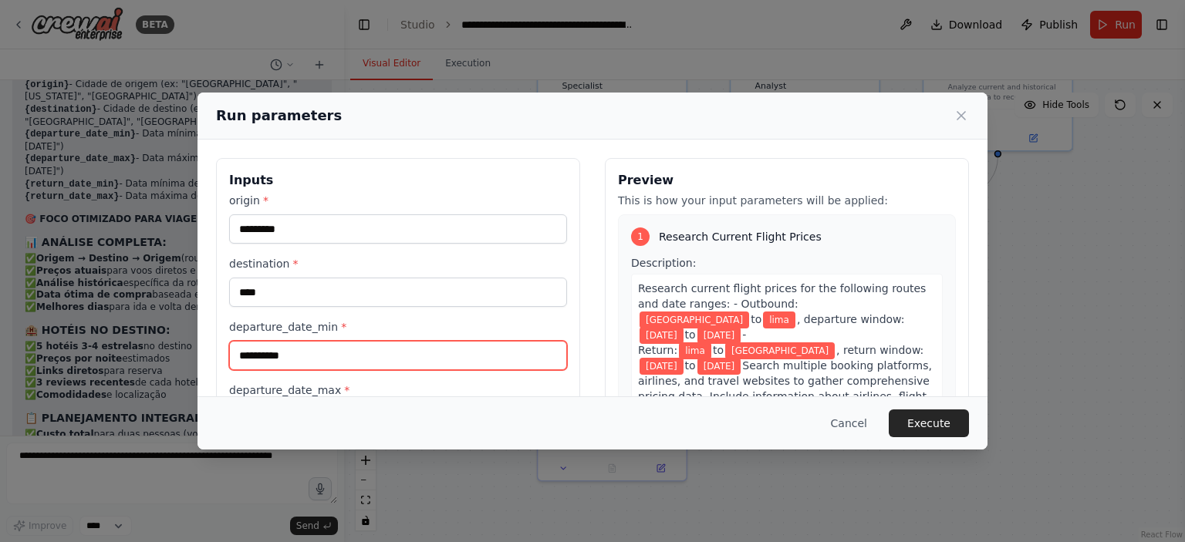
click at [371, 354] on input "**********" at bounding box center [398, 355] width 338 height 29
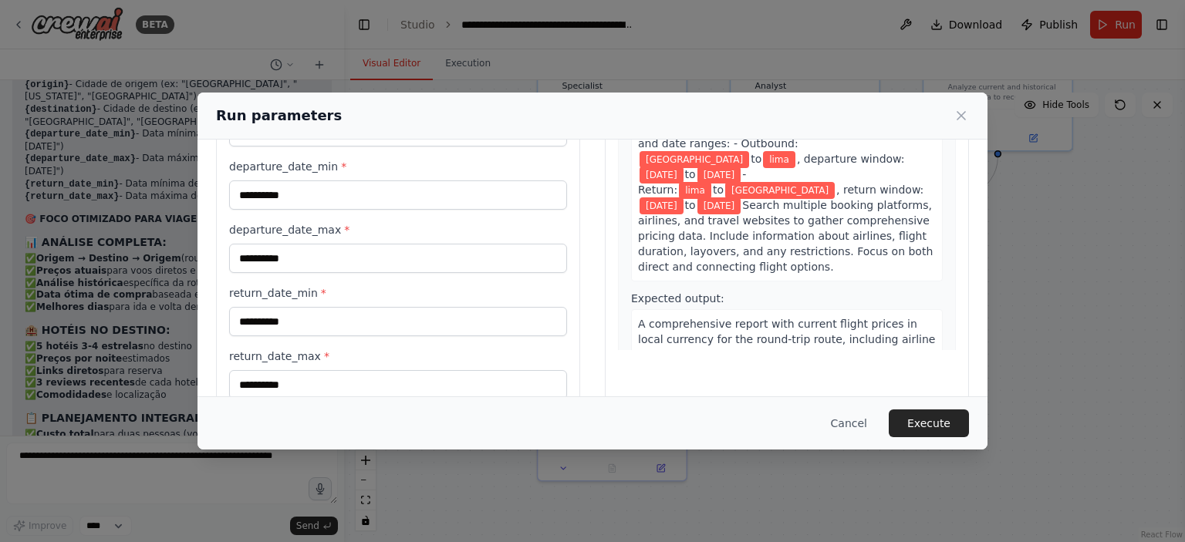
scroll to position [113, 0]
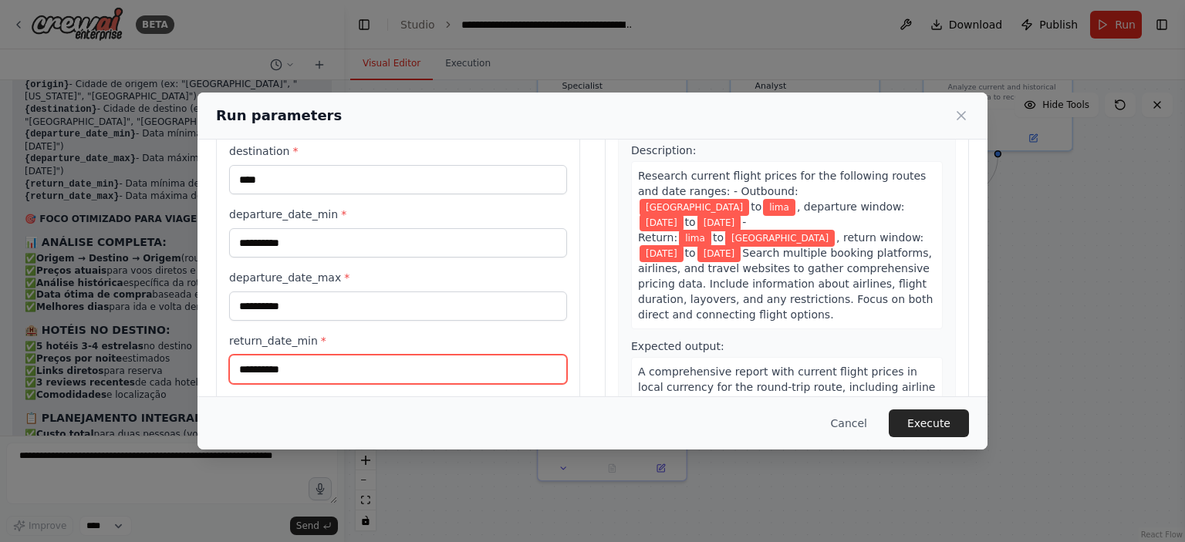
click at [403, 361] on input "**********" at bounding box center [398, 369] width 338 height 29
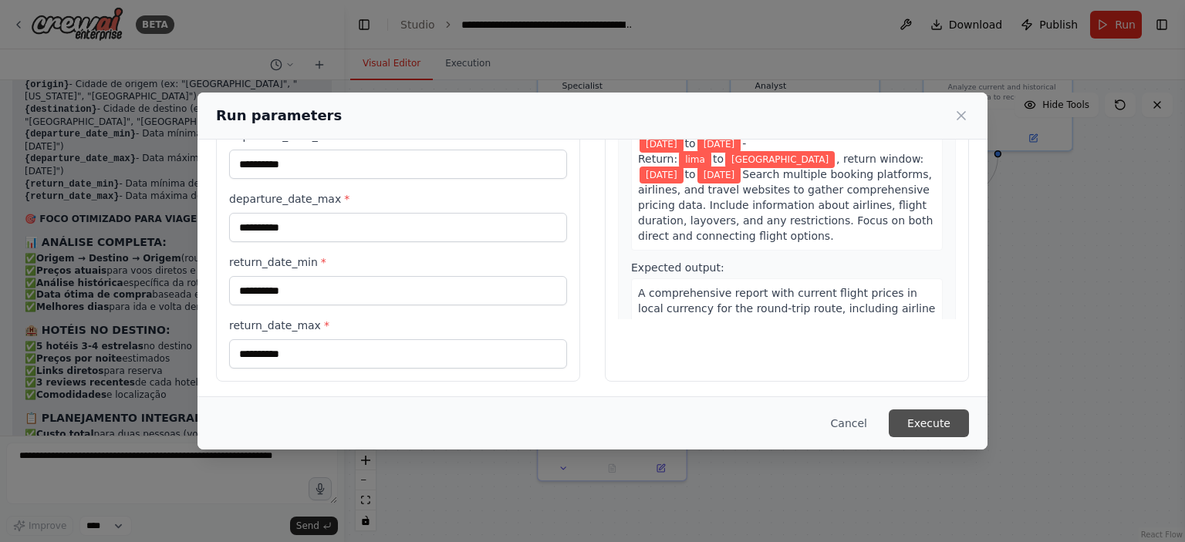
click at [934, 413] on button "Execute" at bounding box center [929, 424] width 80 height 28
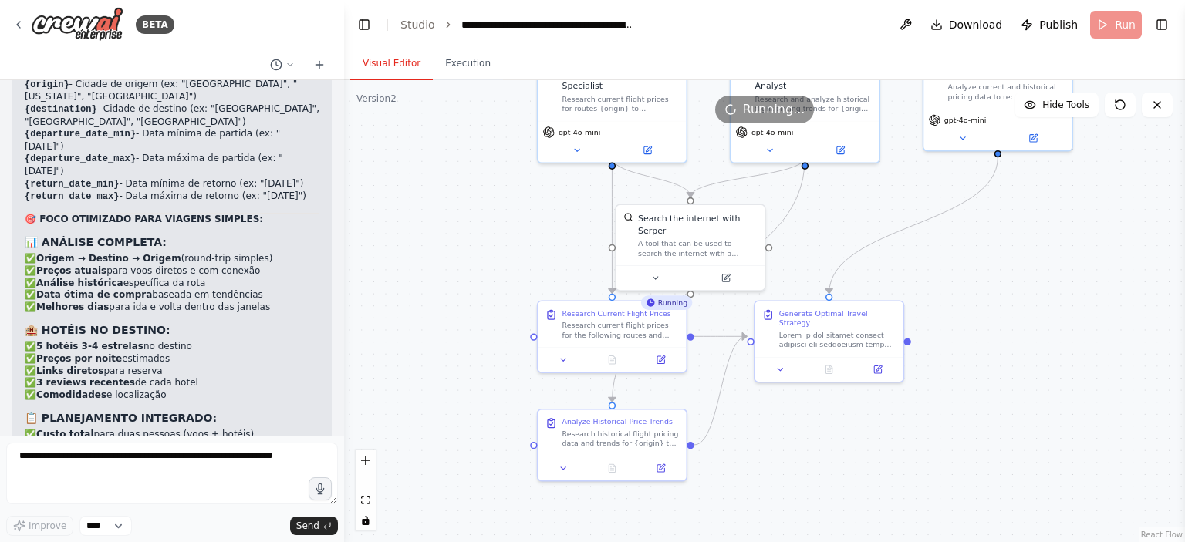
scroll to position [9625, 0]
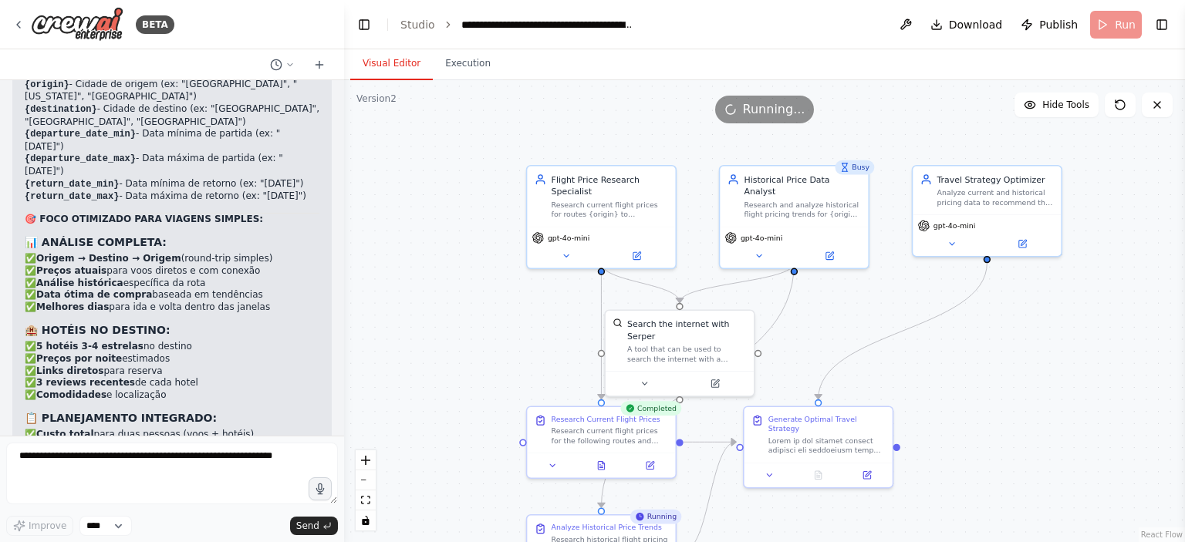
drag, startPoint x: 1057, startPoint y: 410, endPoint x: 1046, endPoint y: 515, distance: 106.3
click at [1046, 515] on div ".deletable-edge-delete-btn { width: 20px; height: 20px; border: 0px solid #ffff…" at bounding box center [764, 311] width 841 height 462
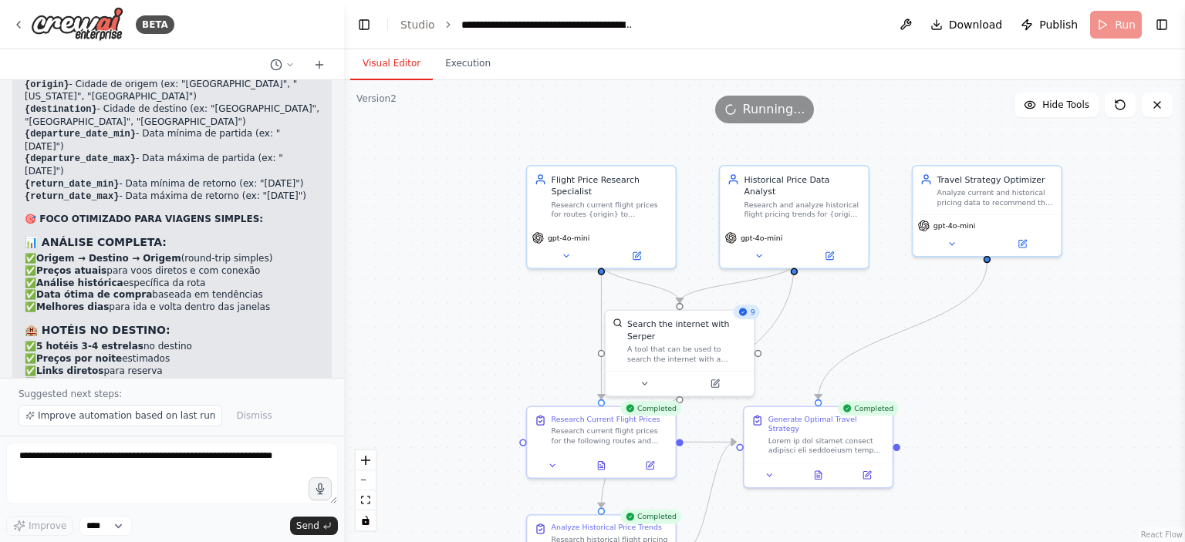
scroll to position [9682, 0]
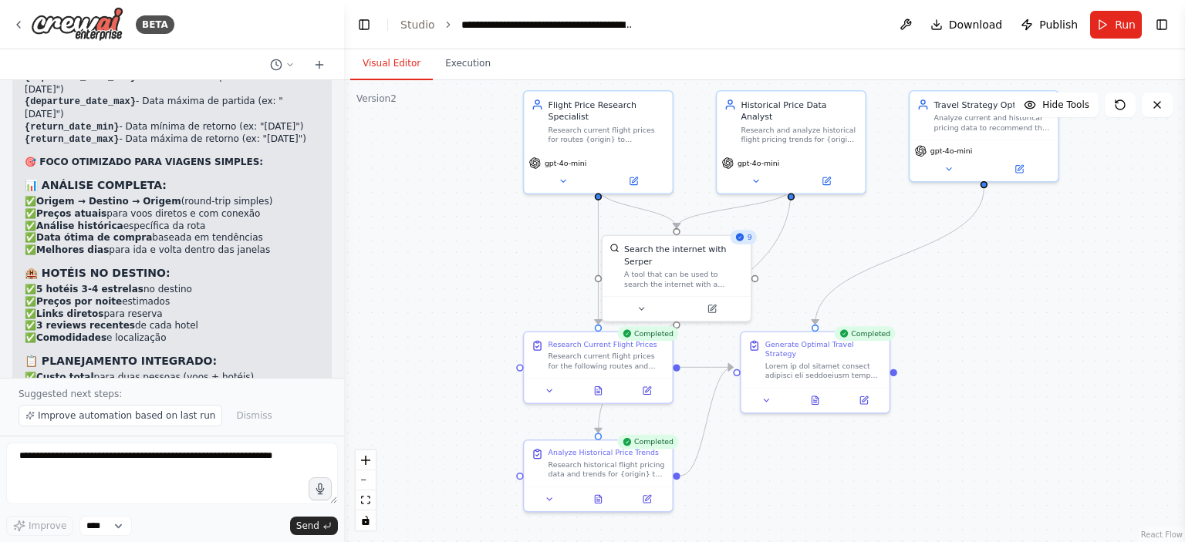
drag, startPoint x: 1015, startPoint y: 491, endPoint x: 1012, endPoint y: 416, distance: 74.9
click at [1012, 416] on div ".deletable-edge-delete-btn { width: 20px; height: 20px; border: 0px solid #ffff…" at bounding box center [764, 311] width 841 height 462
click at [797, 391] on button at bounding box center [815, 398] width 51 height 15
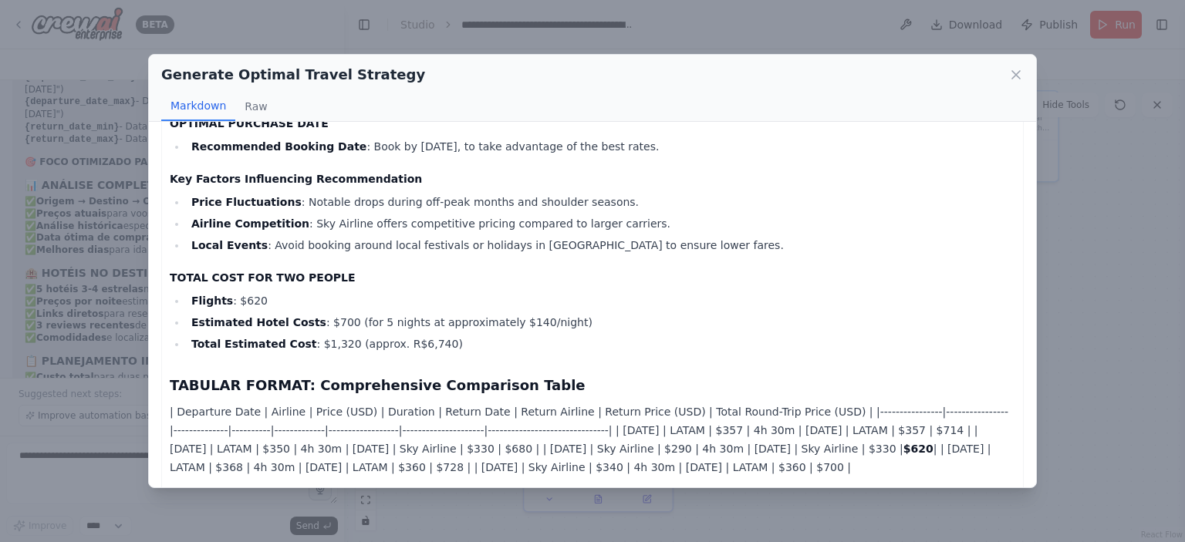
scroll to position [0, 0]
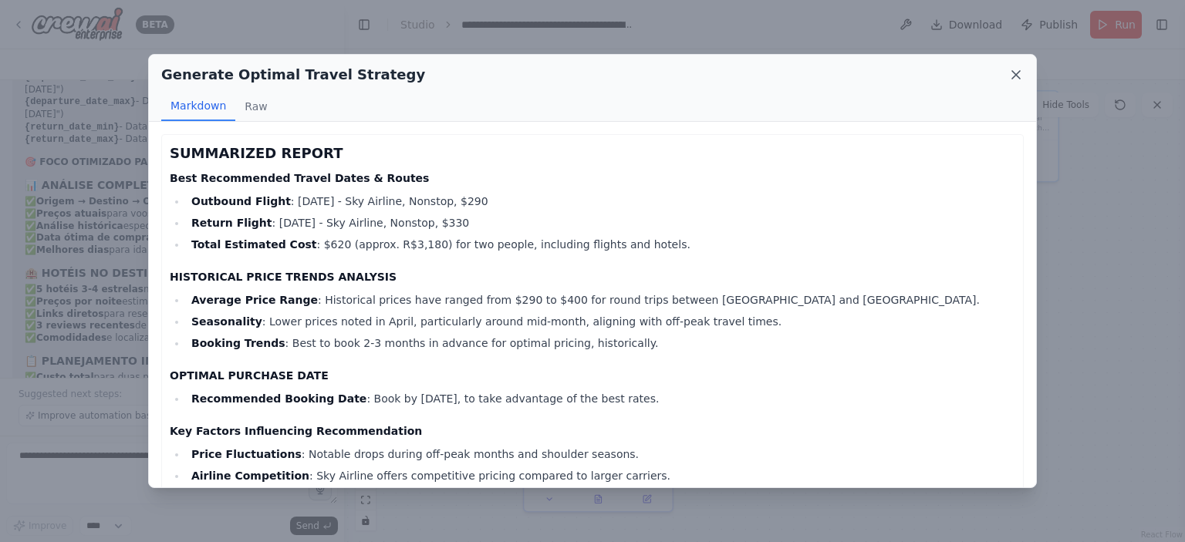
click at [1021, 73] on icon at bounding box center [1015, 74] width 15 height 15
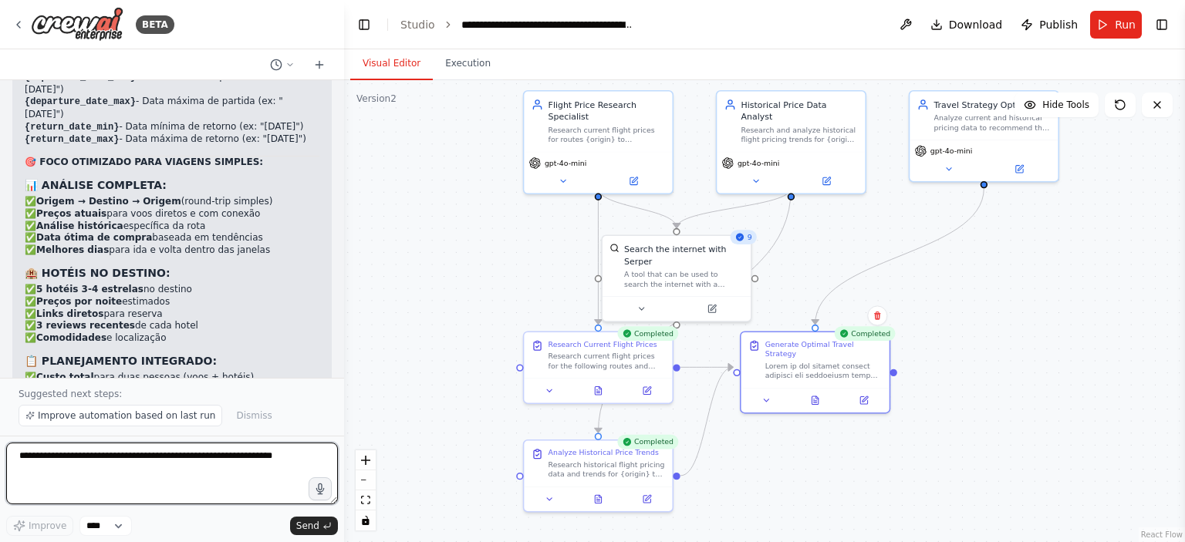
click at [245, 459] on textarea at bounding box center [172, 474] width 332 height 62
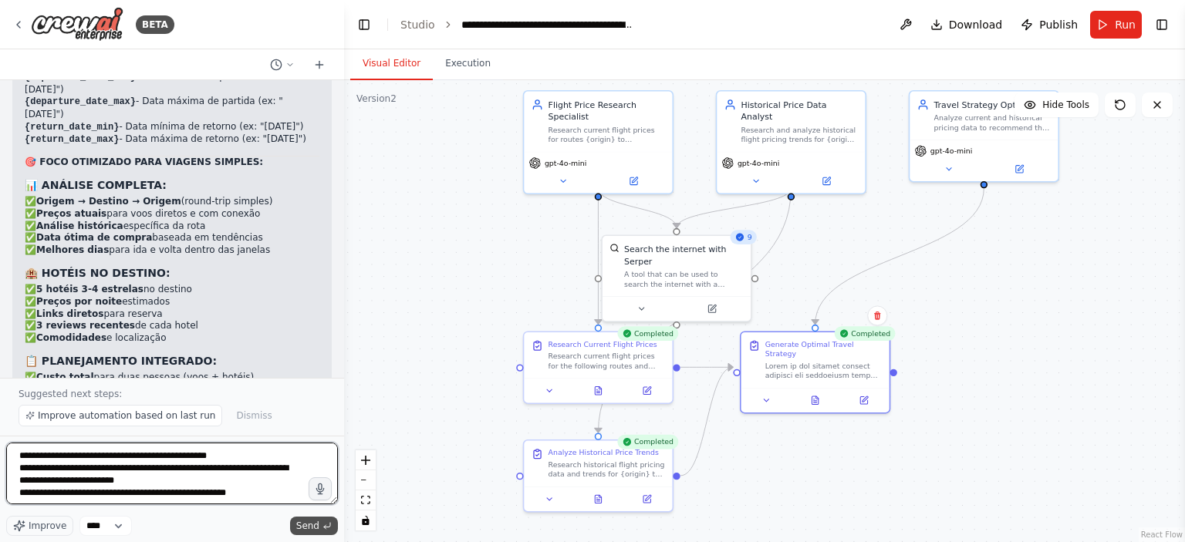
type textarea "**********"
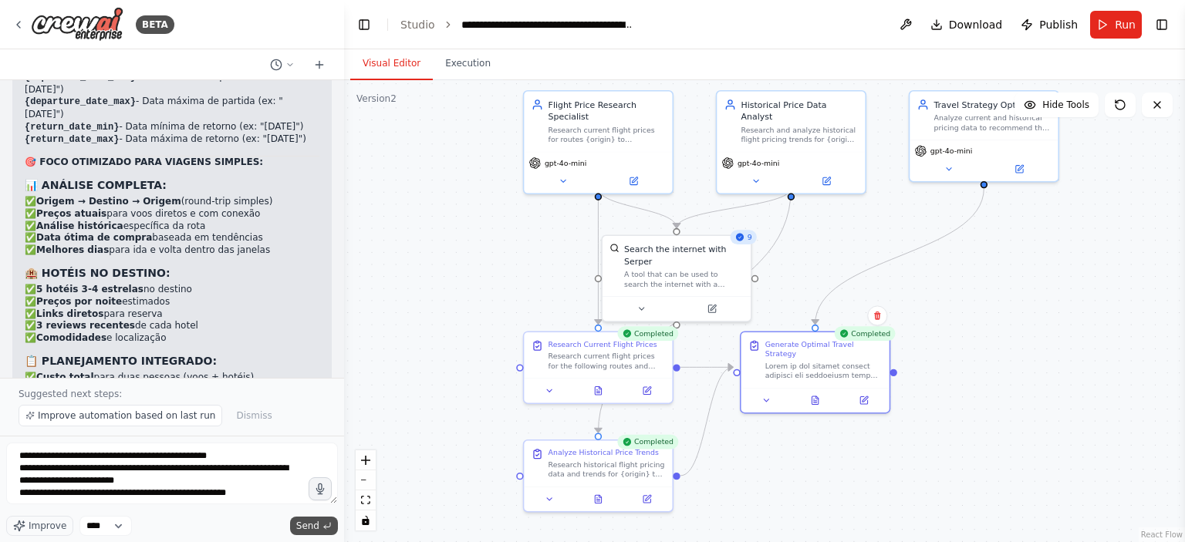
click at [319, 525] on span "Send" at bounding box center [307, 526] width 23 height 12
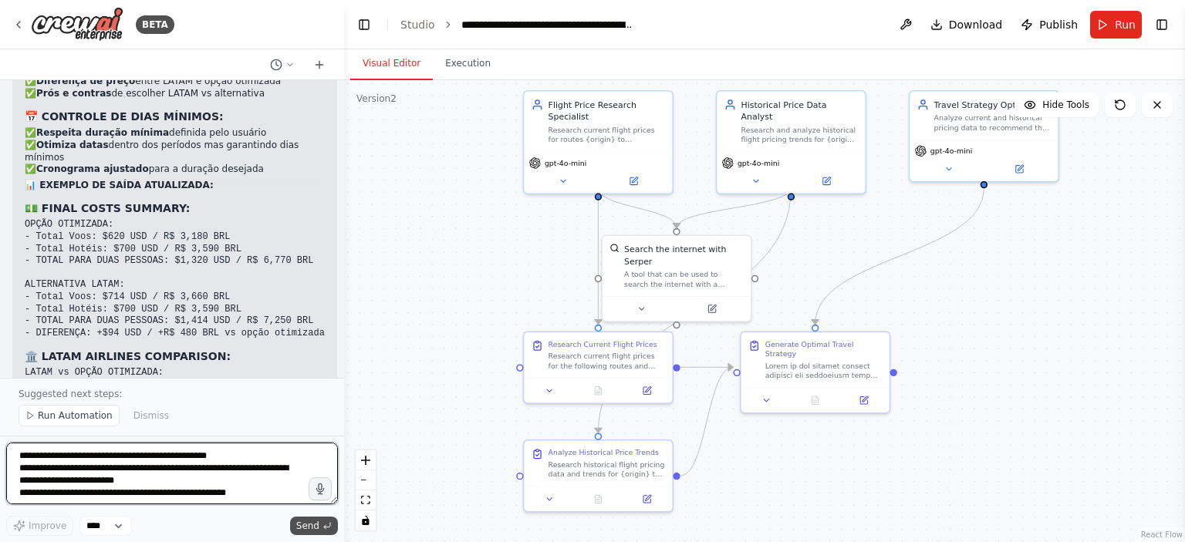
scroll to position [11297, 0]
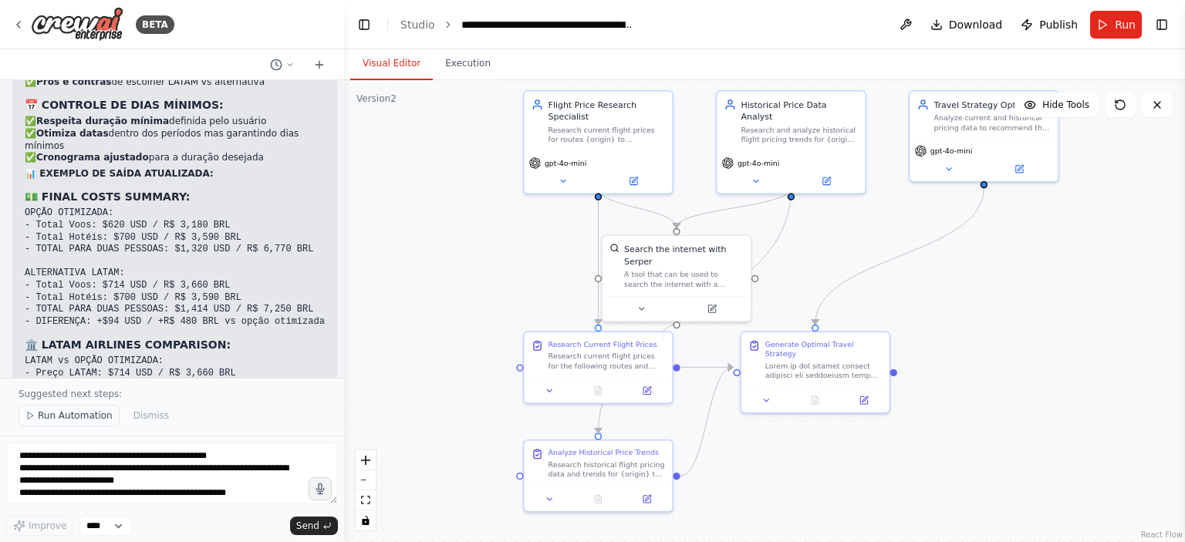
click at [93, 413] on span "Run Automation" at bounding box center [75, 416] width 75 height 12
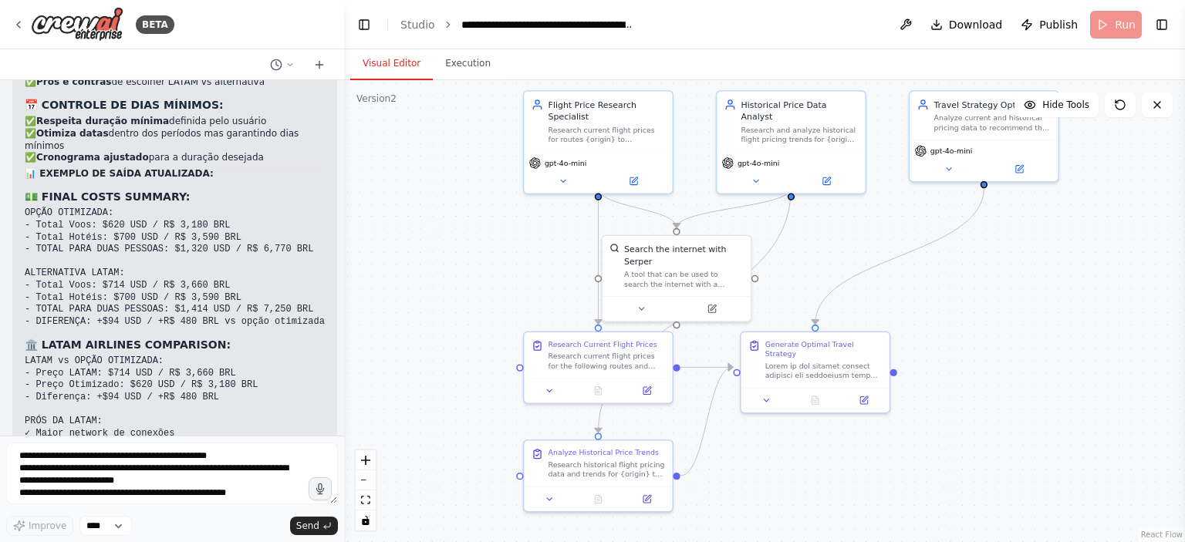
scroll to position [11240, 0]
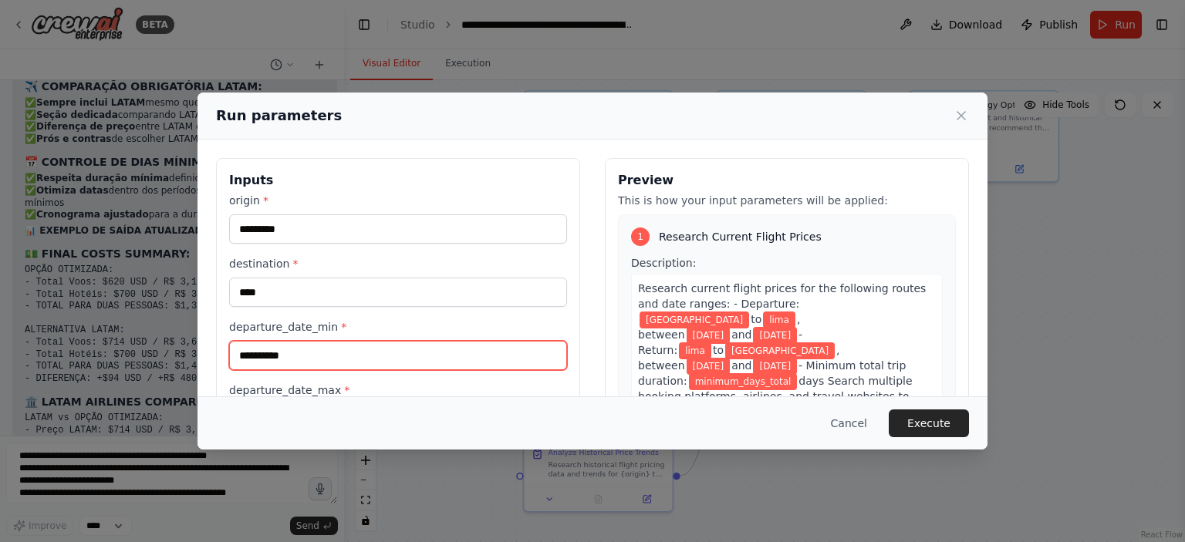
click at [407, 358] on input "**********" at bounding box center [398, 355] width 338 height 29
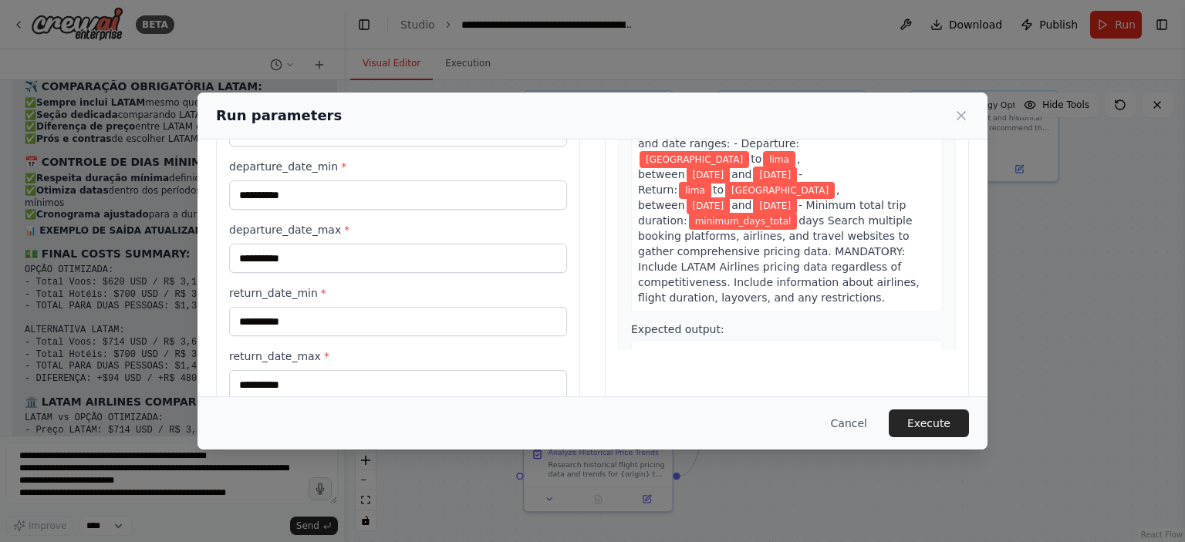
scroll to position [255, 0]
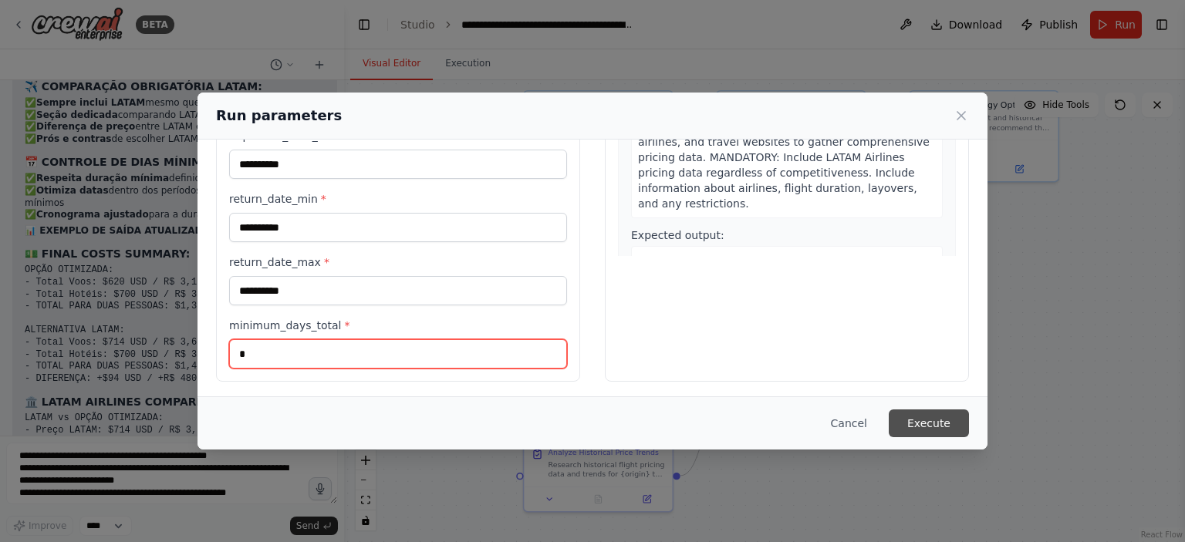
type input "*"
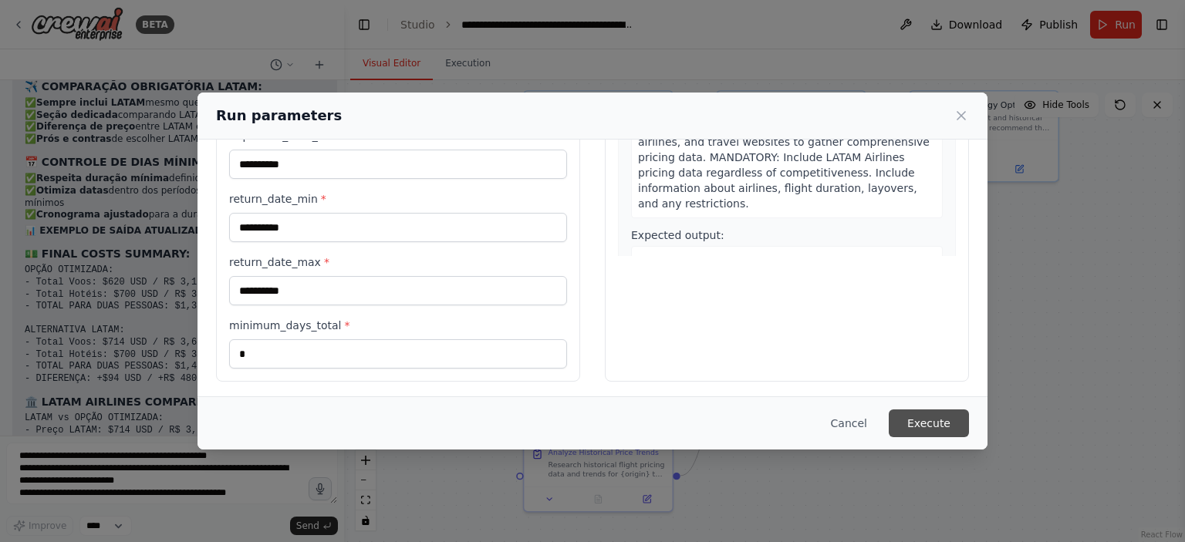
click at [927, 436] on button "Execute" at bounding box center [929, 424] width 80 height 28
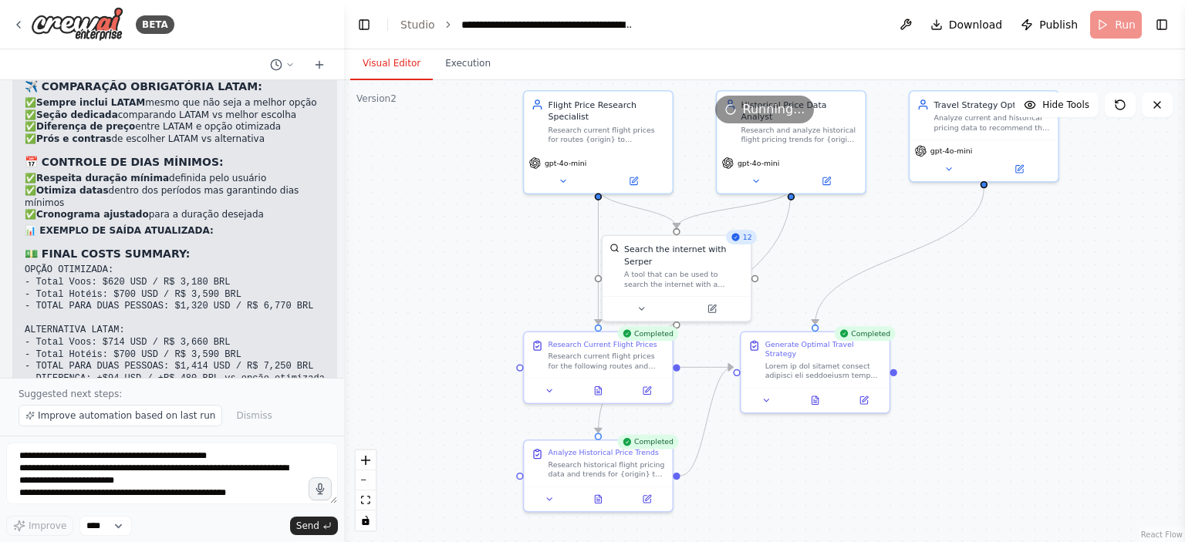
scroll to position [11297, 0]
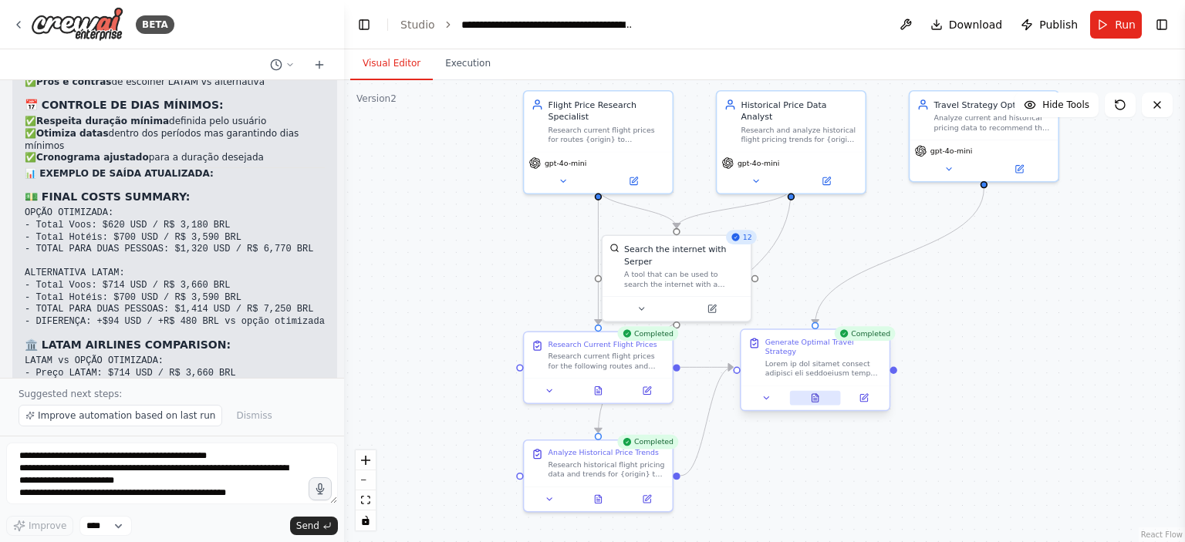
click at [804, 391] on button at bounding box center [815, 398] width 51 height 15
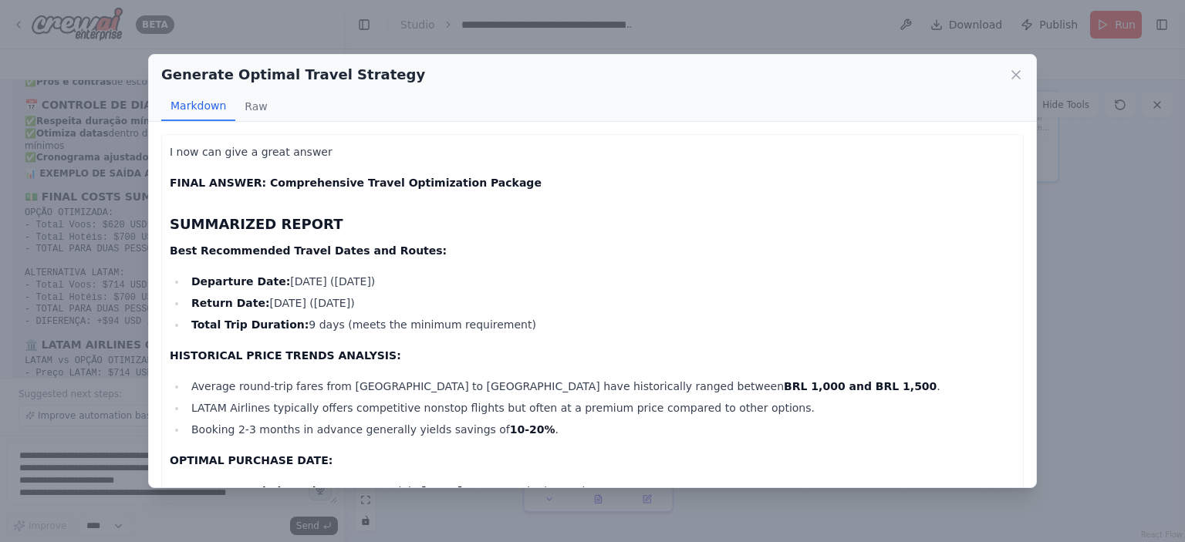
click at [804, 385] on li "Average round-trip fares from São Paulo to Lima have historically ranged betwee…" at bounding box center [601, 386] width 829 height 19
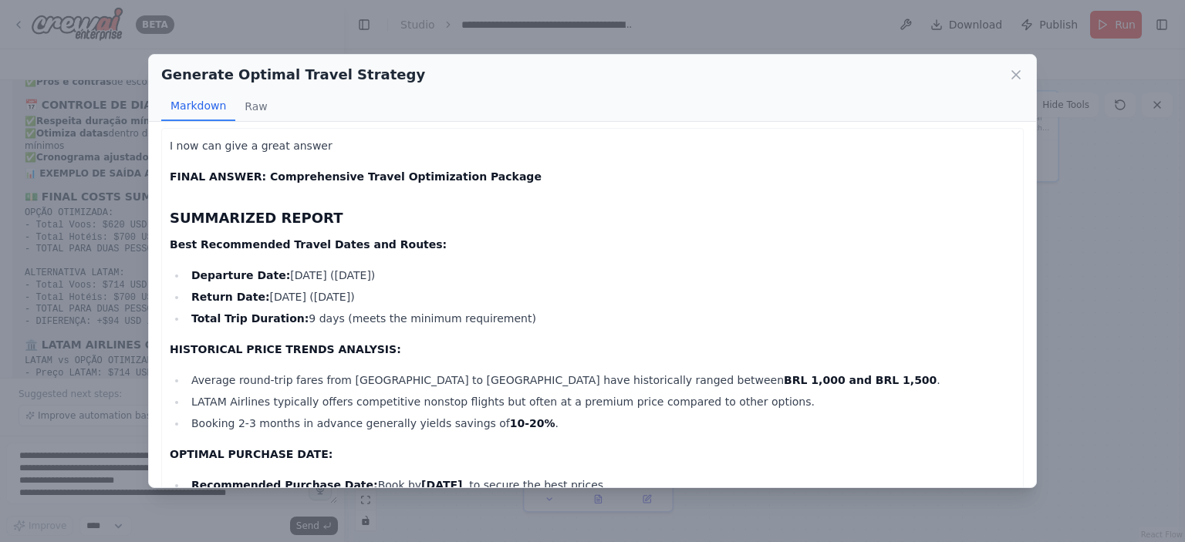
scroll to position [0, 0]
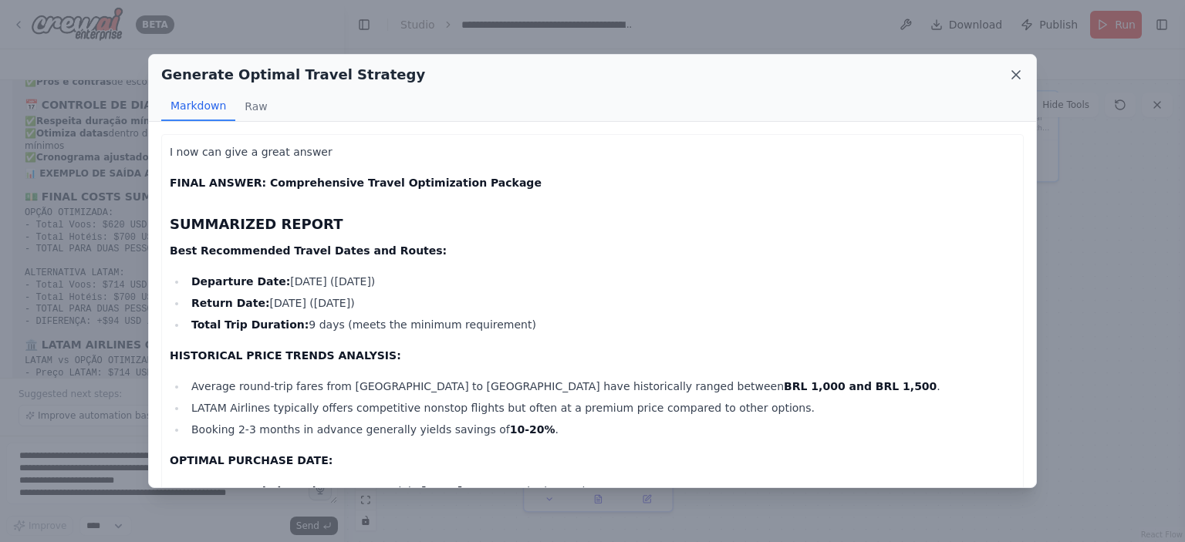
click at [1008, 77] on icon at bounding box center [1015, 74] width 15 height 15
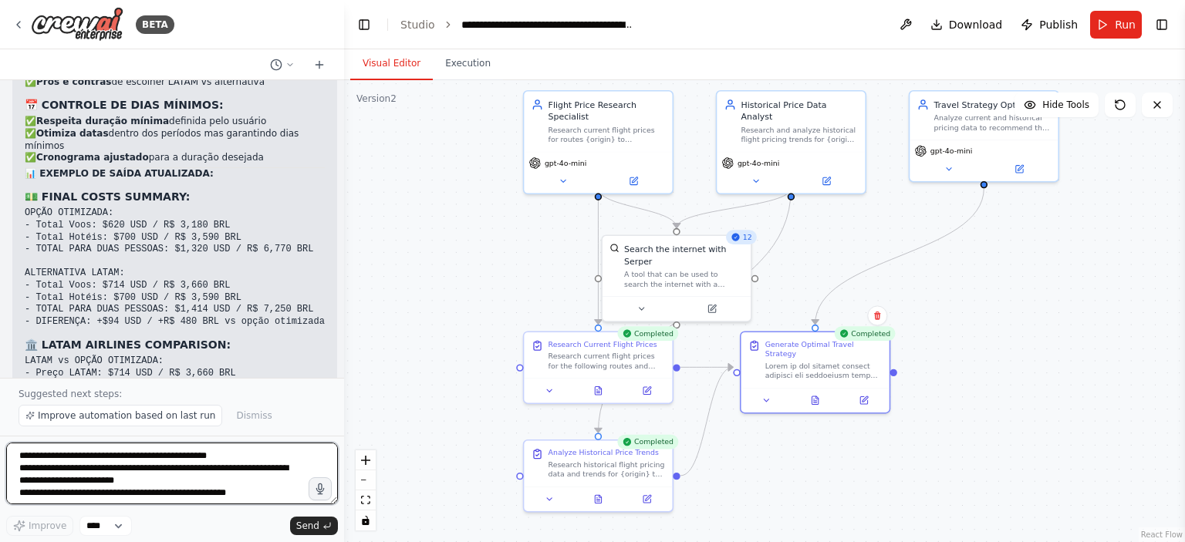
click at [268, 463] on textarea "**********" at bounding box center [172, 474] width 332 height 62
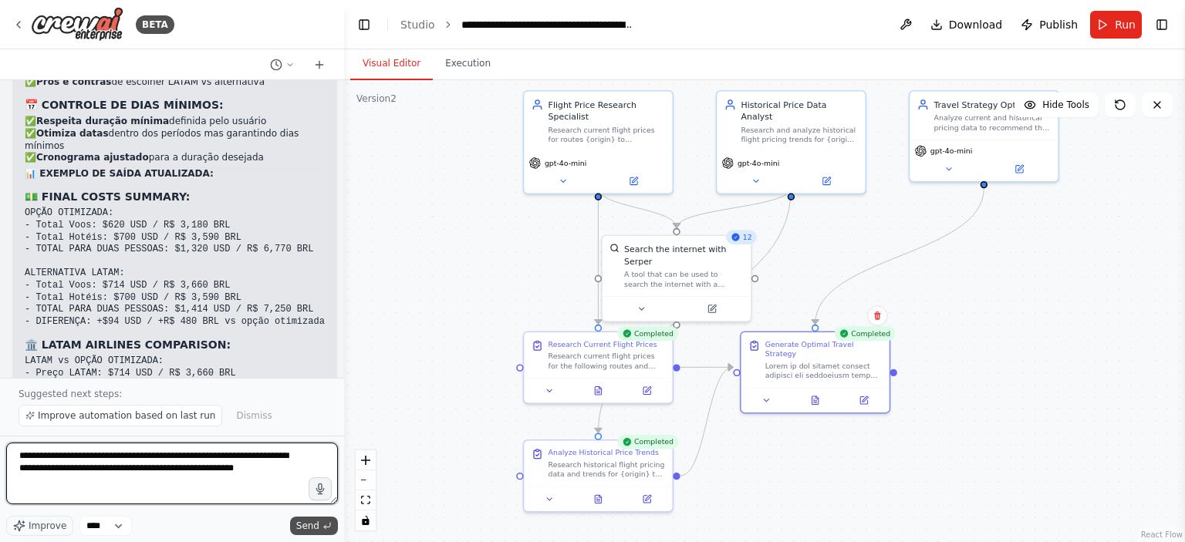
type textarea "**********"
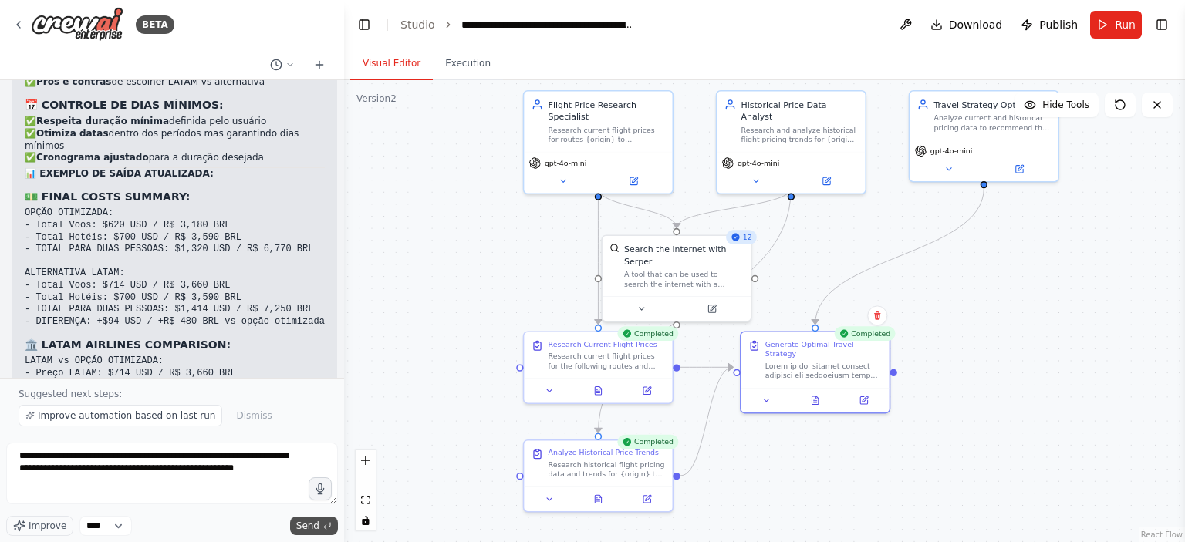
click at [323, 529] on icon "submit" at bounding box center [327, 526] width 9 height 9
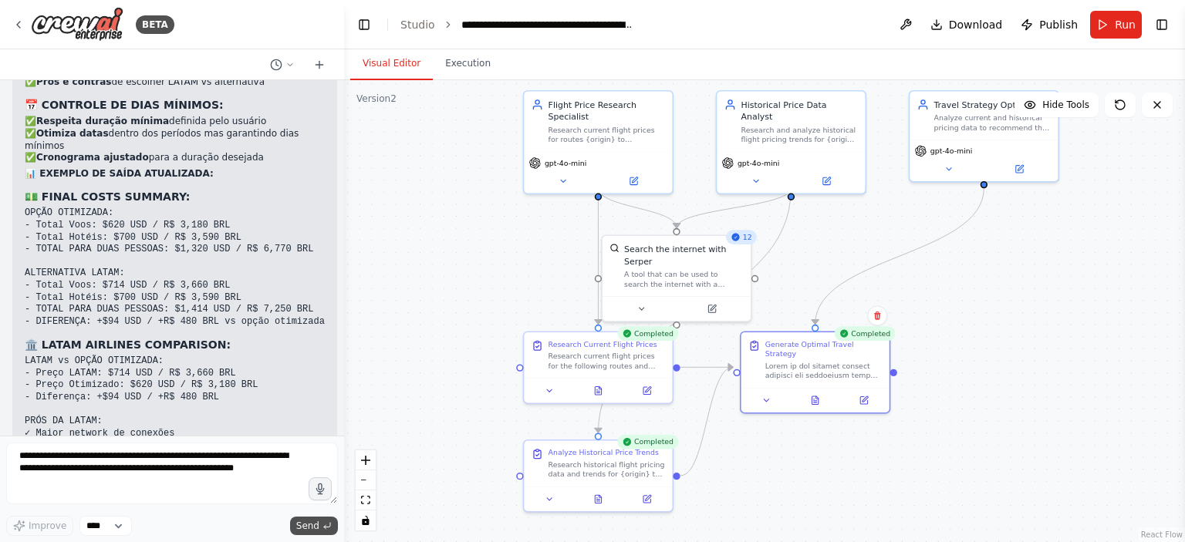
scroll to position [11355, 0]
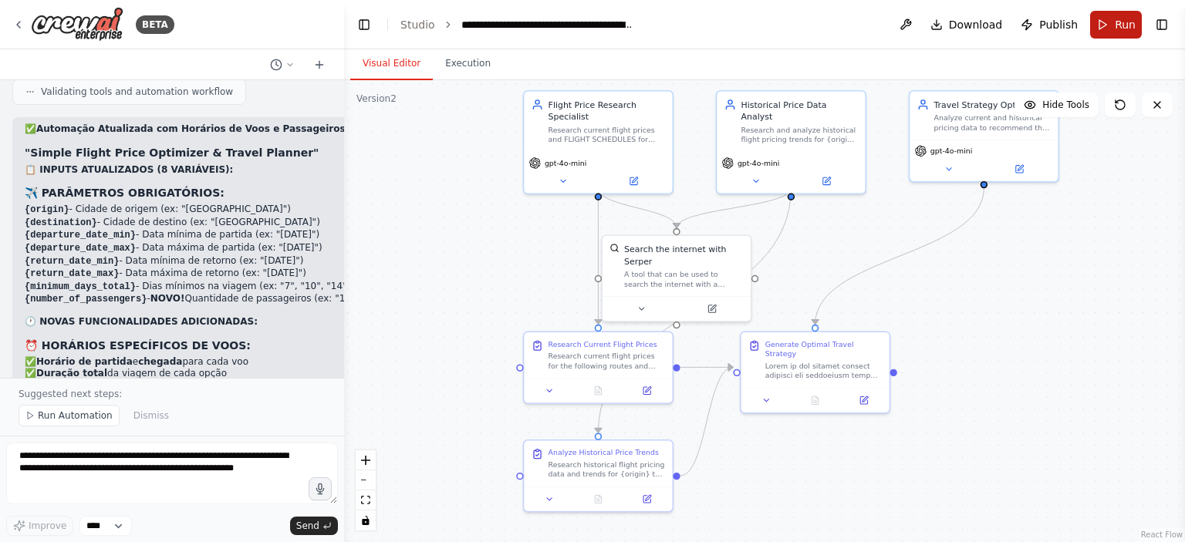
click at [1113, 33] on button "Run" at bounding box center [1116, 25] width 52 height 28
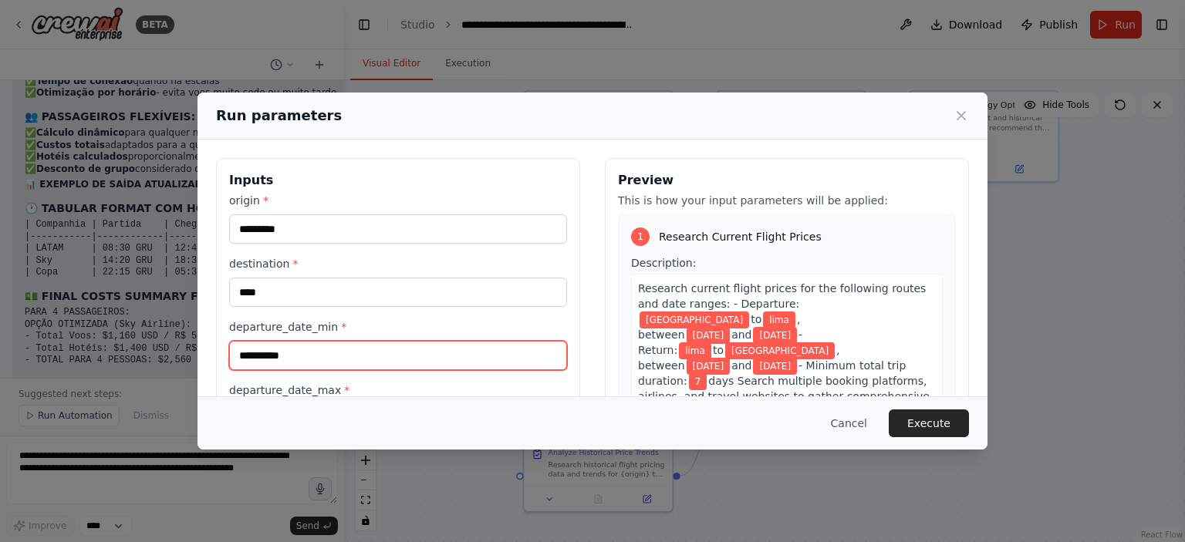
click at [442, 348] on input "**********" at bounding box center [398, 355] width 338 height 29
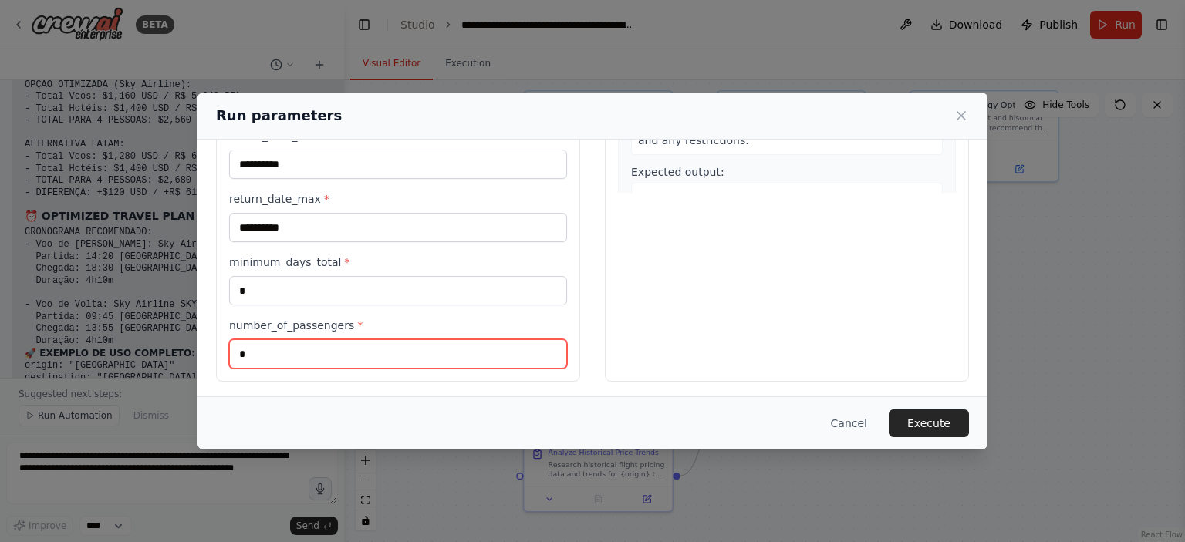
scroll to position [12923, 0]
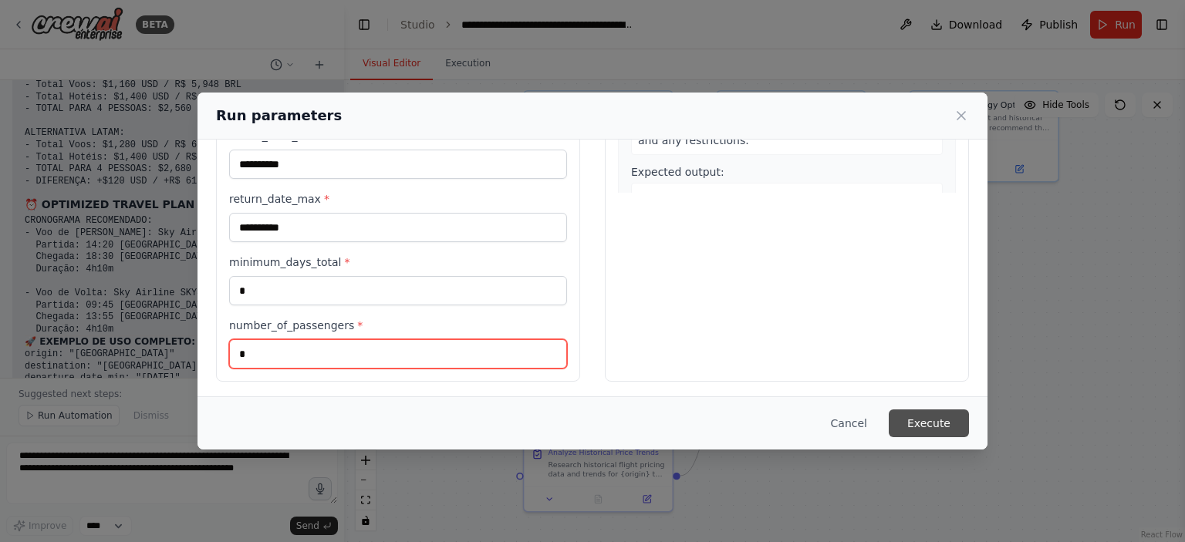
type input "*"
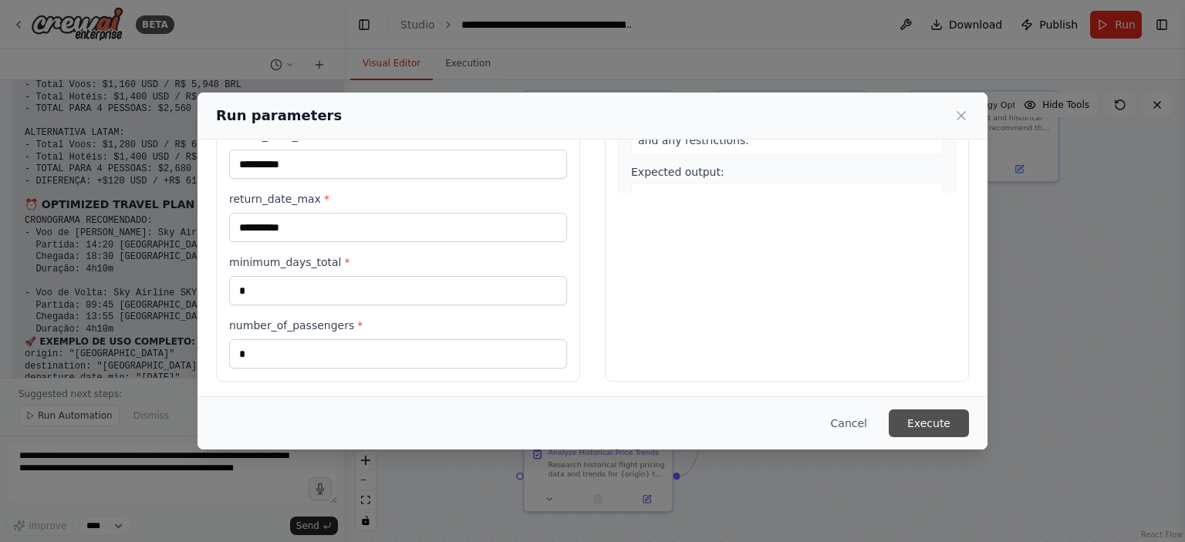
click at [954, 433] on button "Execute" at bounding box center [929, 424] width 80 height 28
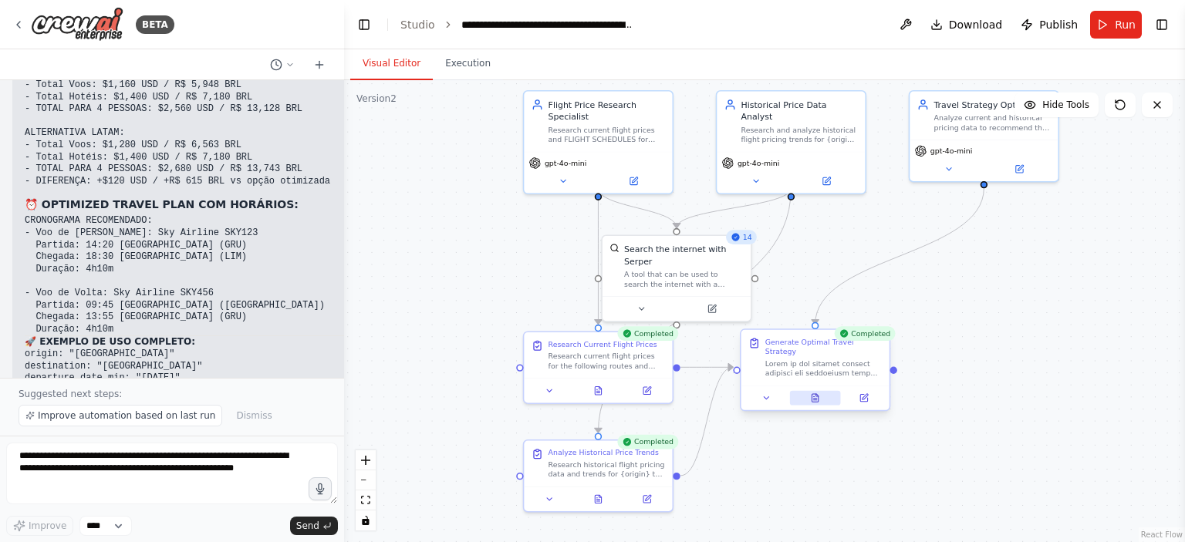
click at [816, 394] on icon at bounding box center [815, 398] width 6 height 8
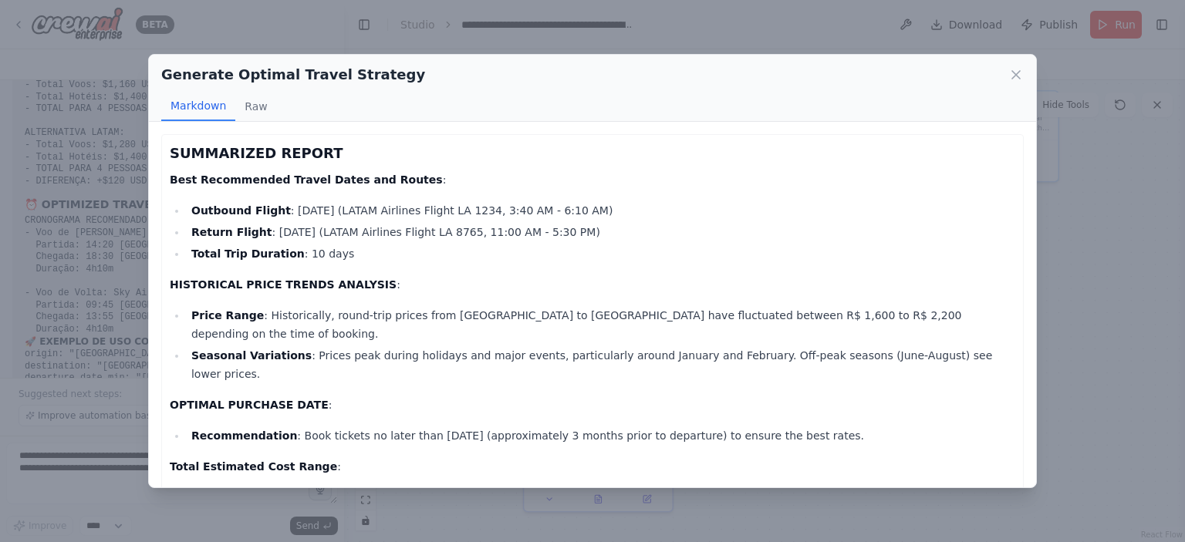
click at [816, 427] on li "Recommendation : Book tickets no later than January 19, 2026 (approximately 3 m…" at bounding box center [601, 436] width 829 height 19
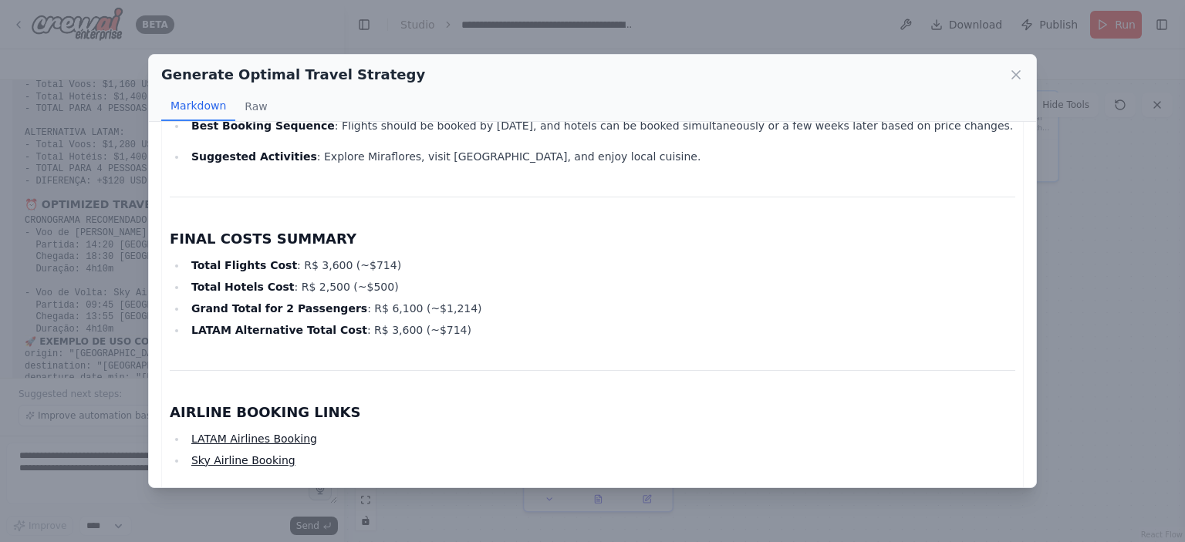
scroll to position [2423, 0]
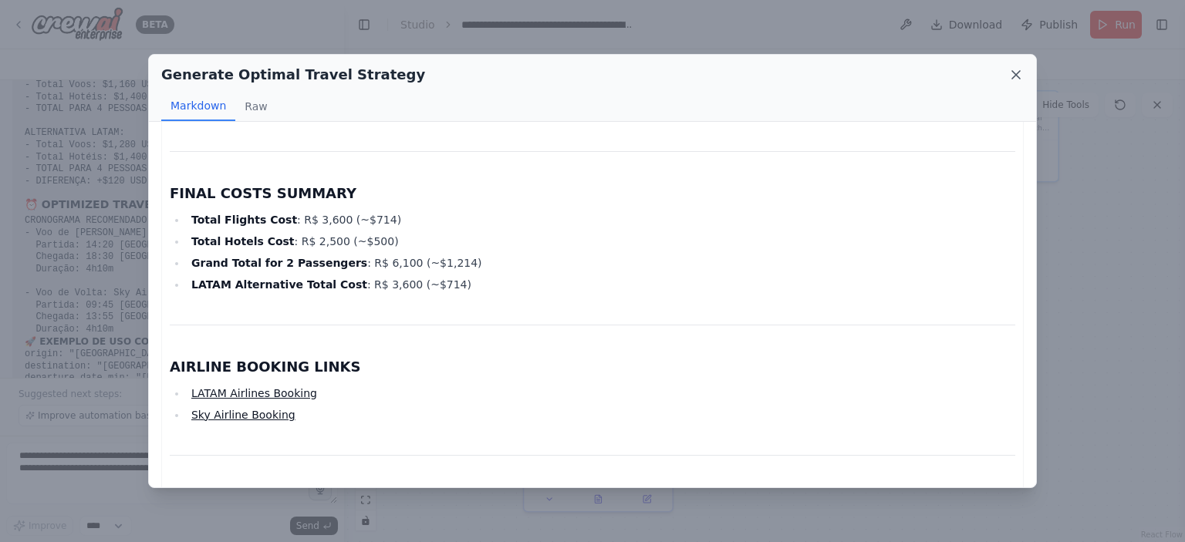
click at [1014, 71] on icon at bounding box center [1015, 74] width 15 height 15
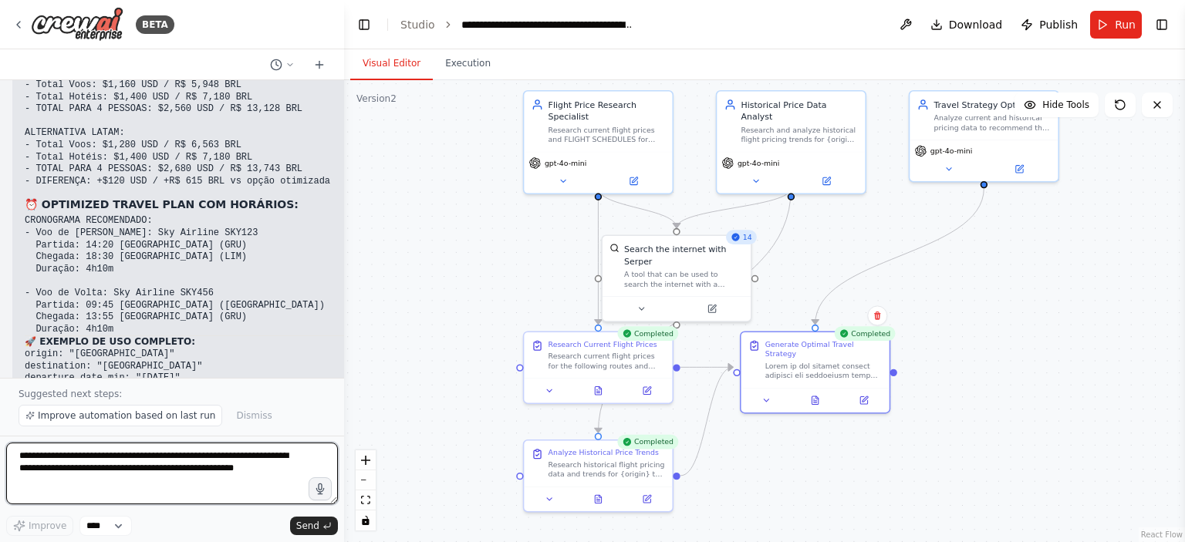
click at [320, 461] on textarea "**********" at bounding box center [172, 474] width 332 height 62
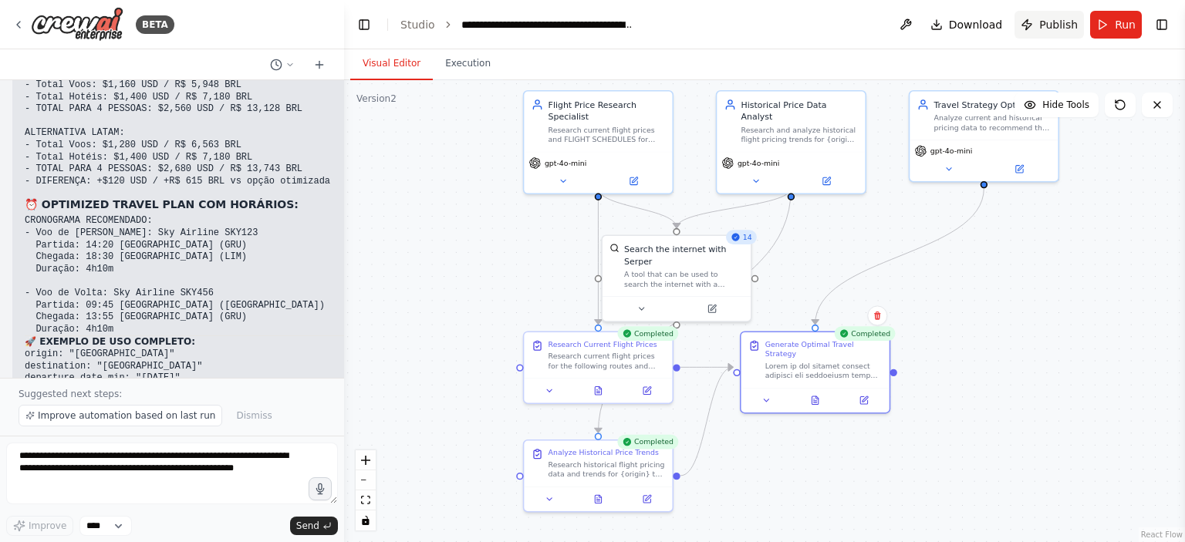
click at [1057, 27] on span "Publish" at bounding box center [1058, 24] width 39 height 15
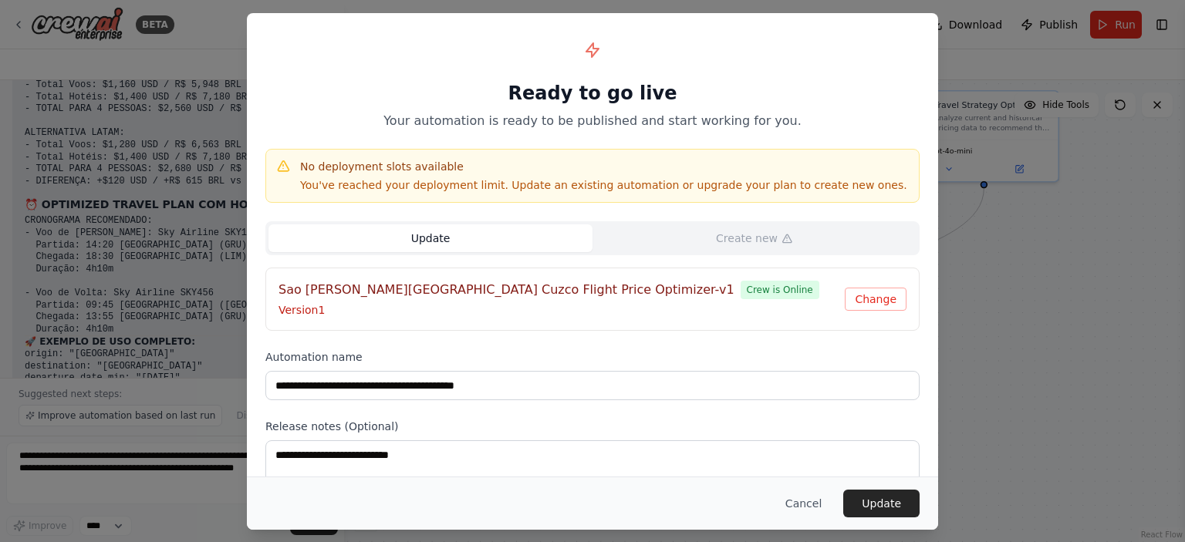
click at [782, 302] on p "Version 1" at bounding box center [562, 309] width 566 height 15
click at [643, 292] on div "Sao Paulo Lima Cuzco Flight Price Optimizer-v1 Crew is Online" at bounding box center [562, 290] width 566 height 19
click at [741, 292] on span "Crew is Online" at bounding box center [780, 290] width 79 height 19
click at [741, 289] on span "Crew is Online" at bounding box center [780, 290] width 79 height 19
click at [877, 295] on button "Change" at bounding box center [876, 299] width 62 height 23
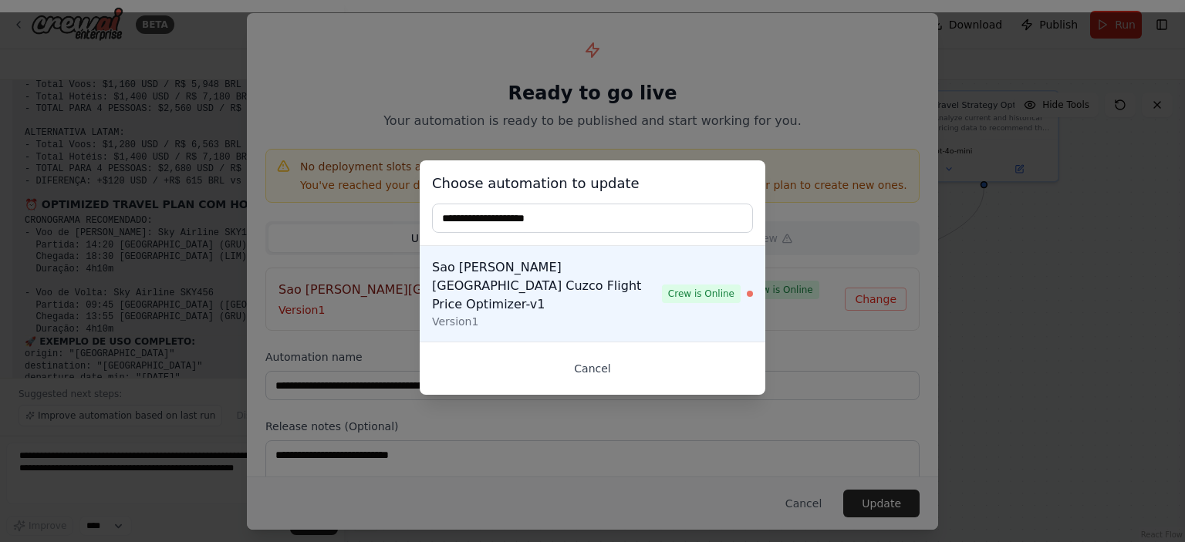
click at [601, 365] on button "Cancel" at bounding box center [592, 369] width 321 height 28
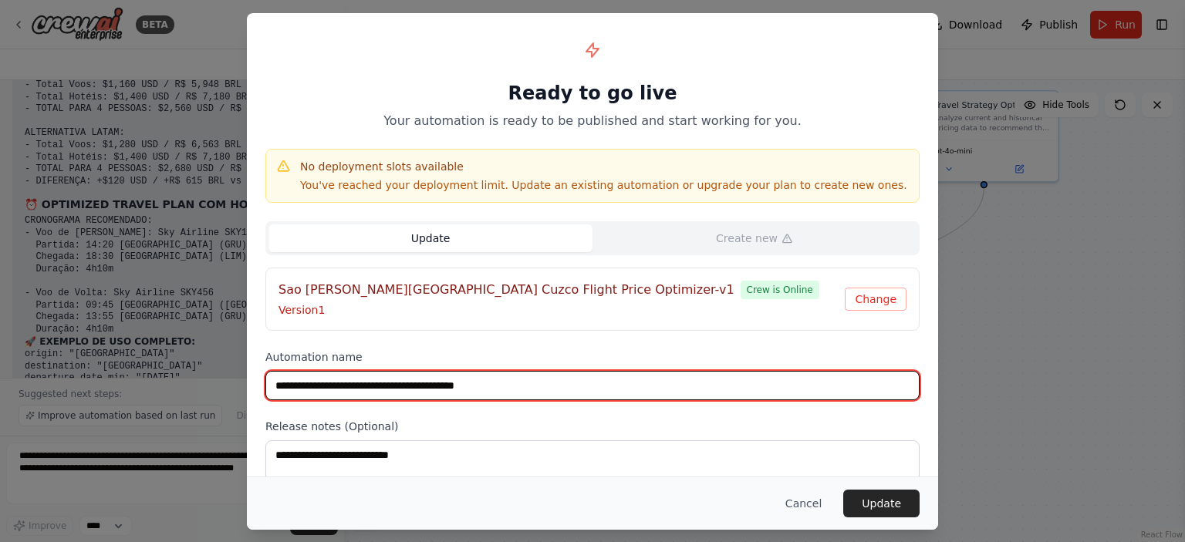
drag, startPoint x: 728, startPoint y: 376, endPoint x: 201, endPoint y: 447, distance: 532.5
click at [201, 447] on div "**********" at bounding box center [592, 271] width 1185 height 542
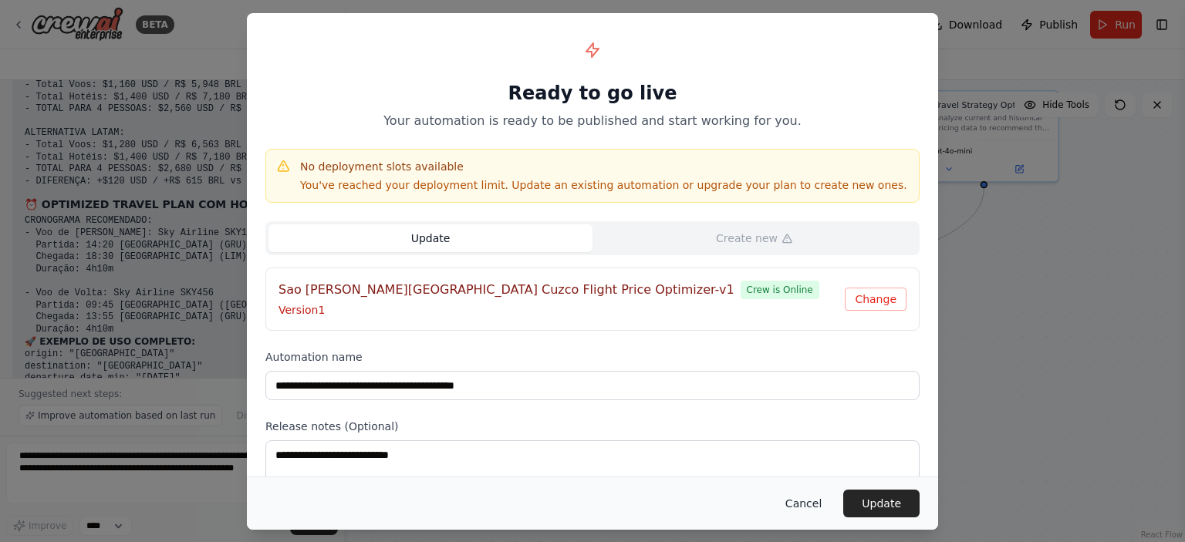
click at [812, 507] on button "Cancel" at bounding box center [803, 504] width 61 height 28
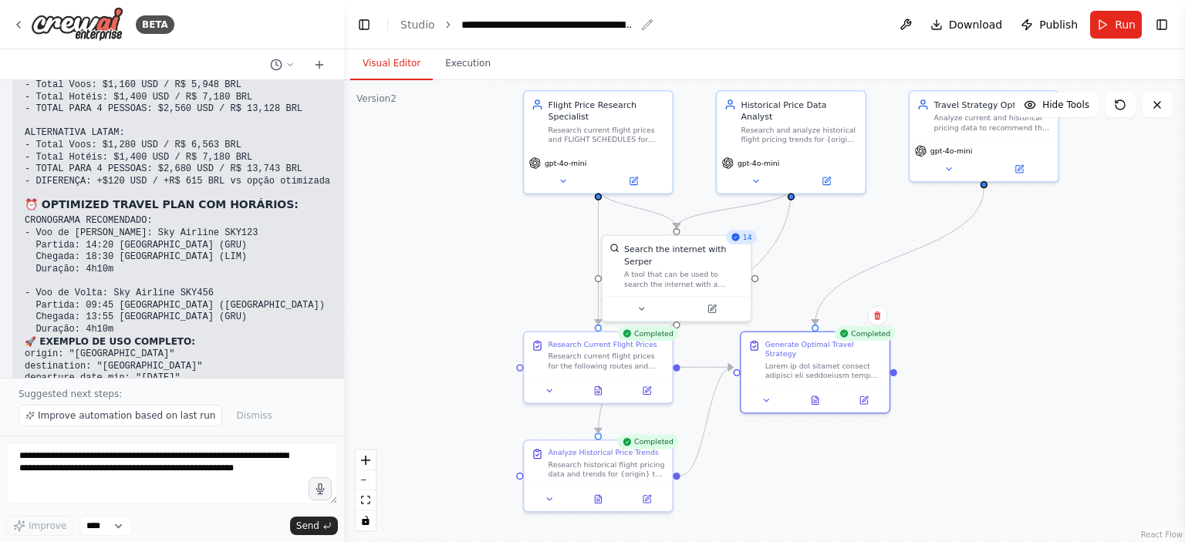
click at [602, 28] on div "**********" at bounding box center [548, 24] width 174 height 15
click at [602, 28] on div "**********" at bounding box center [573, 24] width 225 height 15
copy div "**********"
click at [1041, 30] on button "Publish" at bounding box center [1049, 25] width 69 height 28
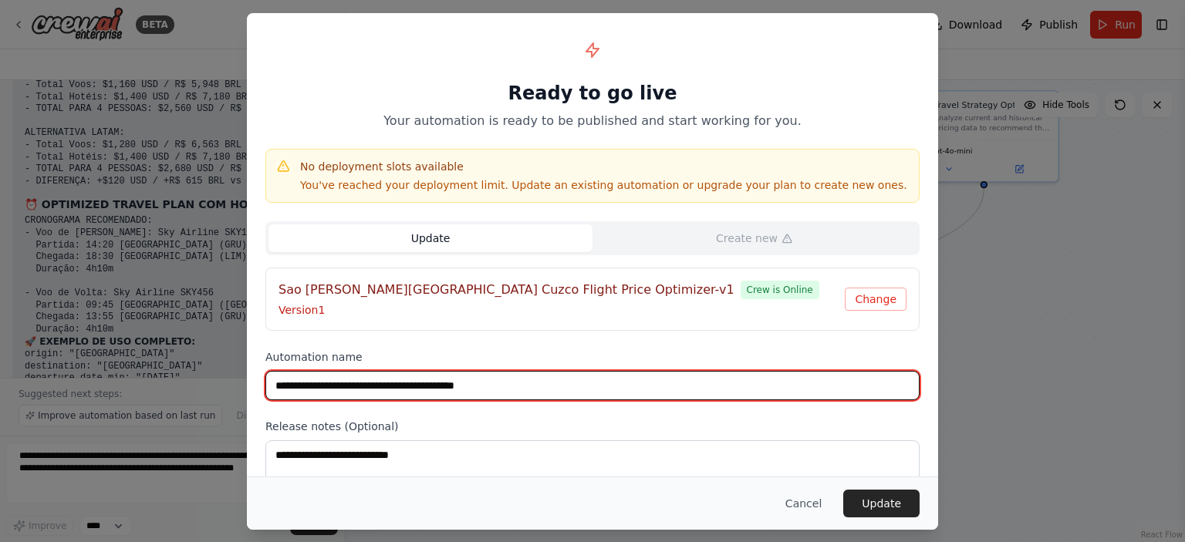
click at [530, 396] on input "**********" at bounding box center [592, 385] width 654 height 29
paste input "text"
type input "**********"
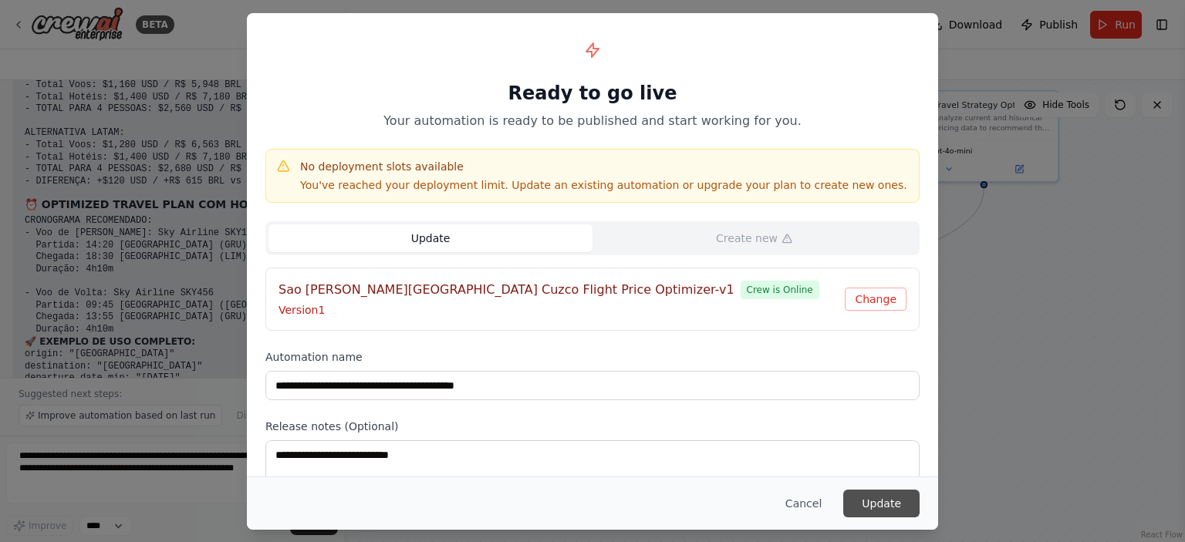
click at [892, 495] on button "Update" at bounding box center [881, 504] width 76 height 28
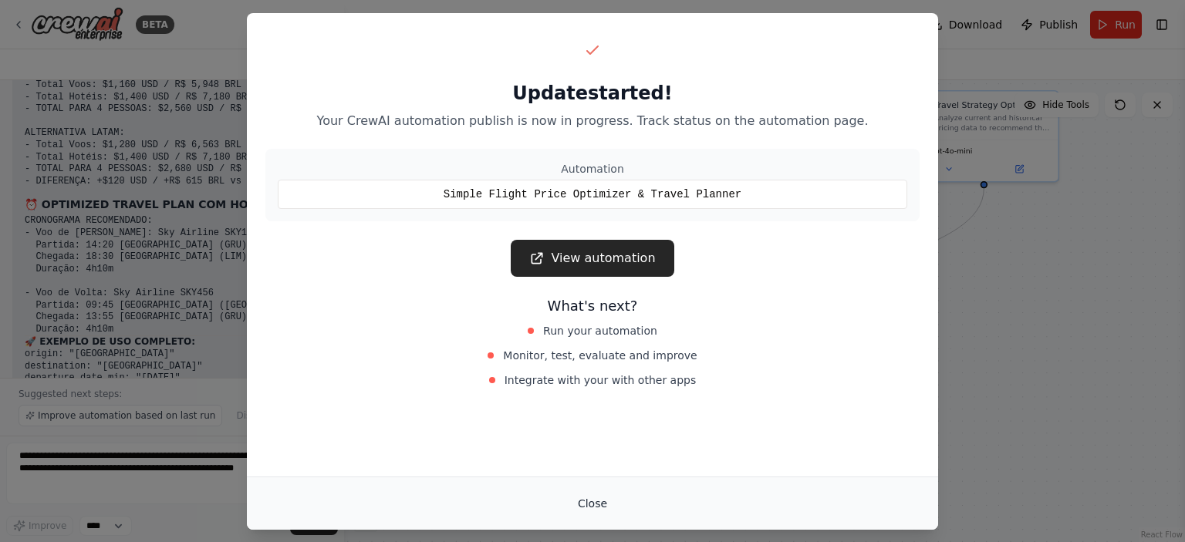
click at [599, 496] on button "Close" at bounding box center [593, 504] width 54 height 28
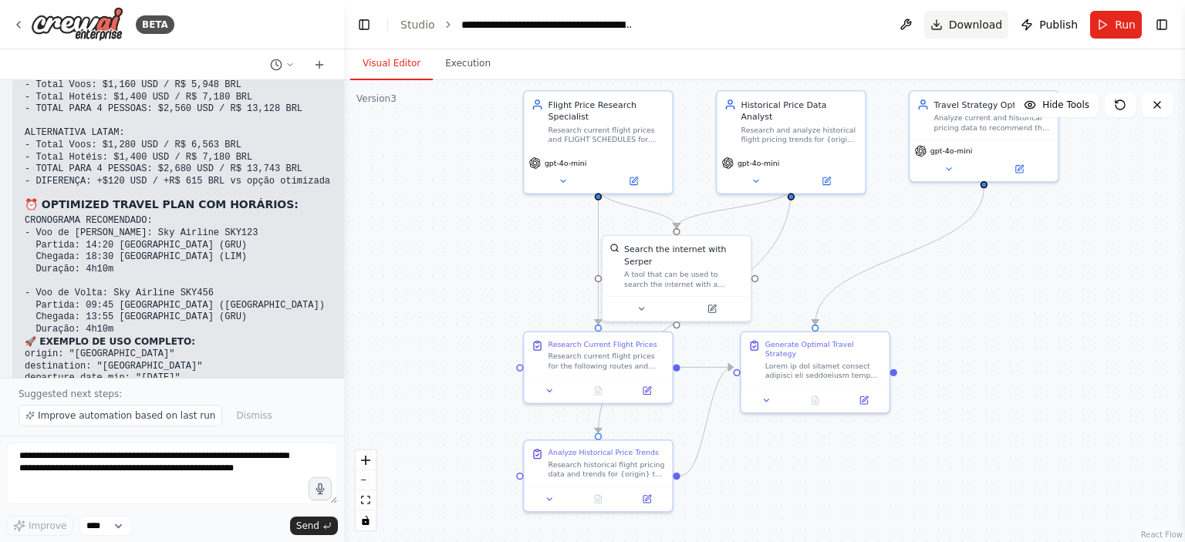
click at [985, 26] on span "Download" at bounding box center [976, 24] width 54 height 15
click at [1004, 69] on div "Visual Editor Execution" at bounding box center [764, 64] width 841 height 31
click at [993, 24] on span "Download" at bounding box center [976, 24] width 54 height 15
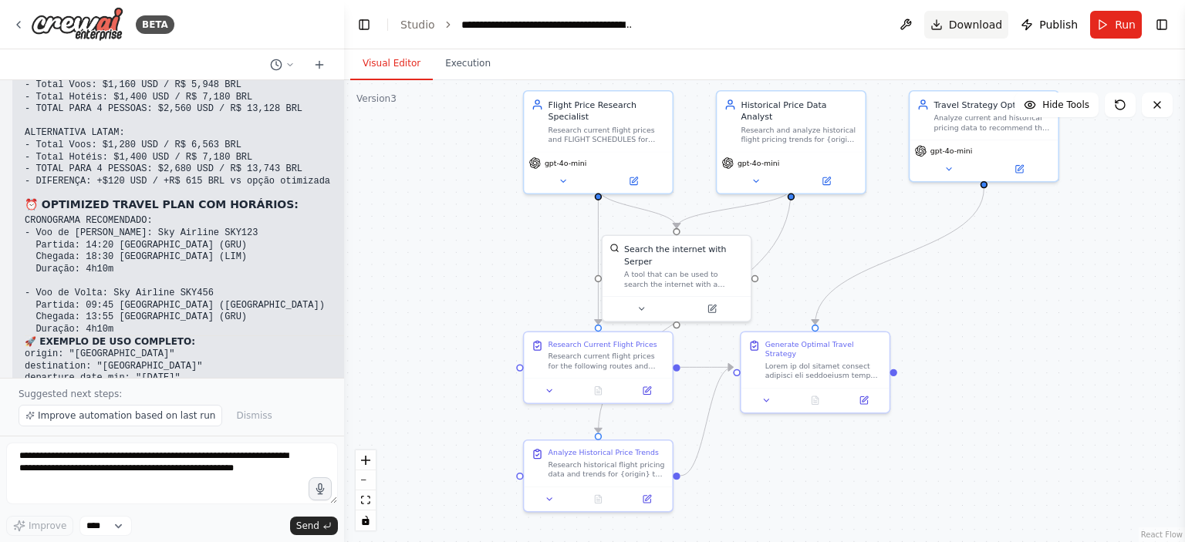
click at [993, 24] on span "Download" at bounding box center [976, 24] width 54 height 15
click at [985, 23] on span "Download" at bounding box center [976, 24] width 54 height 15
click at [1031, 229] on div ".deletable-edge-delete-btn { width: 20px; height: 20px; border: 0px solid #ffff…" at bounding box center [764, 311] width 841 height 462
drag, startPoint x: 957, startPoint y: 16, endPoint x: 946, endPoint y: 19, distance: 11.0
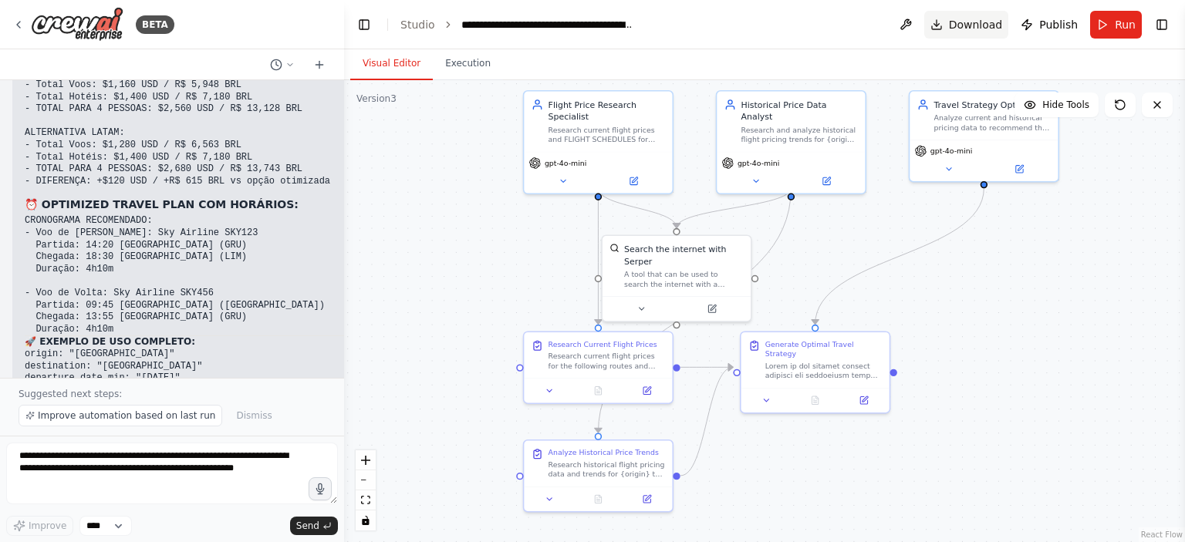
click at [946, 19] on button "Download" at bounding box center [966, 25] width 85 height 28
click at [1041, 25] on button "Publish" at bounding box center [1049, 25] width 69 height 28
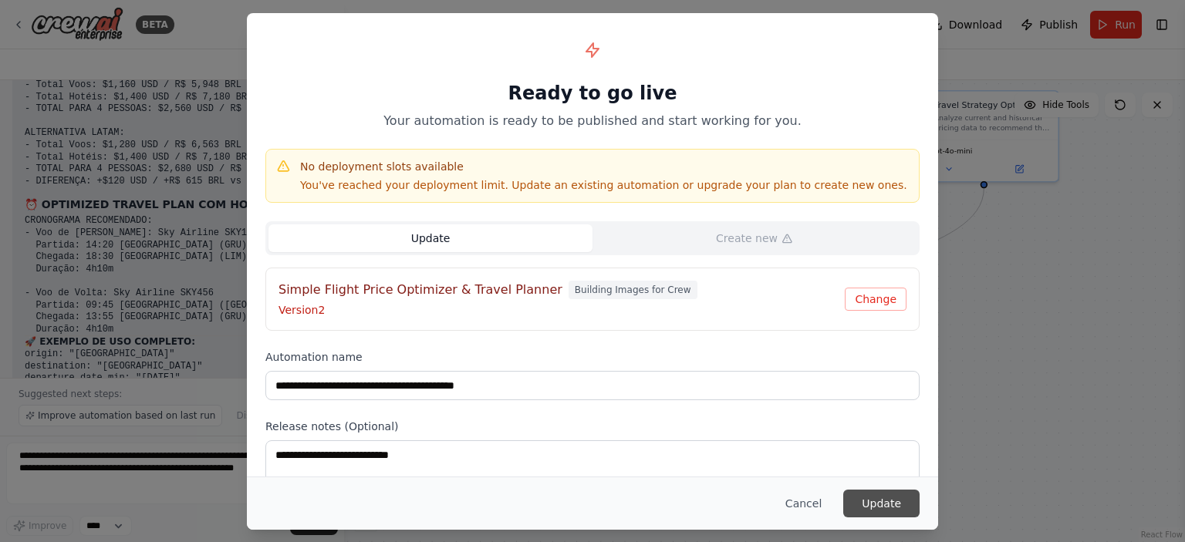
click at [873, 499] on button "Update" at bounding box center [881, 504] width 76 height 28
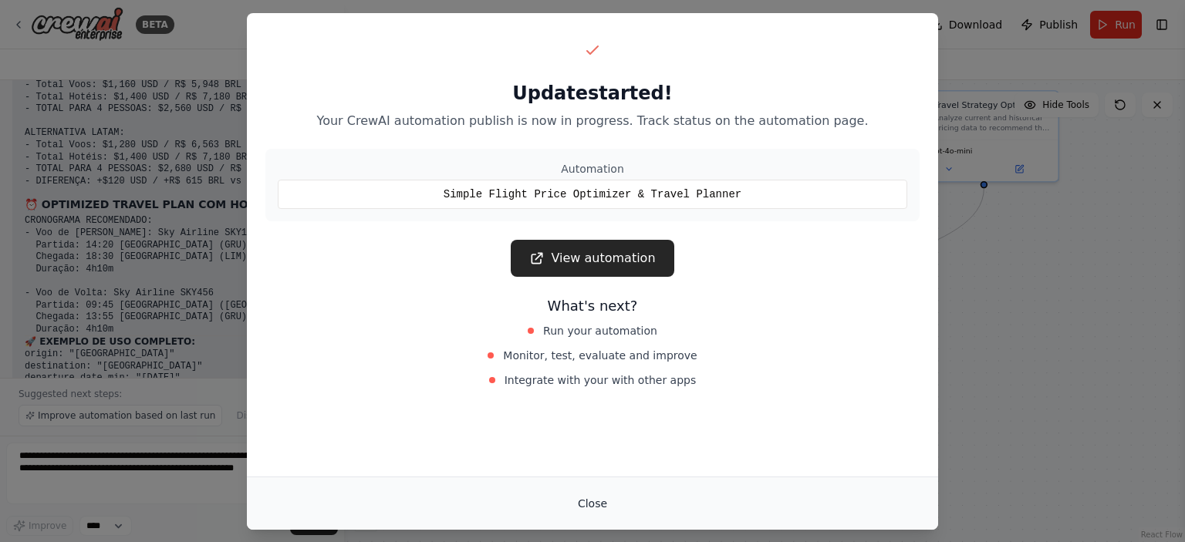
click at [605, 514] on button "Close" at bounding box center [593, 504] width 54 height 28
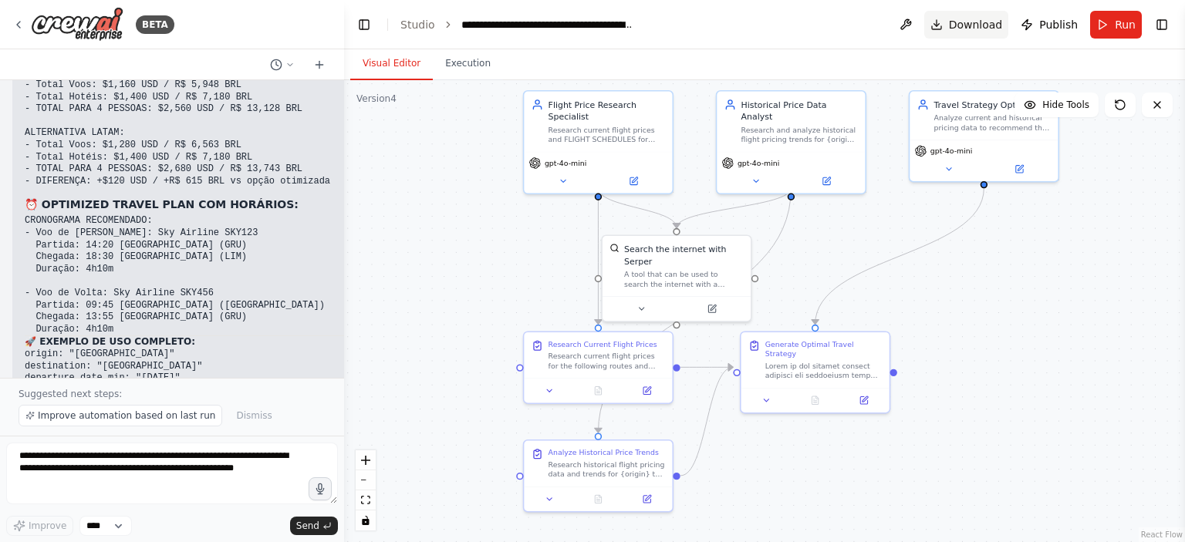
click at [947, 25] on button "Download" at bounding box center [966, 25] width 85 height 28
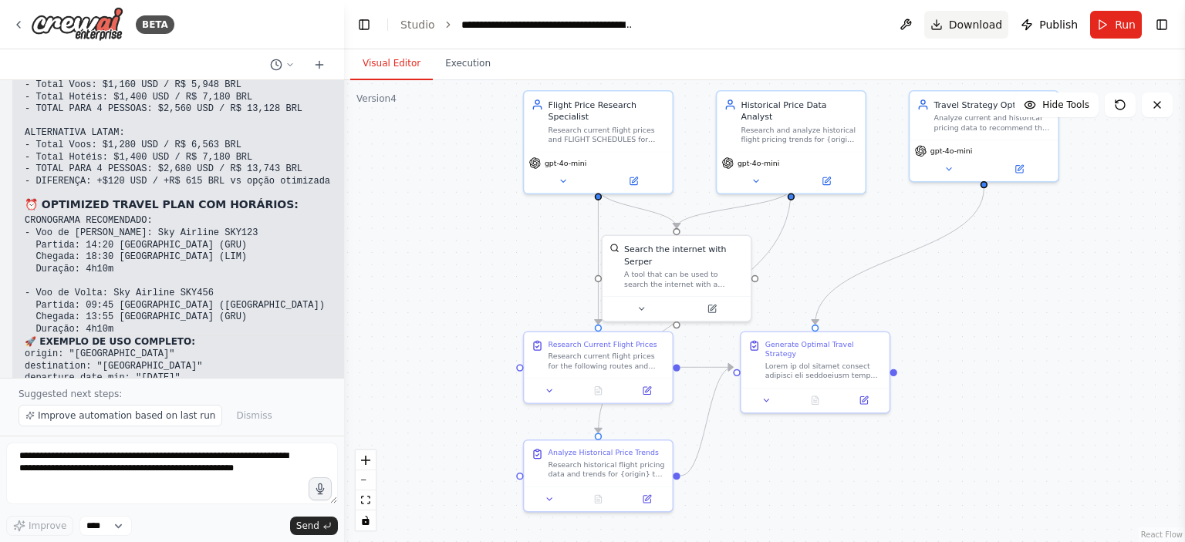
click at [947, 25] on button "Download" at bounding box center [966, 25] width 85 height 28
click at [972, 24] on span "Download" at bounding box center [976, 24] width 54 height 15
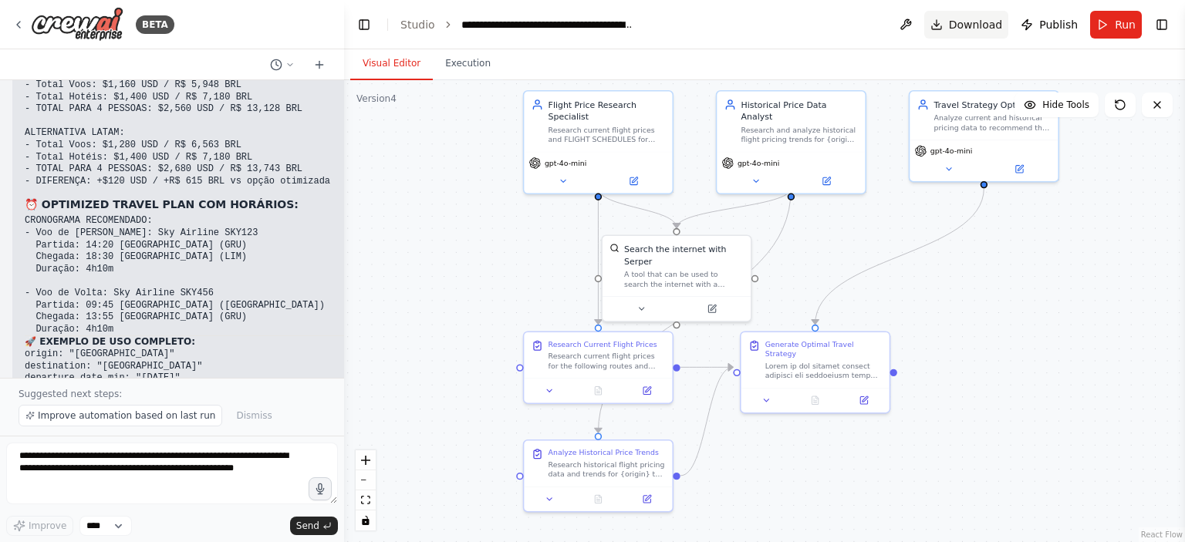
click at [972, 24] on span "Download" at bounding box center [976, 24] width 54 height 15
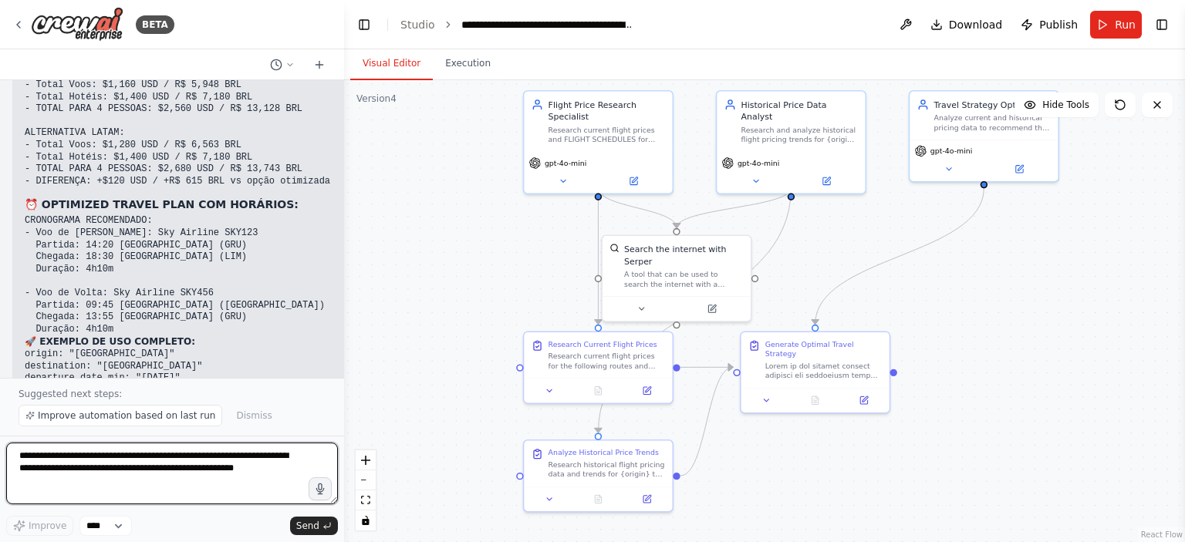
click at [157, 468] on textarea "**********" at bounding box center [172, 474] width 332 height 62
type textarea "**********"
click at [188, 483] on textarea "**********" at bounding box center [172, 474] width 332 height 62
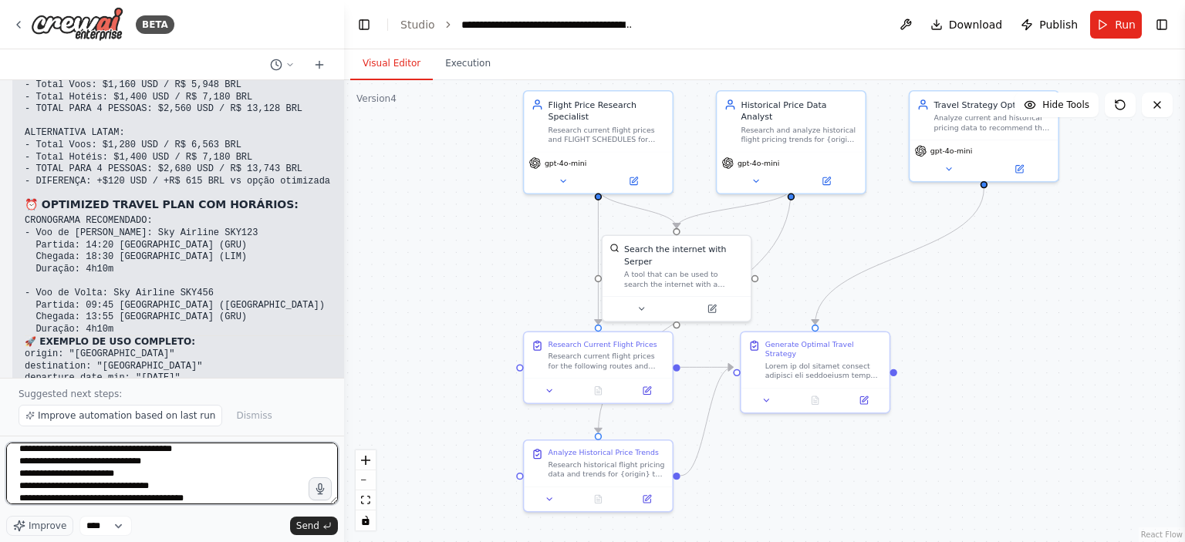
scroll to position [38, 0]
click at [195, 498] on textarea "**********" at bounding box center [172, 474] width 332 height 62
click at [198, 499] on textarea "**********" at bounding box center [172, 474] width 332 height 62
type textarea "**********"
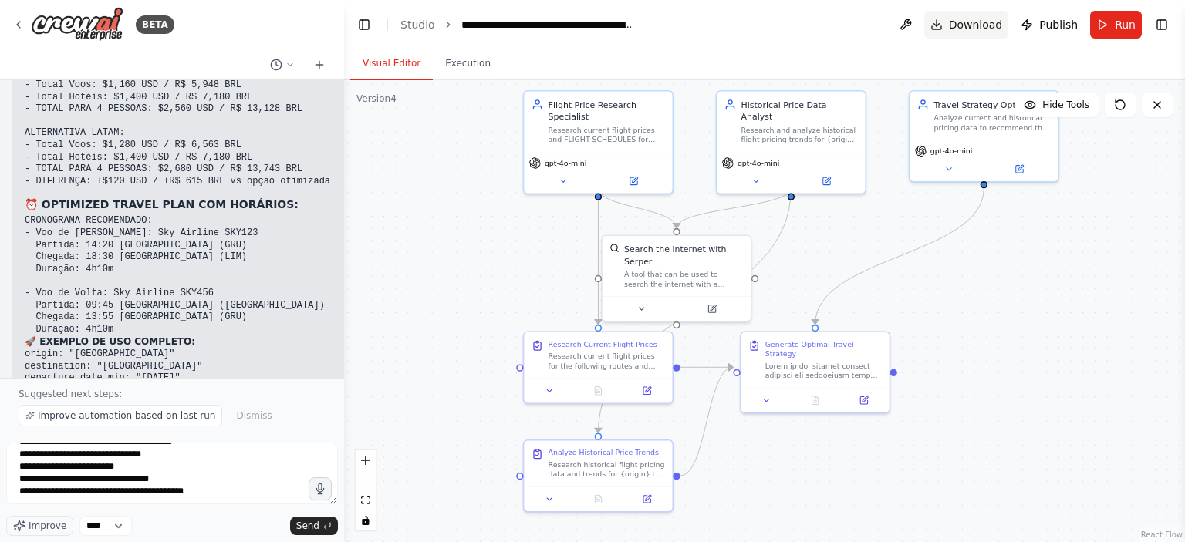
click at [951, 29] on button "Download" at bounding box center [966, 25] width 85 height 28
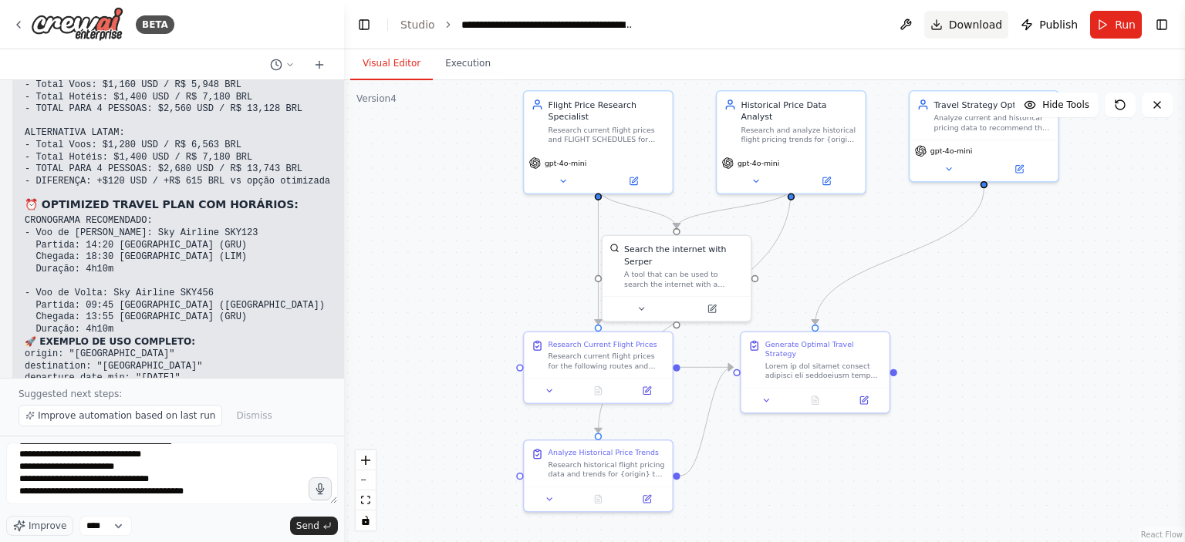
click at [951, 29] on button "Download" at bounding box center [966, 25] width 85 height 28
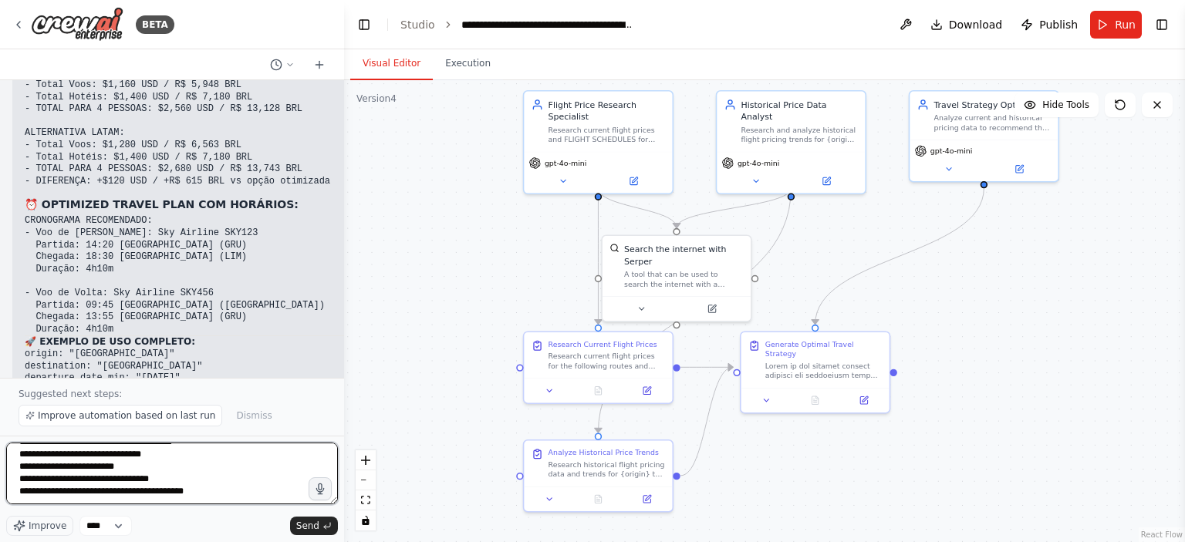
click at [128, 478] on textarea "**********" at bounding box center [172, 474] width 332 height 62
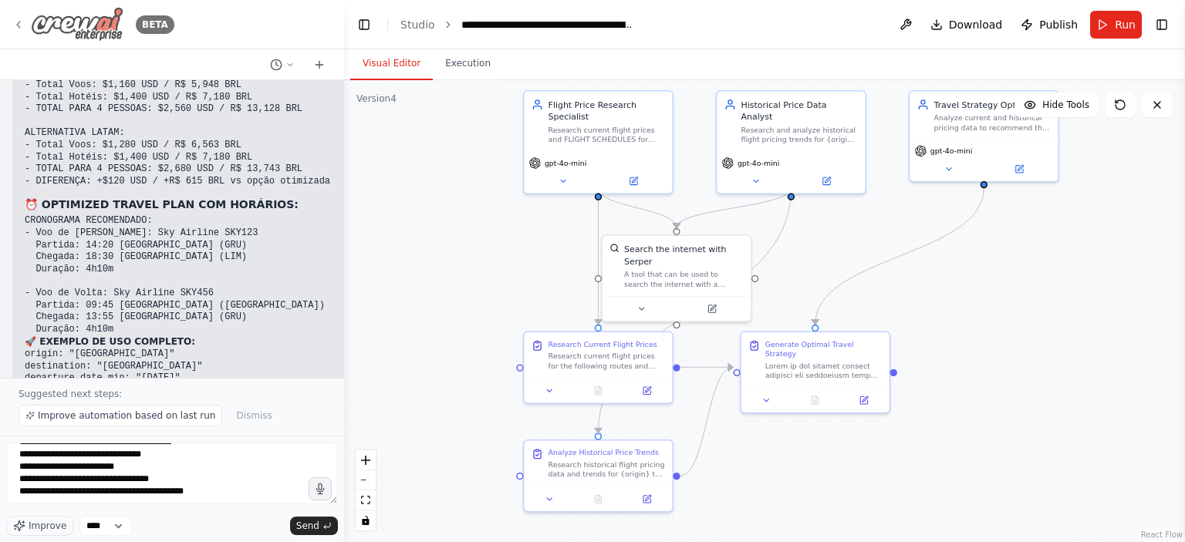
click at [97, 27] on img at bounding box center [77, 24] width 93 height 35
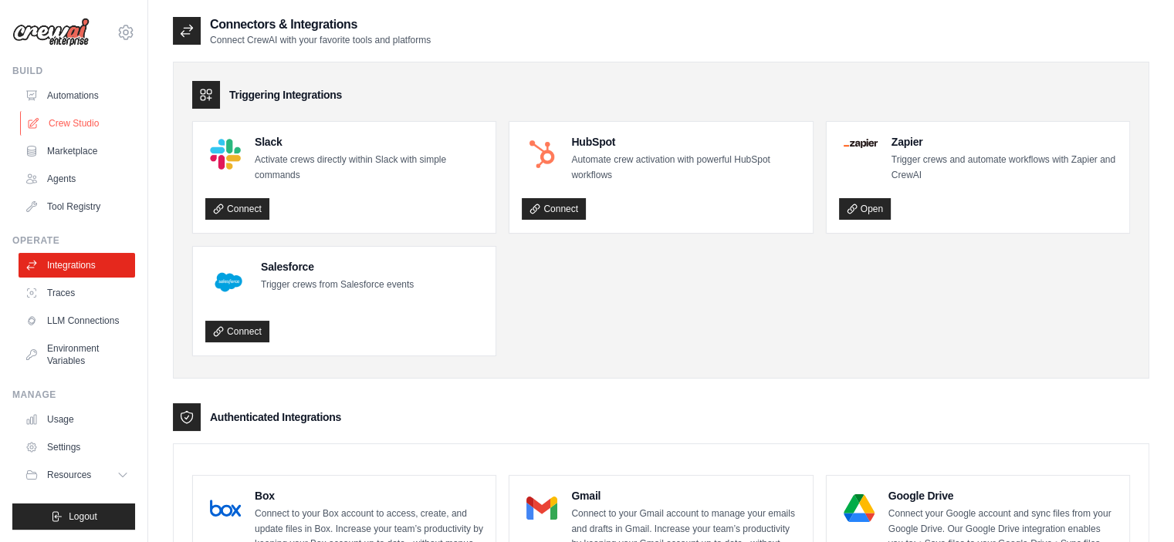
click at [75, 132] on link "Crew Studio" at bounding box center [78, 123] width 117 height 25
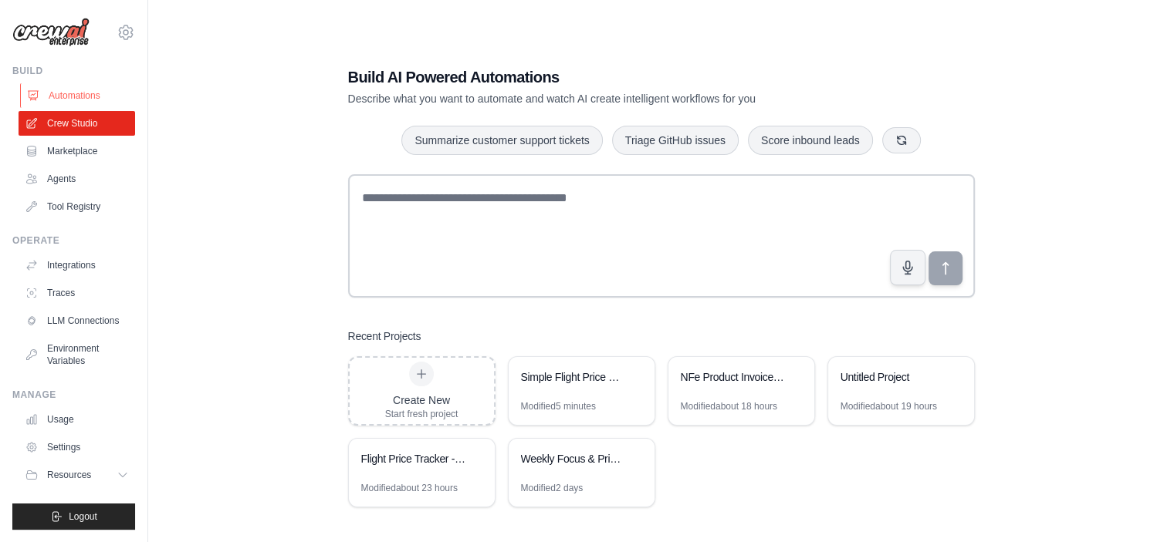
click at [96, 94] on link "Automations" at bounding box center [78, 95] width 117 height 25
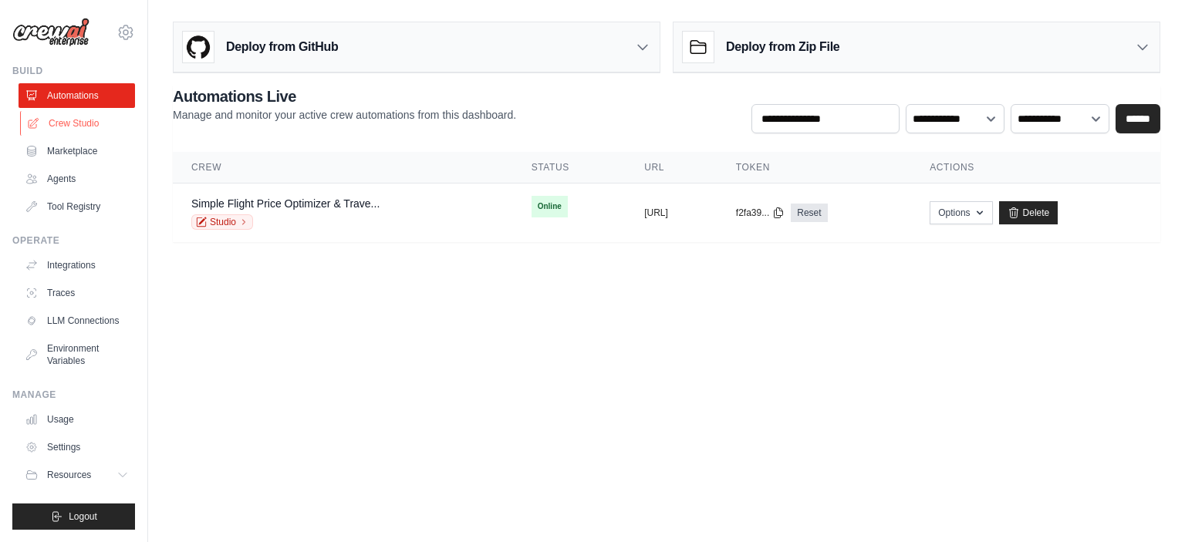
click at [96, 116] on link "Crew Studio" at bounding box center [78, 123] width 117 height 25
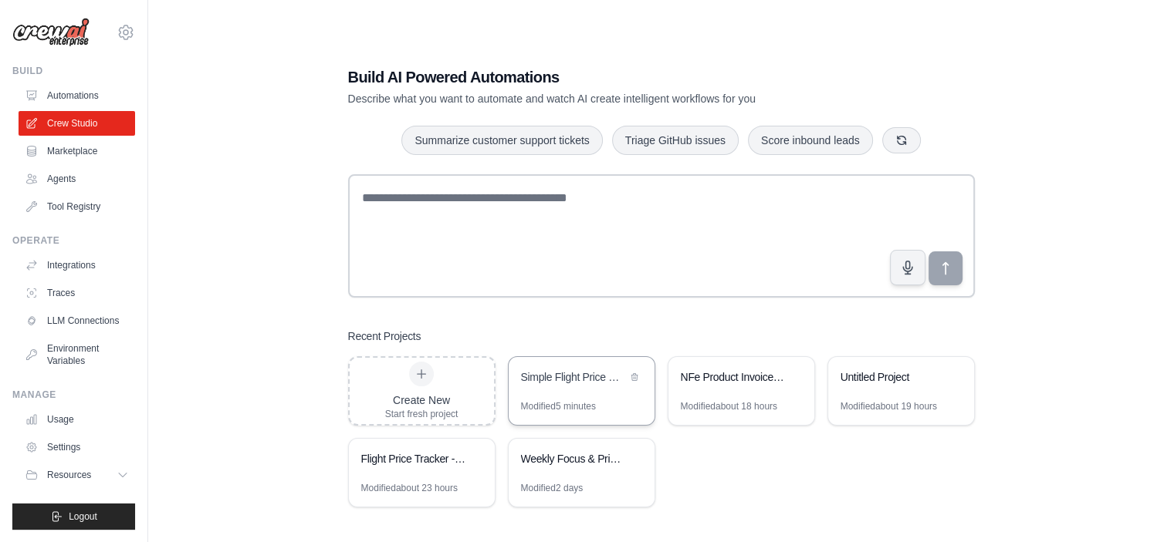
click at [528, 410] on div "Modified 5 minutes" at bounding box center [558, 406] width 75 height 12
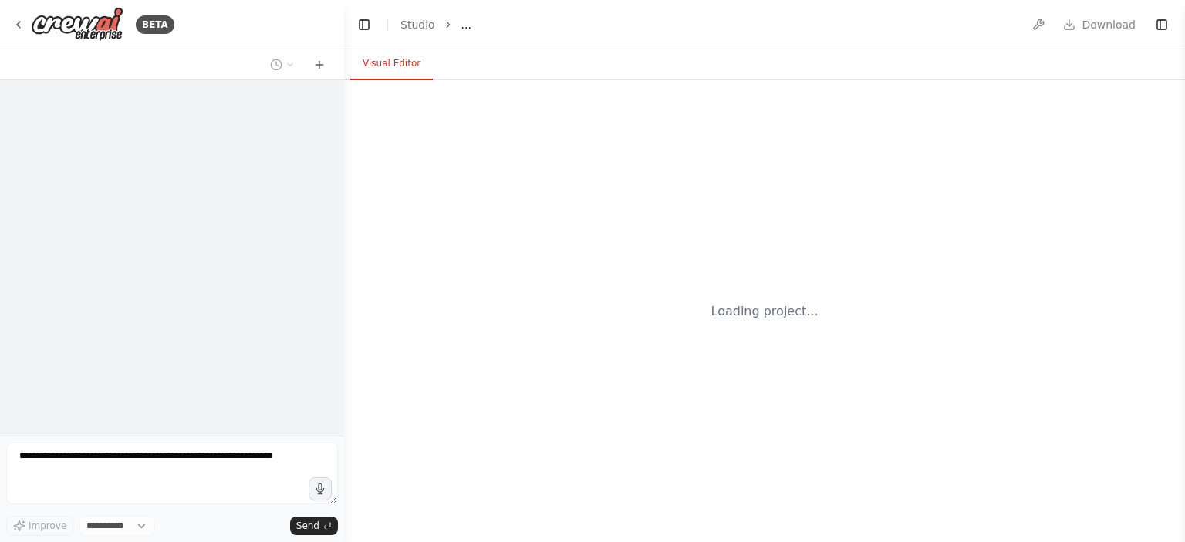
select select "****"
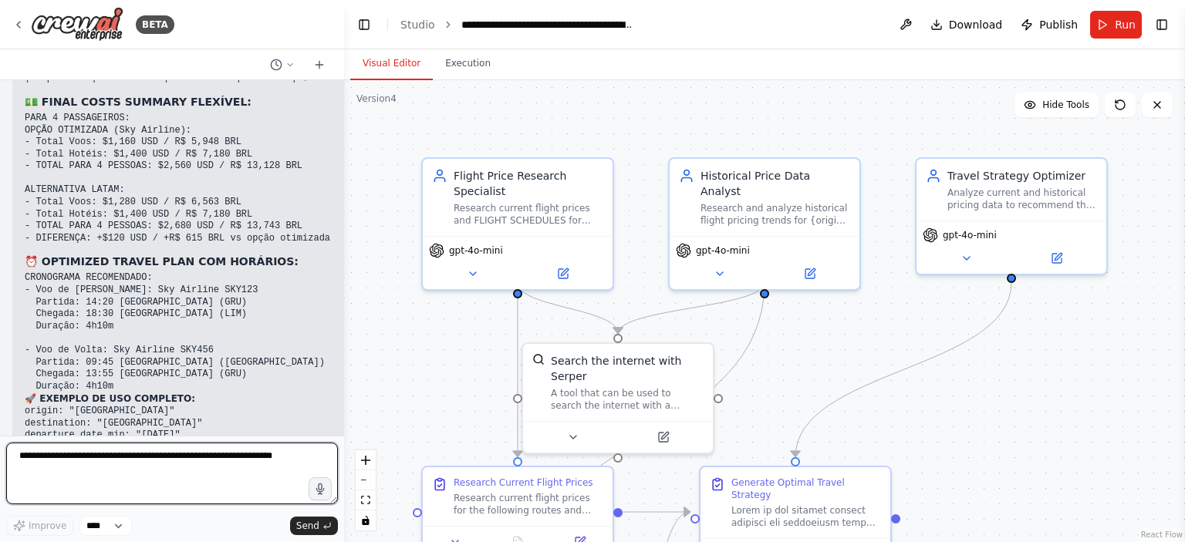
click at [243, 455] on textarea at bounding box center [172, 474] width 332 height 62
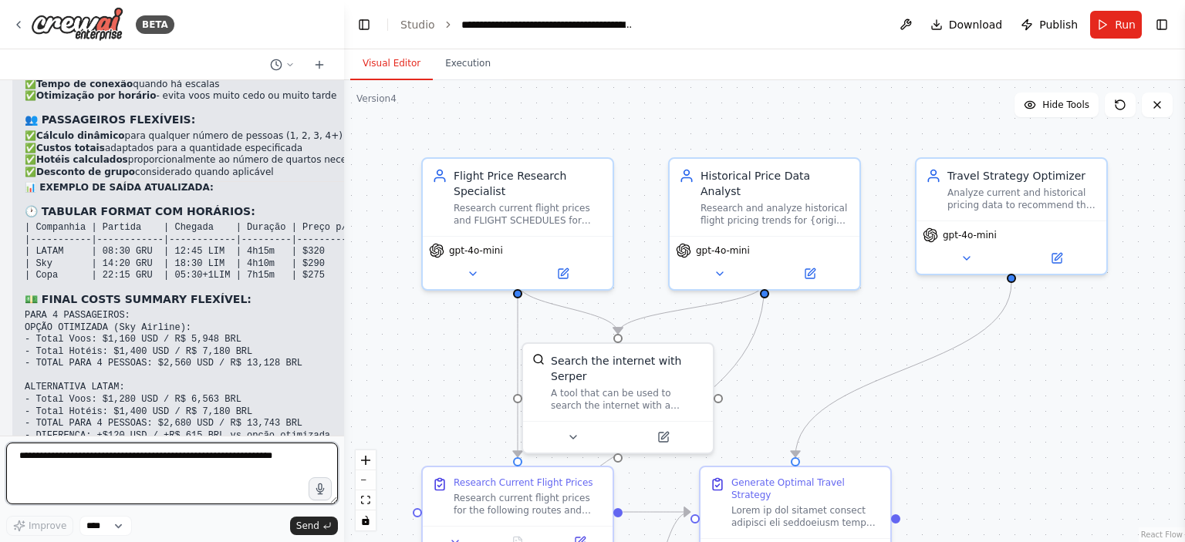
scroll to position [12866, 0]
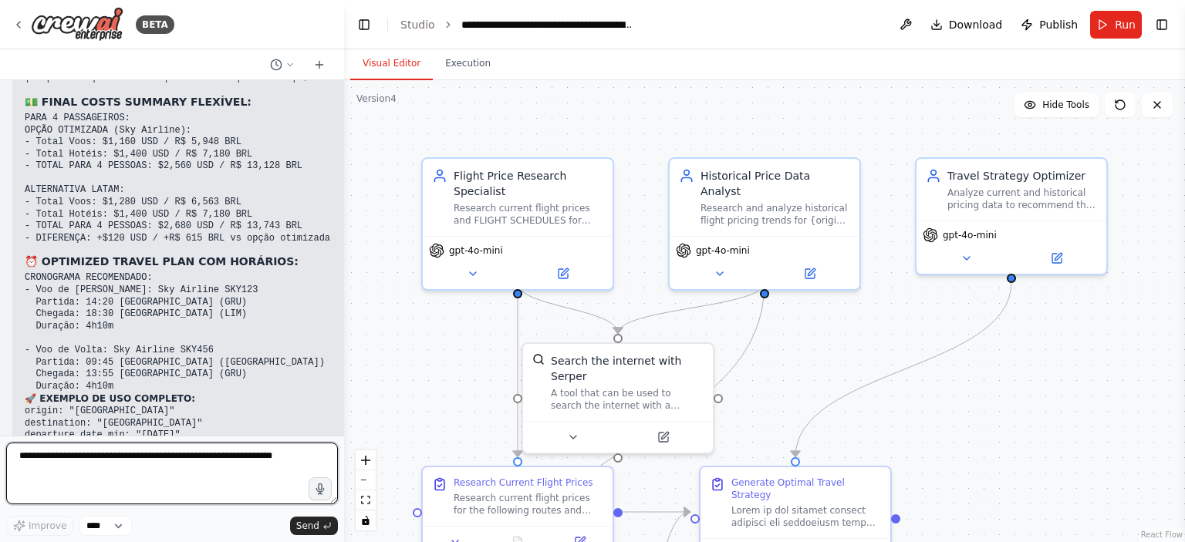
paste textarea "**********"
type textarea "**********"
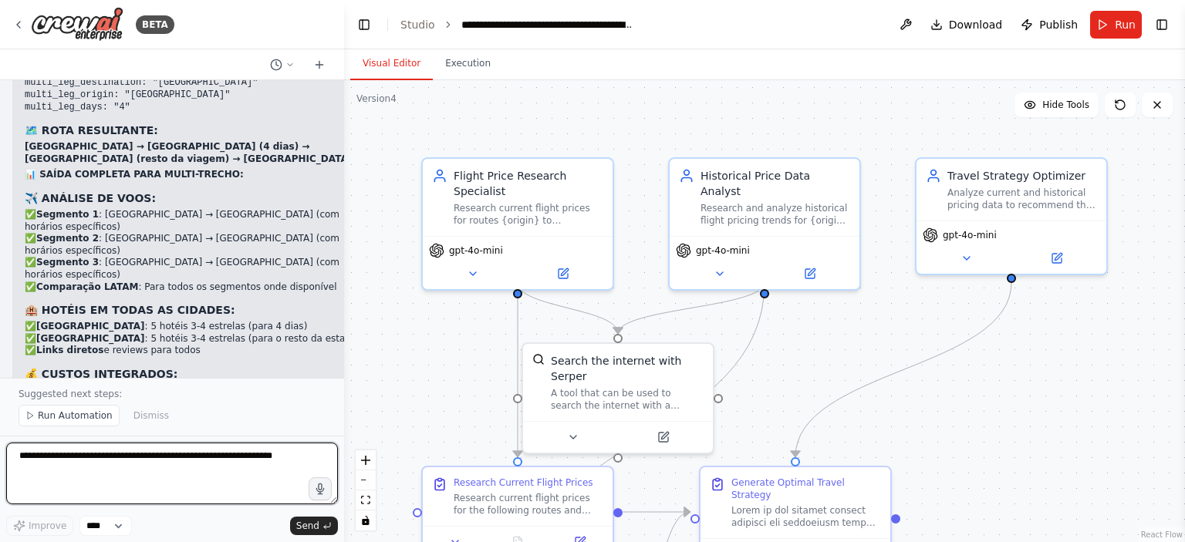
scroll to position [14719, 0]
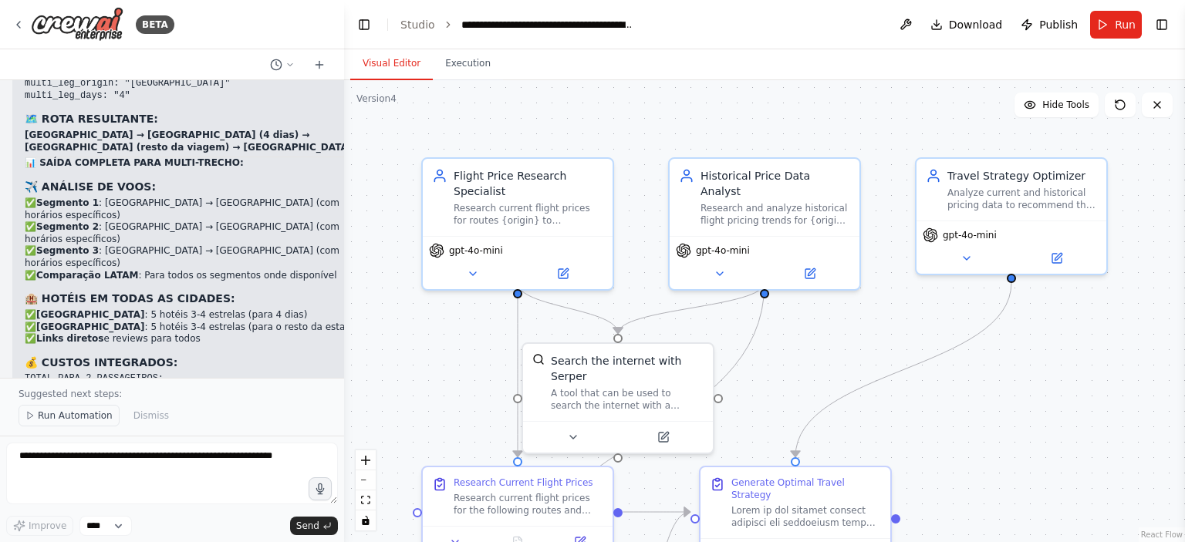
click at [79, 425] on button "Run Automation" at bounding box center [69, 416] width 101 height 22
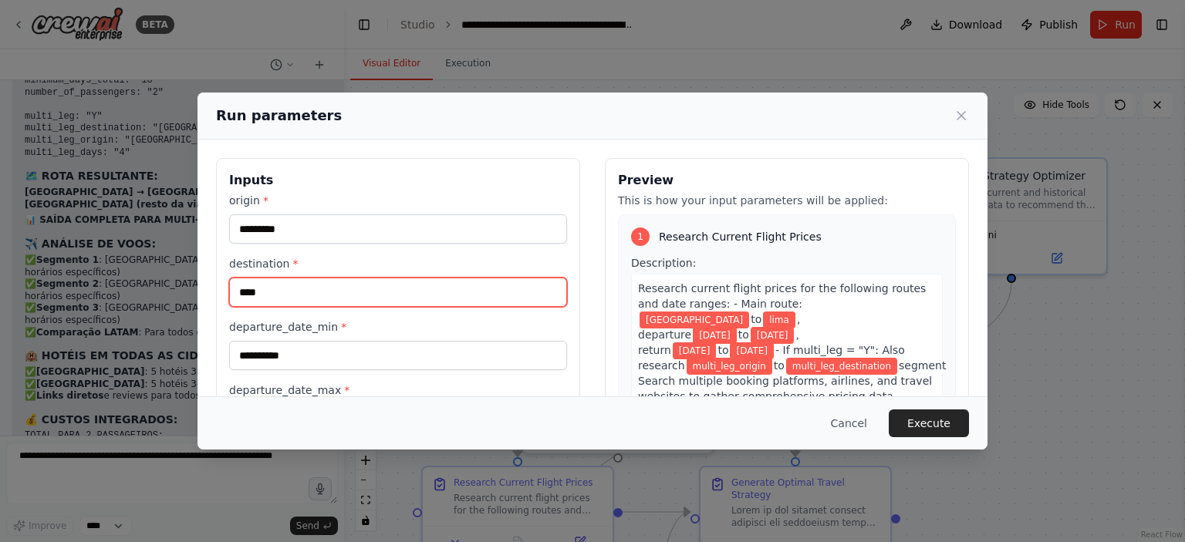
click at [269, 304] on input "****" at bounding box center [398, 292] width 338 height 29
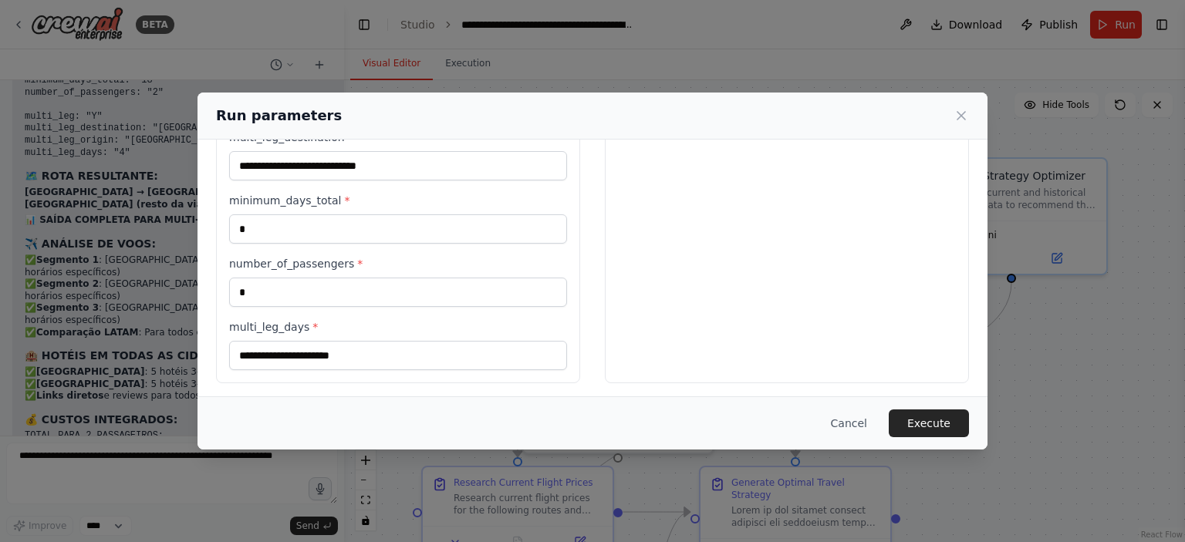
scroll to position [337, 0]
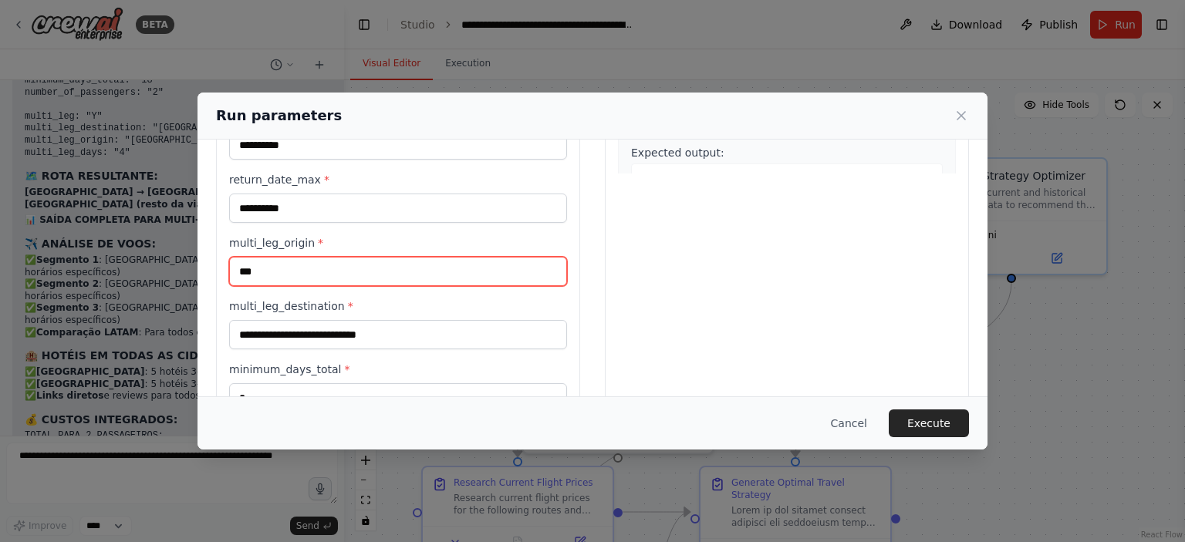
type input "***"
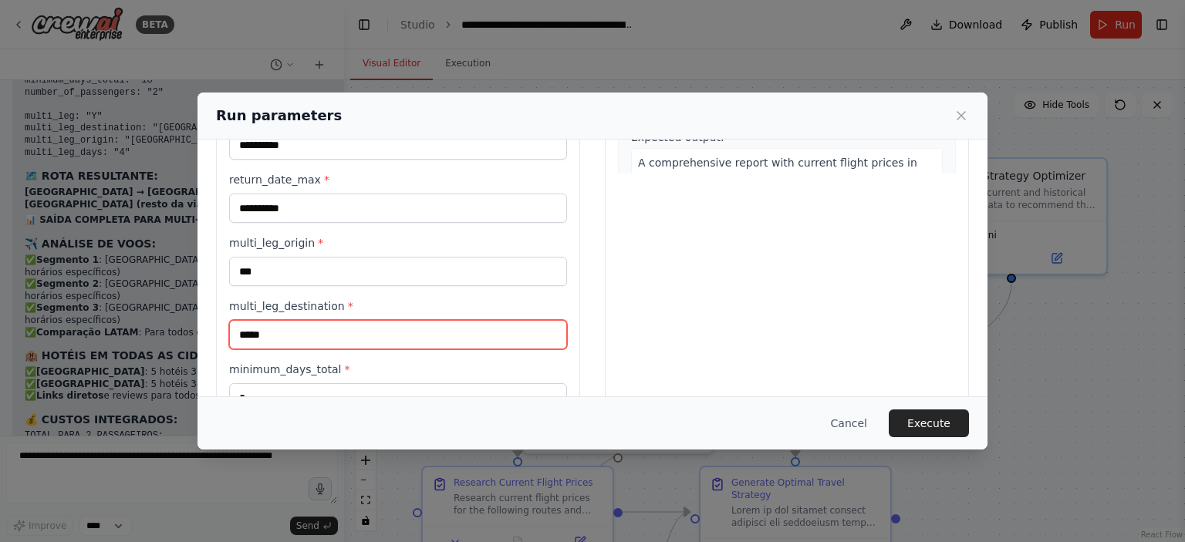
type input "*****"
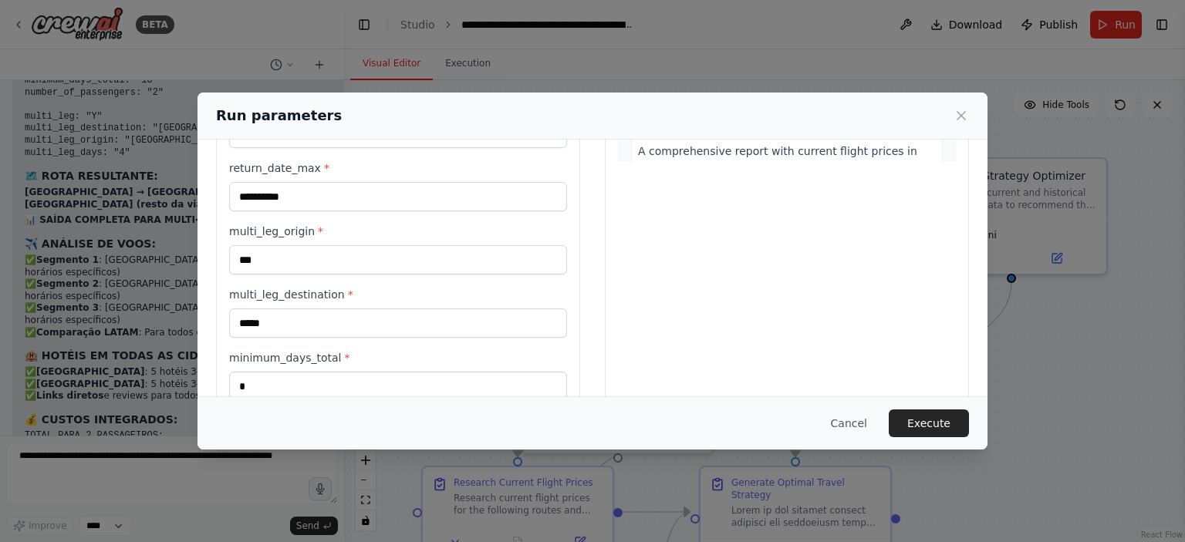
scroll to position [506, 0]
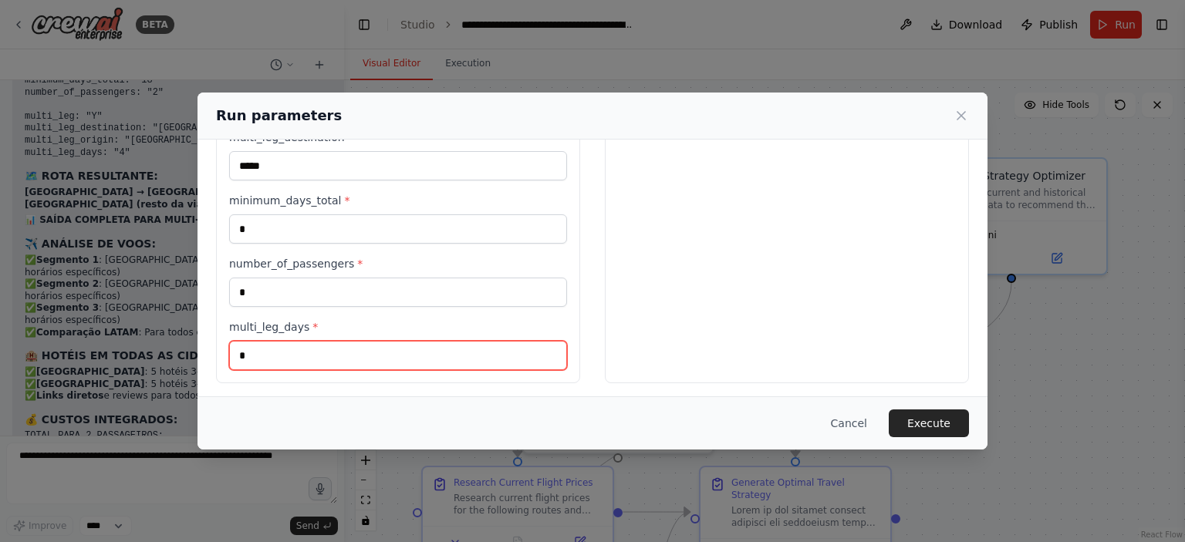
type input "*"
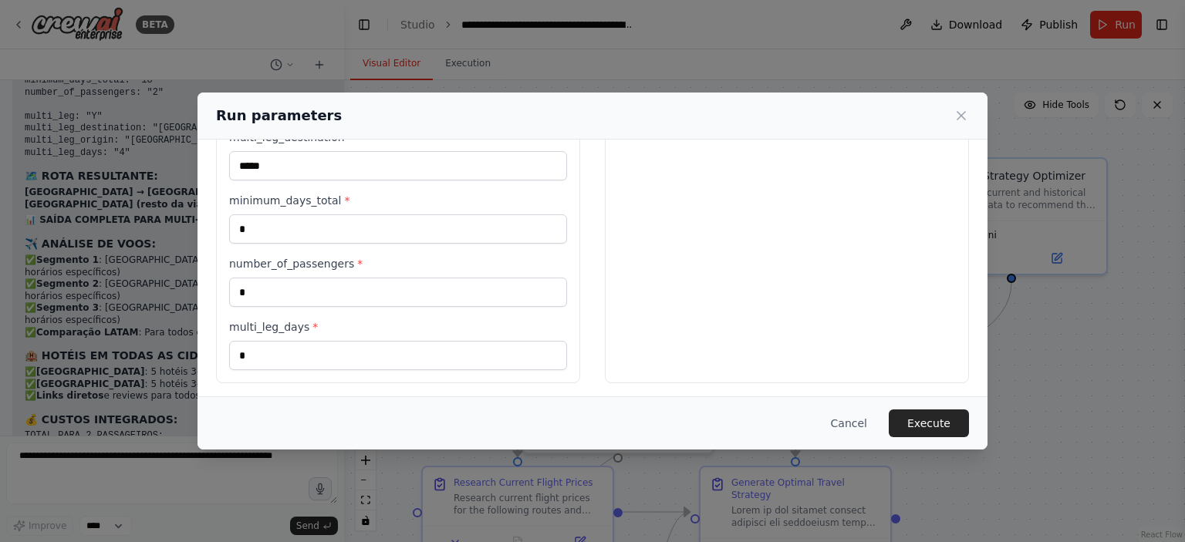
scroll to position [93, 0]
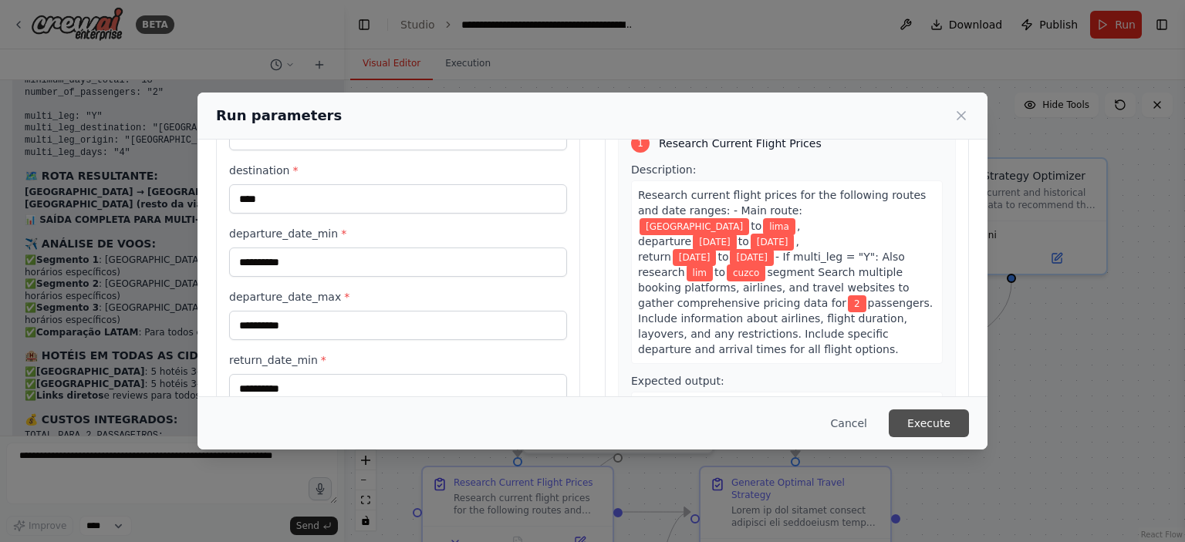
click at [937, 419] on button "Execute" at bounding box center [929, 424] width 80 height 28
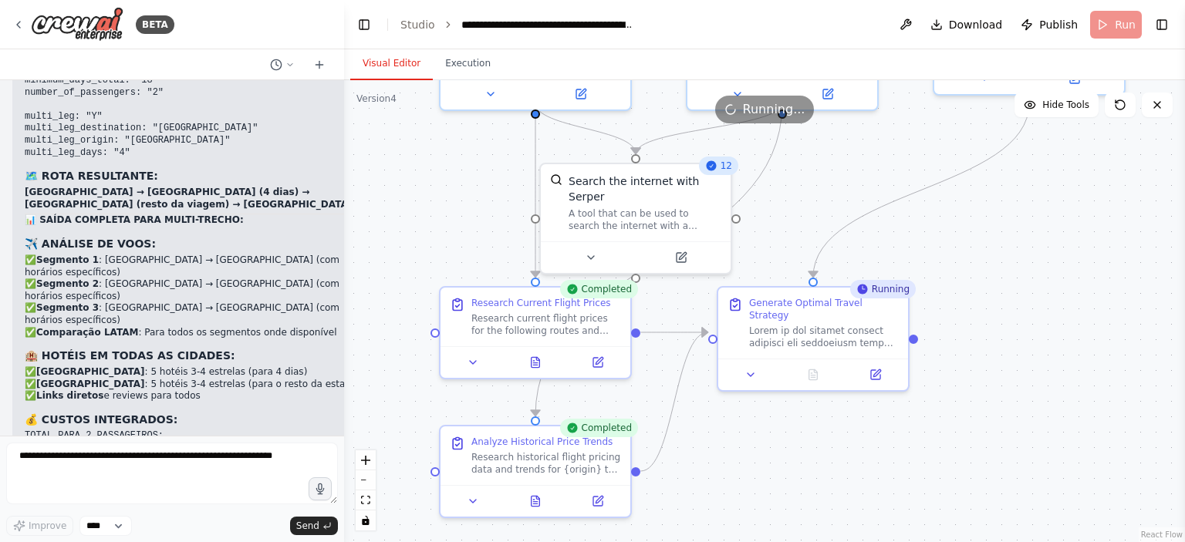
drag, startPoint x: 937, startPoint y: 419, endPoint x: 954, endPoint y: 239, distance: 180.6
click at [954, 239] on div ".deletable-edge-delete-btn { width: 20px; height: 20px; border: 0px solid #ffff…" at bounding box center [764, 311] width 841 height 462
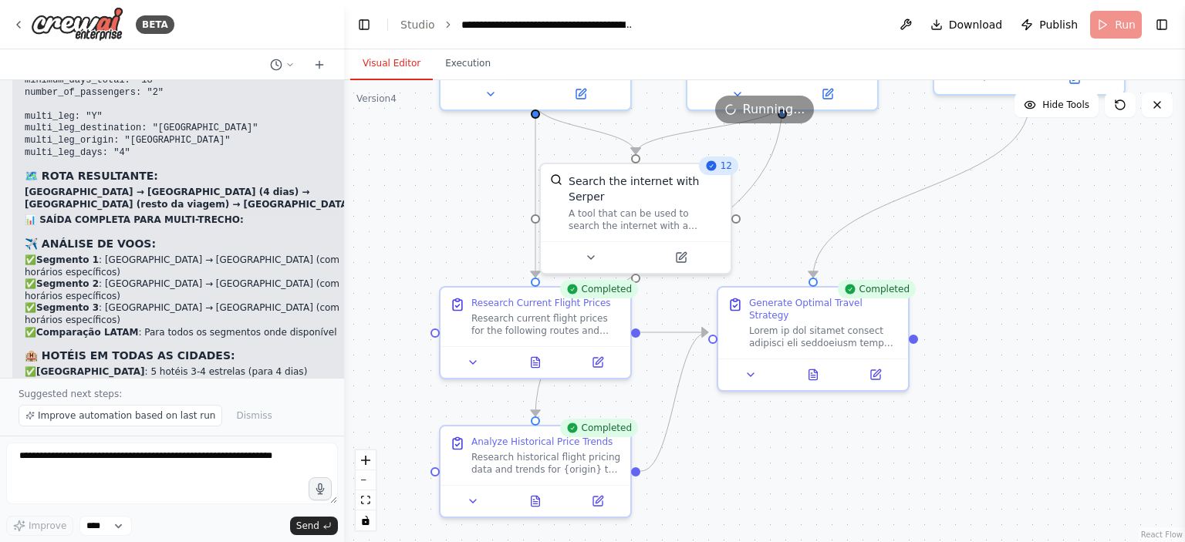
scroll to position [14719, 0]
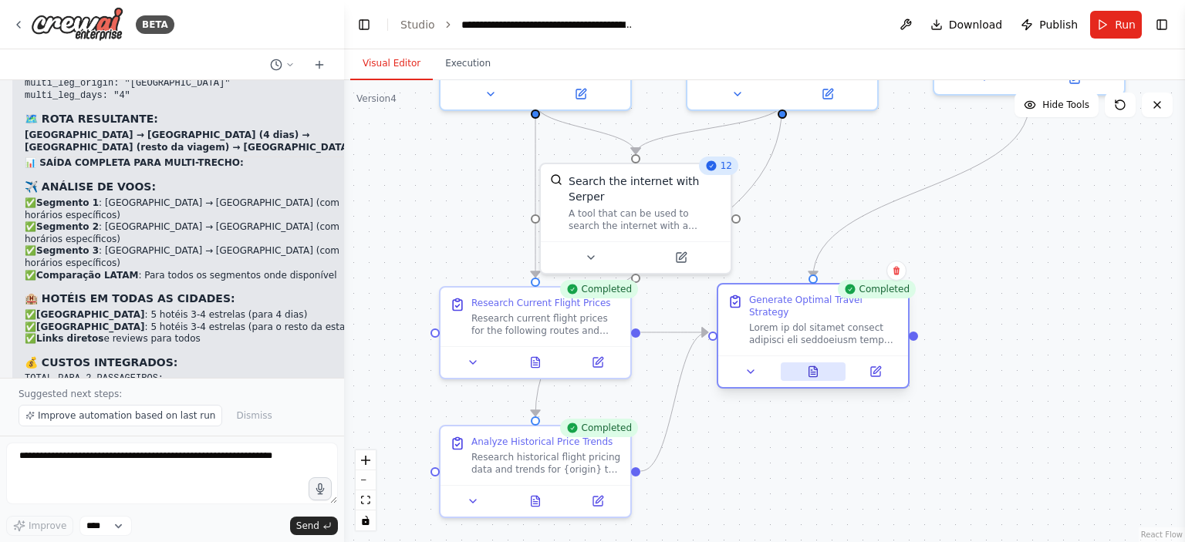
click at [830, 363] on button at bounding box center [814, 372] width 66 height 19
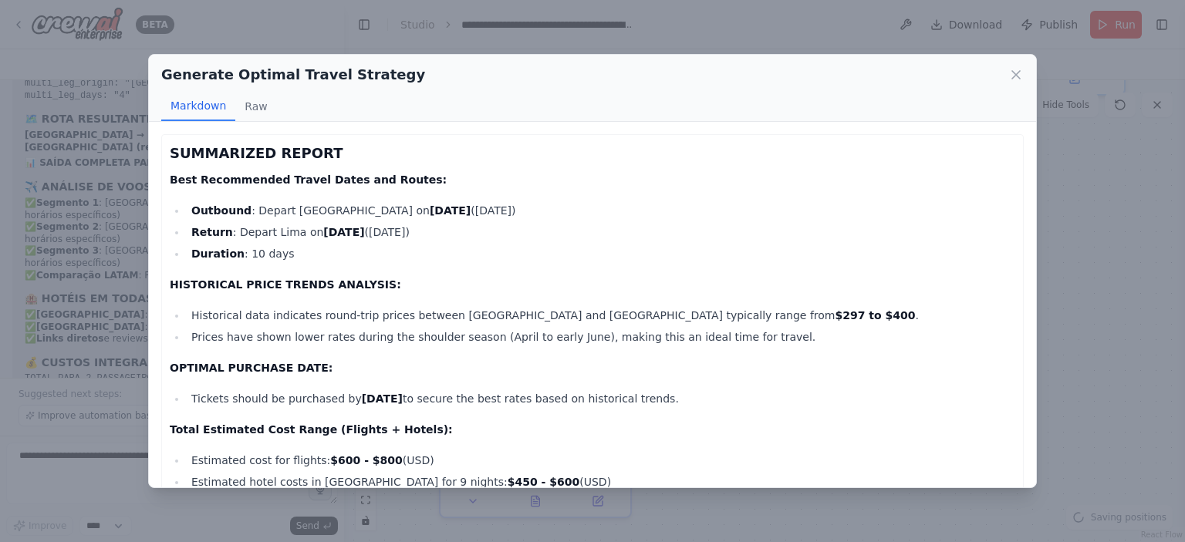
click at [830, 362] on p "OPTIMAL PURCHASE DATE:" at bounding box center [593, 368] width 846 height 19
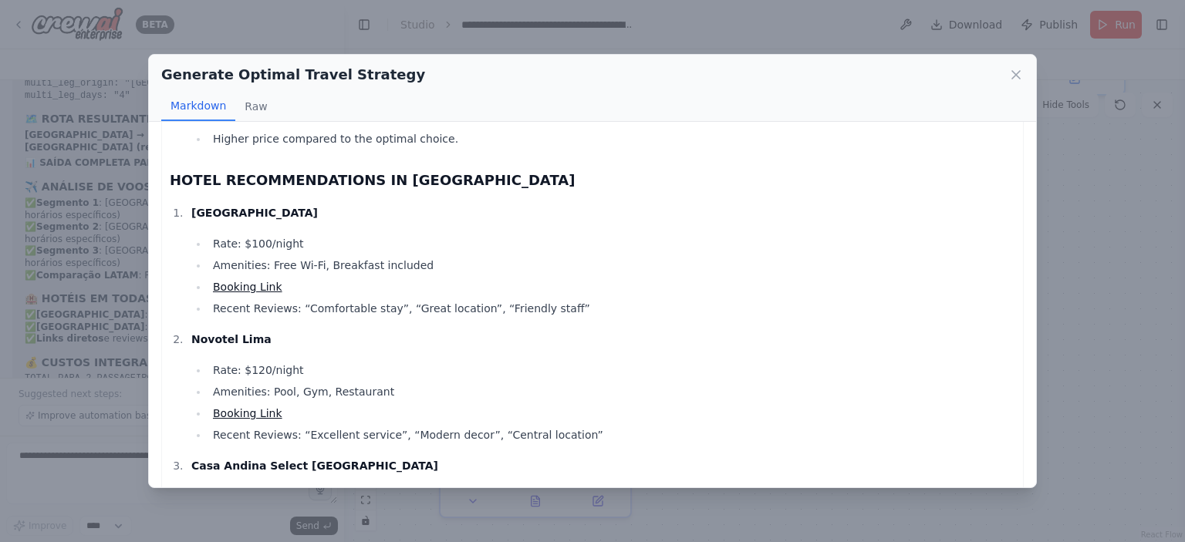
scroll to position [1073, 0]
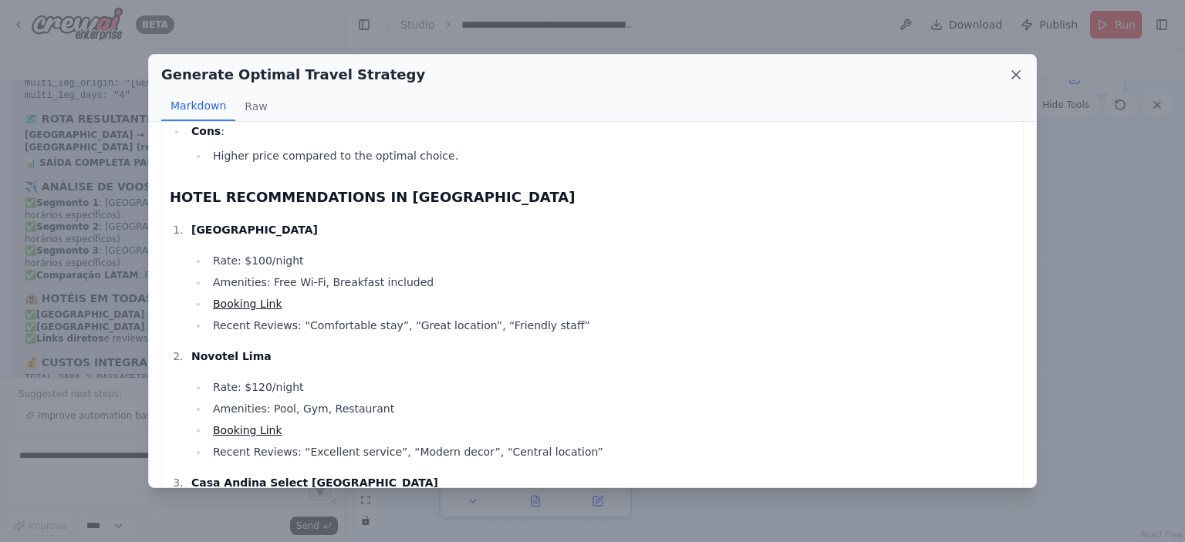
click at [1018, 71] on icon at bounding box center [1015, 74] width 15 height 15
